Goal: Task Accomplishment & Management: Complete application form

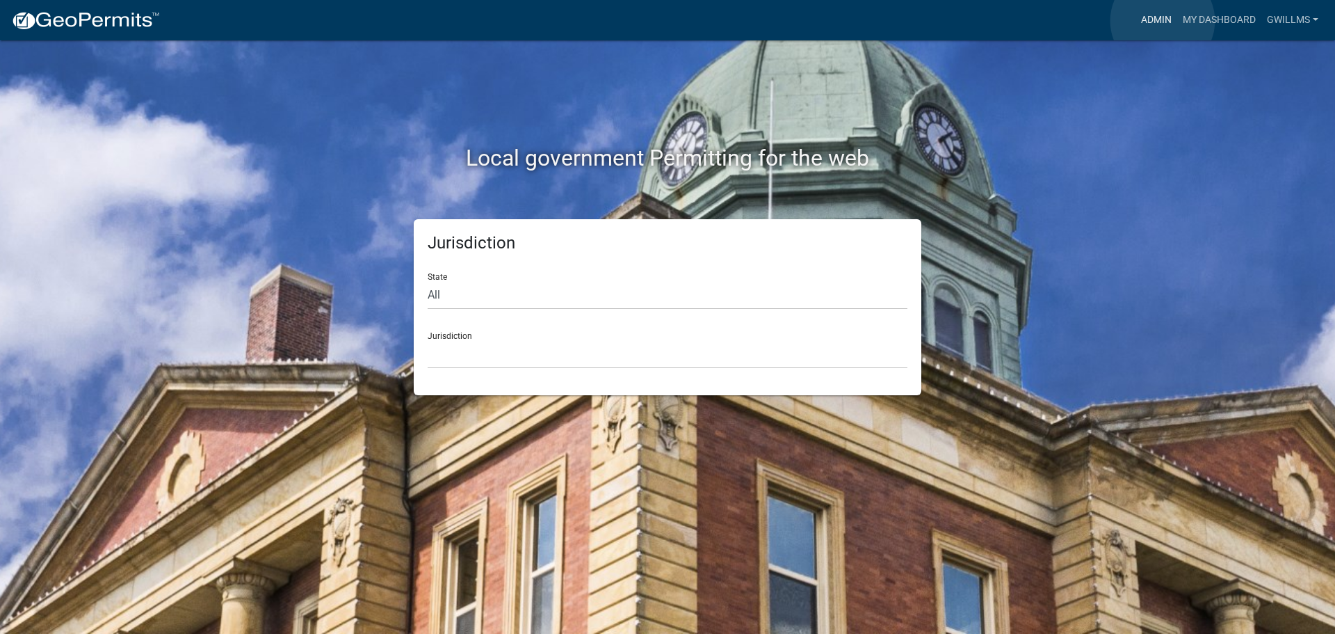
click at [1163, 21] on link "Admin" at bounding box center [1157, 20] width 42 height 26
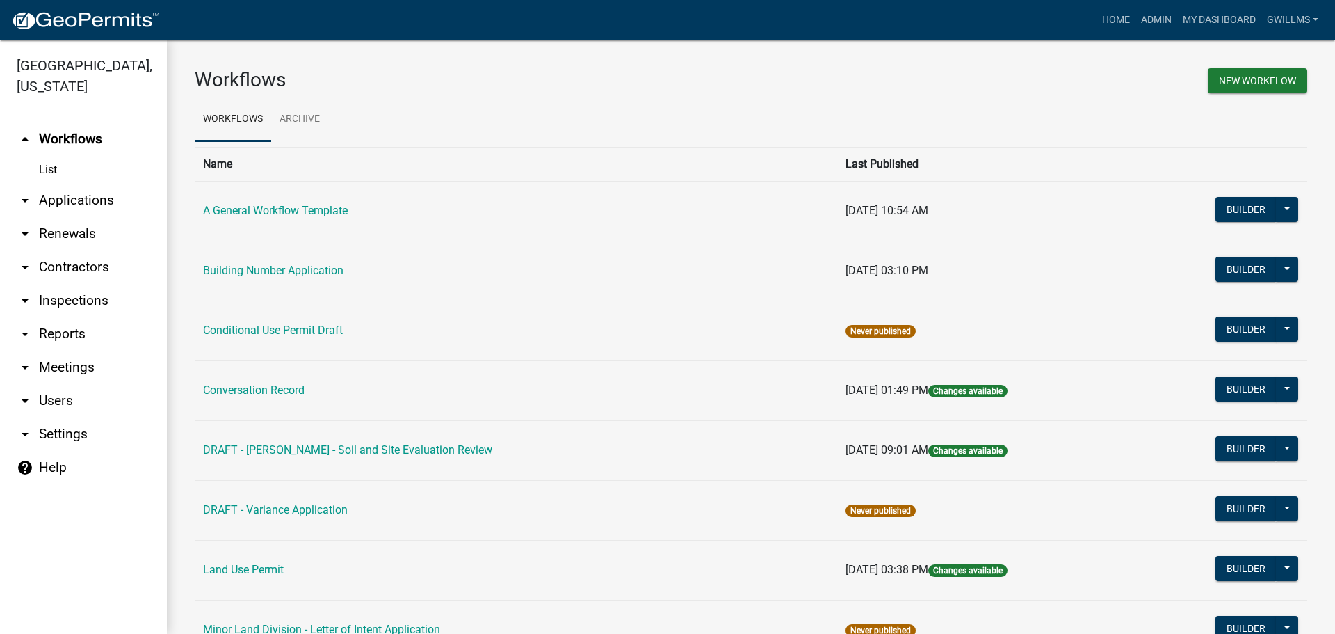
click at [90, 195] on link "arrow_drop_down Applications" at bounding box center [83, 200] width 167 height 33
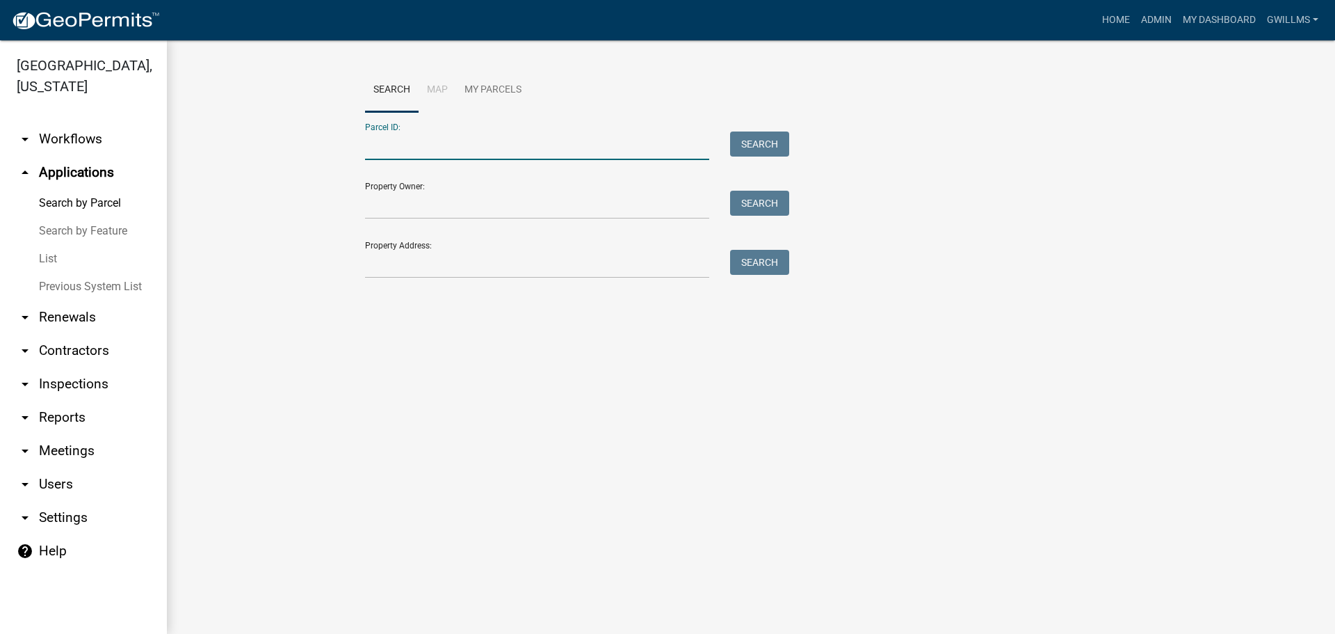
click at [428, 141] on input "Parcel ID:" at bounding box center [537, 145] width 344 height 29
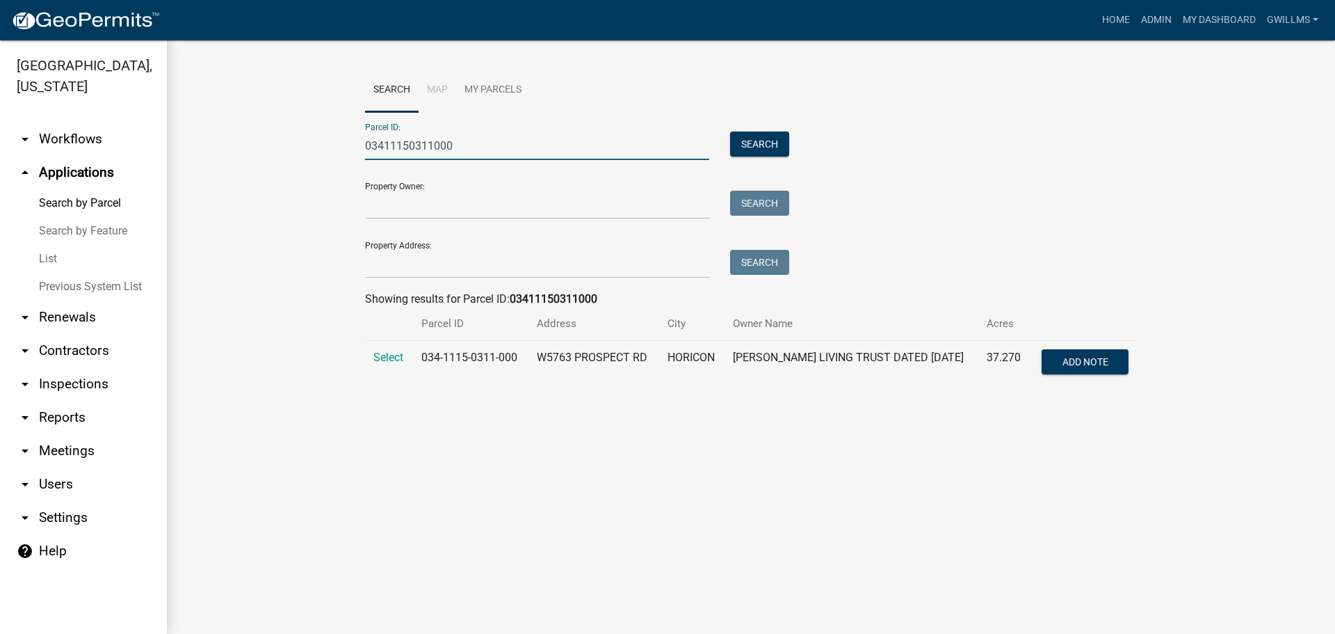
type input "03411150311000"
click at [389, 355] on span "Select" at bounding box center [388, 356] width 30 height 13
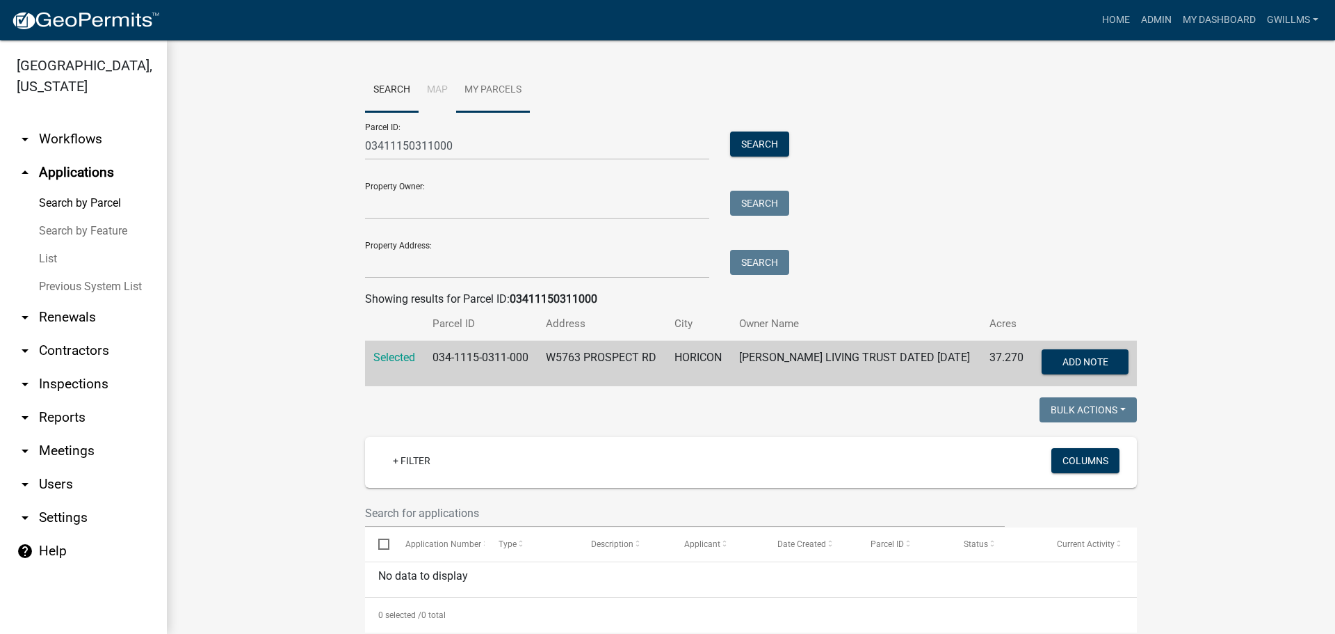
click at [474, 98] on link "My Parcels" at bounding box center [493, 90] width 74 height 45
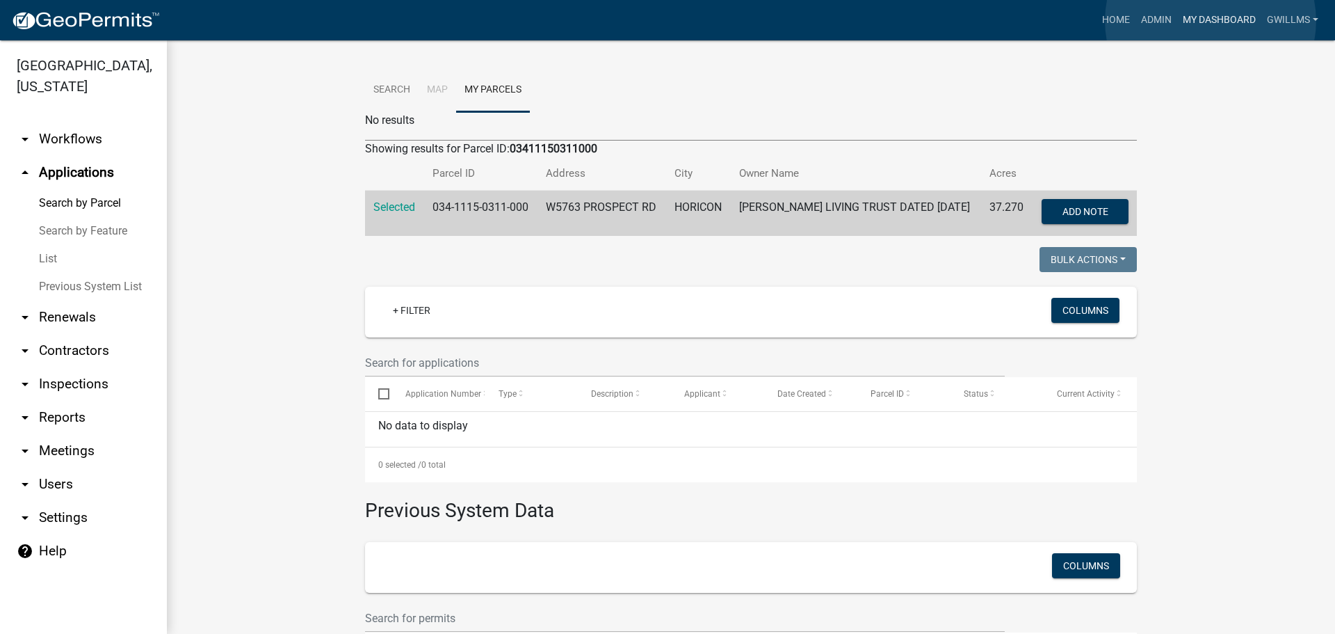
click at [1211, 21] on link "My Dashboard" at bounding box center [1219, 20] width 84 height 26
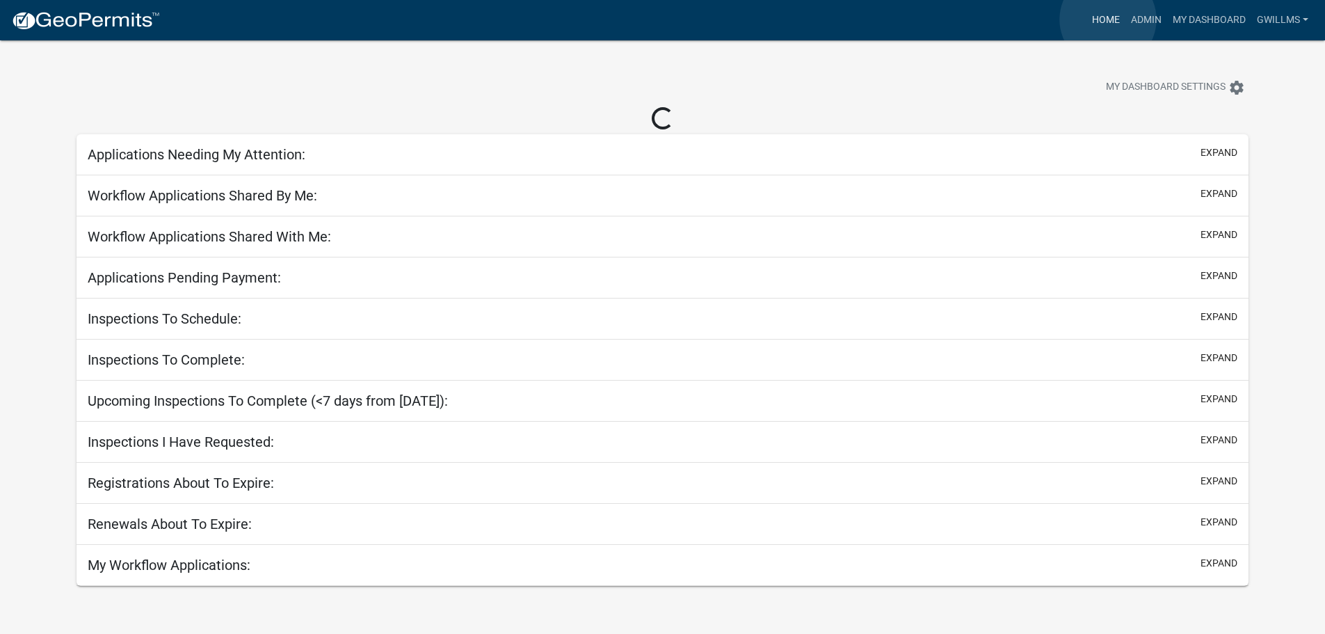
click at [1106, 19] on link "Home" at bounding box center [1105, 20] width 39 height 26
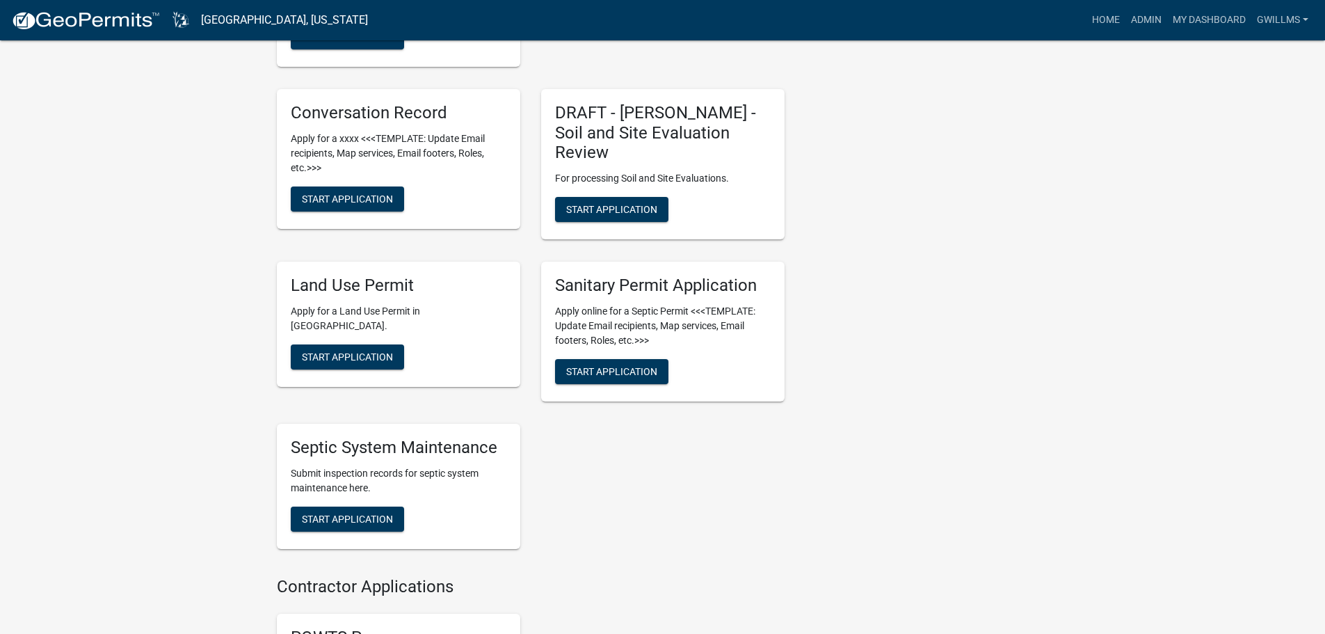
scroll to position [487, 0]
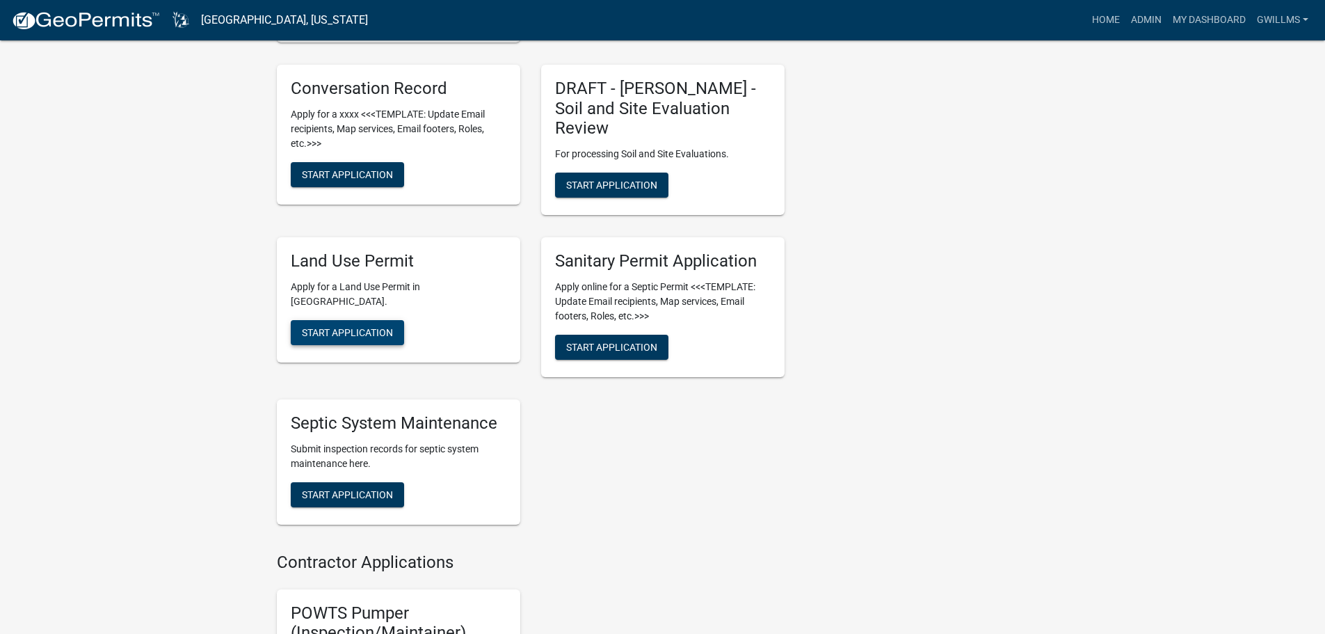
click at [382, 320] on button "Start Application" at bounding box center [347, 332] width 113 height 25
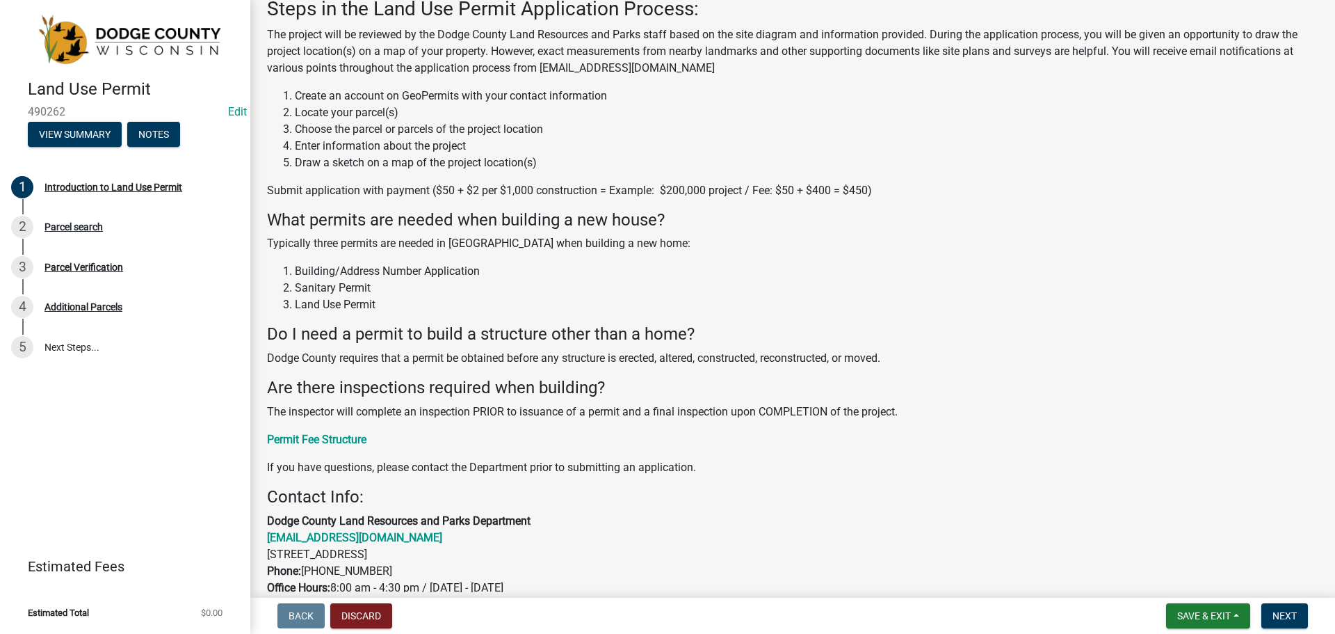
scroll to position [209, 0]
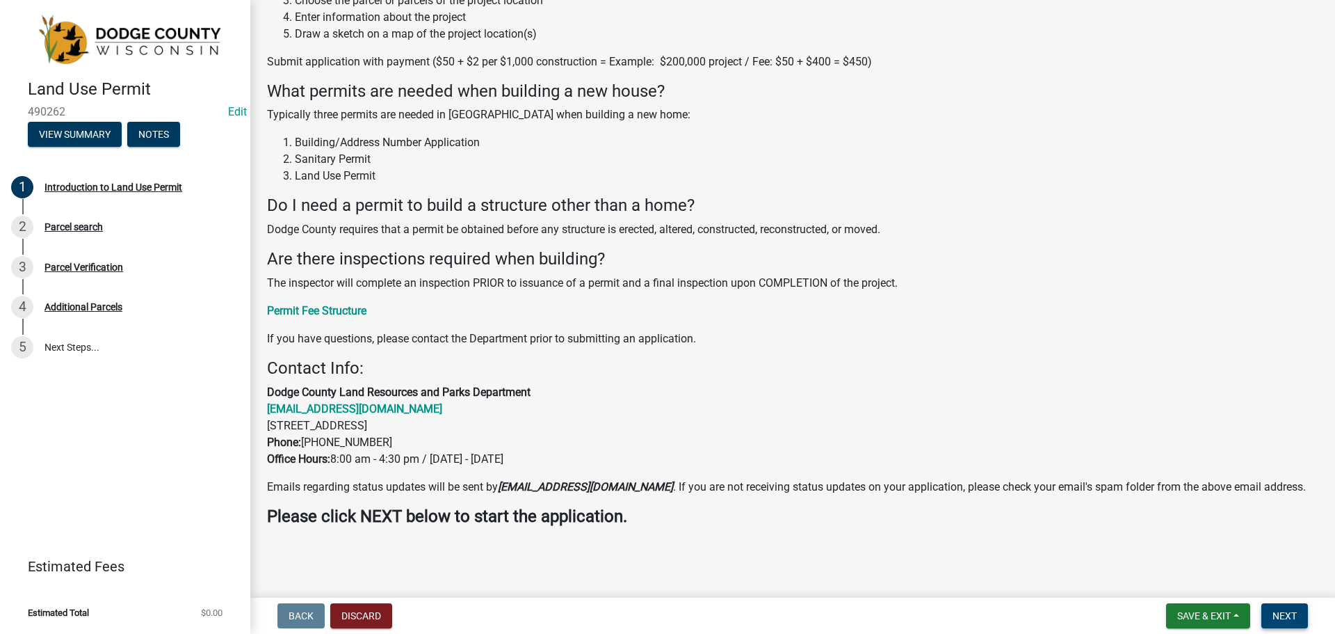
click at [1275, 606] on button "Next" at bounding box center [1284, 615] width 47 height 25
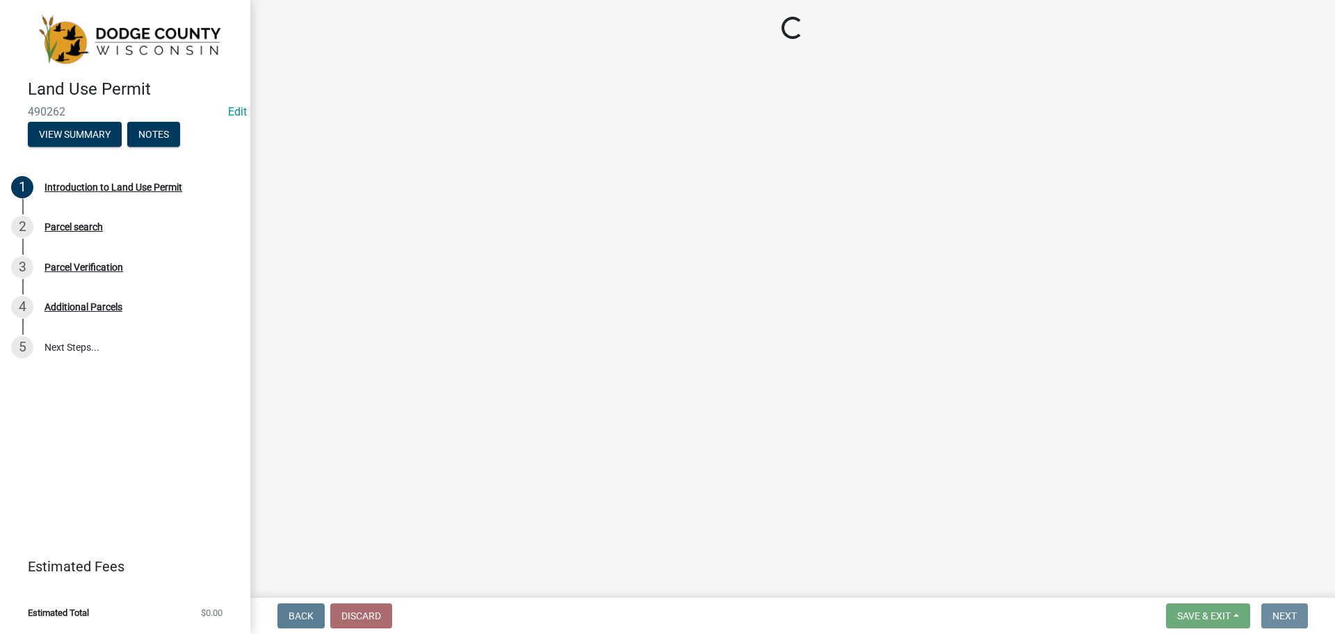
scroll to position [0, 0]
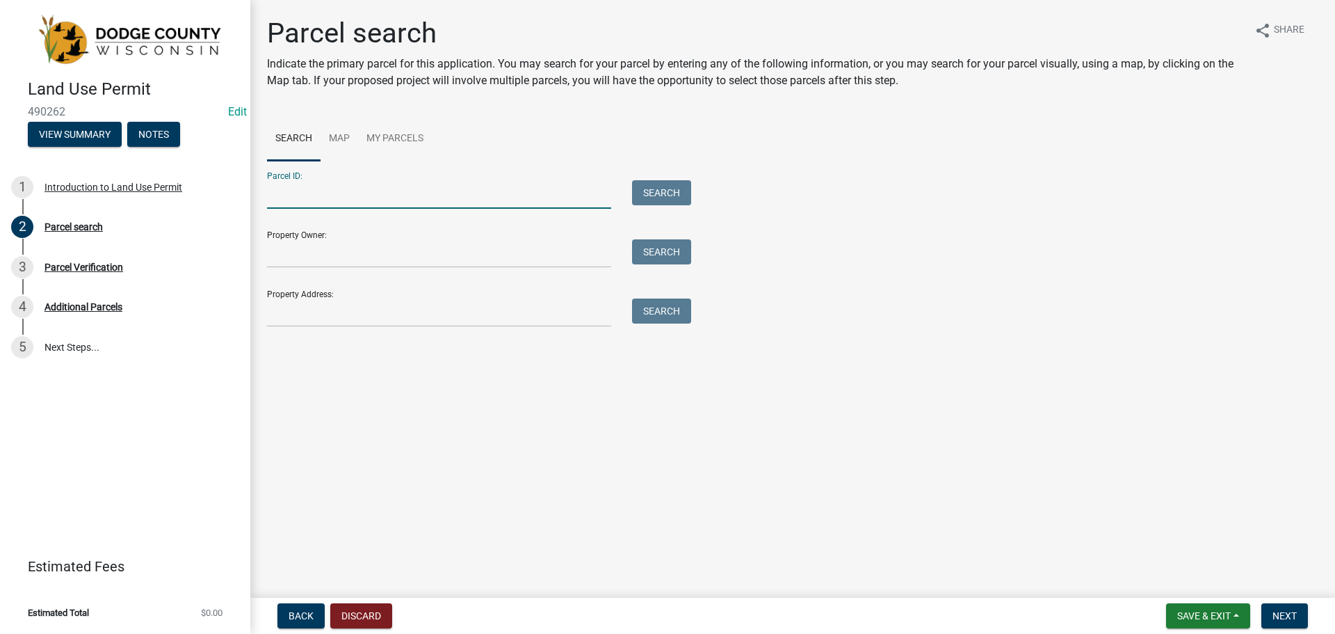
click at [344, 190] on input "Parcel ID:" at bounding box center [439, 194] width 344 height 29
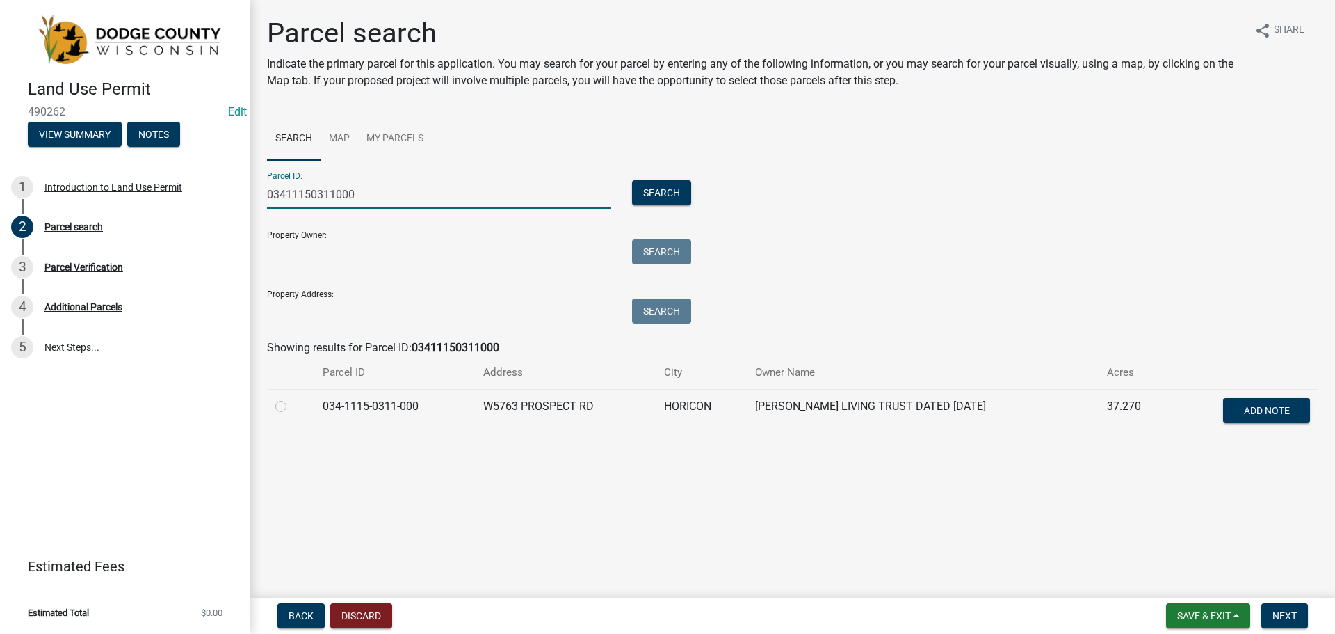
type input "03411150311000"
click at [292, 398] on label at bounding box center [292, 398] width 0 height 0
click at [292, 407] on input "radio" at bounding box center [296, 402] width 9 height 9
radio input "true"
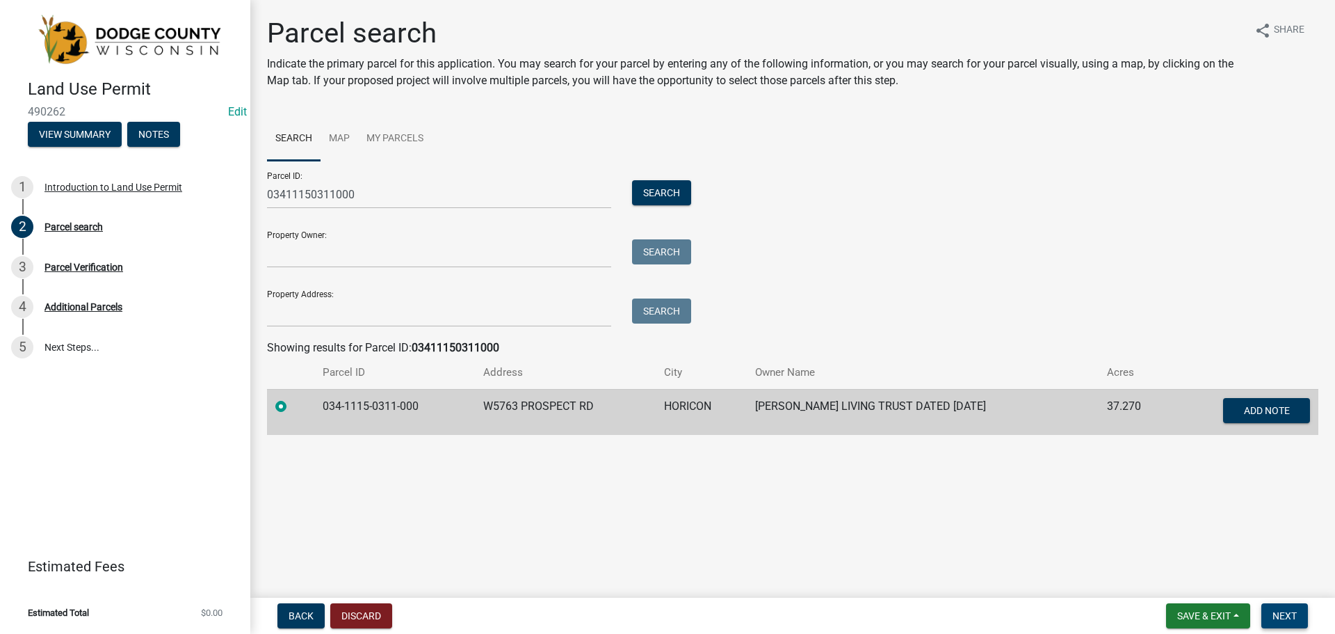
click at [1284, 608] on button "Next" at bounding box center [1284, 615] width 47 height 25
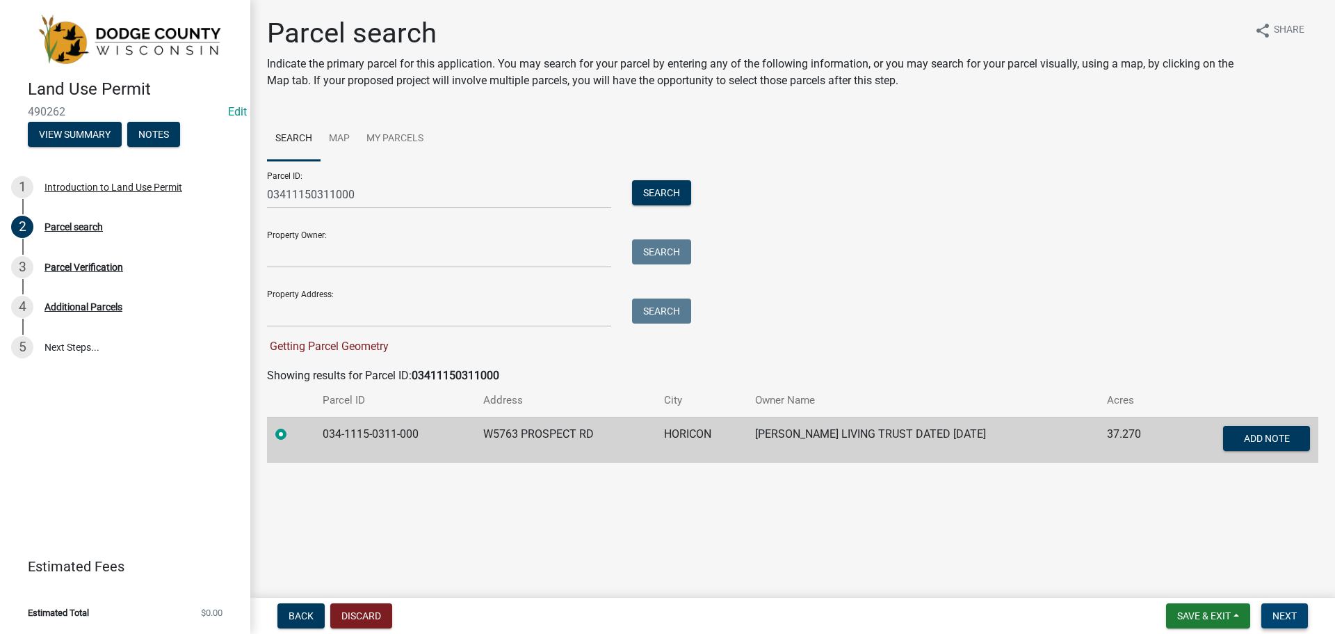
click at [1295, 618] on span "Next" at bounding box center [1285, 615] width 24 height 11
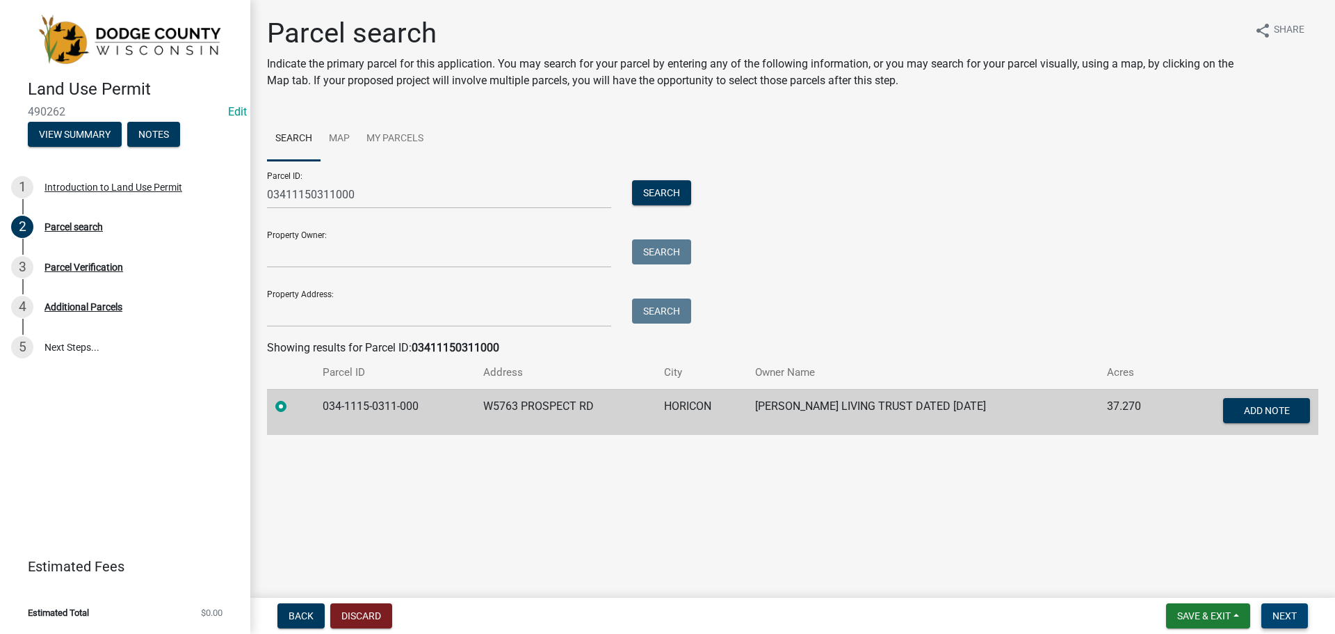
click at [1289, 610] on span "Next" at bounding box center [1285, 615] width 24 height 11
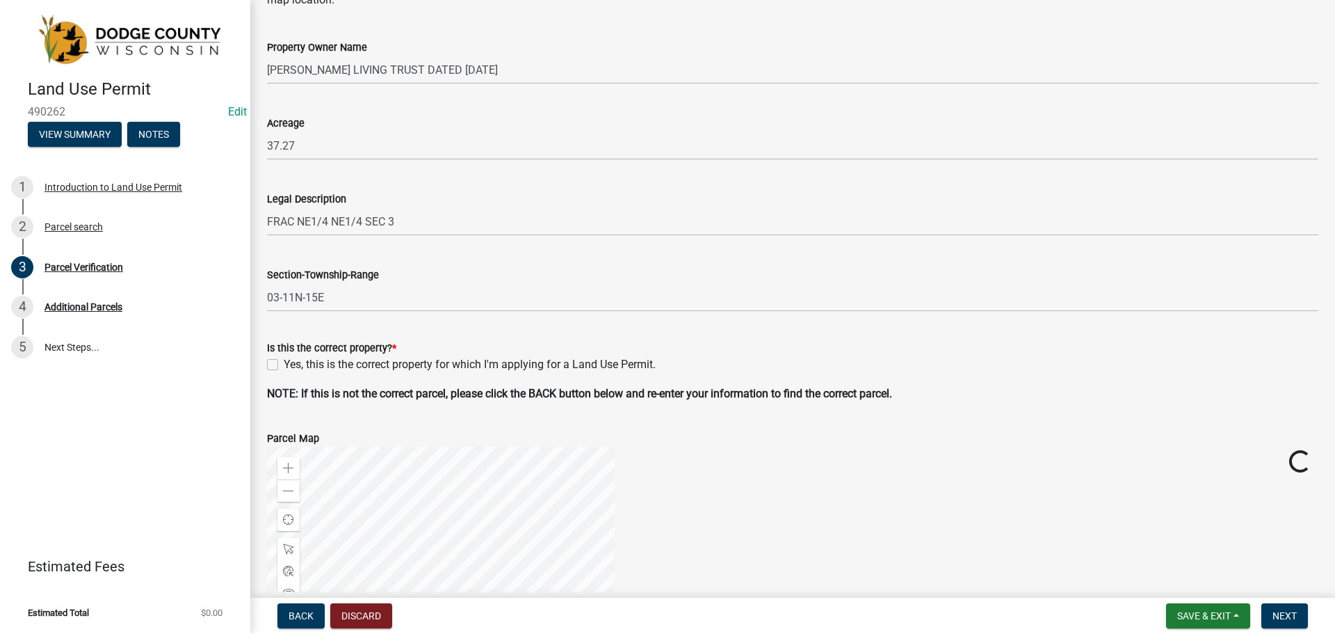
scroll to position [278, 0]
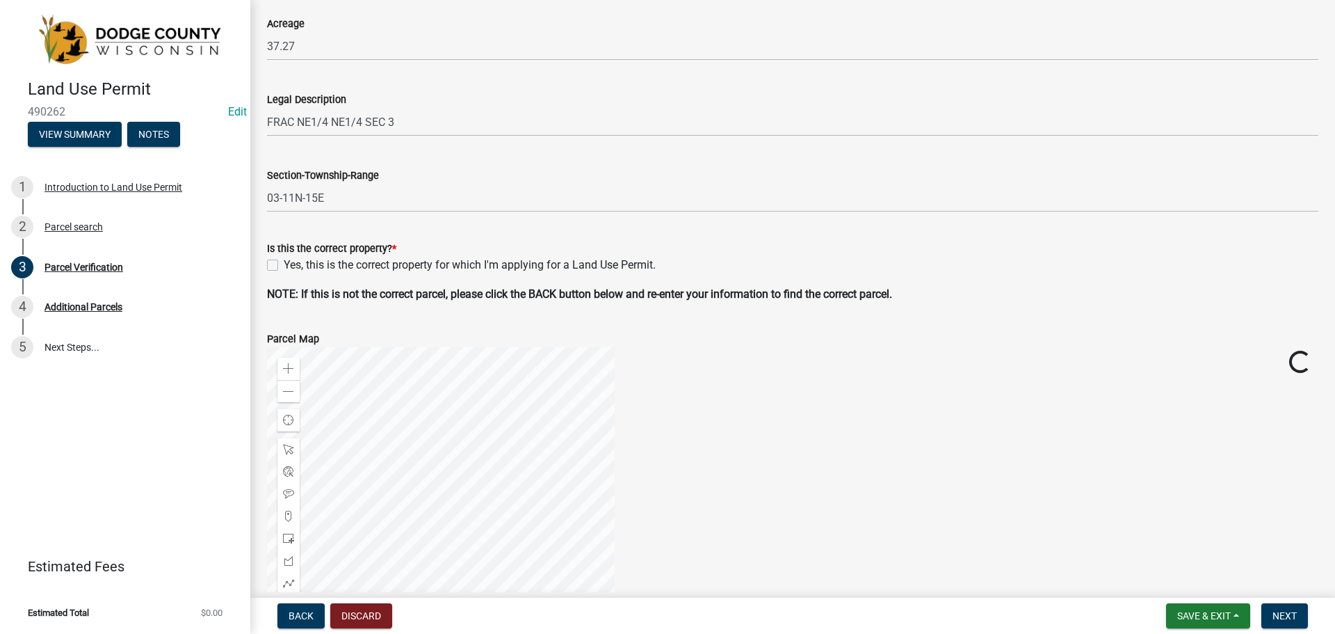
click at [284, 259] on label "Yes, this is the correct property for which I'm applying for a Land Use Permit." at bounding box center [470, 265] width 372 height 17
click at [284, 259] on input "Yes, this is the correct property for which I'm applying for a Land Use Permit." at bounding box center [288, 261] width 9 height 9
checkbox input "true"
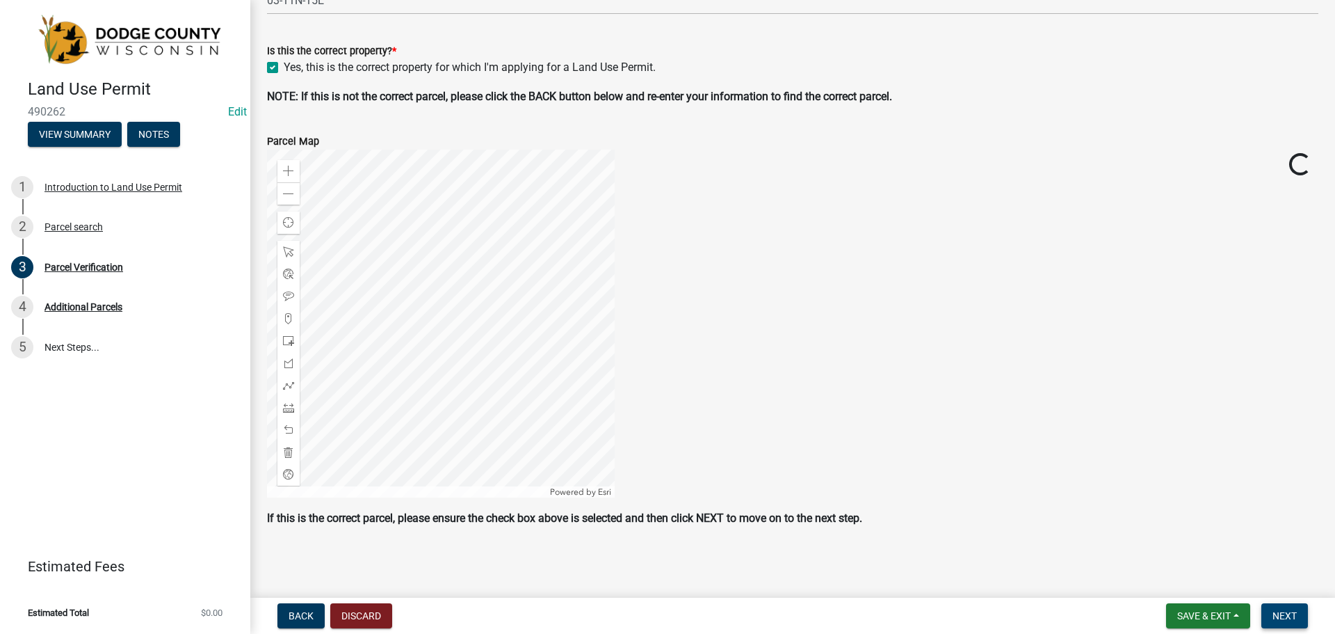
click at [1274, 611] on span "Next" at bounding box center [1285, 615] width 24 height 11
click at [1283, 608] on button "Next" at bounding box center [1284, 615] width 47 height 25
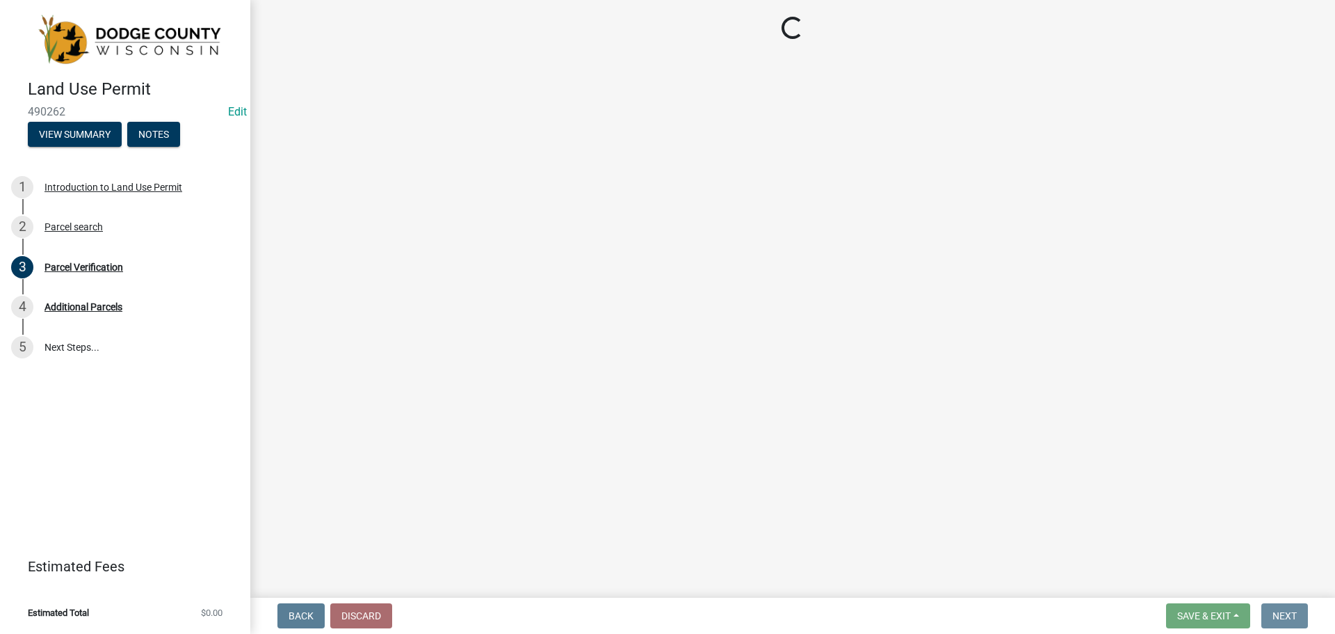
scroll to position [0, 0]
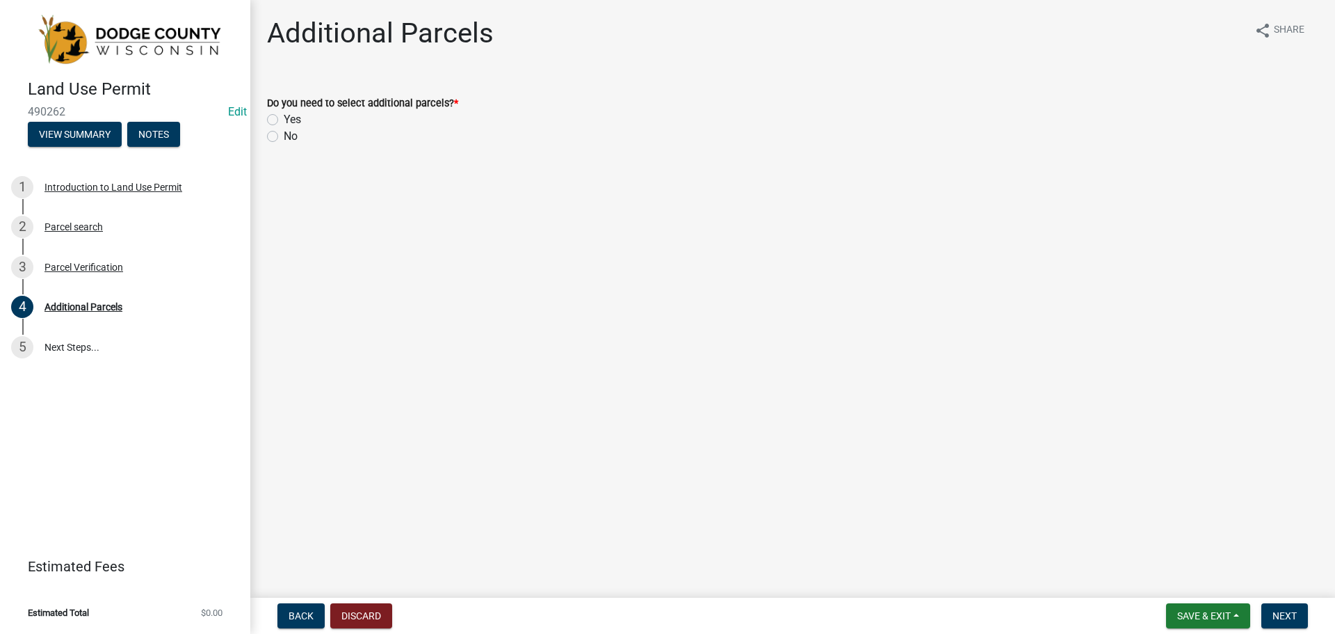
click at [274, 130] on div "No" at bounding box center [792, 136] width 1051 height 17
click at [284, 138] on label "No" at bounding box center [291, 136] width 14 height 17
click at [284, 137] on input "No" at bounding box center [288, 132] width 9 height 9
radio input "true"
click at [1296, 627] on button "Next" at bounding box center [1284, 615] width 47 height 25
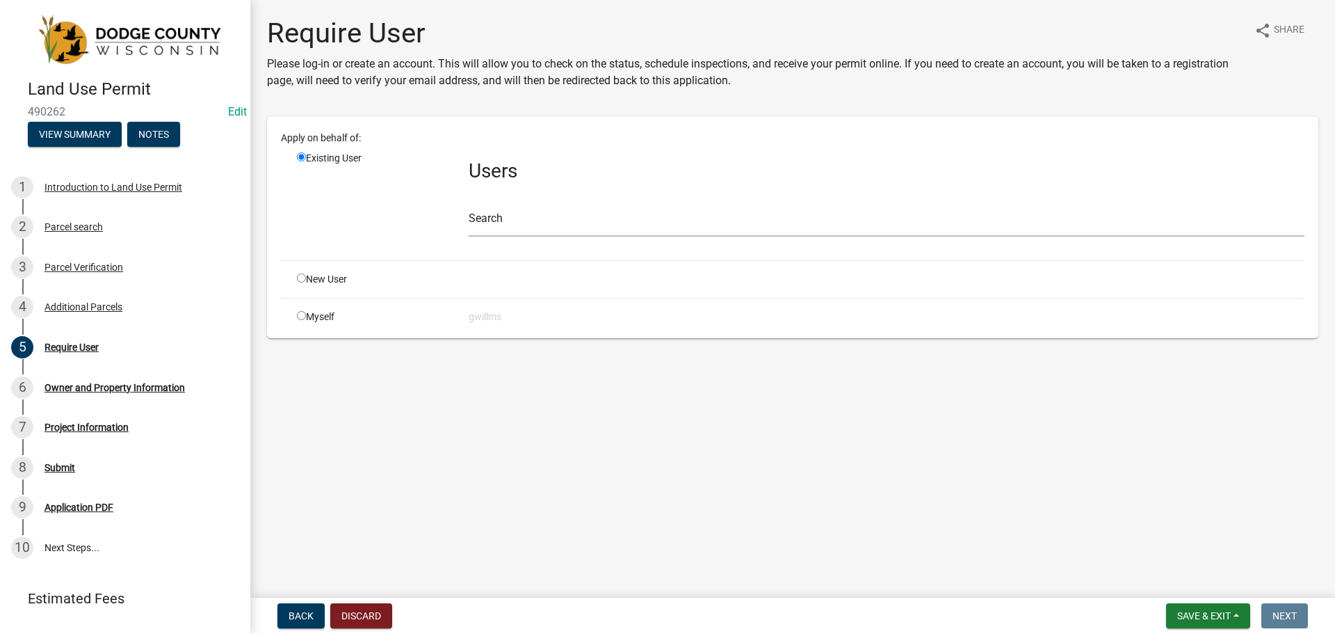
click at [467, 215] on div "Users Search" at bounding box center [886, 200] width 857 height 98
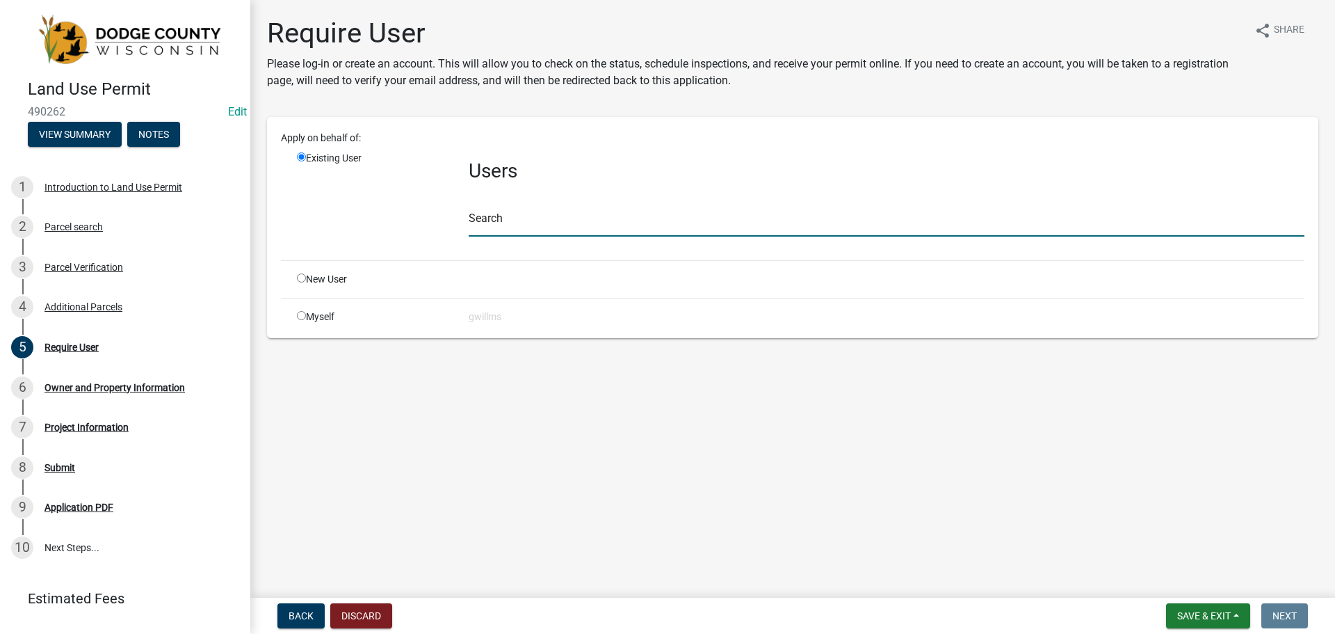
click at [476, 215] on input "text" at bounding box center [887, 222] width 836 height 29
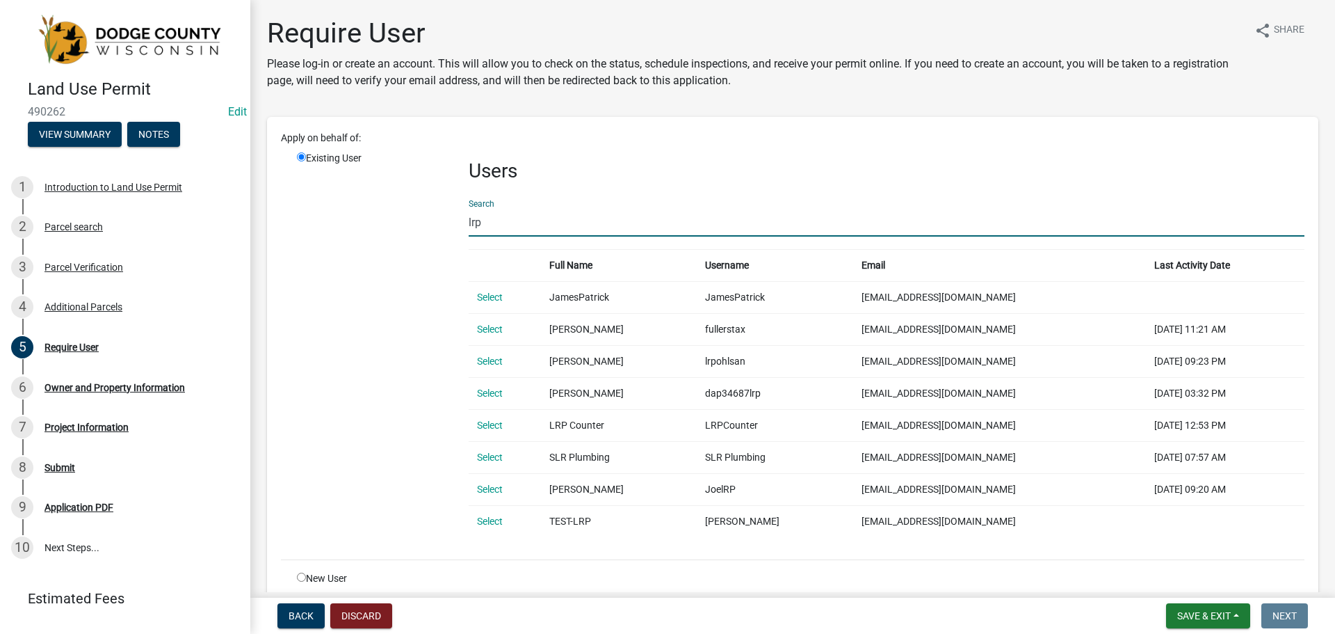
type input "lrp"
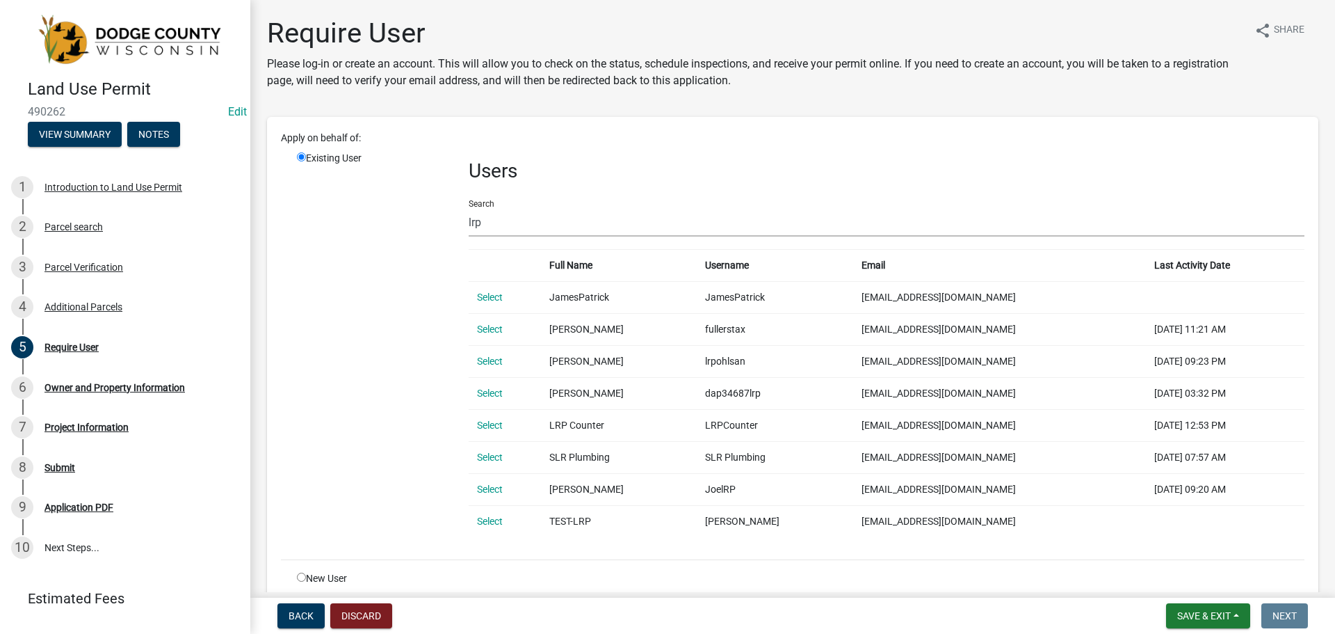
click at [478, 424] on link "Select" at bounding box center [490, 424] width 26 height 11
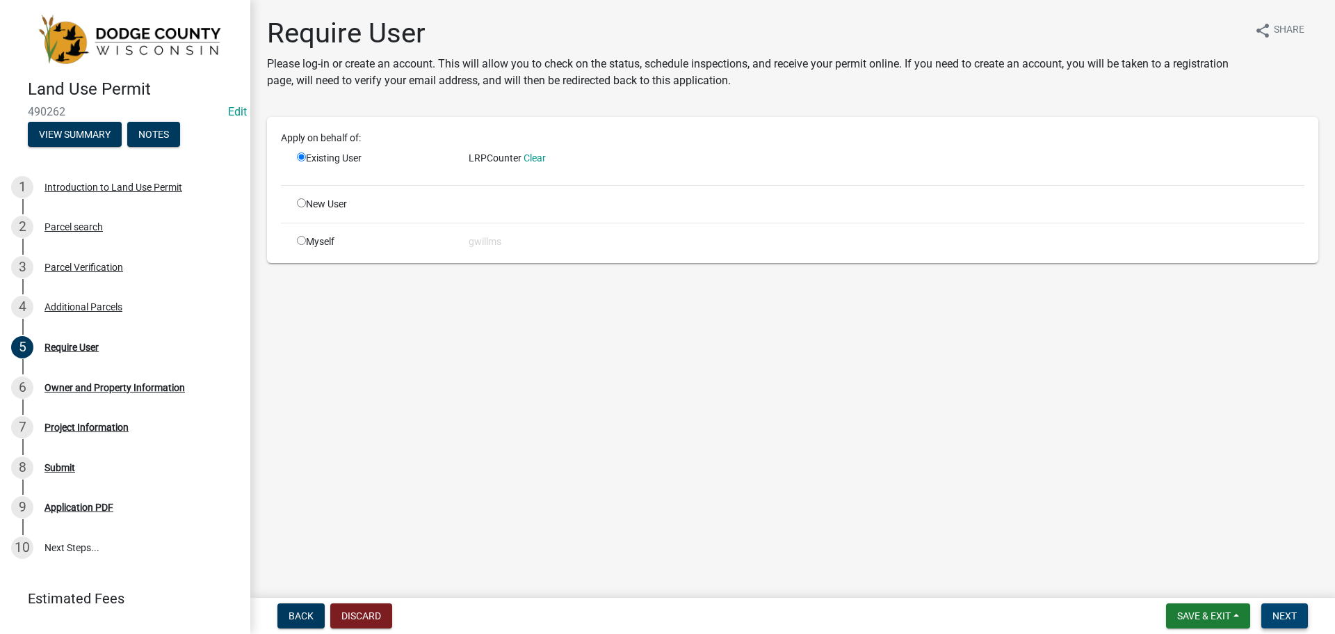
click at [1275, 610] on span "Next" at bounding box center [1285, 615] width 24 height 11
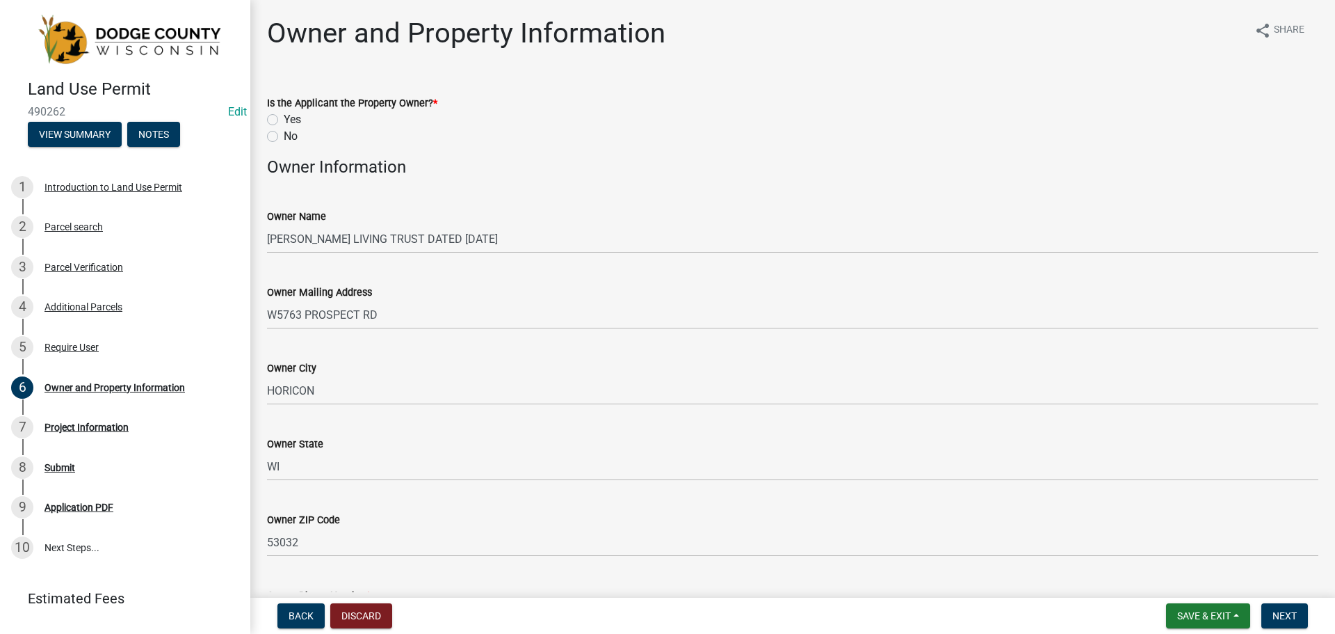
click at [284, 121] on label "Yes" at bounding box center [292, 119] width 17 height 17
click at [284, 120] on input "Yes" at bounding box center [288, 115] width 9 height 9
radio input "true"
click at [279, 136] on div "No" at bounding box center [792, 136] width 1051 height 17
click at [284, 138] on label "No" at bounding box center [291, 136] width 14 height 17
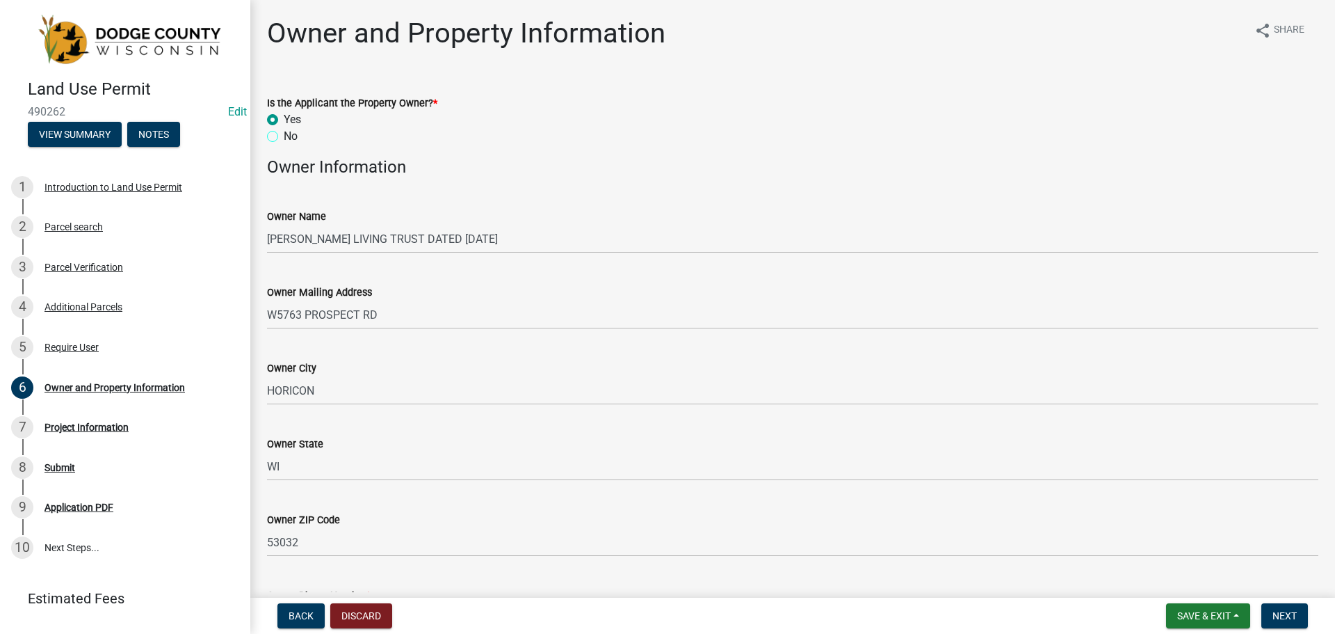
click at [284, 137] on input "No" at bounding box center [288, 132] width 9 height 9
radio input "true"
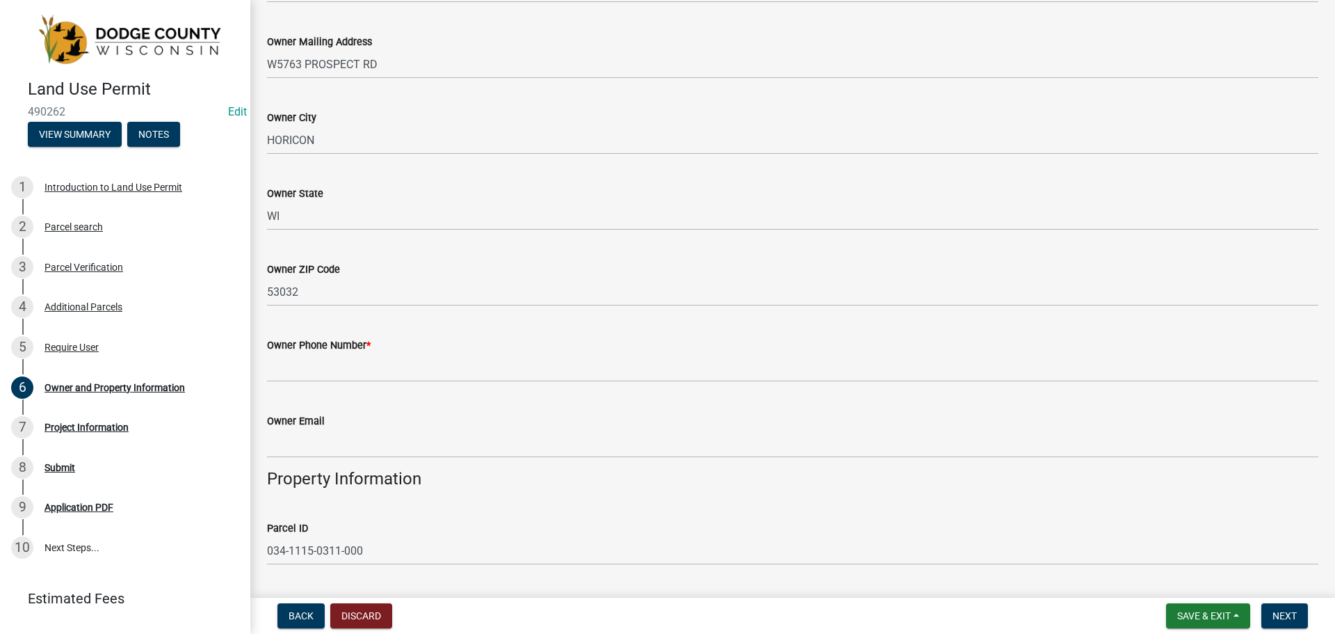
scroll to position [278, 0]
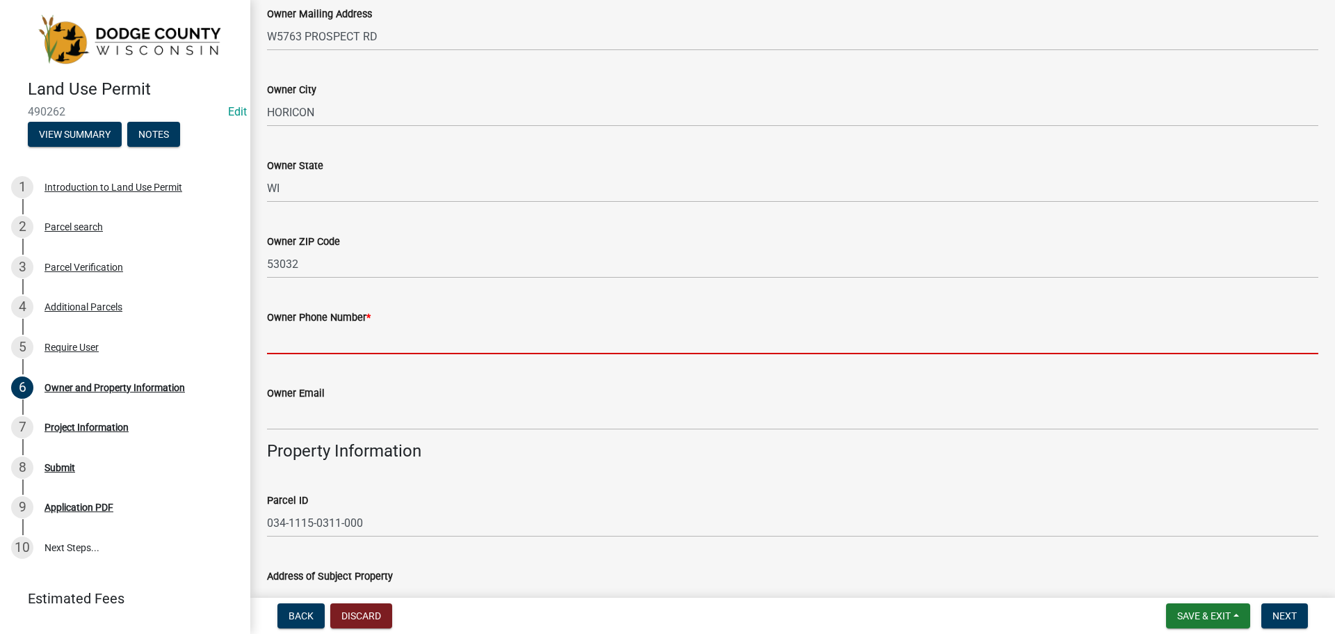
click at [409, 330] on input "Owner Phone Number *" at bounding box center [792, 339] width 1051 height 29
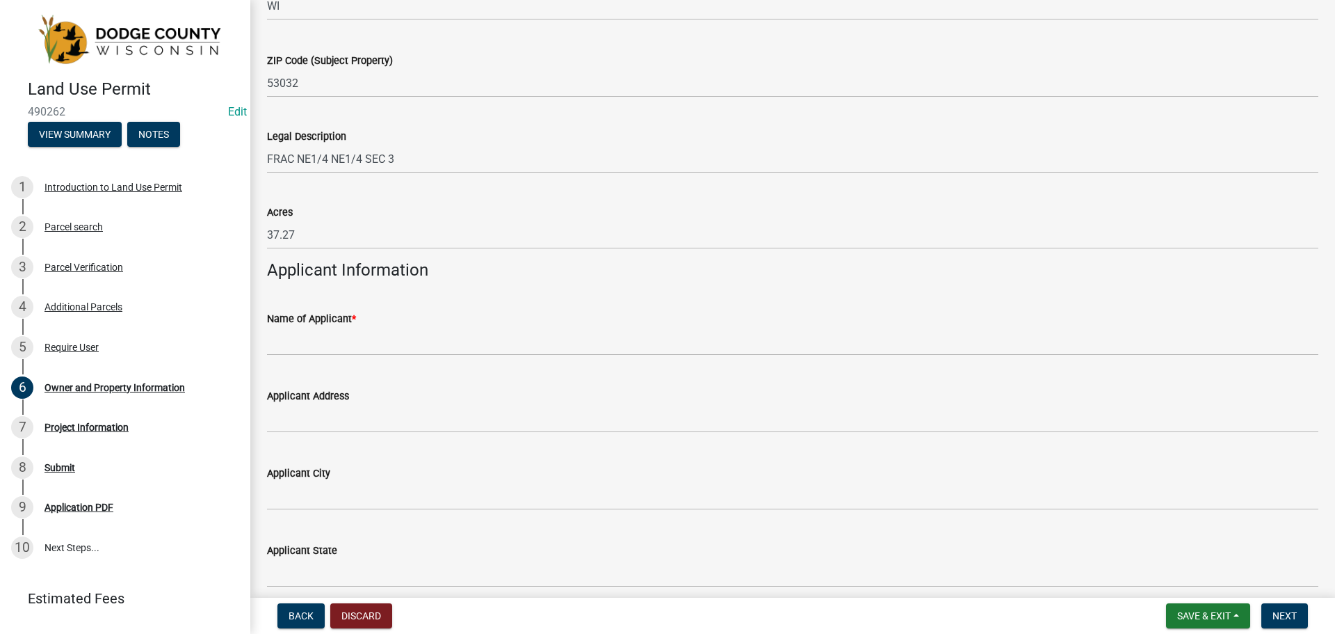
scroll to position [1182, 0]
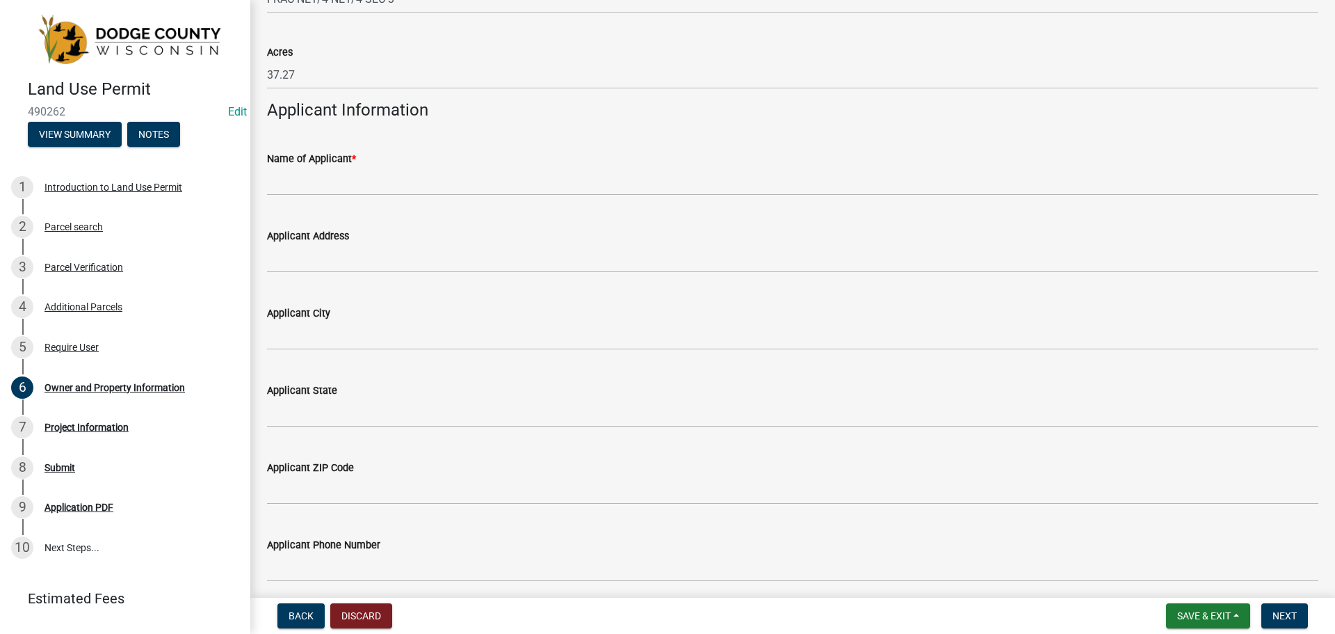
type input "9202967070"
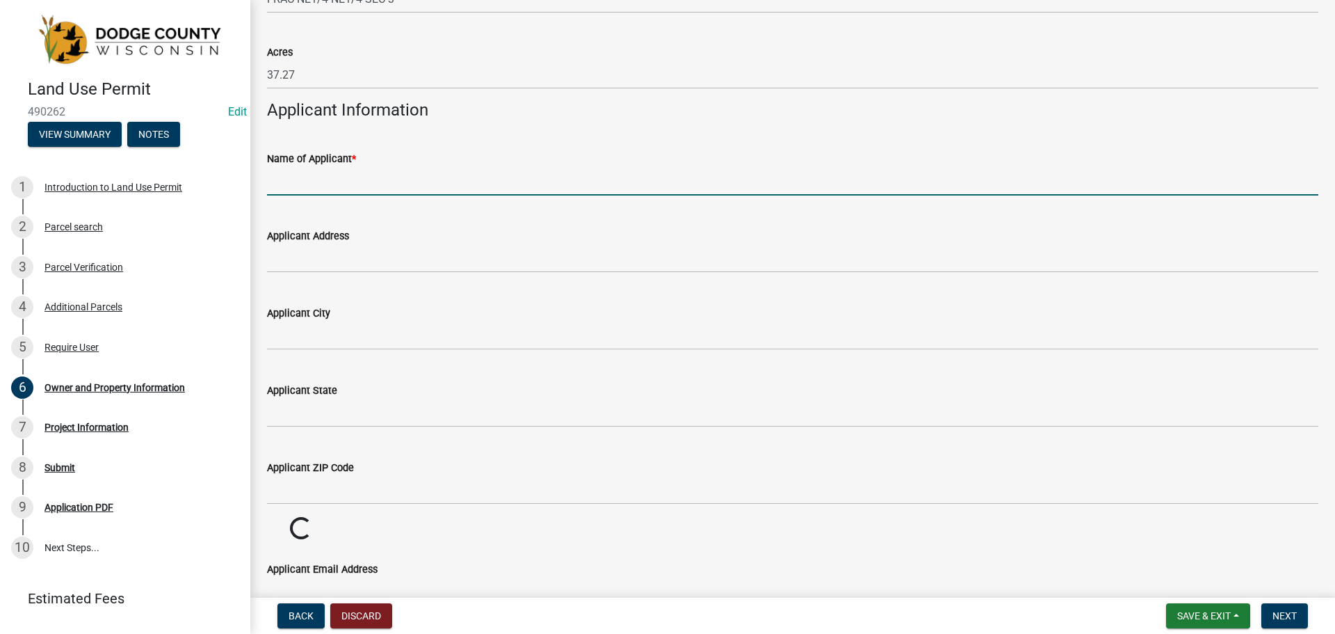
click at [392, 184] on input "Name of Applicant *" at bounding box center [792, 181] width 1051 height 29
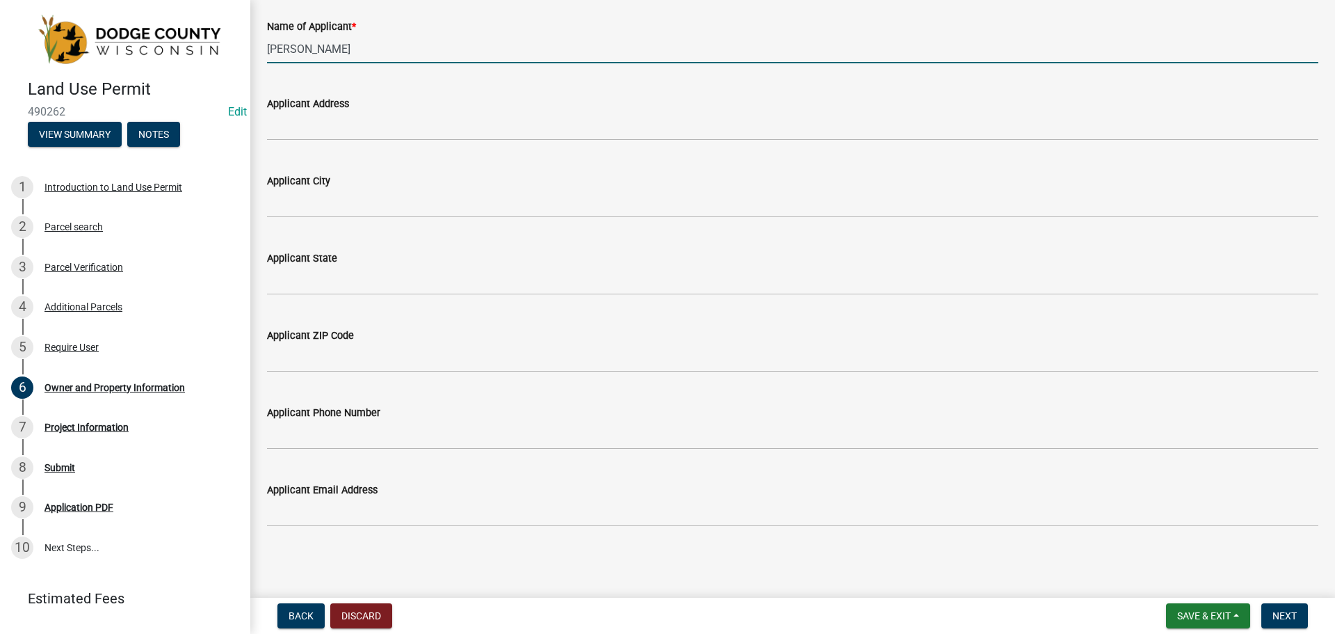
scroll to position [1316, 0]
type input "[PERSON_NAME]"
drag, startPoint x: 381, startPoint y: 142, endPoint x: 381, endPoint y: 131, distance: 11.1
click at [381, 141] on wm-data-entity-input "Applicant Address" at bounding box center [792, 112] width 1051 height 77
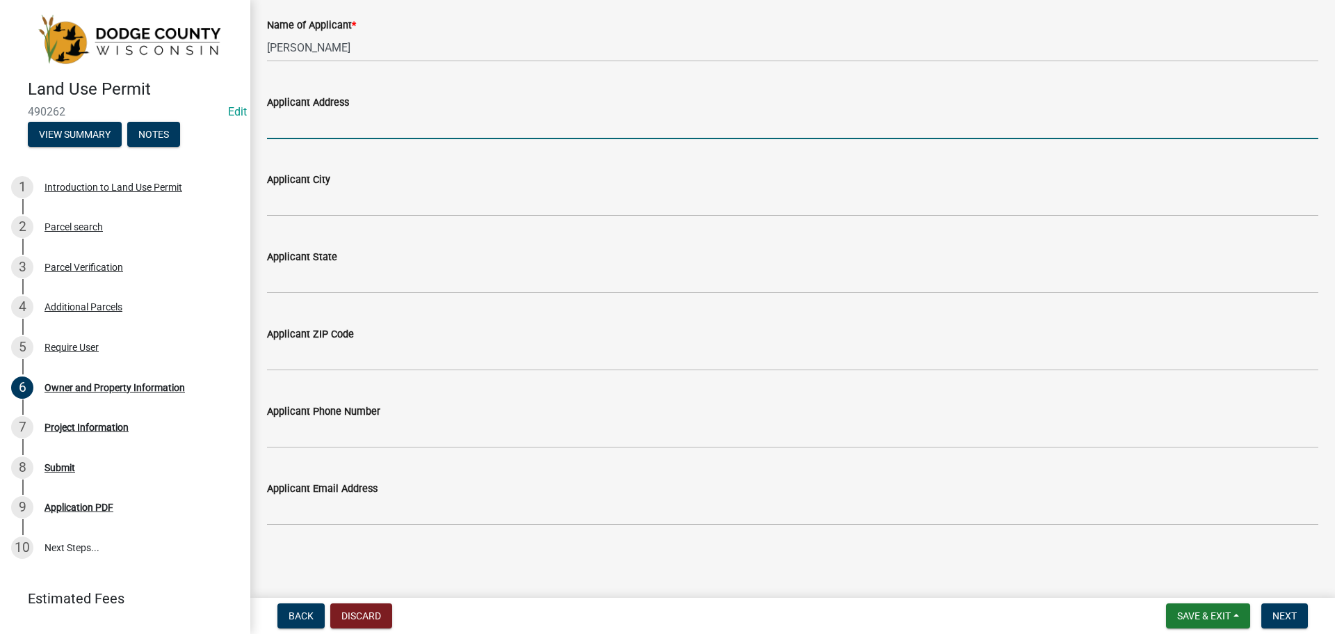
click at [381, 120] on input "Applicant Address" at bounding box center [792, 125] width 1051 height 29
type input "W5201 [GEOGRAPHIC_DATA]"
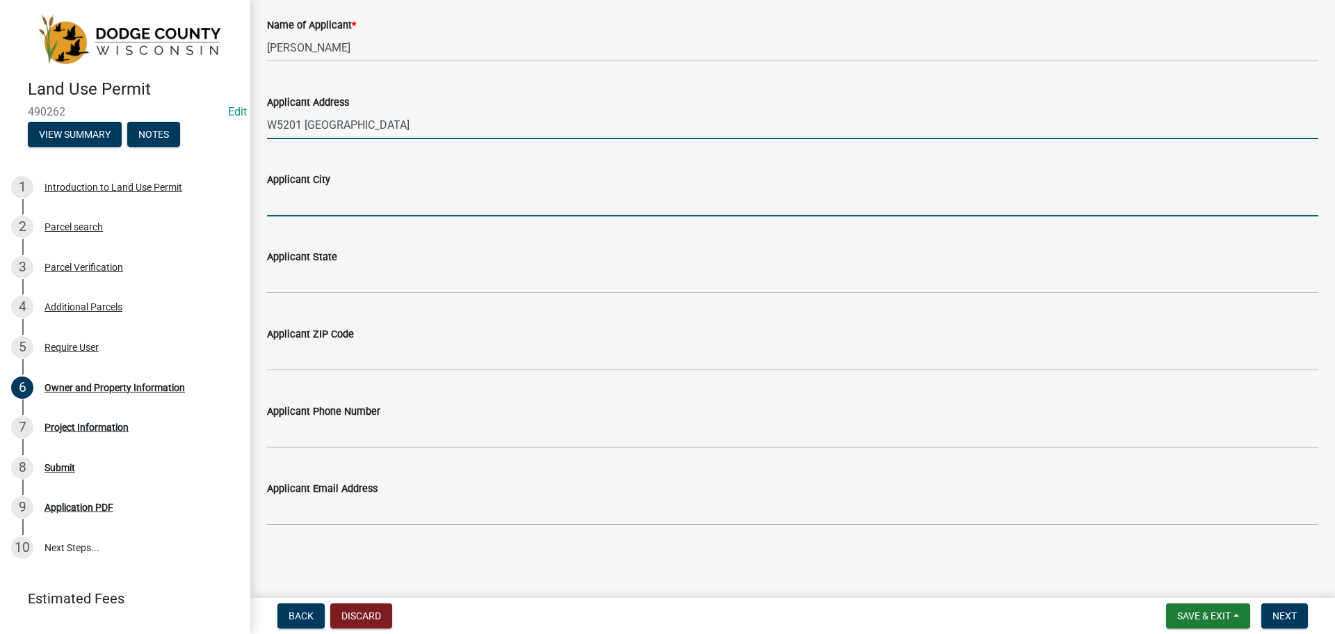
click at [331, 200] on input "Applicant City" at bounding box center [792, 202] width 1051 height 29
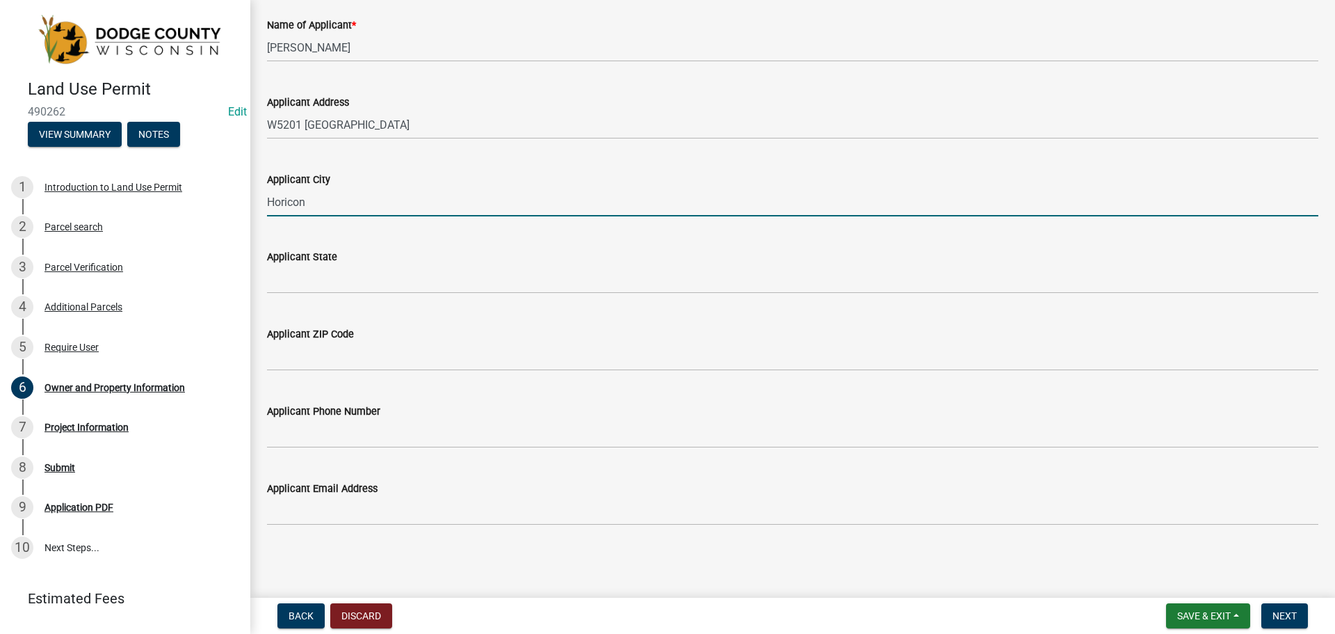
type input "Horicon"
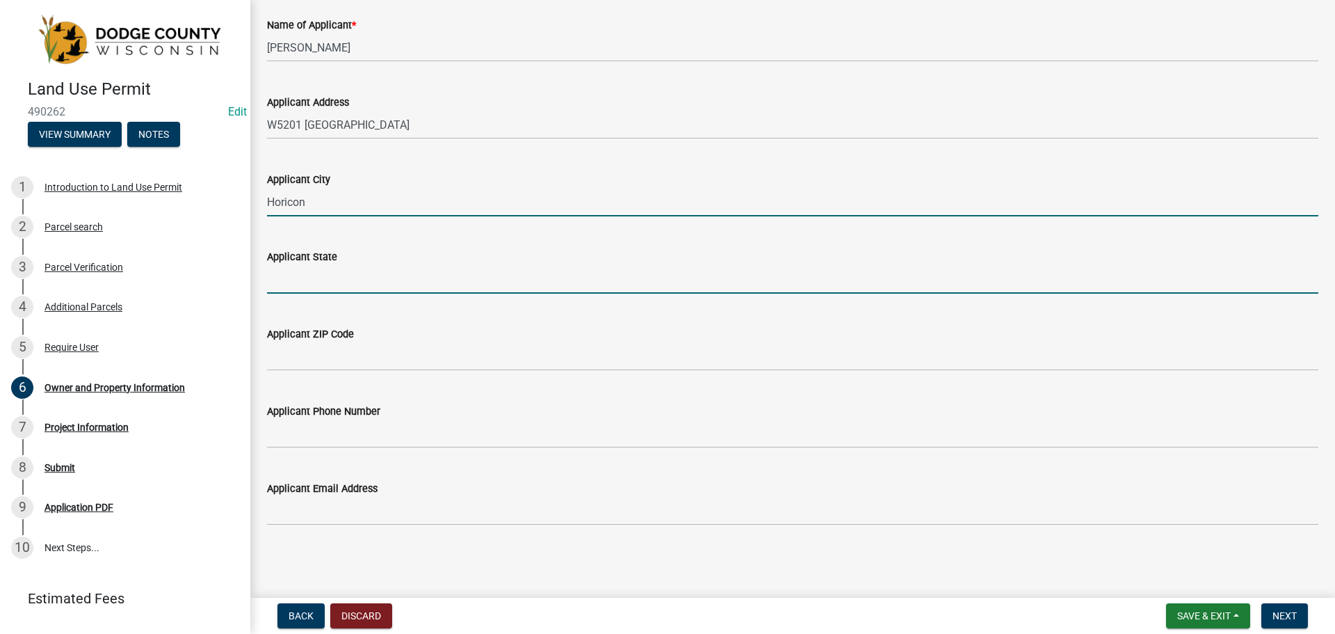
click at [339, 268] on input "Applicant State" at bounding box center [792, 279] width 1051 height 29
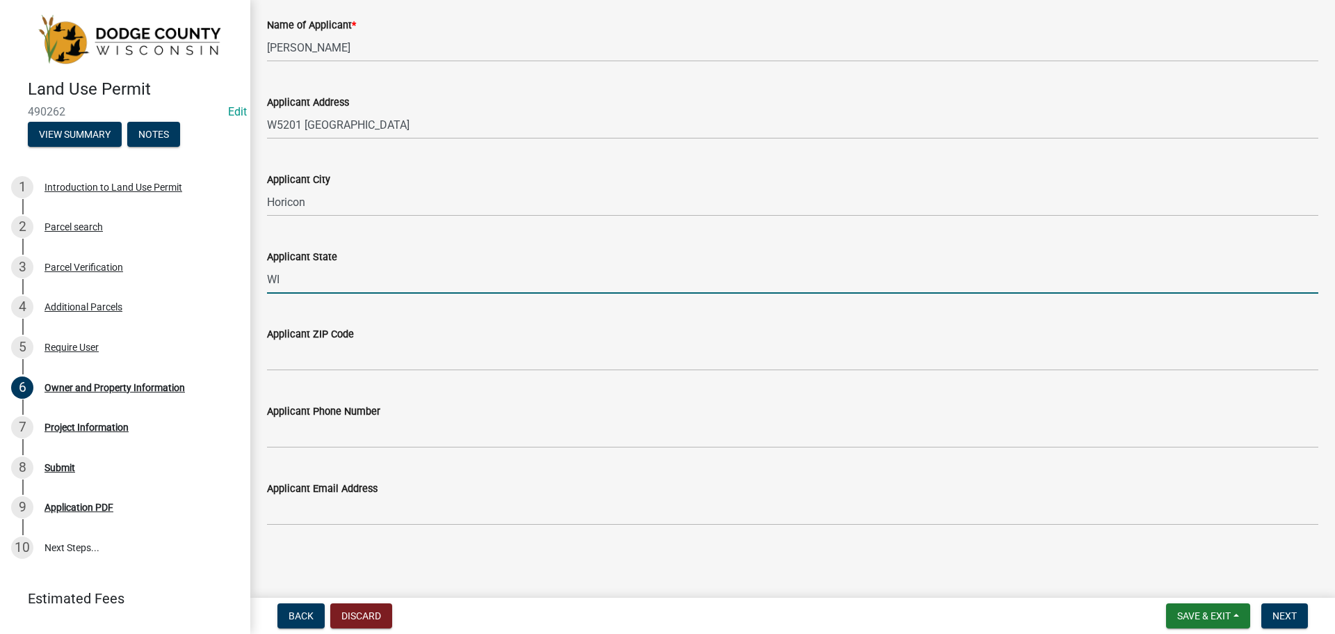
type input "WI"
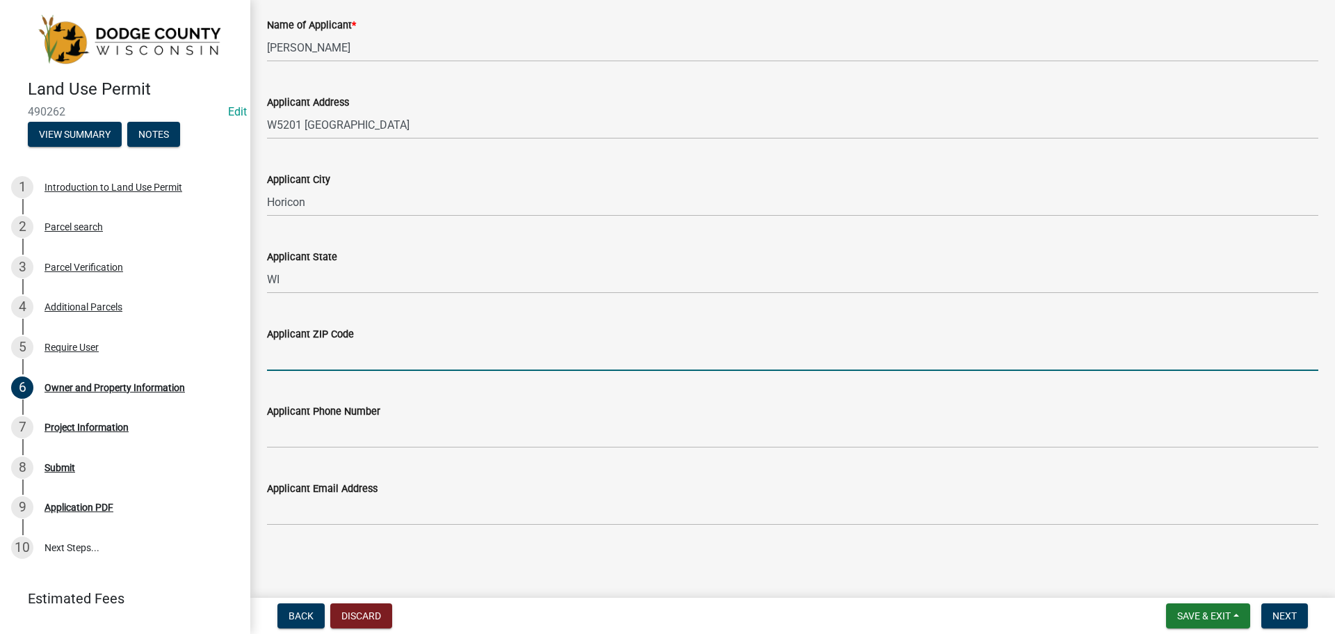
click at [341, 364] on input "Applicant ZIP Code" at bounding box center [792, 356] width 1051 height 29
type input "53032"
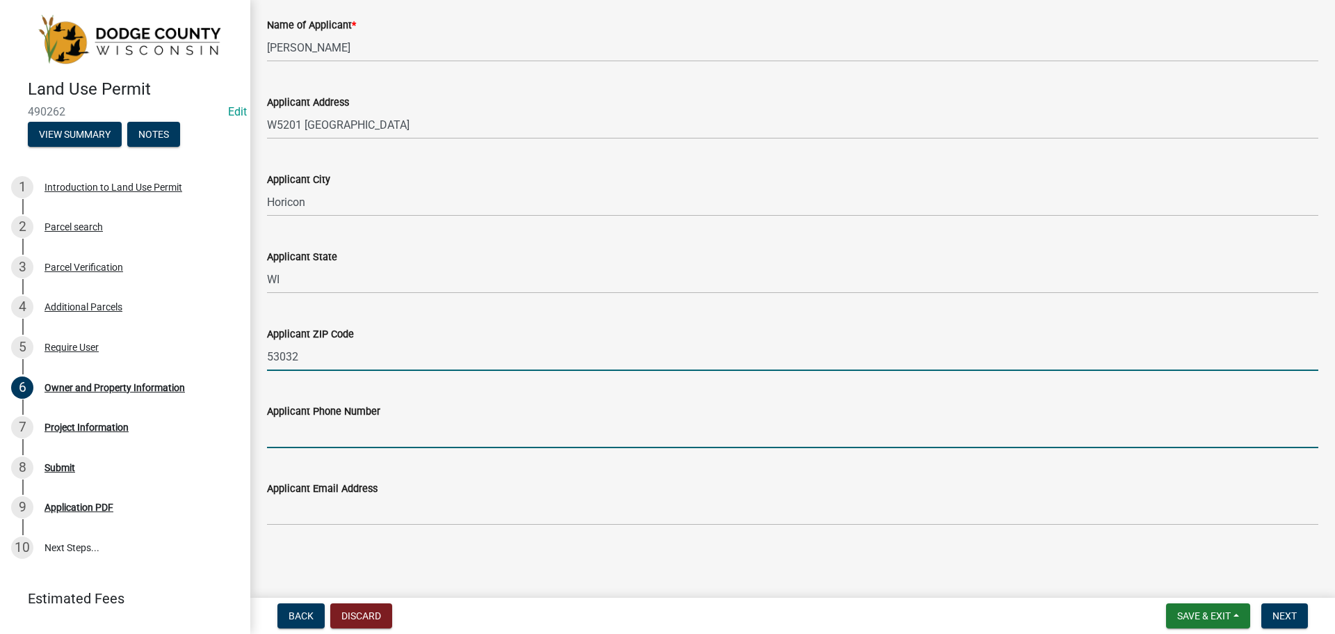
click at [388, 434] on input "Applicant Phone Number" at bounding box center [792, 433] width 1051 height 29
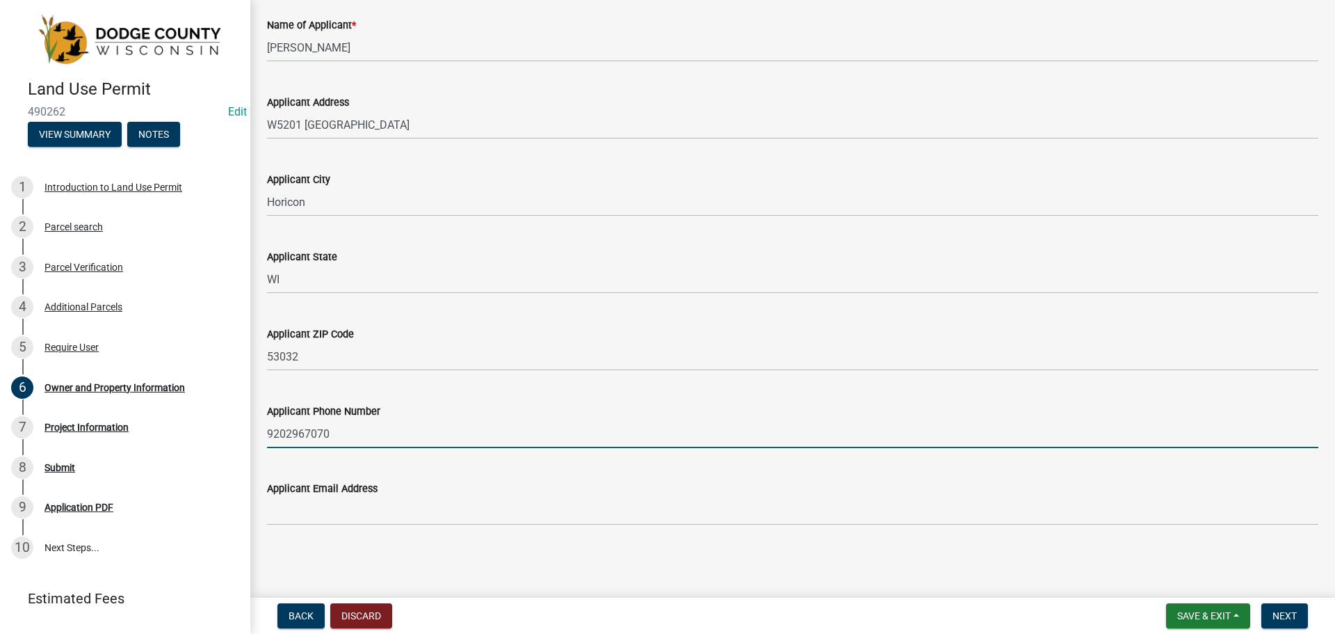
type input "9202967070"
click at [382, 394] on div "Applicant Phone Number [PHONE_NUMBER]" at bounding box center [792, 415] width 1051 height 65
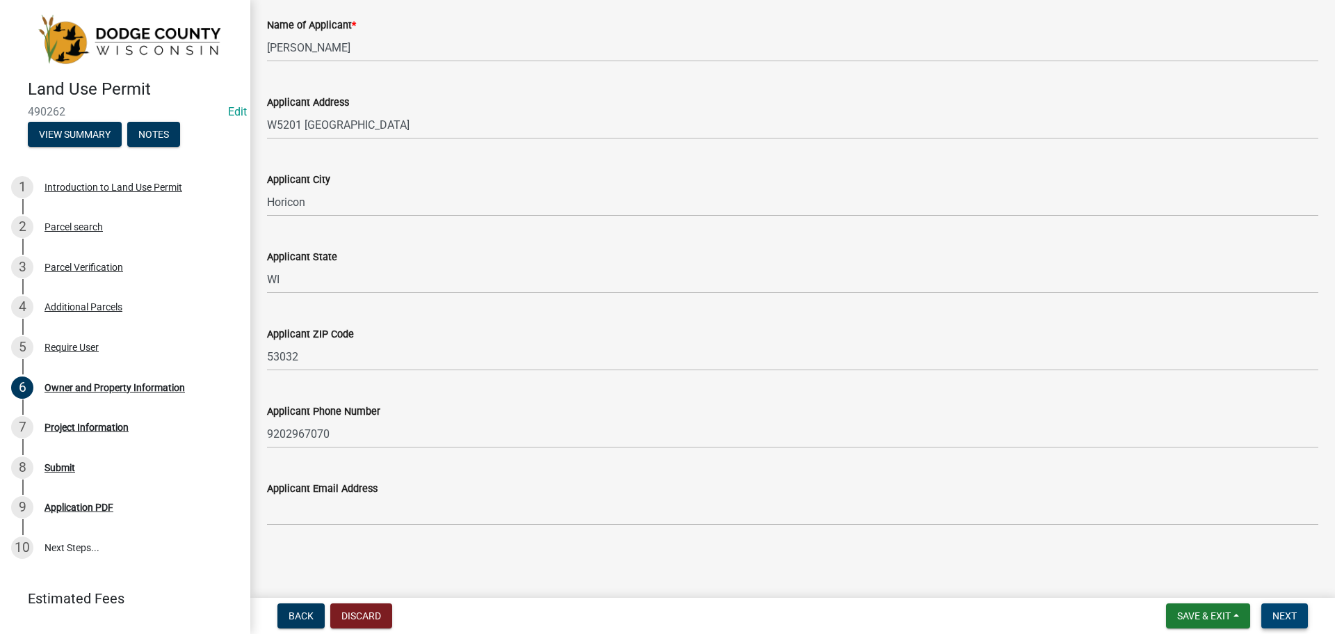
click at [1280, 619] on span "Next" at bounding box center [1285, 615] width 24 height 11
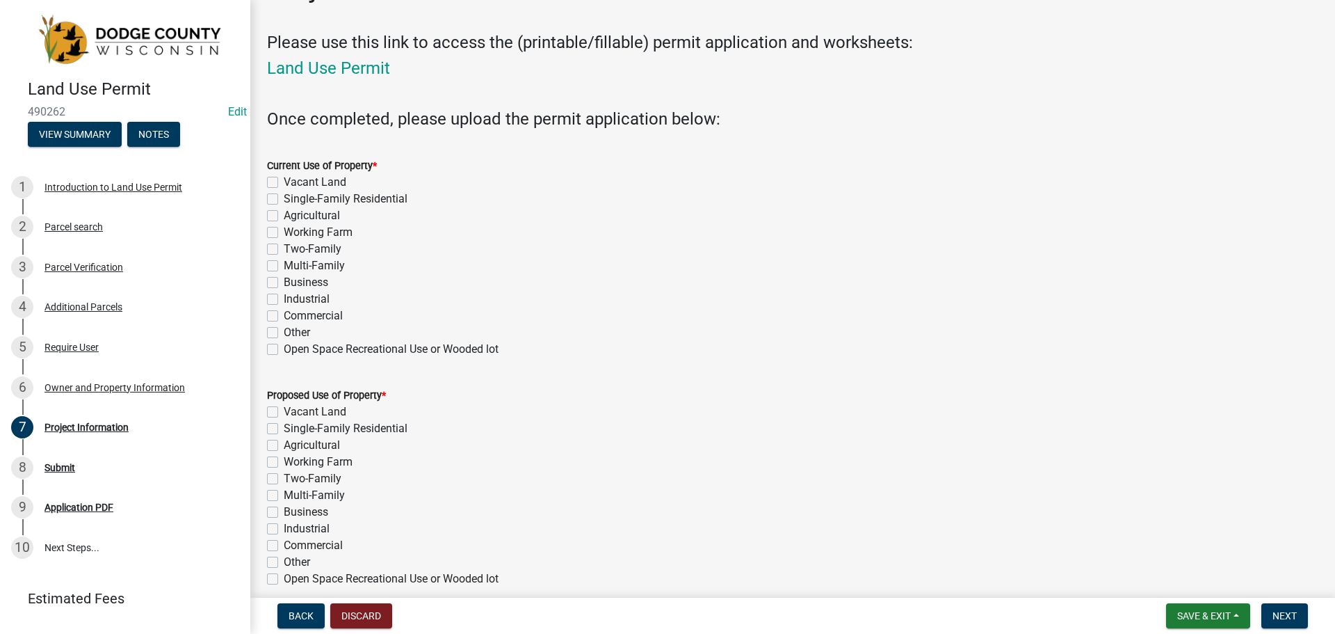
scroll to position [70, 0]
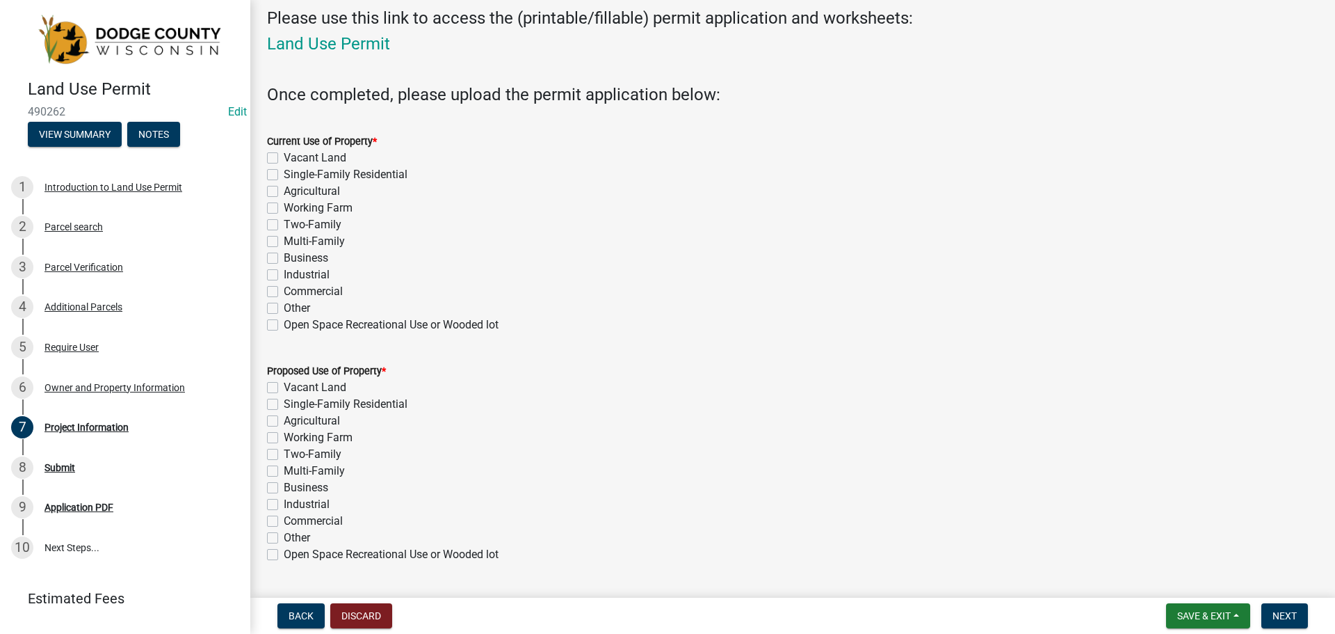
click at [288, 187] on label "Agricultural" at bounding box center [312, 191] width 56 height 17
click at [288, 187] on input "Agricultural" at bounding box center [288, 187] width 9 height 9
checkbox input "true"
checkbox input "false"
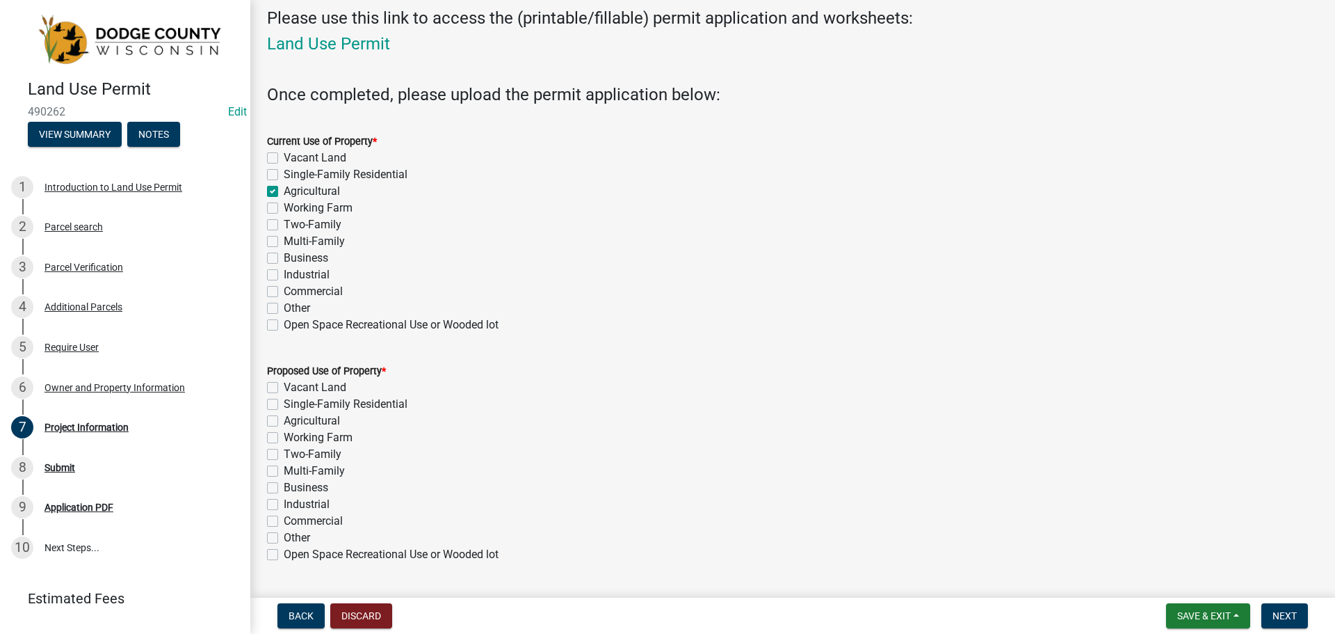
checkbox input "true"
checkbox input "false"
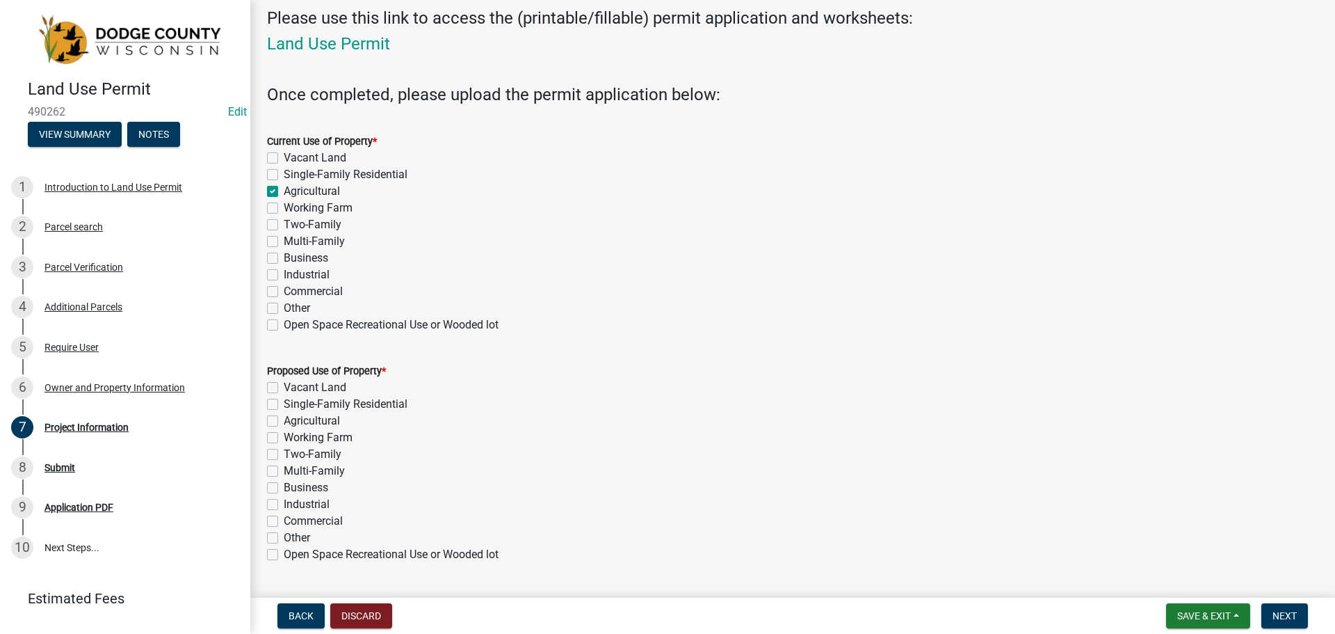
checkbox input "false"
click at [284, 204] on label "Working Farm" at bounding box center [318, 208] width 69 height 17
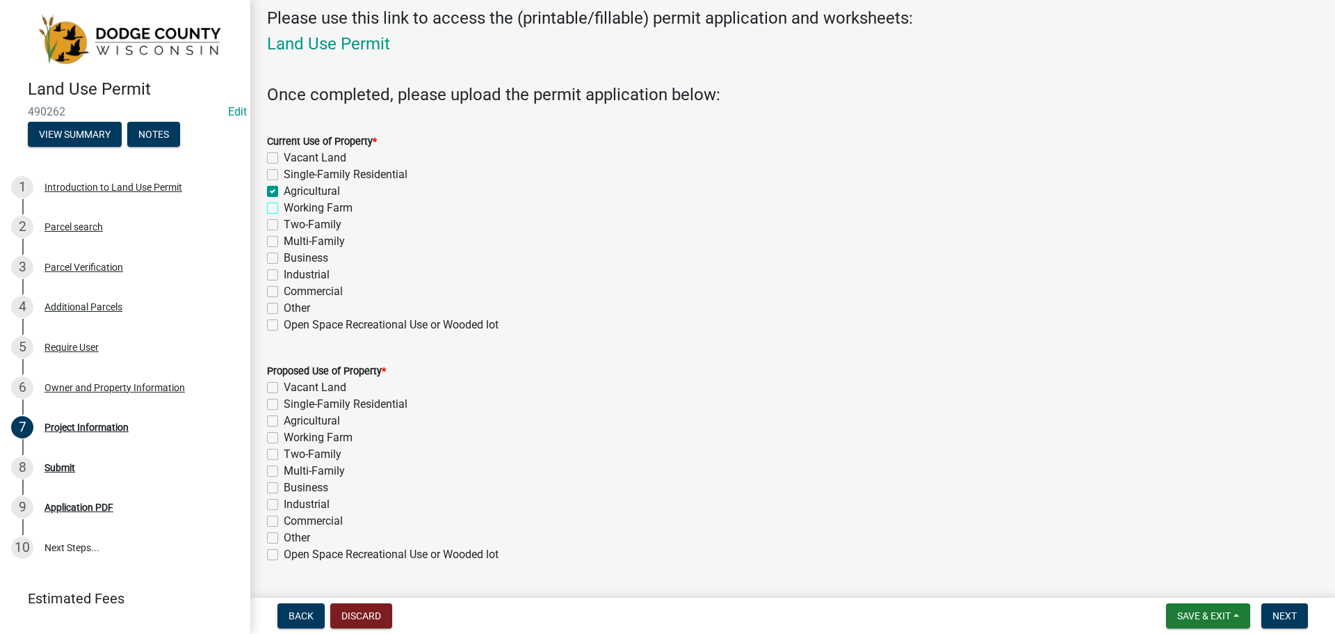
click at [284, 204] on input "Working Farm" at bounding box center [288, 204] width 9 height 9
checkbox input "true"
checkbox input "false"
checkbox input "true"
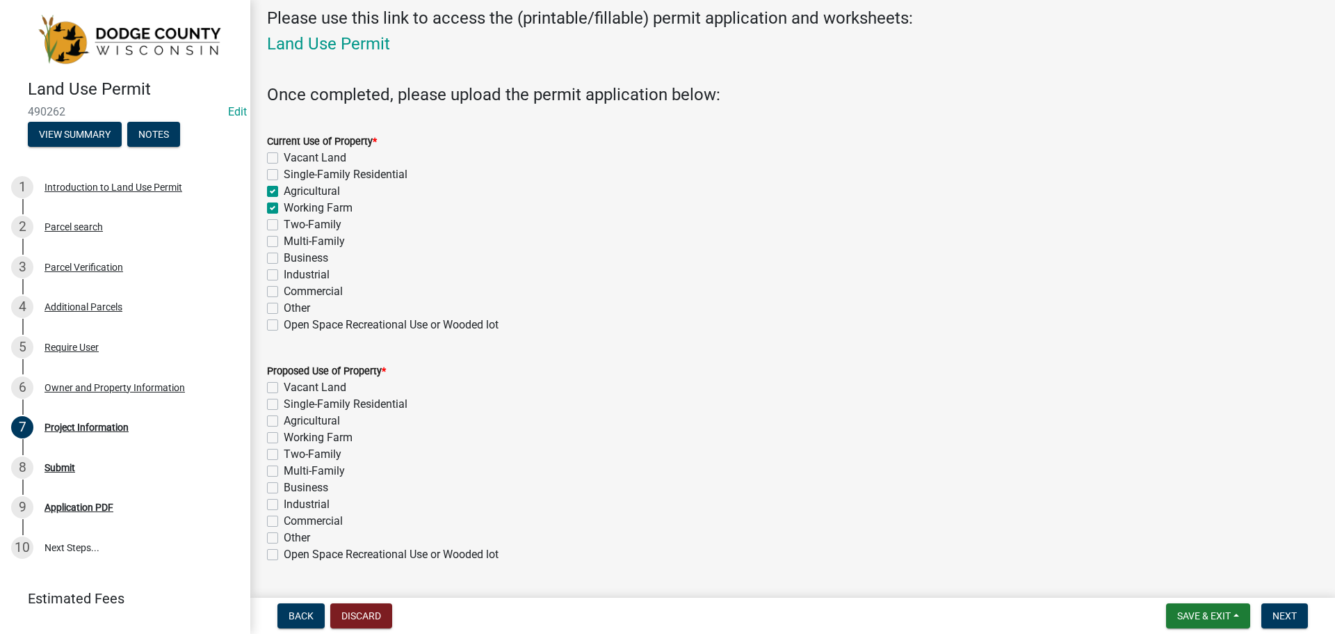
checkbox input "true"
checkbox input "false"
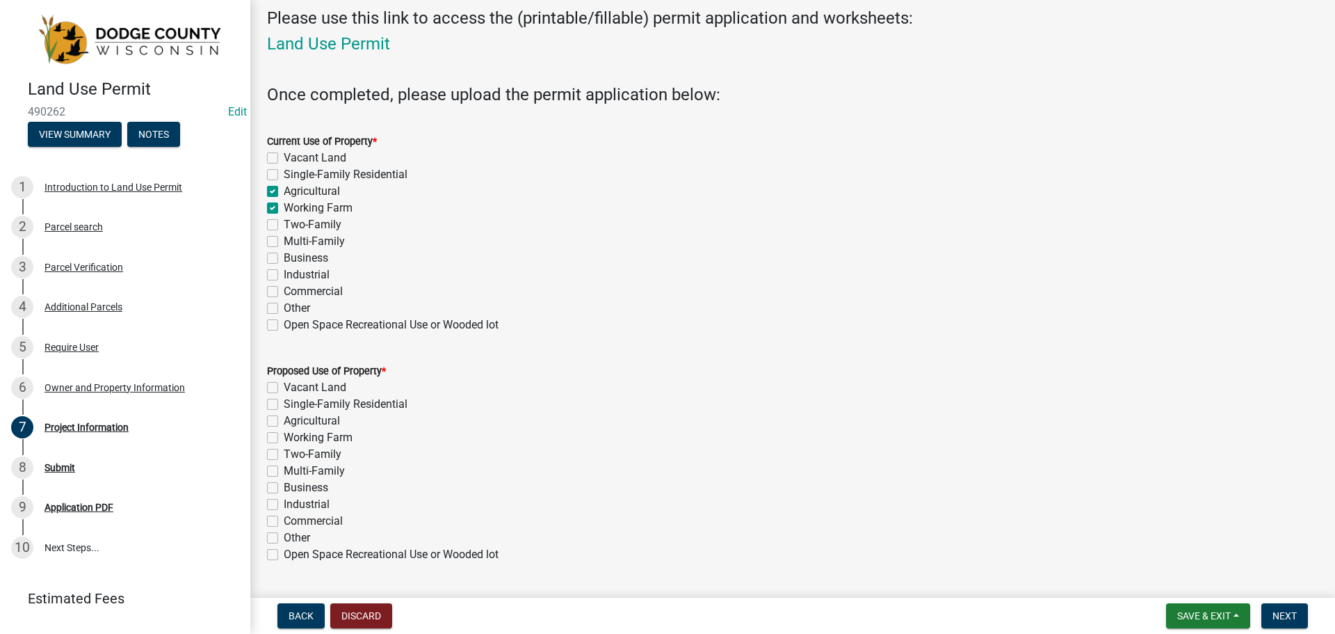
checkbox input "false"
click at [284, 191] on label "Agricultural" at bounding box center [312, 191] width 56 height 17
click at [284, 191] on input "Agricultural" at bounding box center [288, 187] width 9 height 9
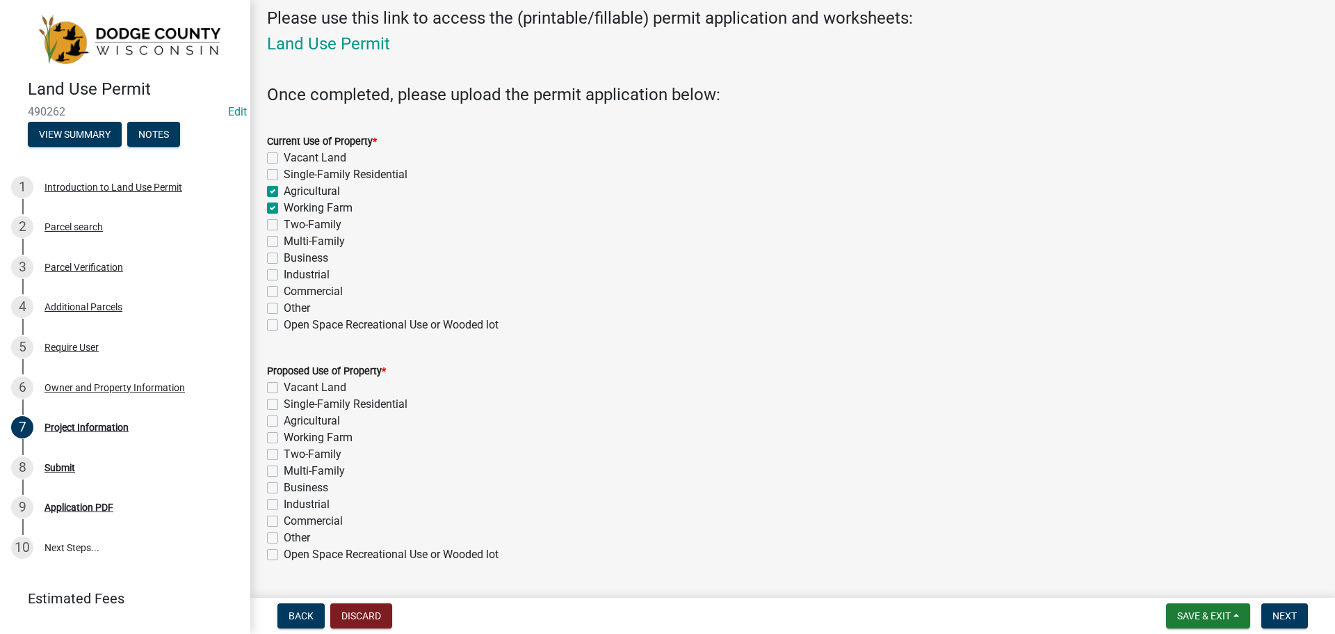
checkbox input "false"
checkbox input "true"
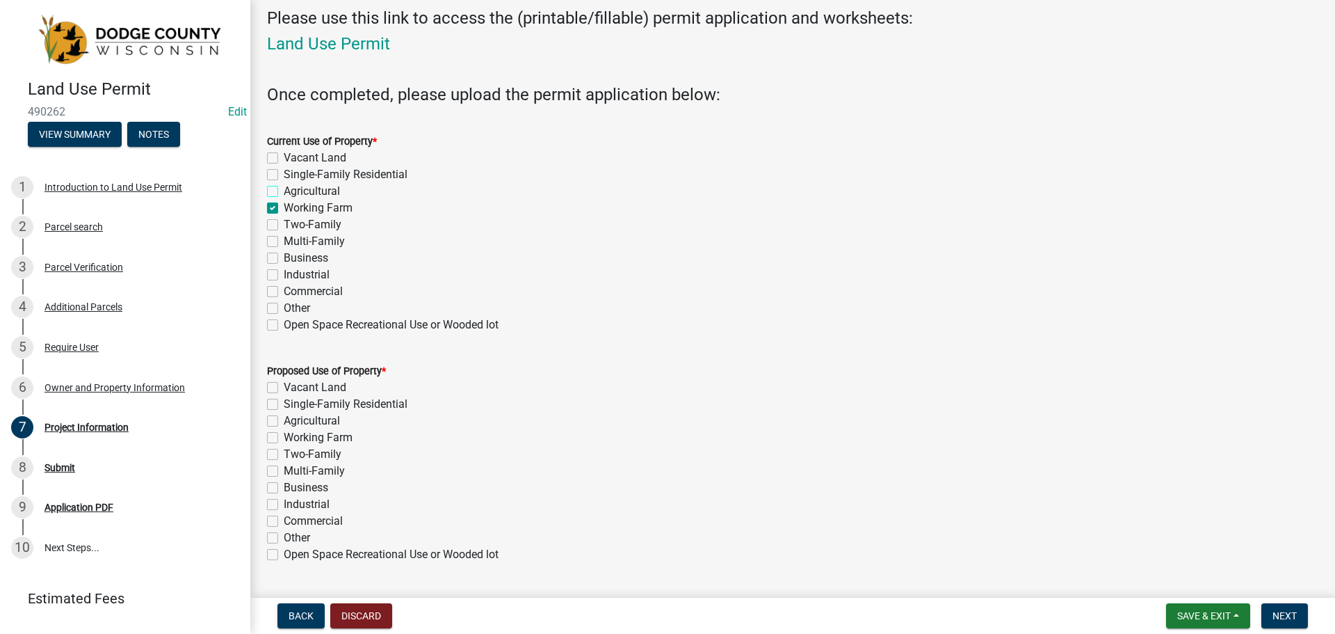
checkbox input "false"
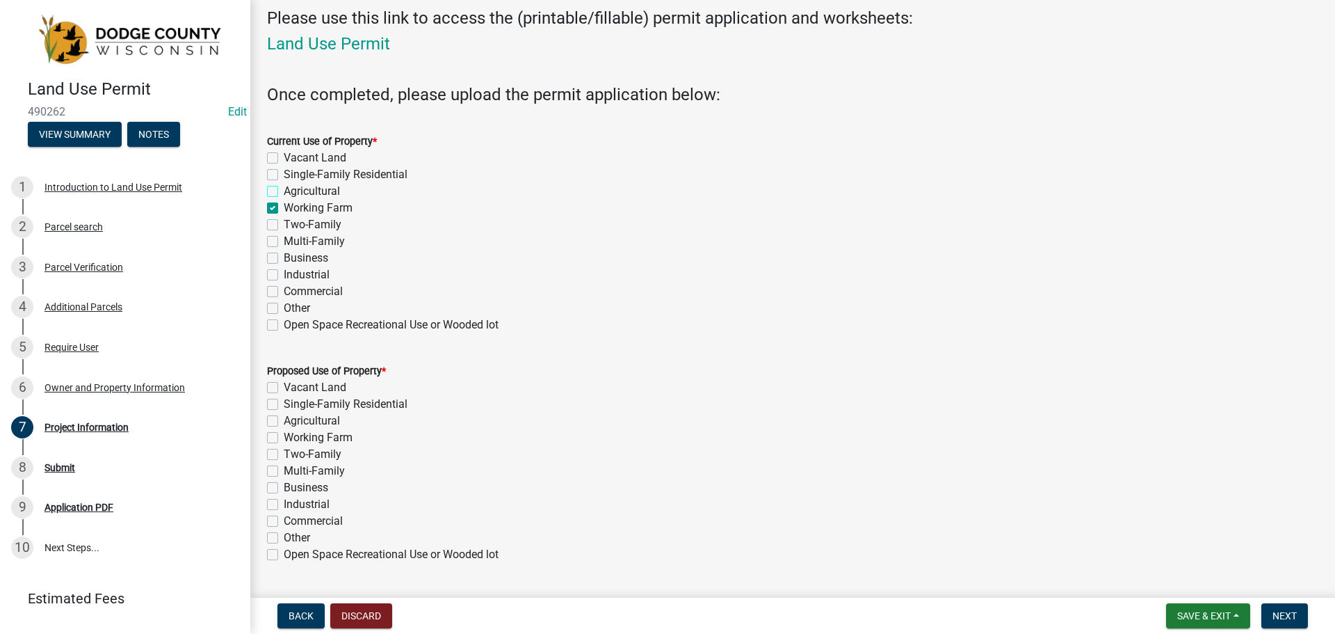
checkbox input "false"
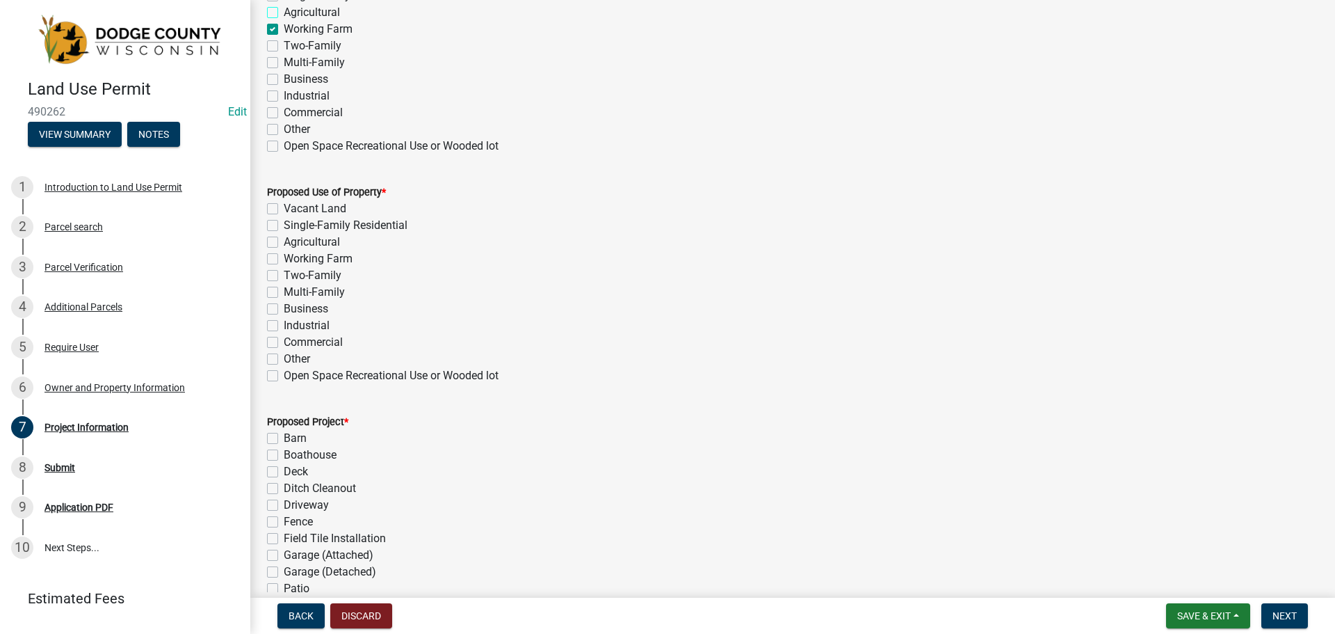
scroll to position [278, 0]
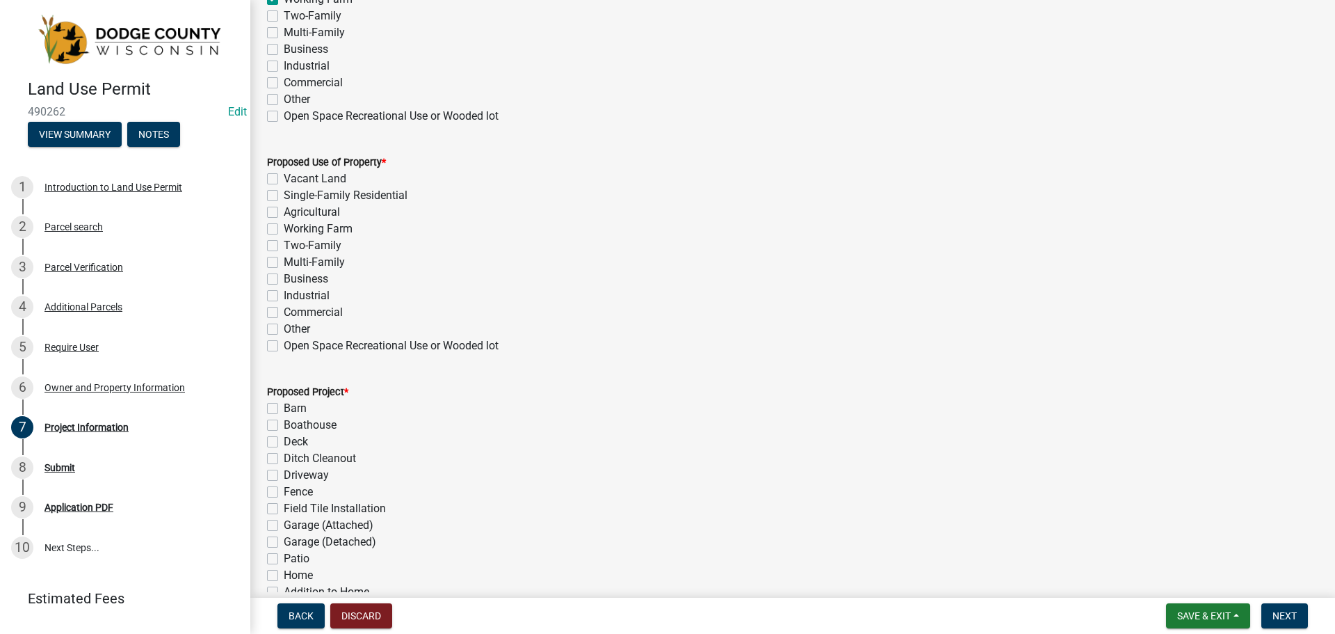
click at [284, 228] on label "Working Farm" at bounding box center [318, 228] width 69 height 17
click at [284, 228] on input "Working Farm" at bounding box center [288, 224] width 9 height 9
checkbox input "true"
checkbox input "false"
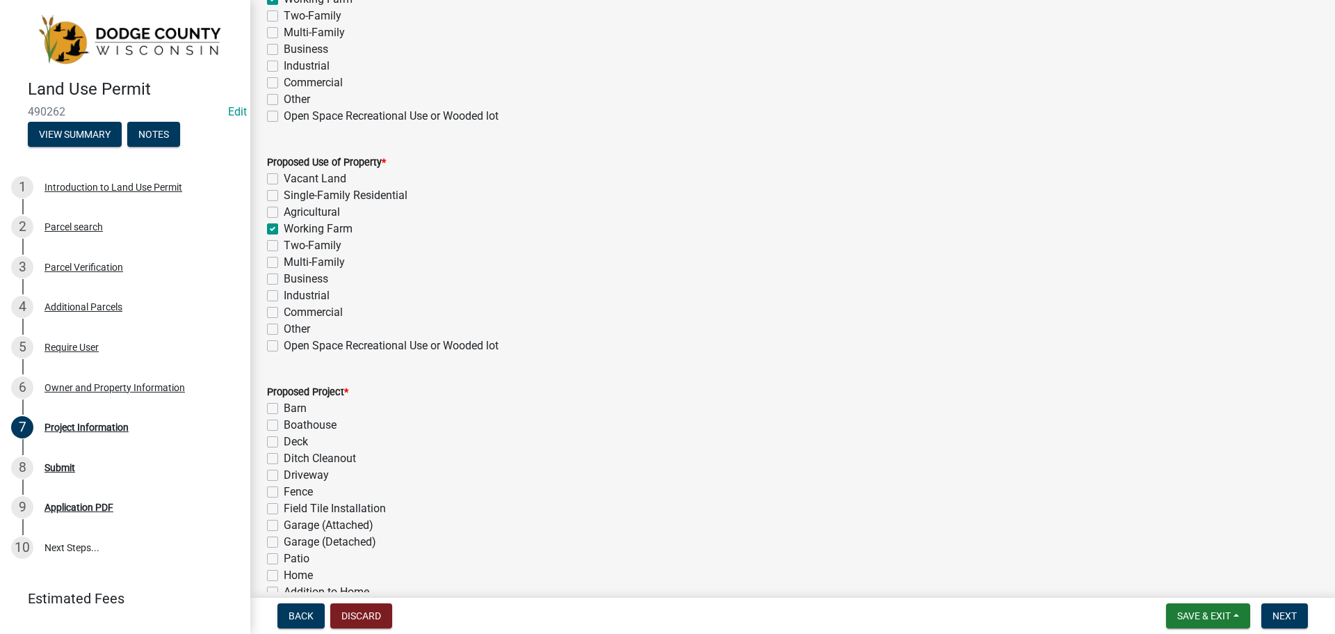
checkbox input "false"
checkbox input "true"
checkbox input "false"
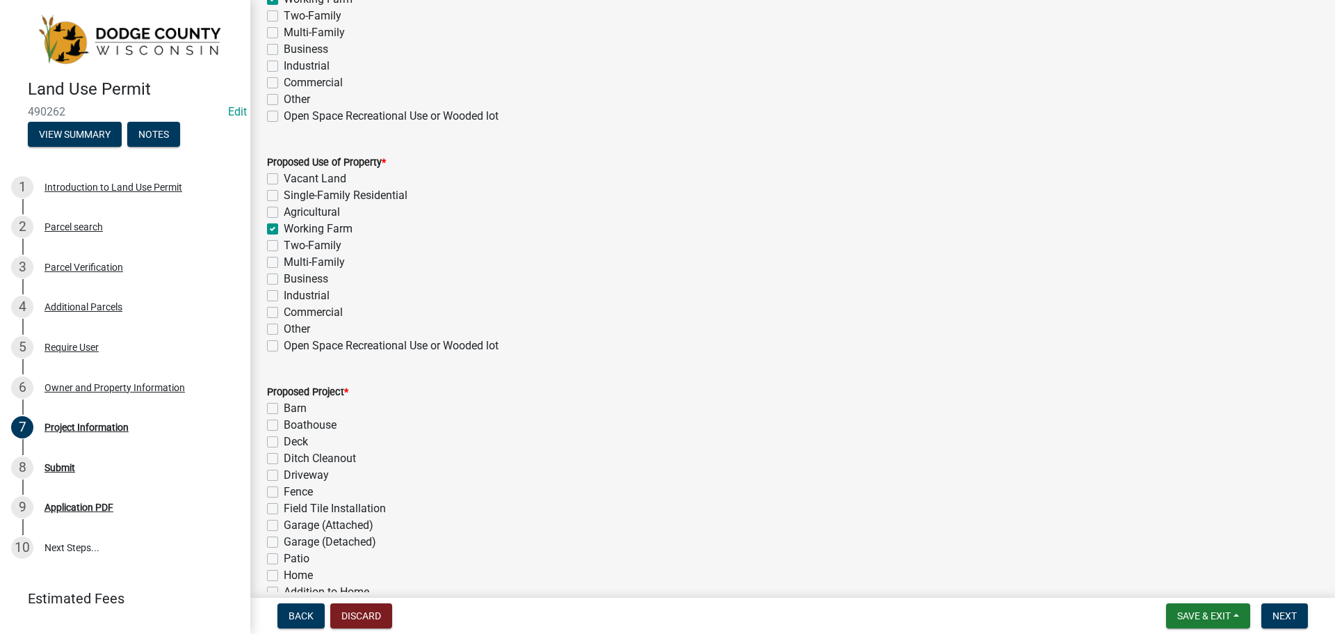
checkbox input "false"
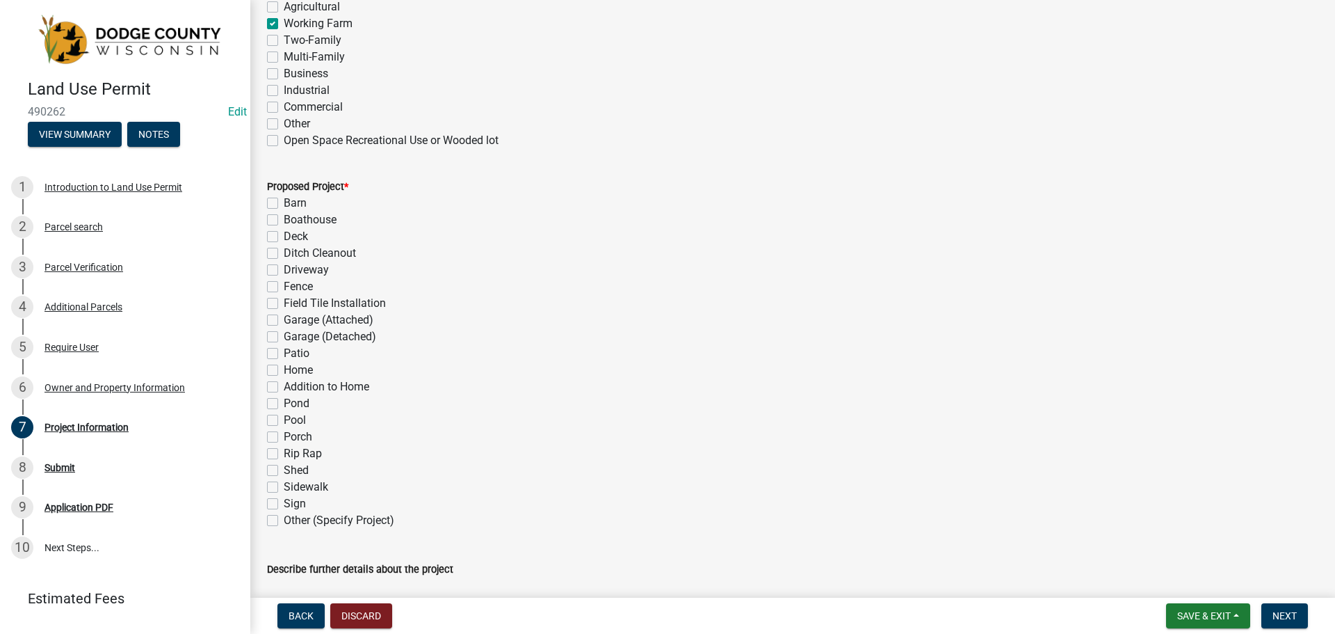
scroll to position [487, 0]
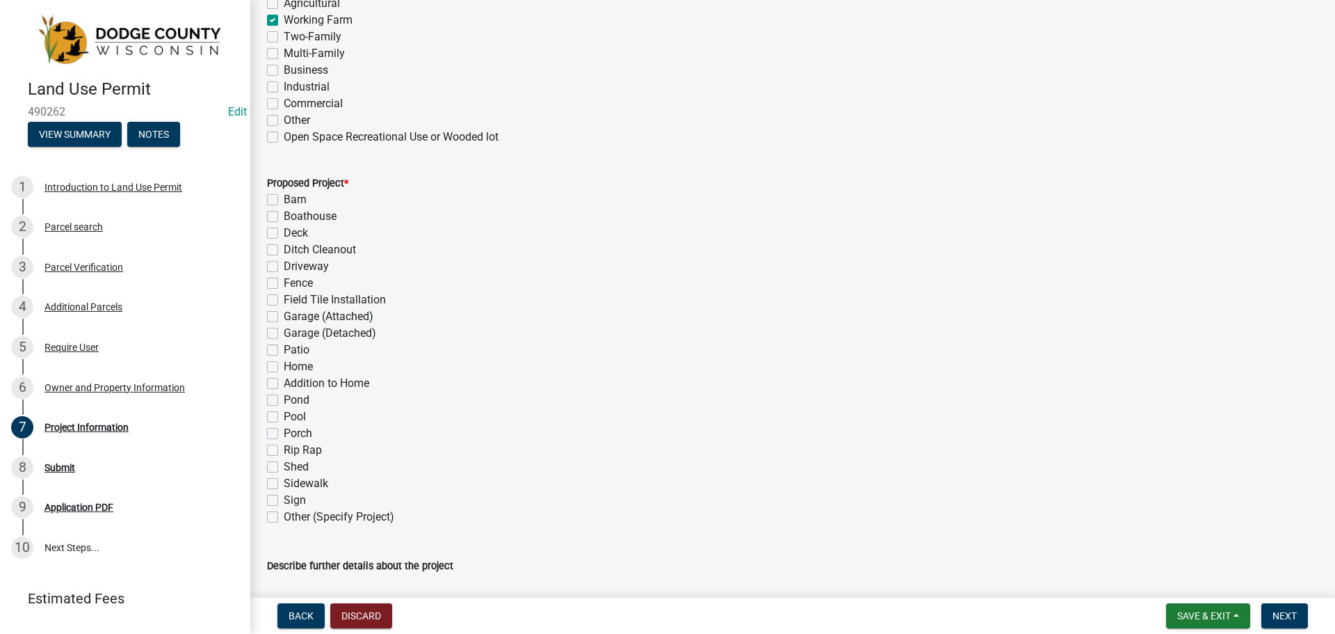
click at [284, 197] on label "Barn" at bounding box center [295, 199] width 23 height 17
click at [284, 197] on input "Barn" at bounding box center [288, 195] width 9 height 9
checkbox input "true"
checkbox input "false"
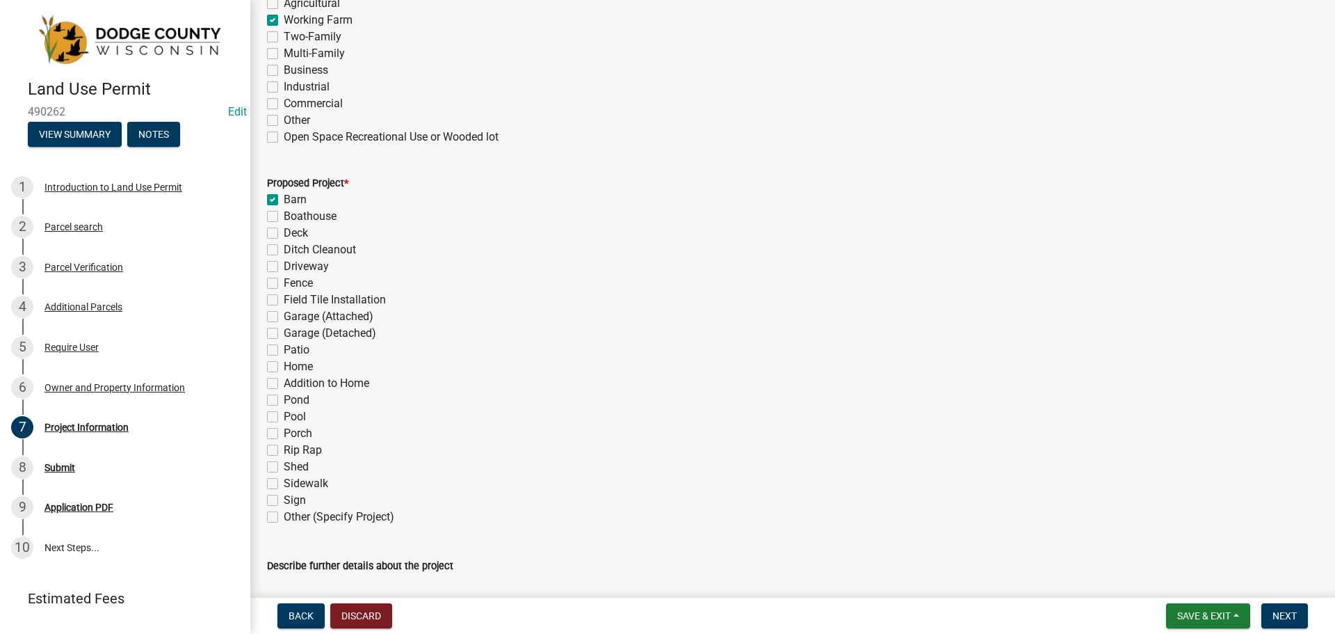
checkbox input "false"
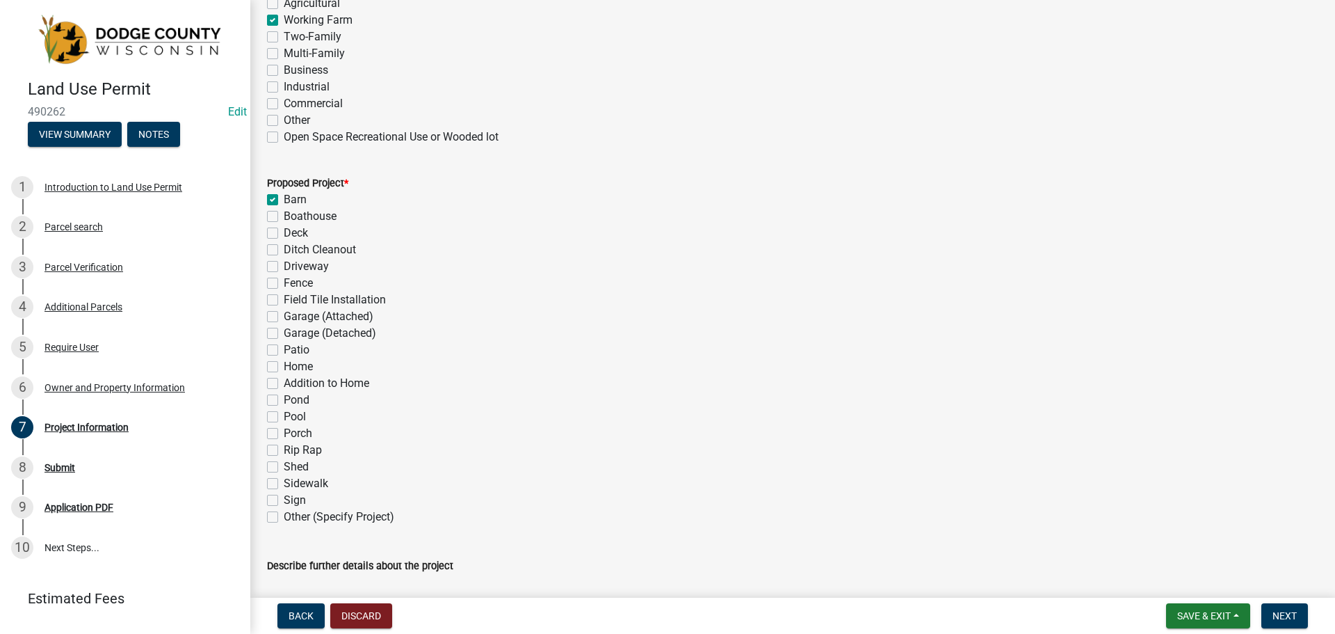
checkbox input "false"
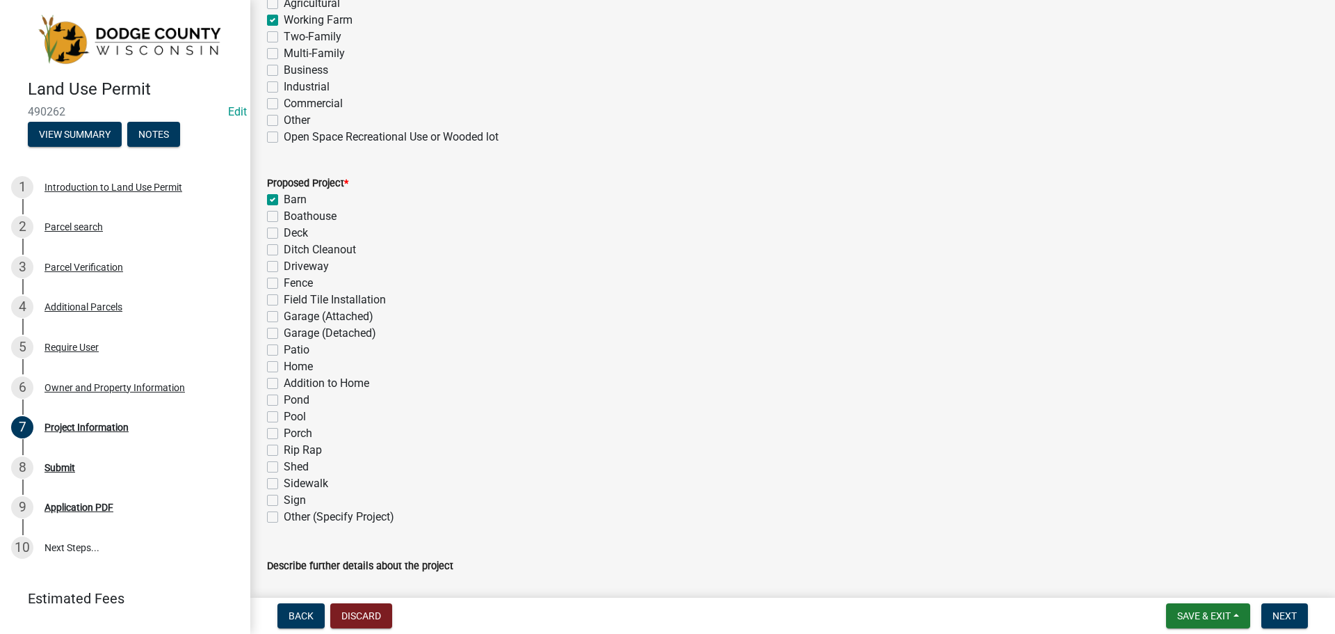
checkbox input "false"
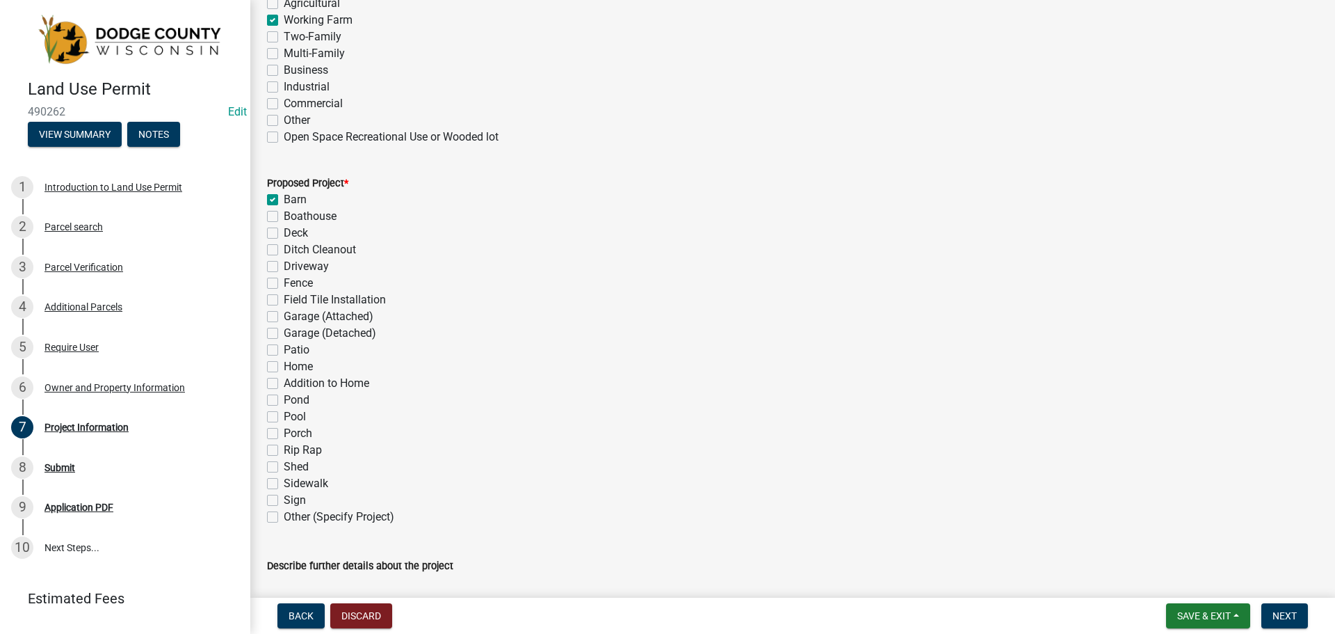
checkbox input "false"
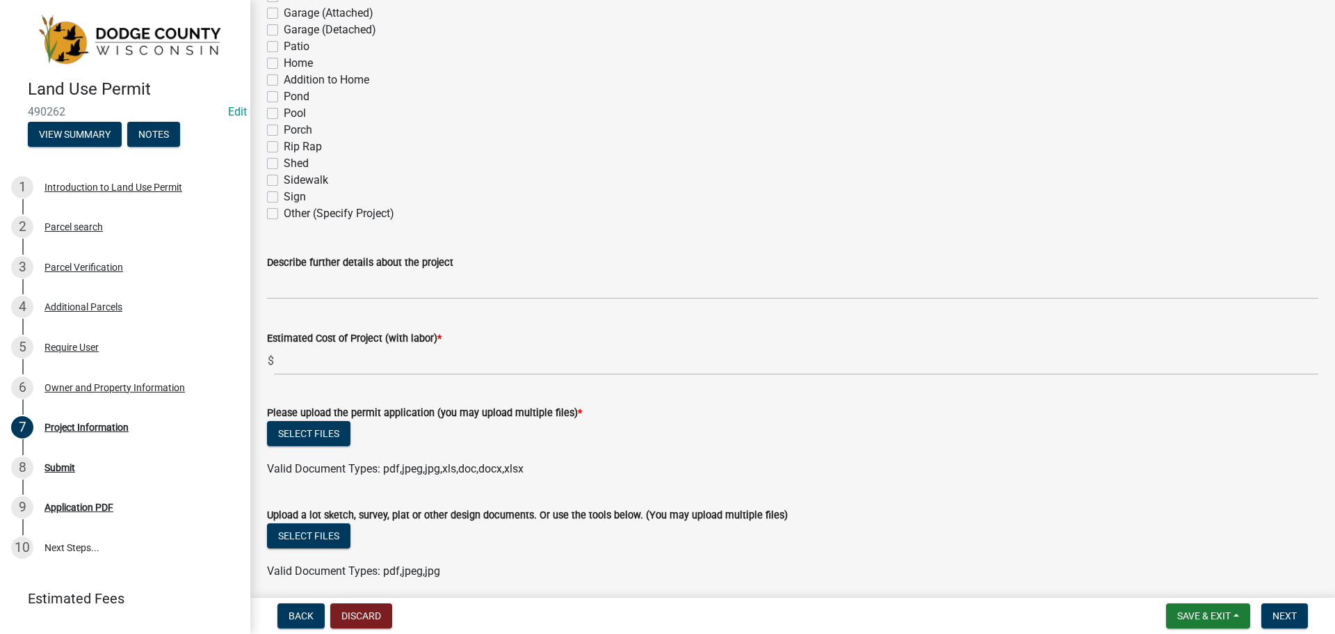
scroll to position [835, 0]
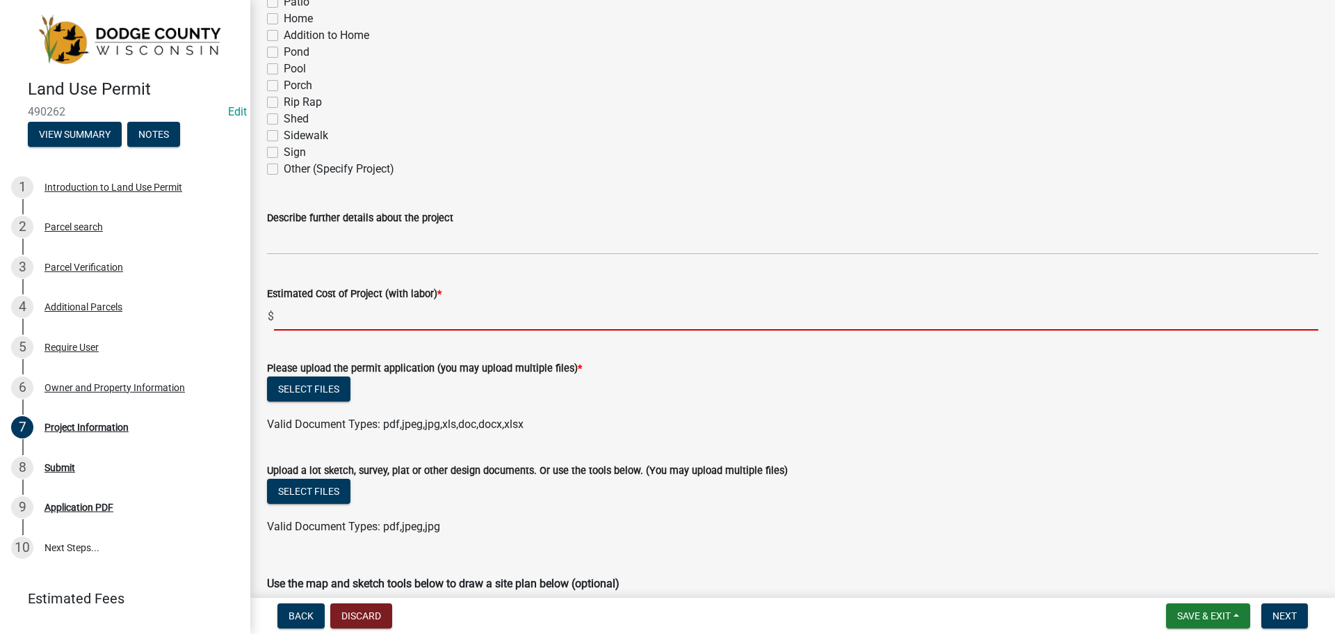
click at [396, 324] on input "text" at bounding box center [796, 316] width 1045 height 29
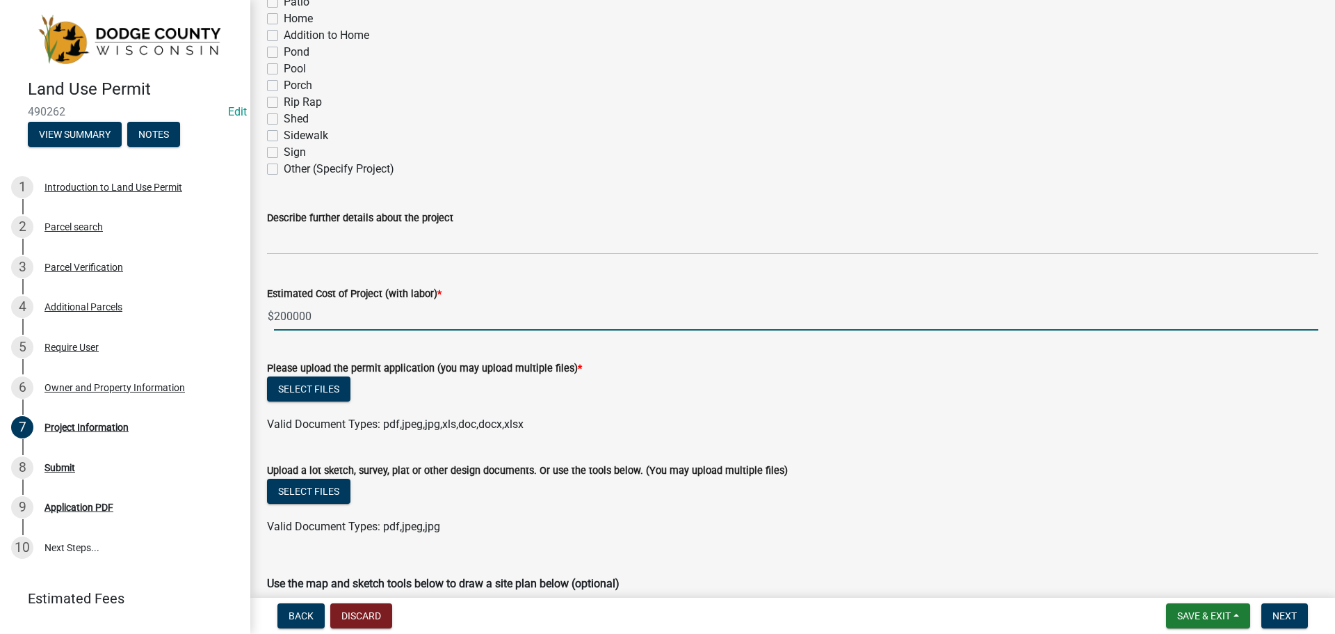
type input "200000"
click at [460, 356] on form "Please upload the permit application (you may upload multiple files) * Select f…" at bounding box center [792, 388] width 1051 height 90
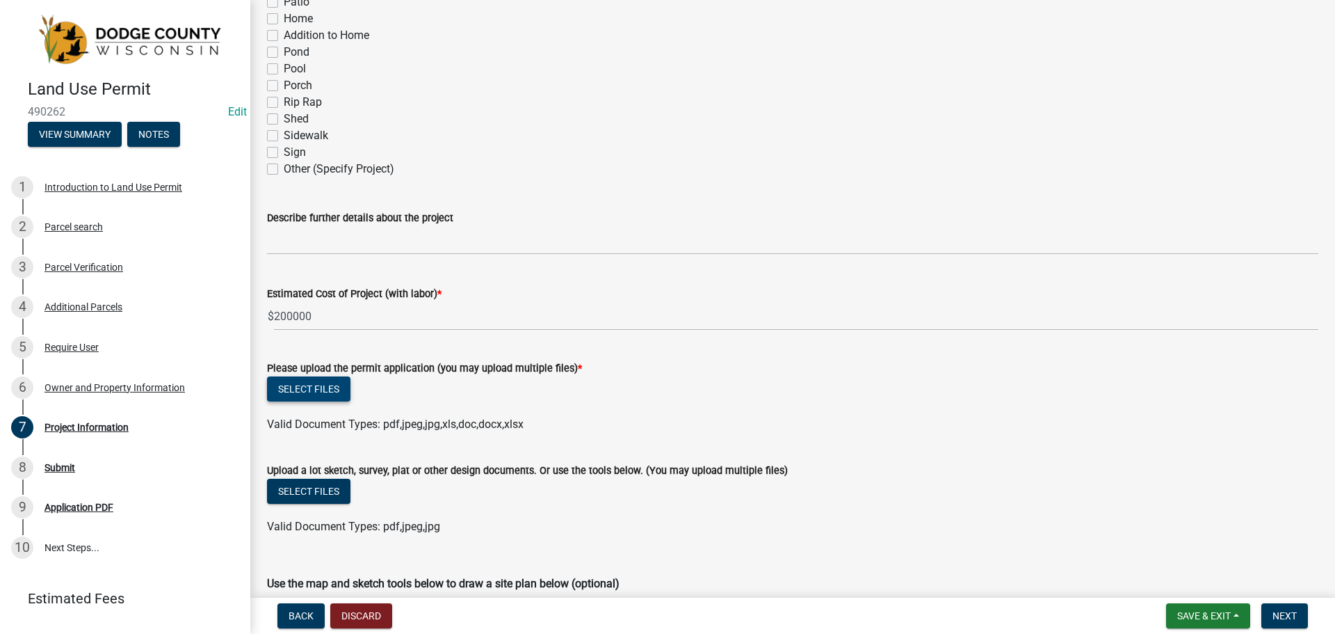
click at [334, 389] on button "Select files" at bounding box center [308, 388] width 83 height 25
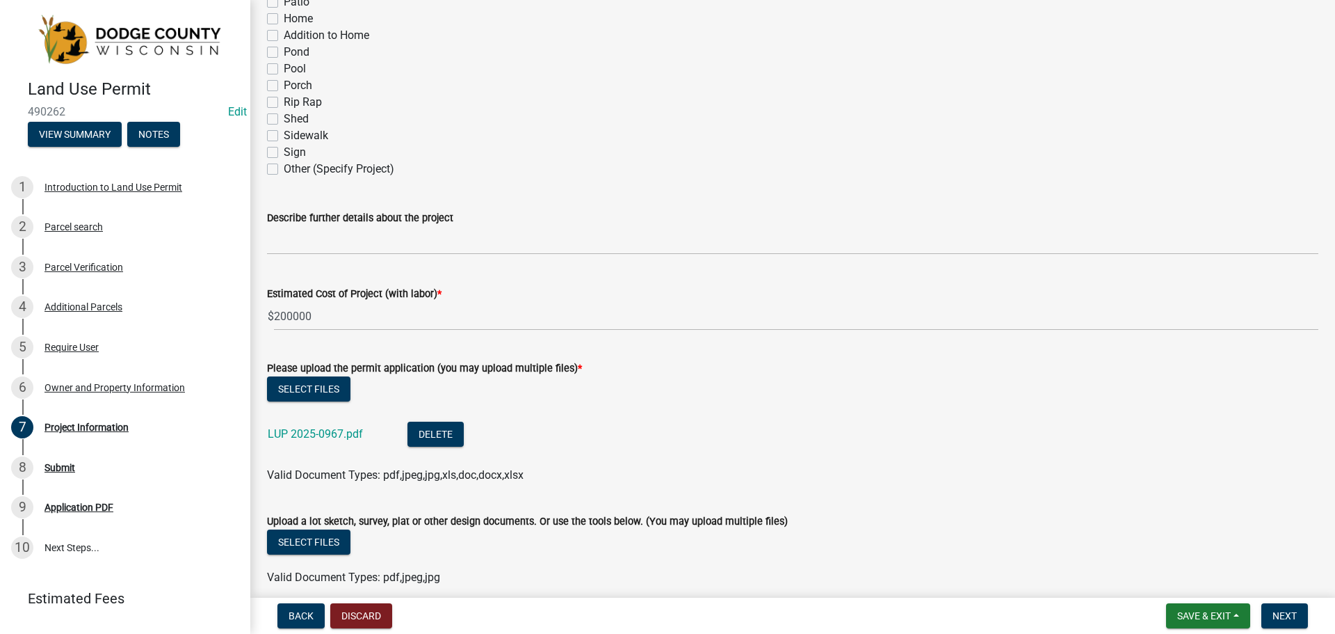
click at [627, 351] on form "Please upload the permit application (you may upload multiple files) * Select f…" at bounding box center [792, 413] width 1051 height 140
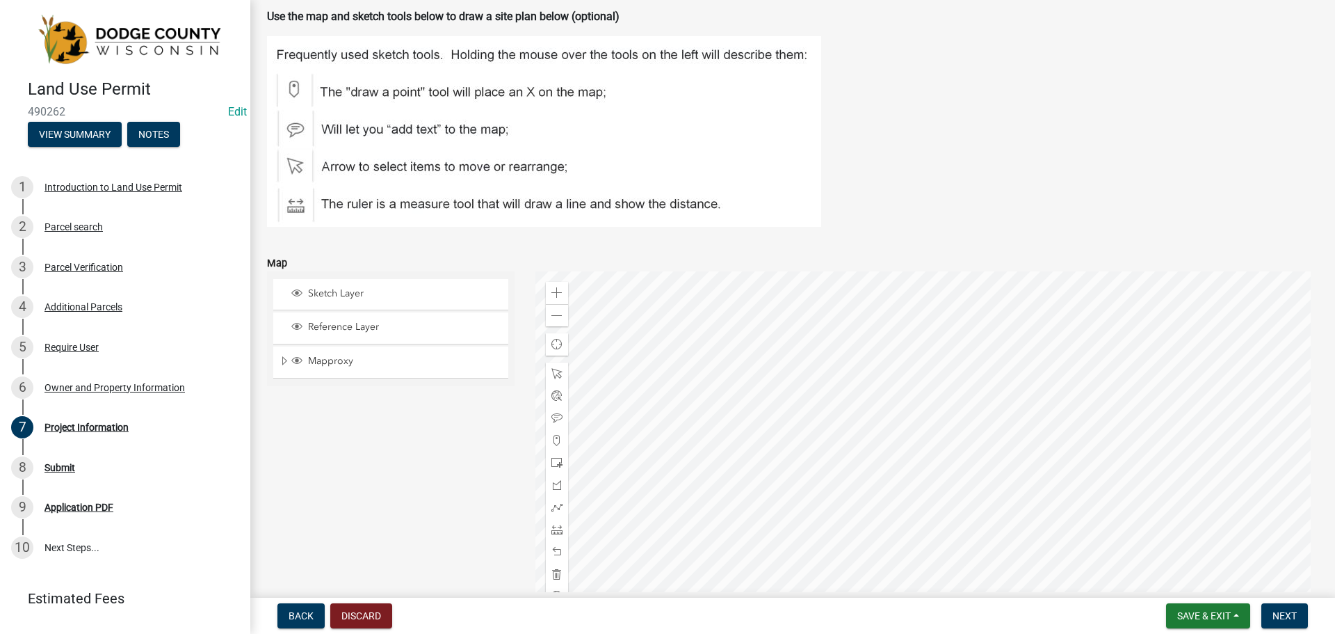
scroll to position [1460, 0]
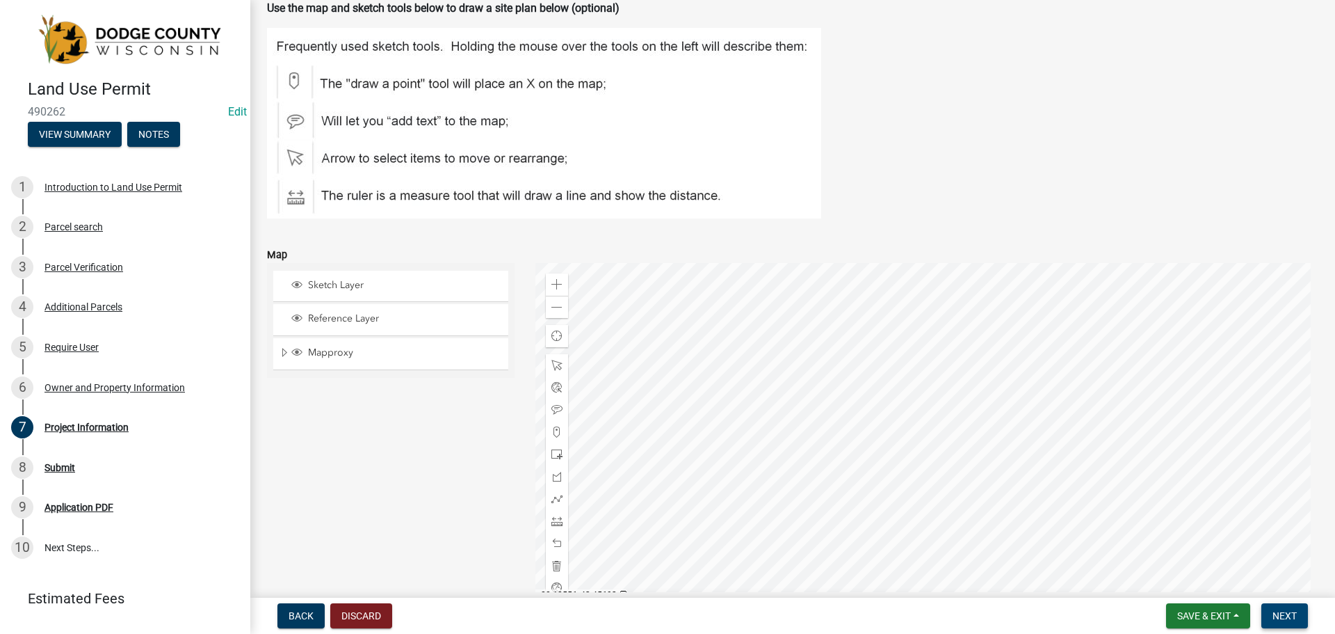
click at [1300, 613] on button "Next" at bounding box center [1284, 615] width 47 height 25
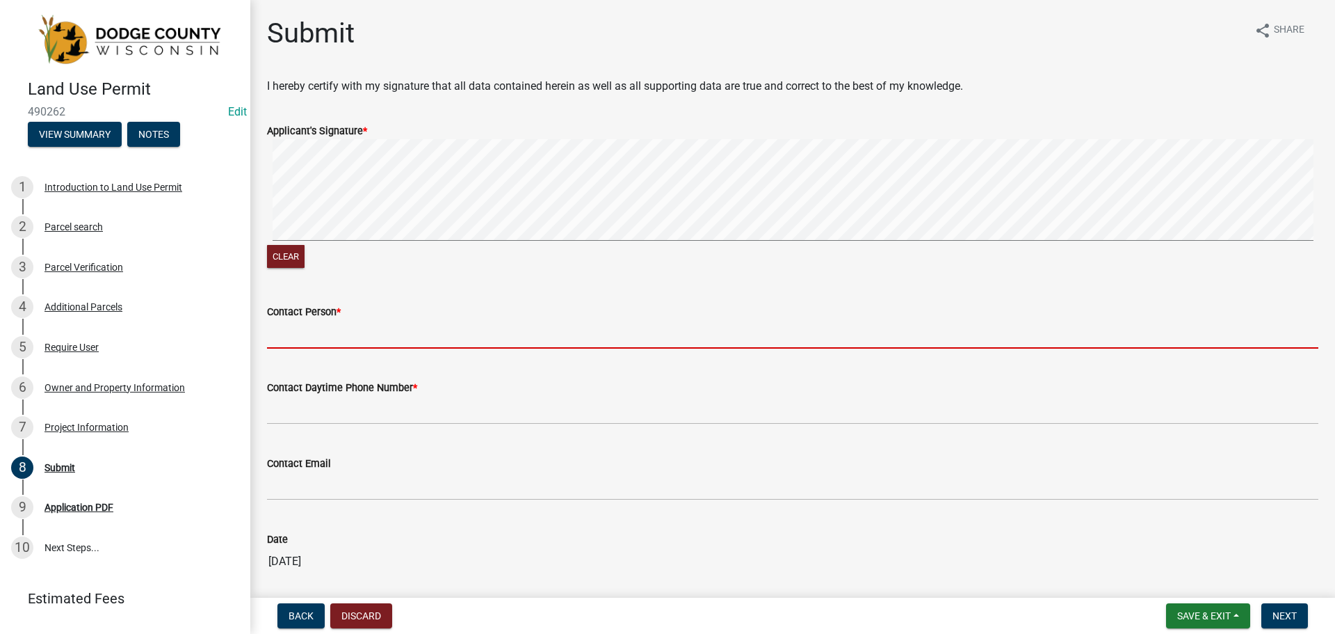
click at [322, 340] on input "Contact Person *" at bounding box center [792, 334] width 1051 height 29
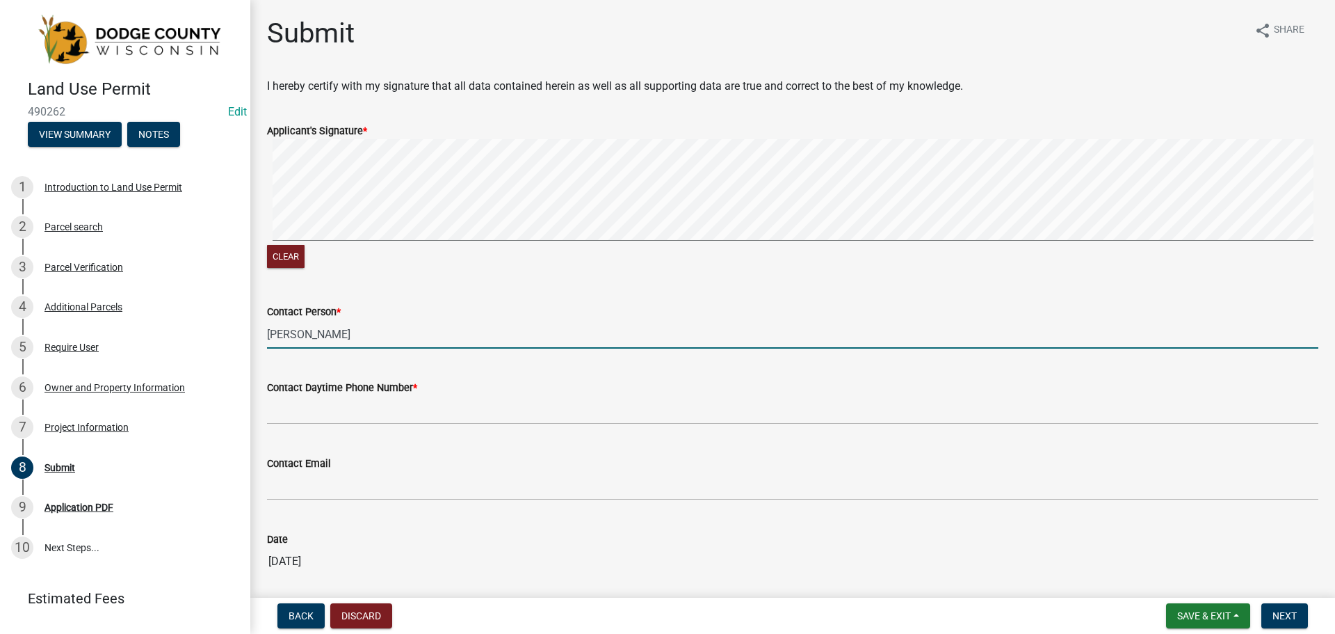
type input "[PERSON_NAME]"
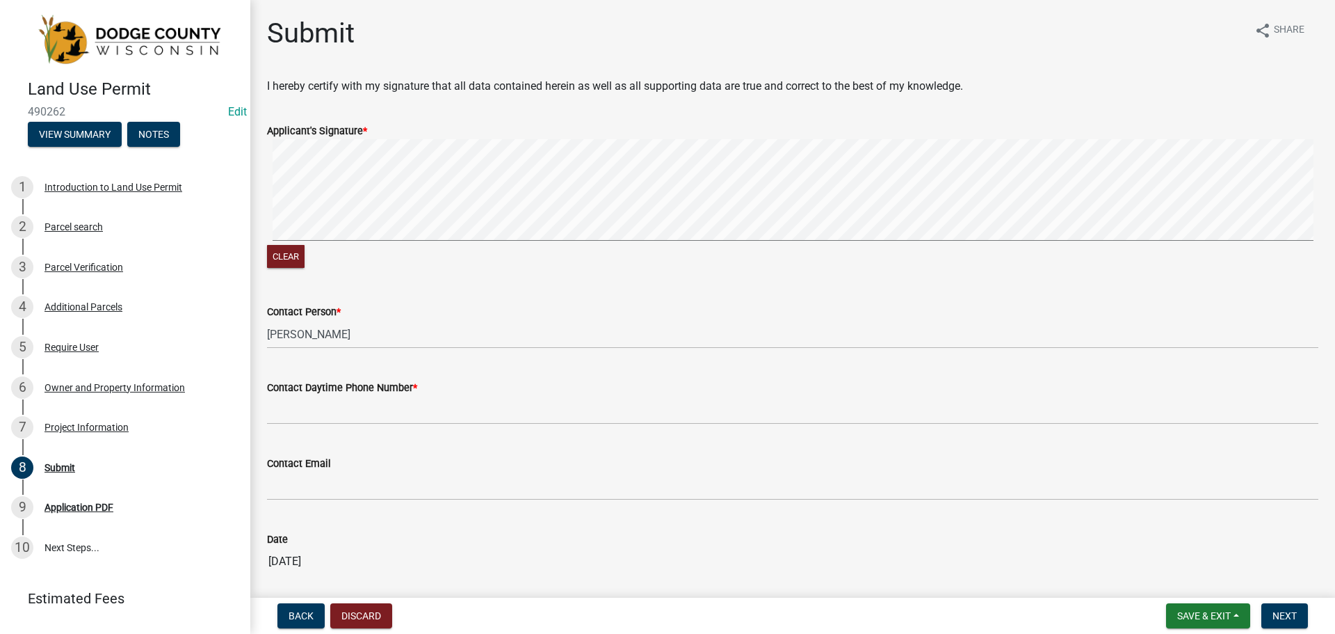
click at [387, 393] on label "Contact Daytime Phone Number *" at bounding box center [342, 388] width 150 height 10
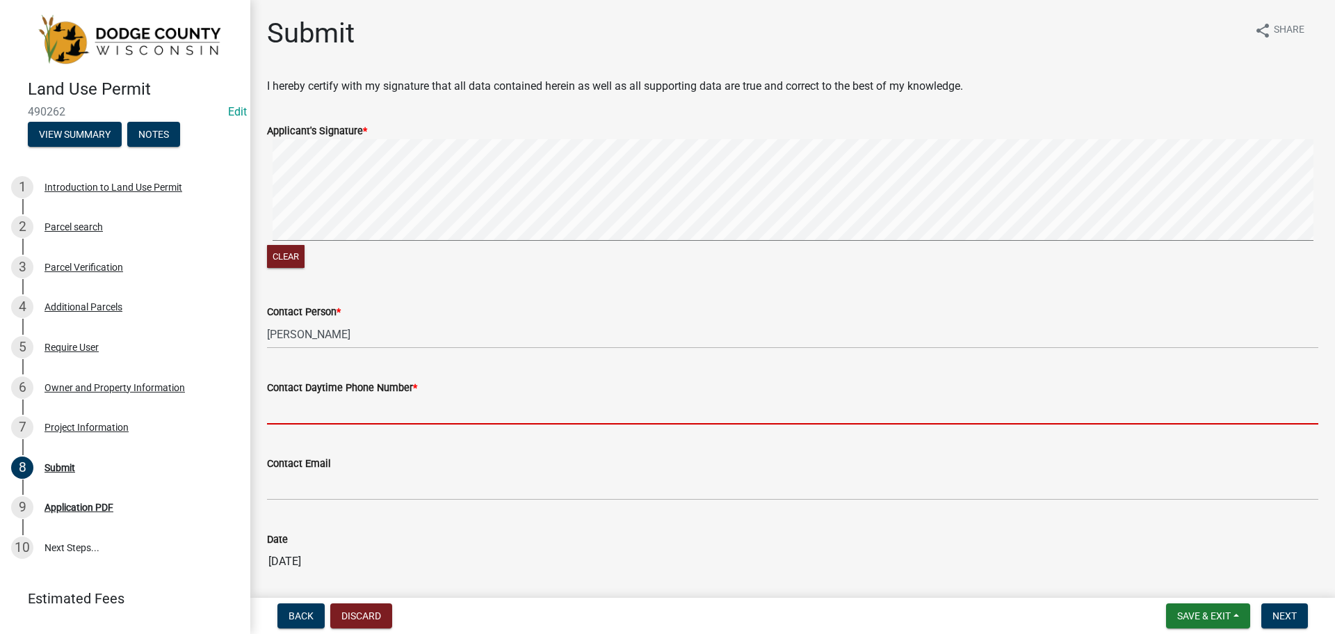
click at [387, 396] on input "Contact Daytime Phone Number *" at bounding box center [792, 410] width 1051 height 29
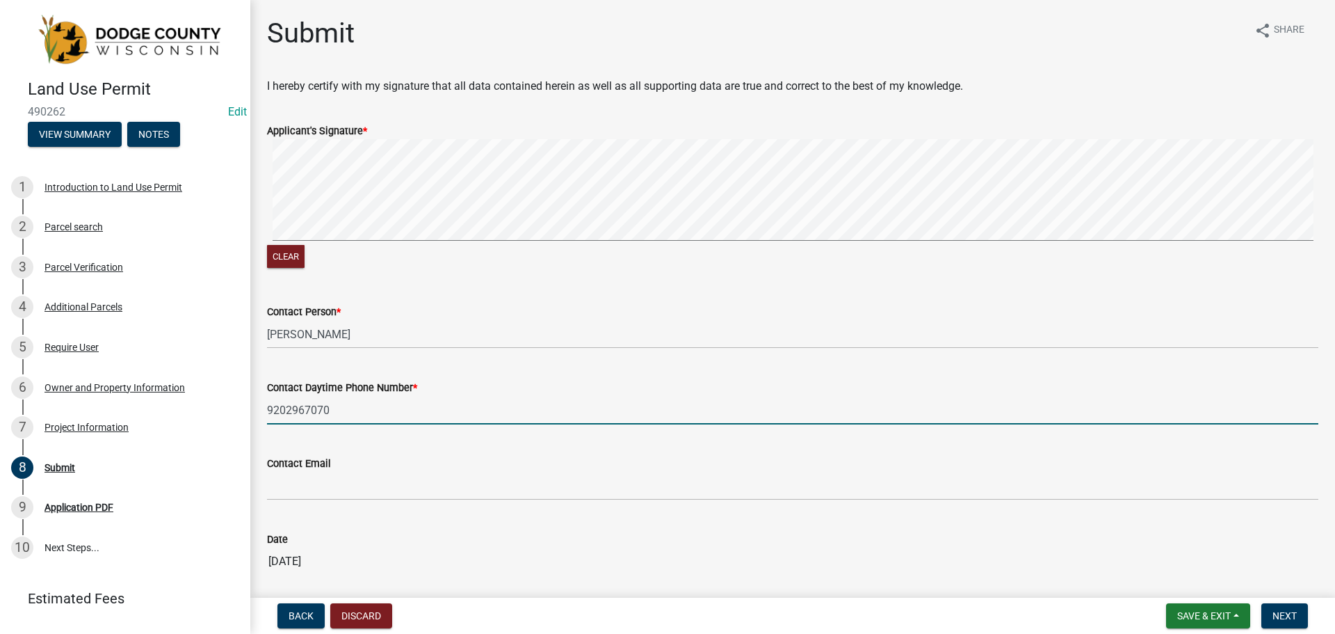
type input "9202967070"
click at [430, 370] on div "Contact Daytime Phone Number * [PHONE_NUMBER]" at bounding box center [792, 392] width 1051 height 65
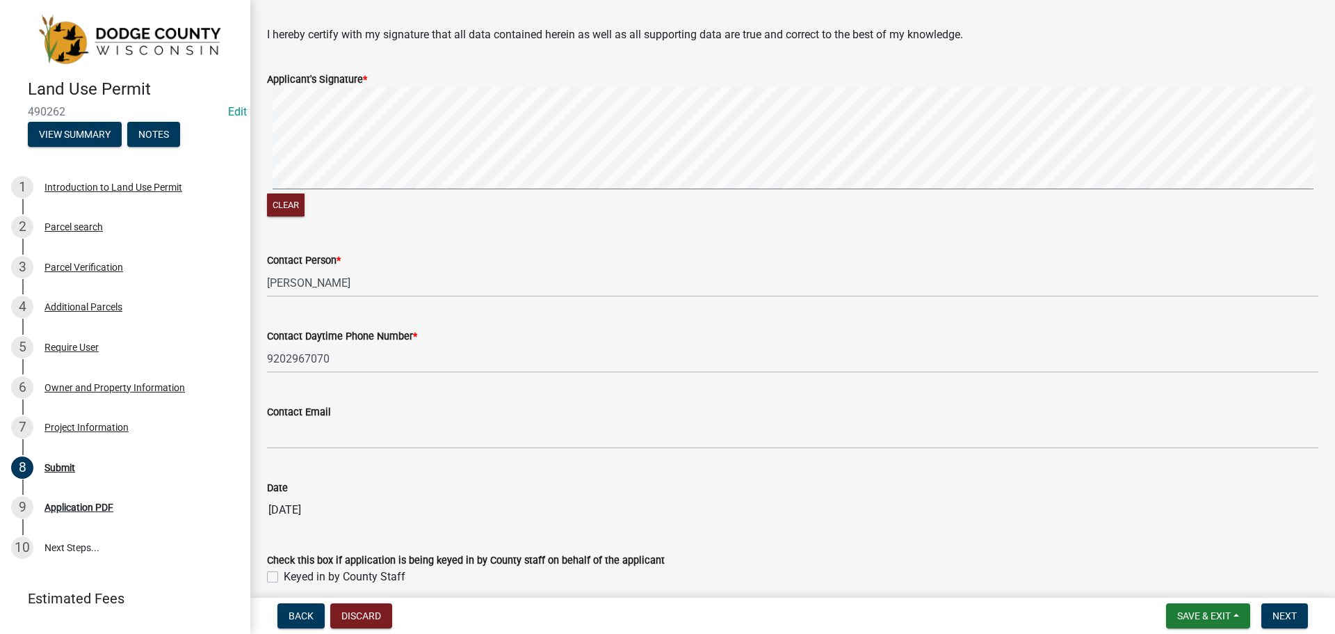
scroll to position [145, 0]
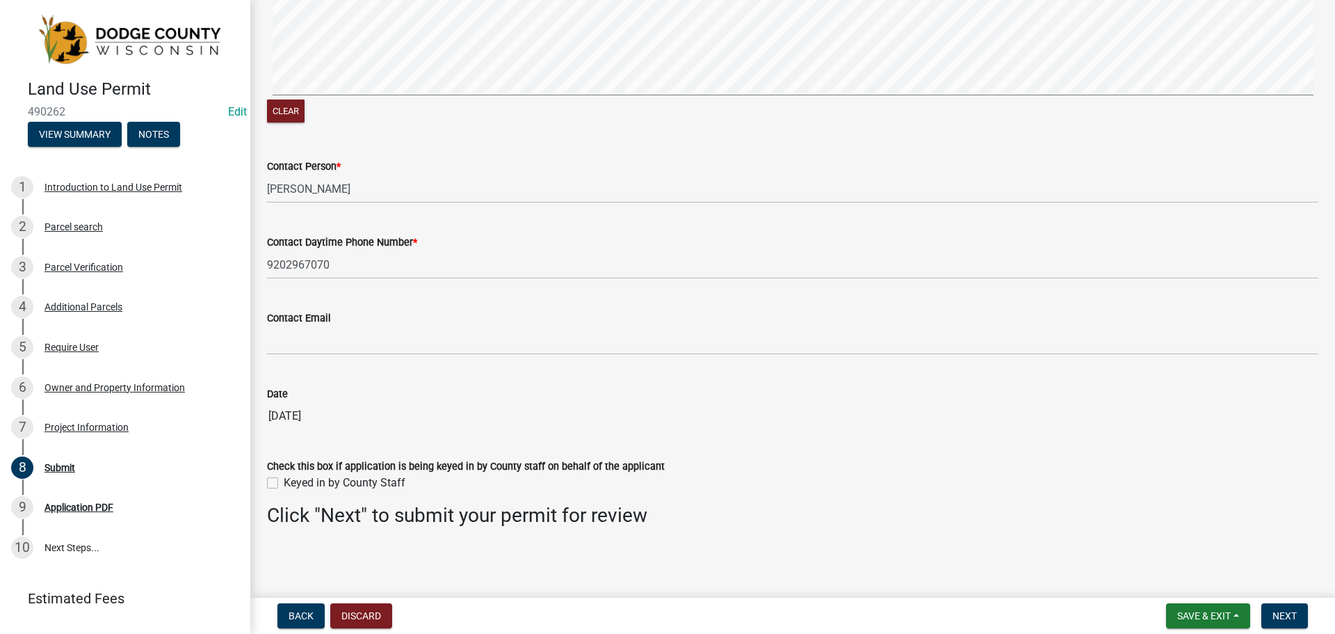
click at [284, 483] on label "Keyed in by County Staff" at bounding box center [345, 482] width 122 height 17
click at [284, 483] on input "Keyed in by County Staff" at bounding box center [288, 478] width 9 height 9
checkbox input "true"
click at [1277, 611] on span "Next" at bounding box center [1285, 615] width 24 height 11
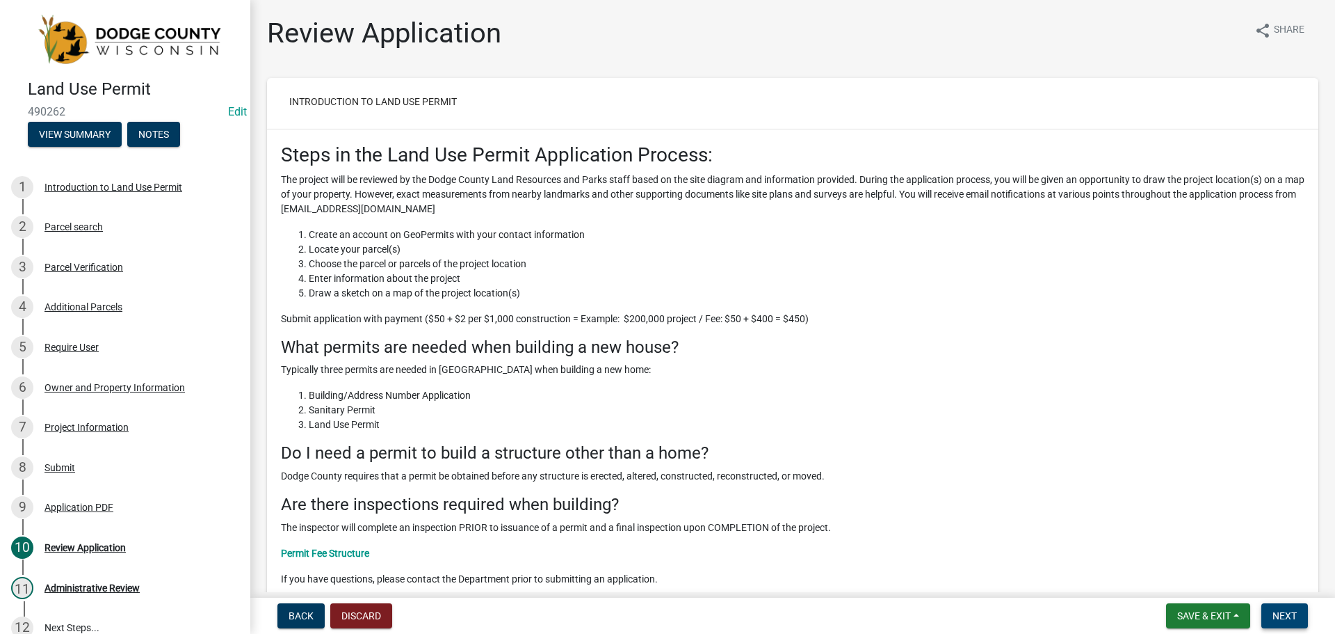
click at [1287, 624] on button "Next" at bounding box center [1284, 615] width 47 height 25
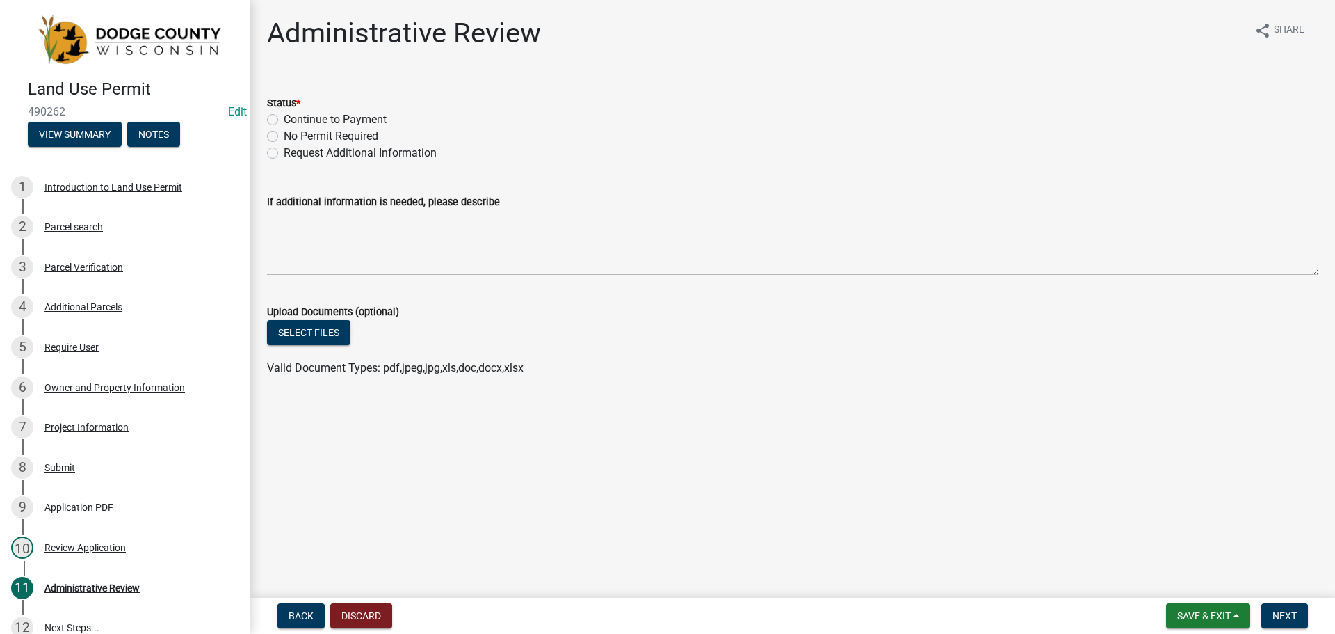
click at [284, 121] on label "Continue to Payment" at bounding box center [335, 119] width 103 height 17
click at [284, 120] on input "Continue to Payment" at bounding box center [288, 115] width 9 height 9
radio input "true"
click at [1287, 612] on span "Next" at bounding box center [1285, 615] width 24 height 11
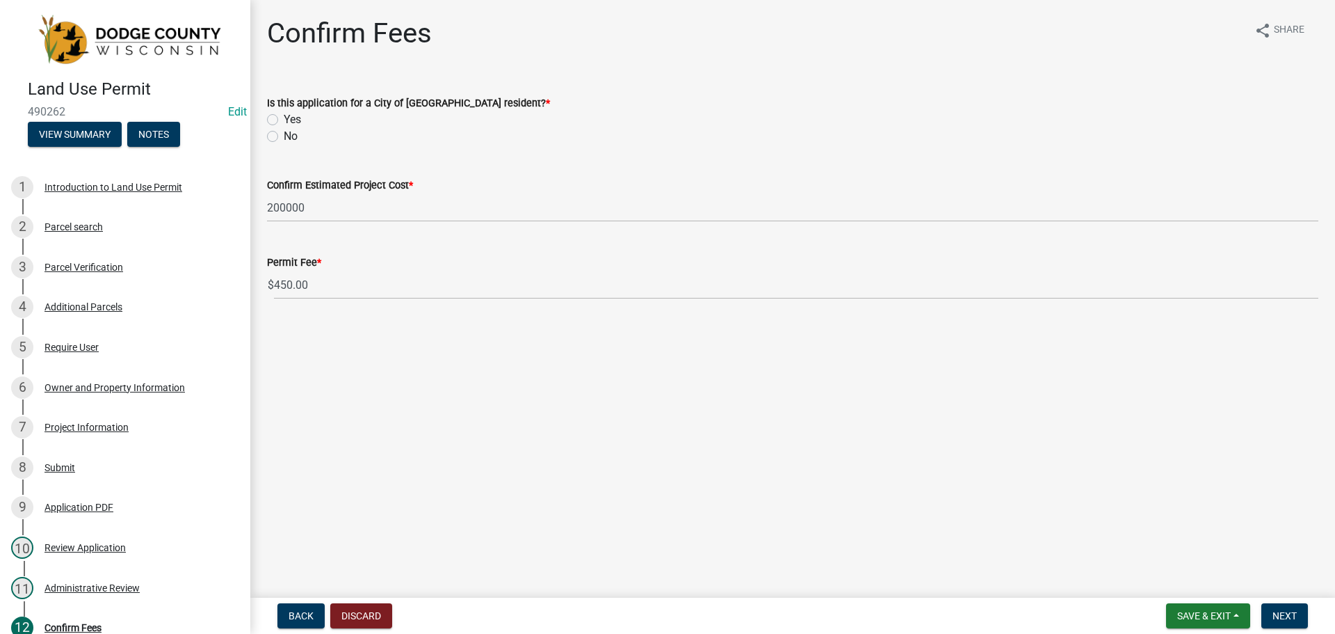
click at [284, 137] on label "No" at bounding box center [291, 136] width 14 height 17
click at [284, 137] on input "No" at bounding box center [288, 132] width 9 height 9
radio input "true"
click at [1286, 620] on span "Next" at bounding box center [1285, 615] width 24 height 11
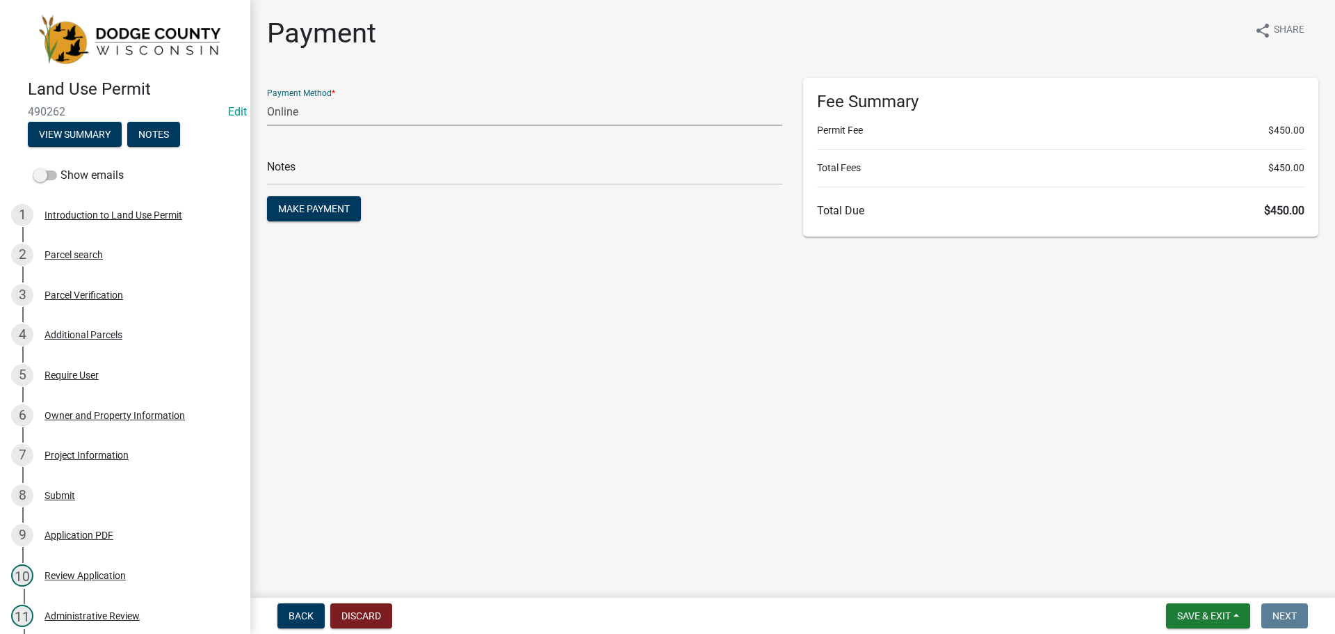
click at [316, 107] on select "Credit Card POS Check Cash Online" at bounding box center [524, 111] width 515 height 29
select select "1: 0"
click at [267, 97] on select "Credit Card POS Check Cash Online" at bounding box center [524, 111] width 515 height 29
click at [329, 176] on input "text" at bounding box center [524, 170] width 515 height 29
type input "0967"
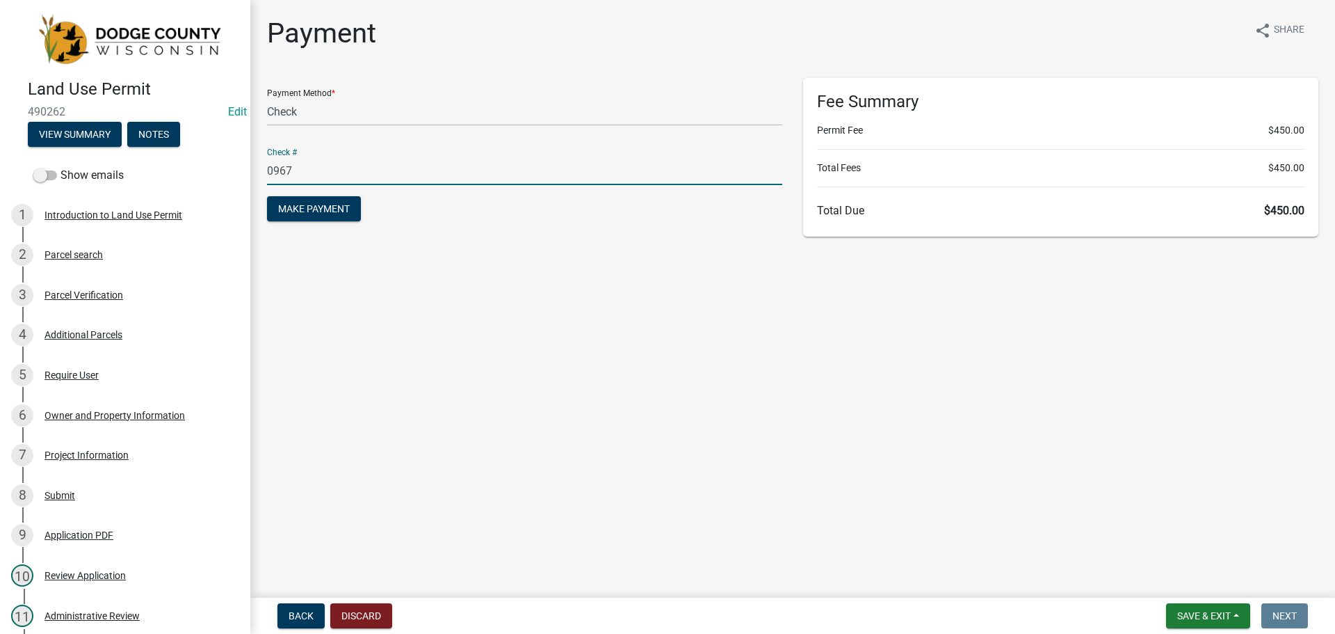
click at [518, 316] on main "Payment share Share Payment Method * Credit Card POS Check Cash Online Check # …" at bounding box center [792, 296] width 1085 height 592
click at [338, 204] on span "Make Payment" at bounding box center [314, 208] width 72 height 11
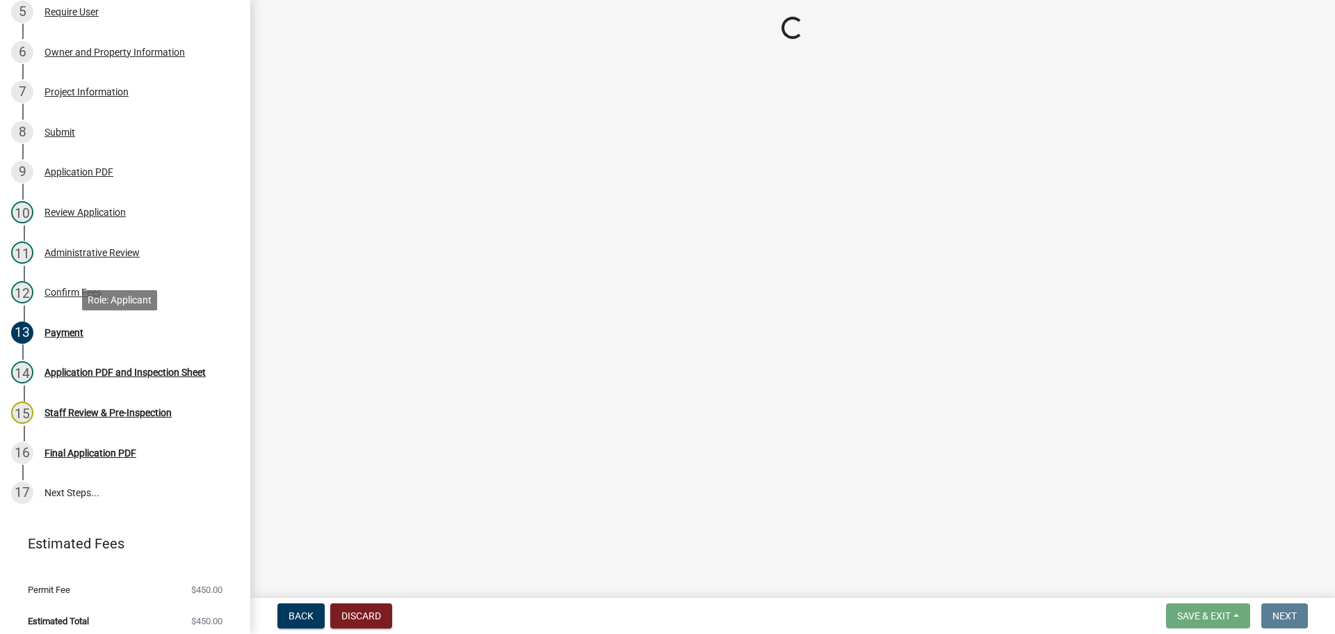
scroll to position [369, 0]
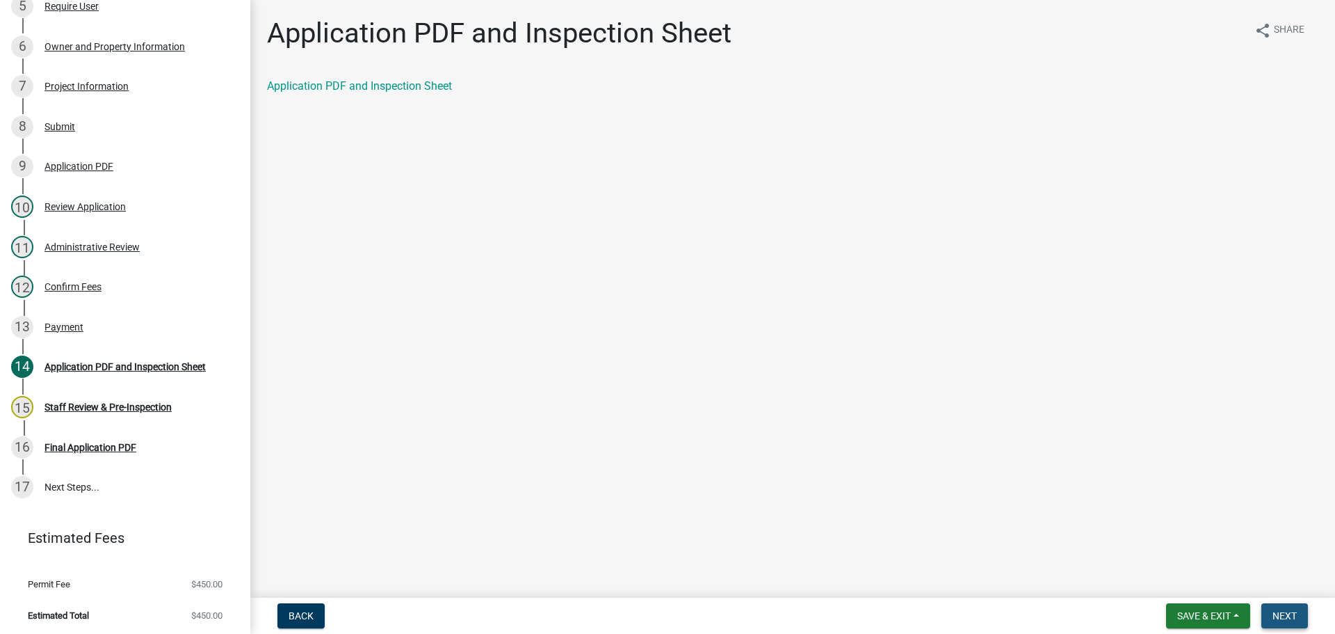
click at [1289, 621] on span "Next" at bounding box center [1285, 615] width 24 height 11
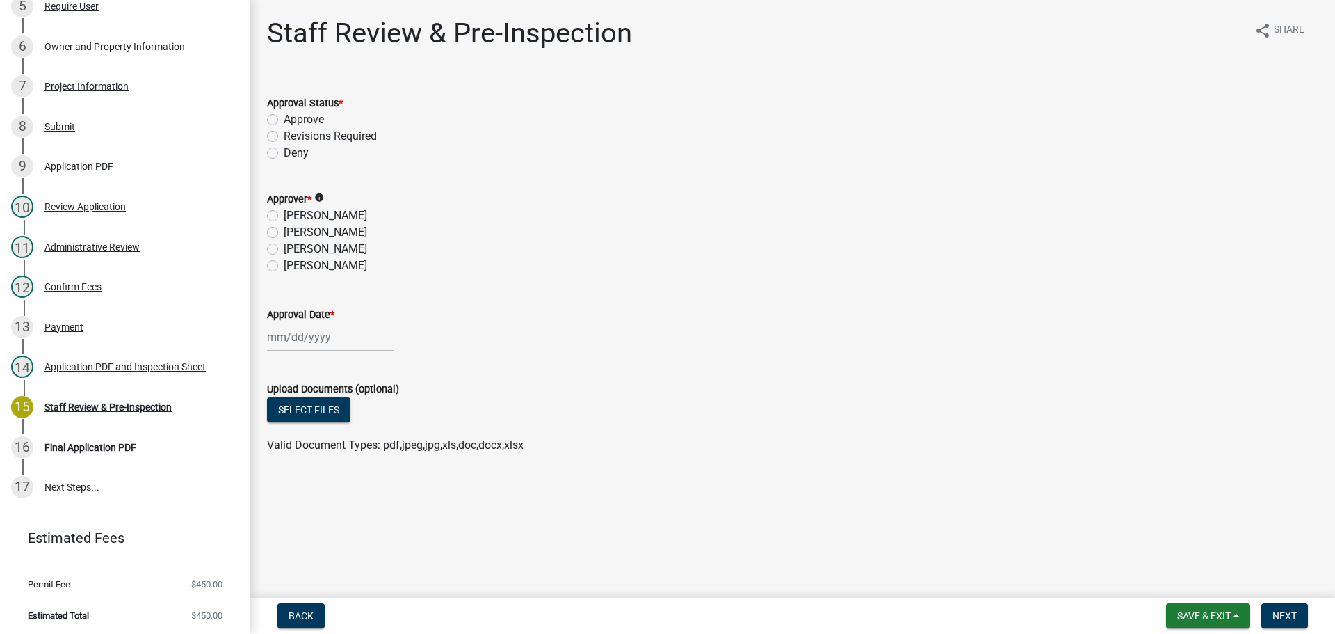
click at [280, 121] on div "Approve" at bounding box center [792, 119] width 1051 height 17
click at [284, 118] on label "Approve" at bounding box center [304, 119] width 40 height 17
click at [284, 118] on input "Approve" at bounding box center [288, 115] width 9 height 9
radio input "true"
click at [284, 248] on label "[PERSON_NAME]" at bounding box center [325, 249] width 83 height 17
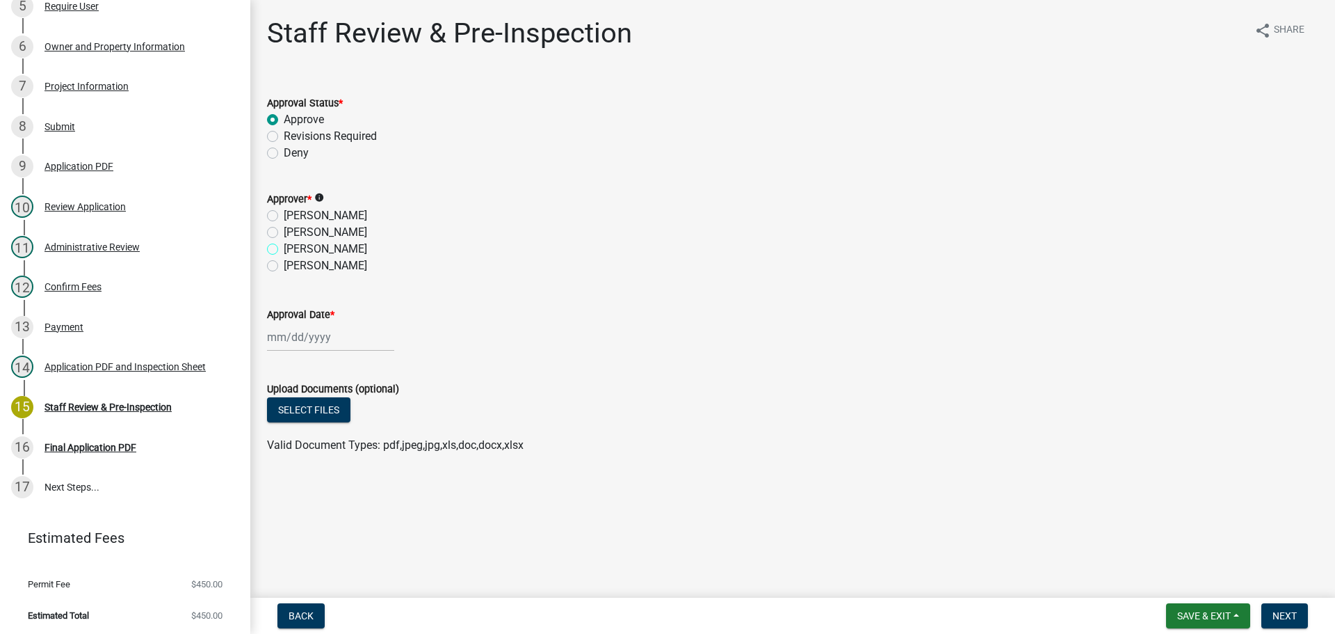
click at [284, 248] on input "[PERSON_NAME]" at bounding box center [288, 245] width 9 height 9
radio input "true"
select select "10"
select select "2025"
click at [301, 344] on div "[PERSON_NAME] Feb Mar Apr [PERSON_NAME][DATE] Oct Nov [DATE] 1526 1527 1528 152…" at bounding box center [330, 337] width 127 height 29
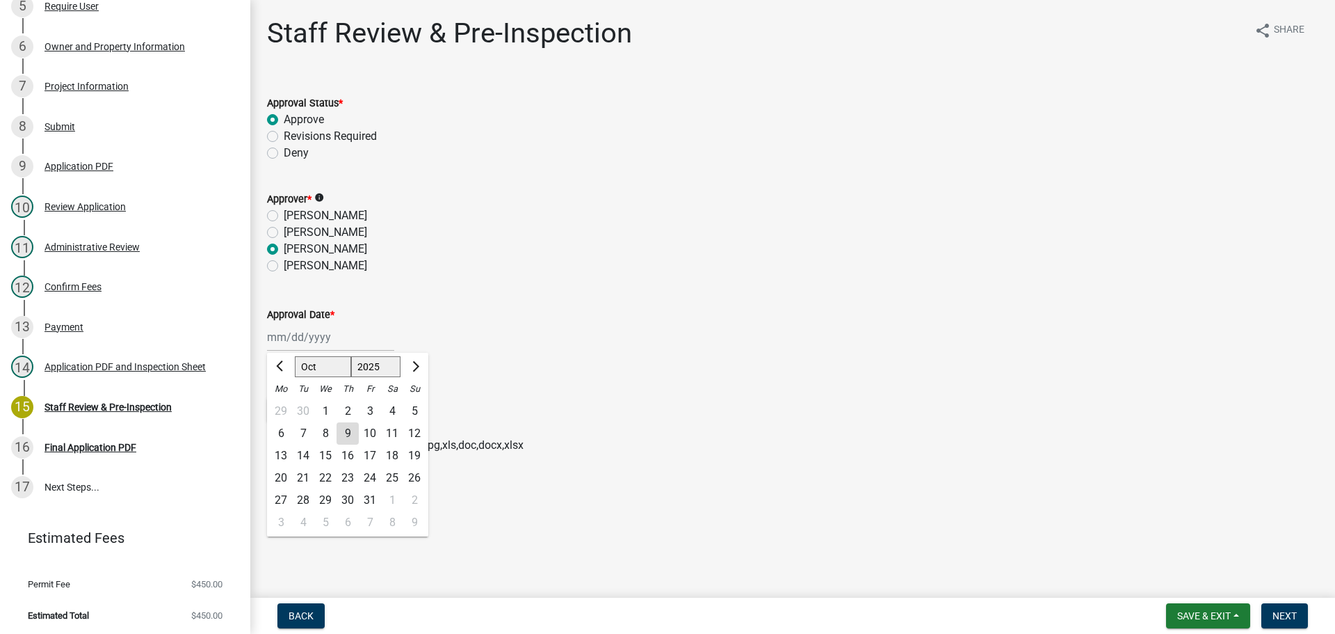
click at [351, 428] on div "9" at bounding box center [348, 433] width 22 height 22
type input "[DATE]"
click at [483, 377] on form "Upload Documents (optional) Select files Valid Document Types: pdf,jpeg,jpg,xls…" at bounding box center [792, 409] width 1051 height 90
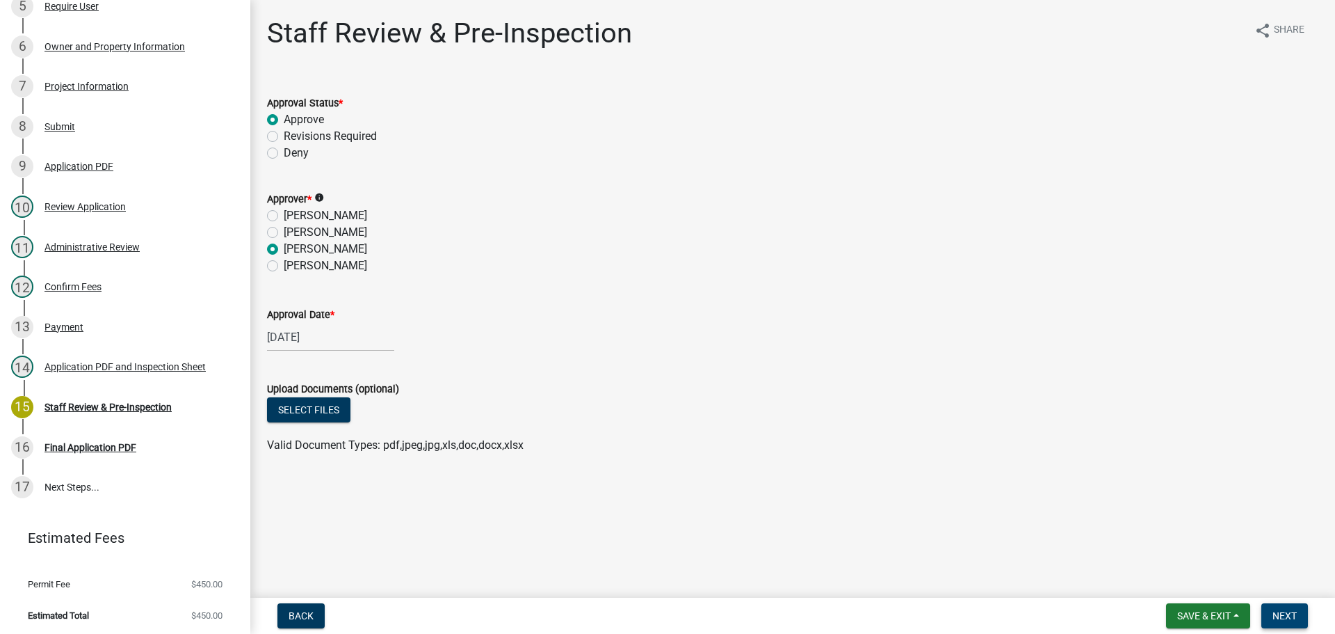
click at [1275, 620] on span "Next" at bounding box center [1285, 615] width 24 height 11
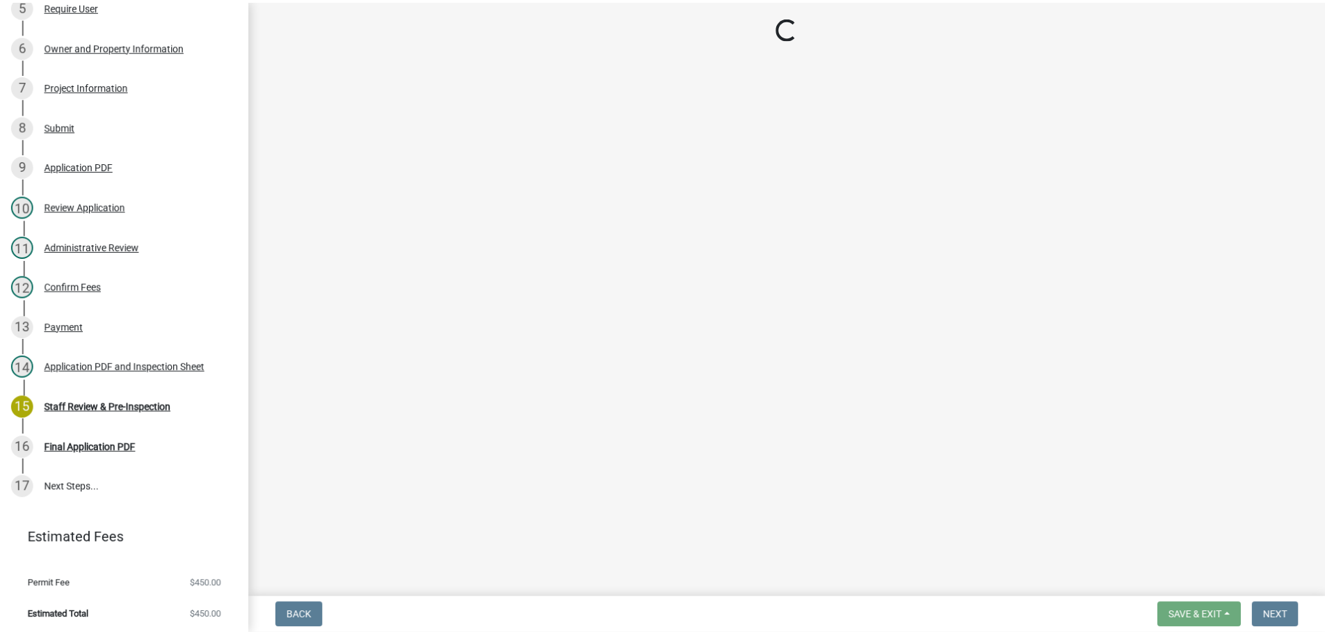
scroll to position [449, 0]
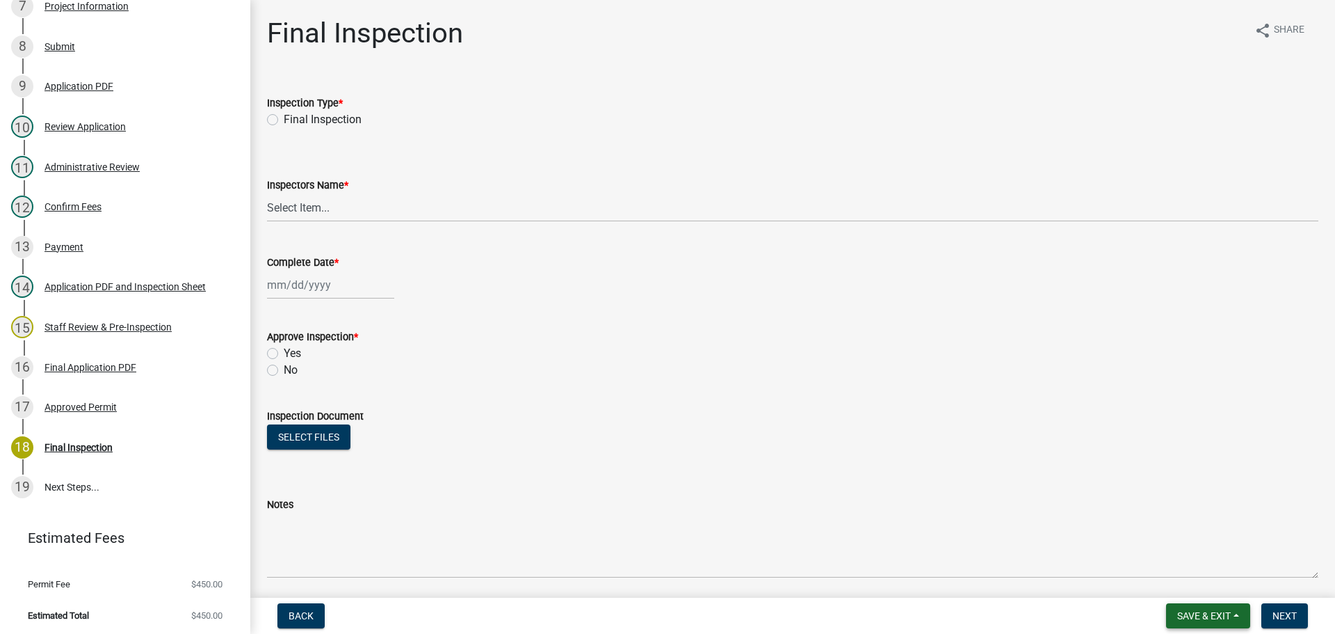
click at [1200, 622] on button "Save & Exit" at bounding box center [1208, 615] width 84 height 25
click at [1170, 579] on button "Save & Exit" at bounding box center [1194, 579] width 111 height 33
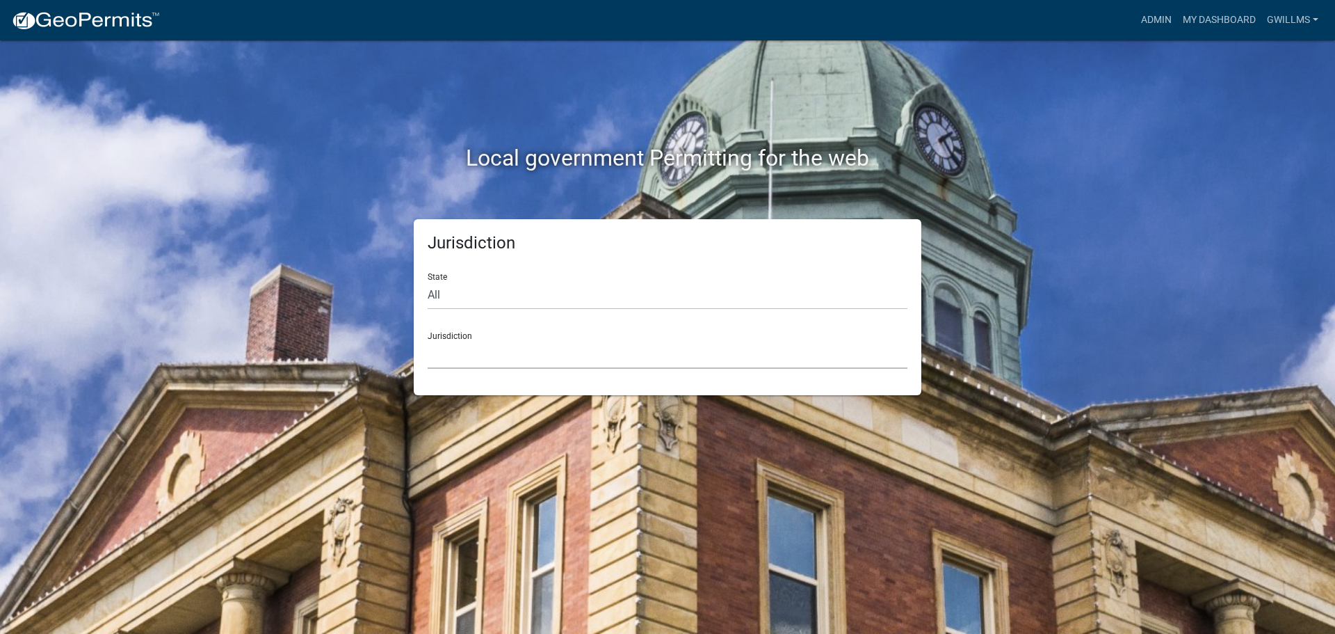
drag, startPoint x: 490, startPoint y: 343, endPoint x: 499, endPoint y: 346, distance: 9.7
click at [490, 343] on select "Custer County, Colorado Carroll County, Georgia Cook County, Georgia Crawford C…" at bounding box center [668, 354] width 480 height 29
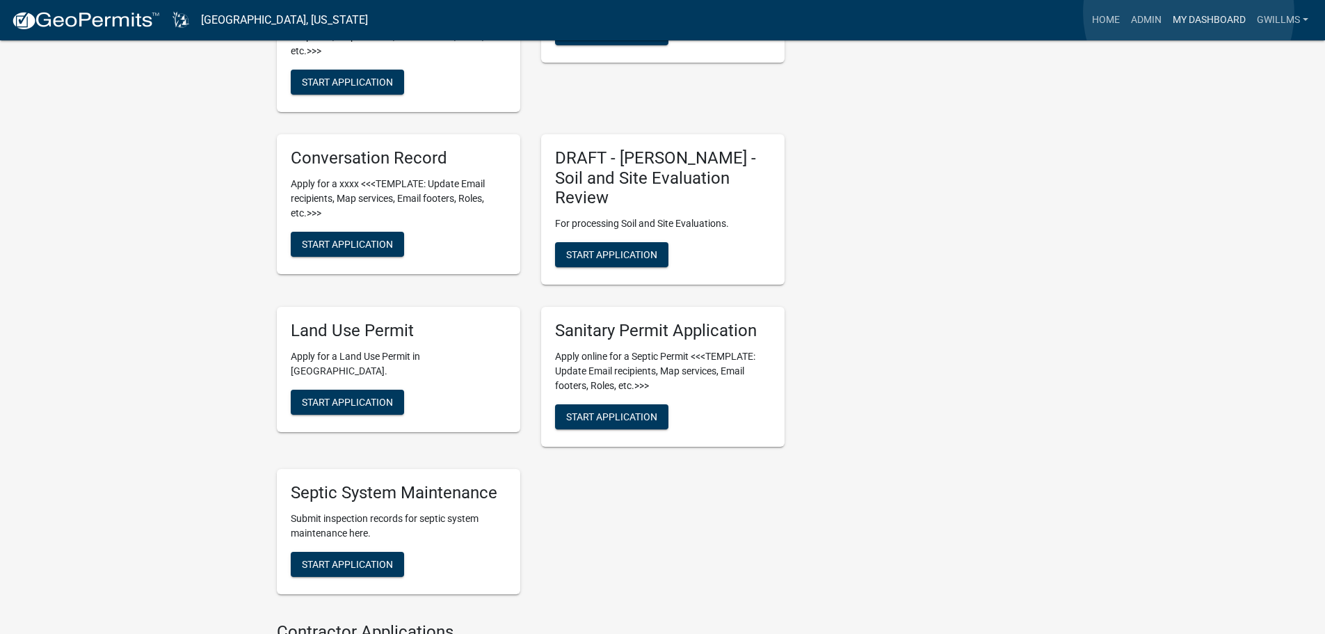
click at [1188, 13] on link "My Dashboard" at bounding box center [1209, 20] width 84 height 26
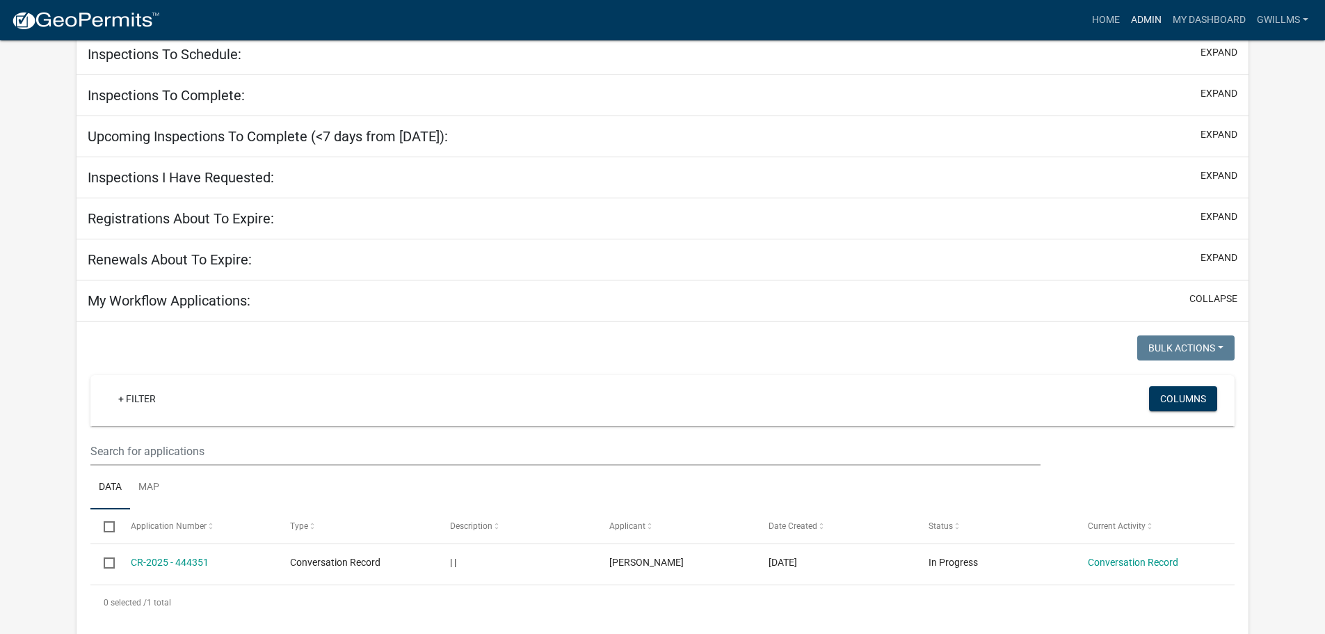
scroll to position [367, 0]
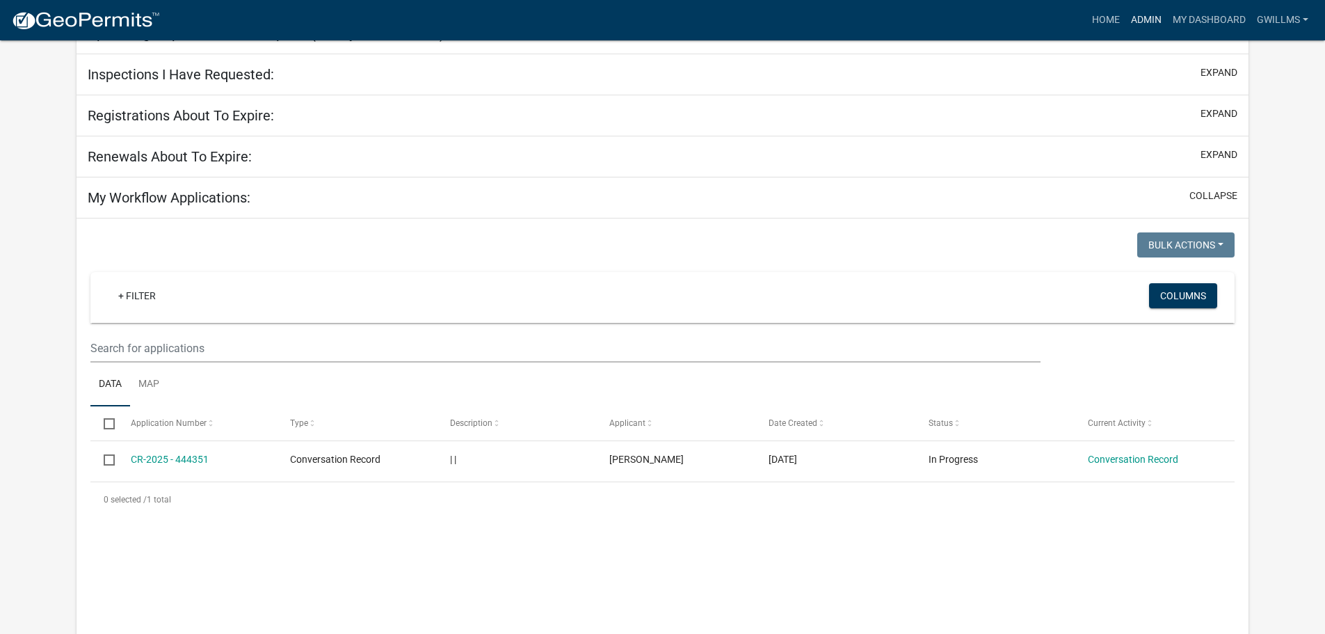
click at [1138, 21] on link "Admin" at bounding box center [1146, 20] width 42 height 26
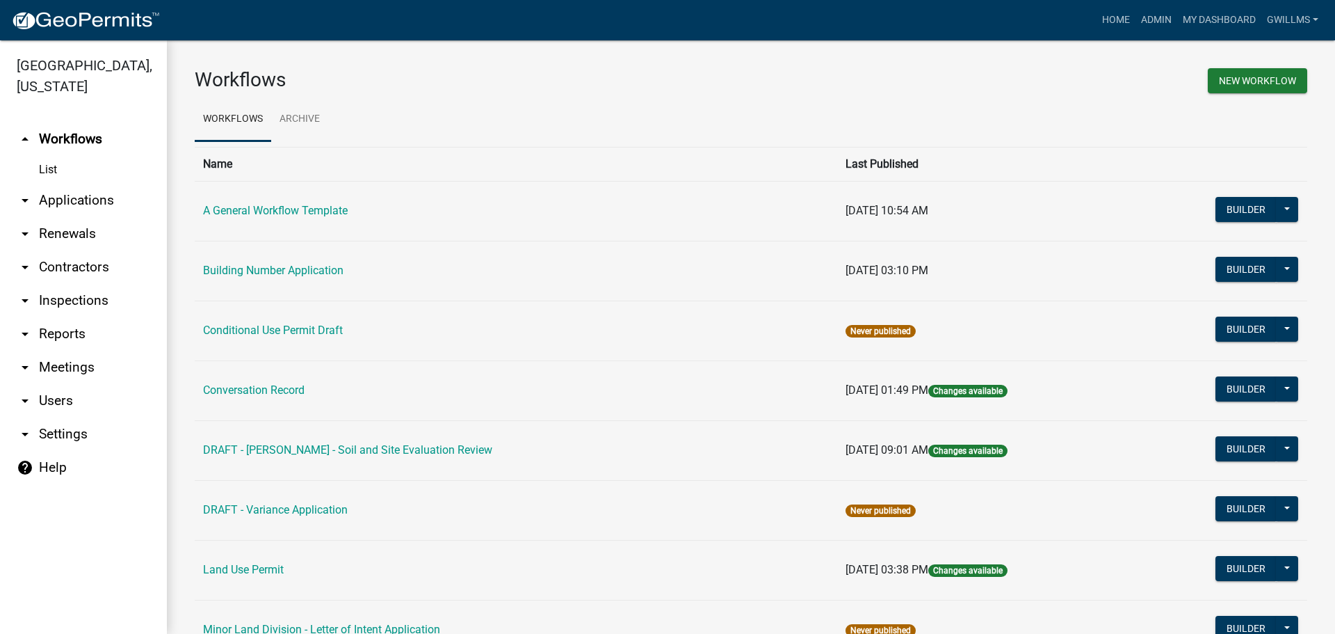
click at [94, 197] on link "arrow_drop_down Applications" at bounding box center [83, 200] width 167 height 33
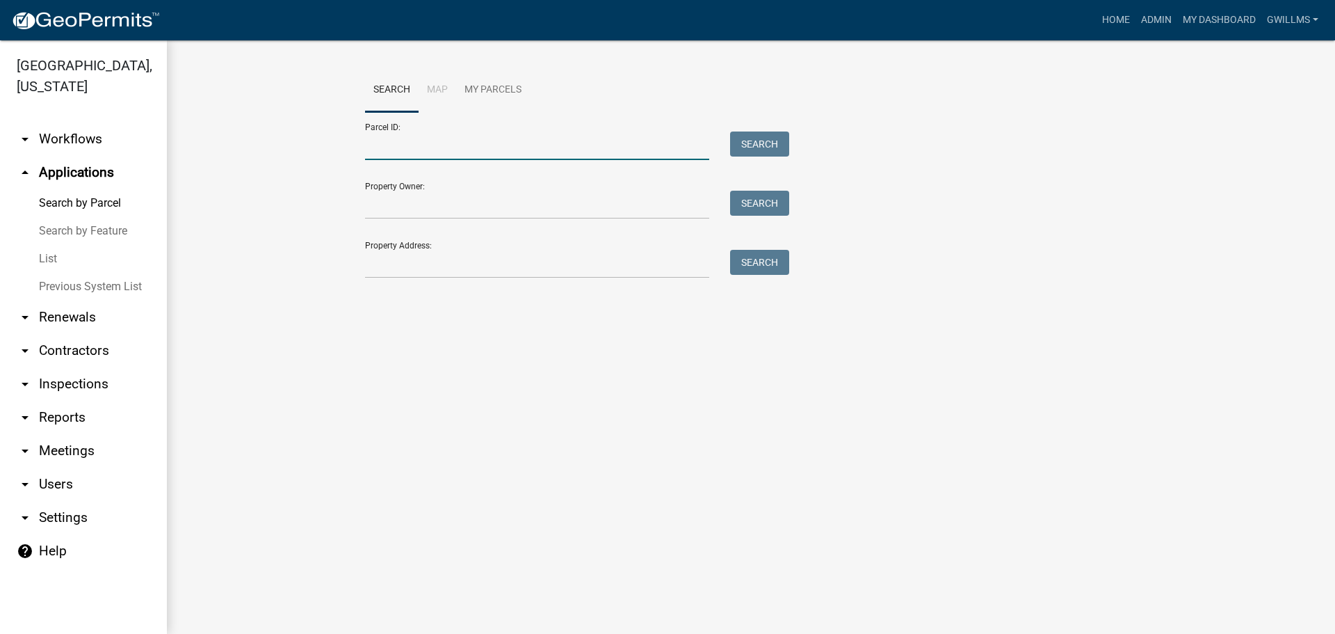
click at [470, 147] on input "Parcel ID:" at bounding box center [537, 145] width 344 height 29
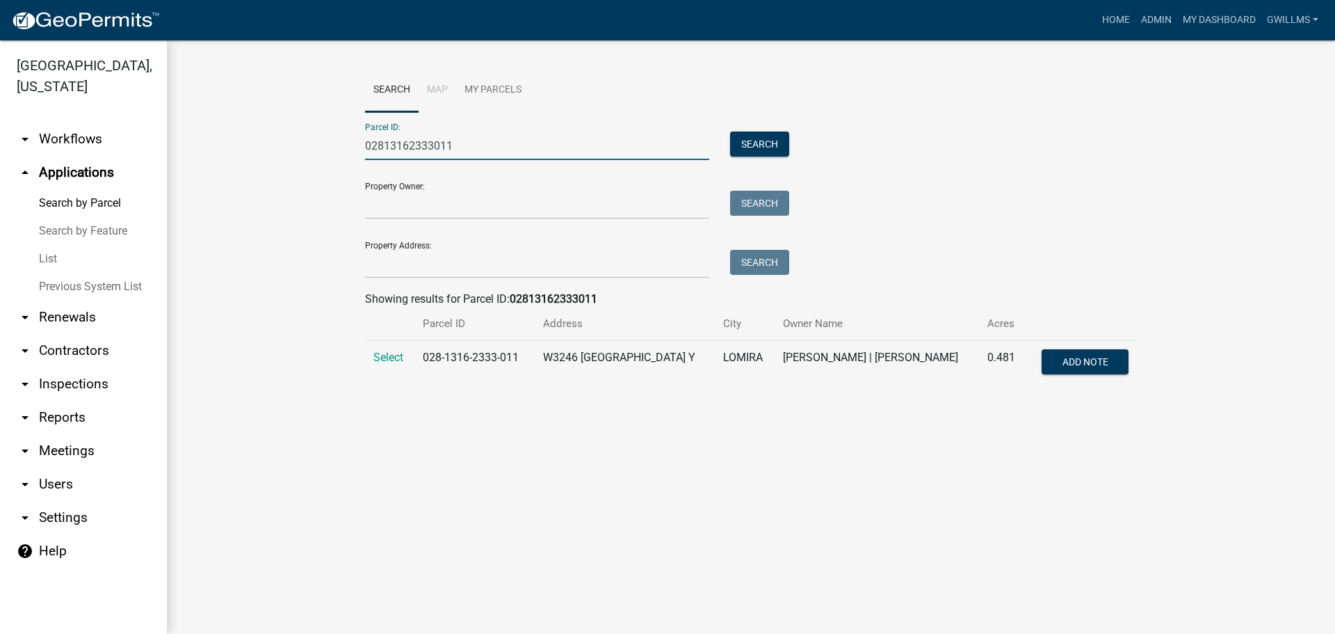
type input "02813162333011"
click at [380, 360] on span "Select" at bounding box center [388, 356] width 30 height 13
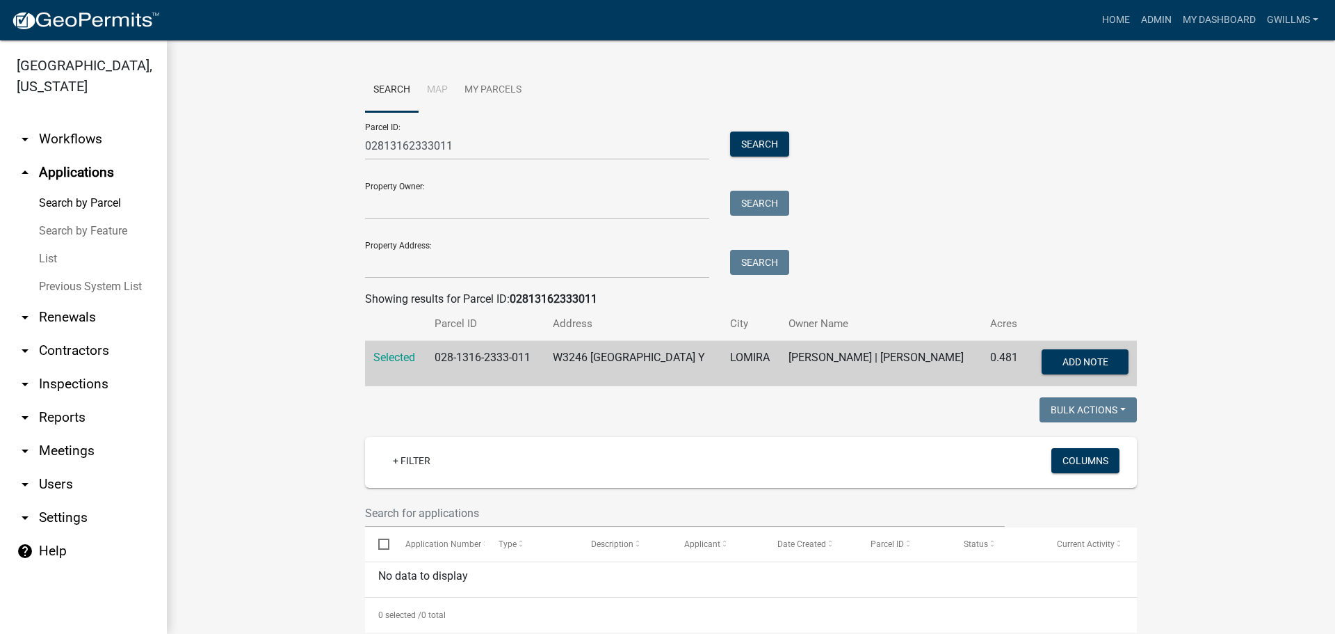
click at [29, 166] on icon "arrow_drop_up" at bounding box center [25, 172] width 17 height 17
click at [1119, 26] on link "Home" at bounding box center [1116, 20] width 39 height 26
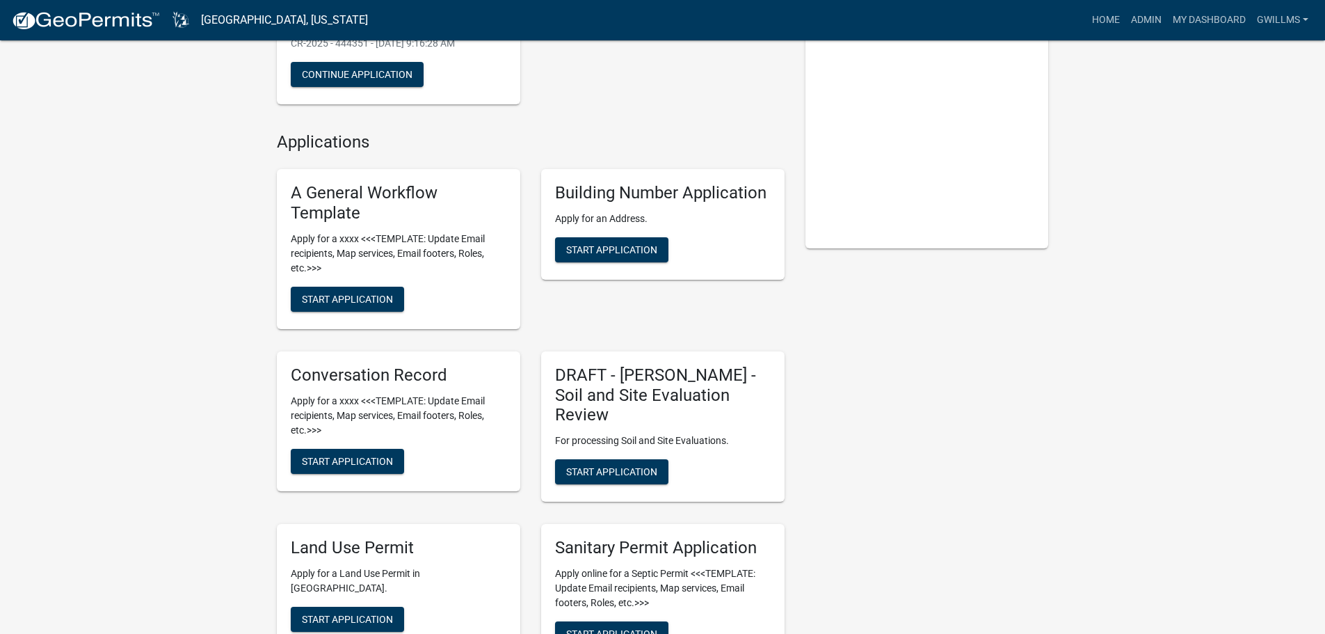
scroll to position [417, 0]
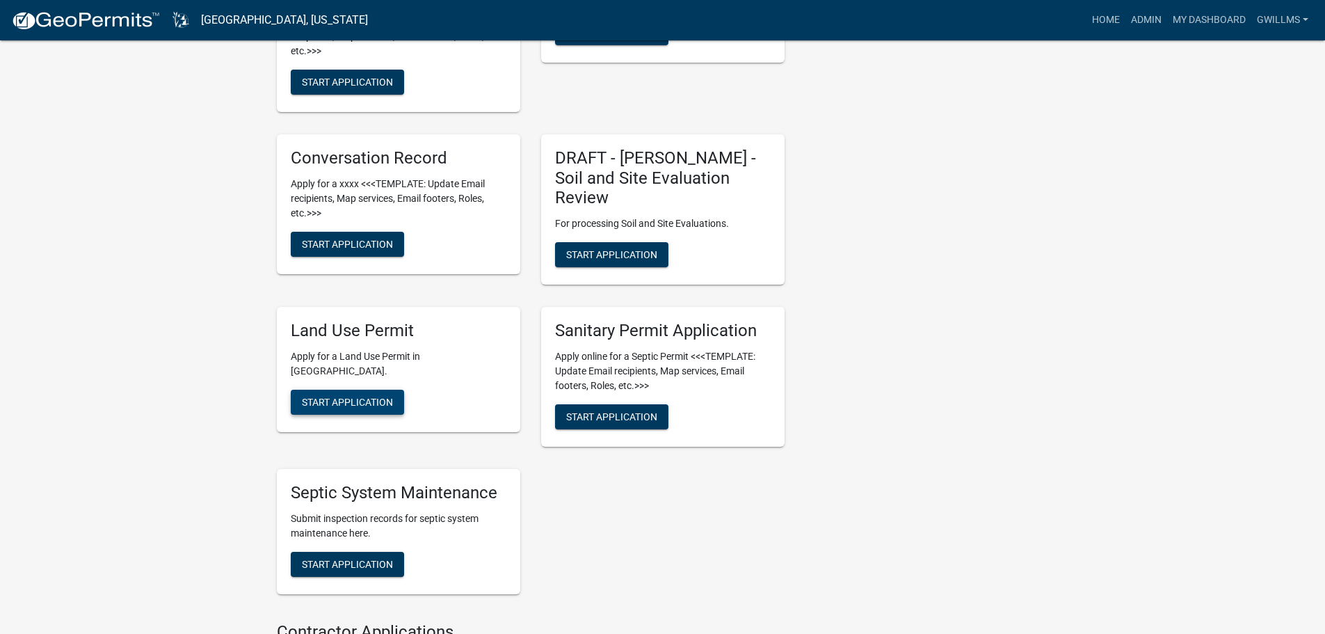
click at [375, 389] on button "Start Application" at bounding box center [347, 401] width 113 height 25
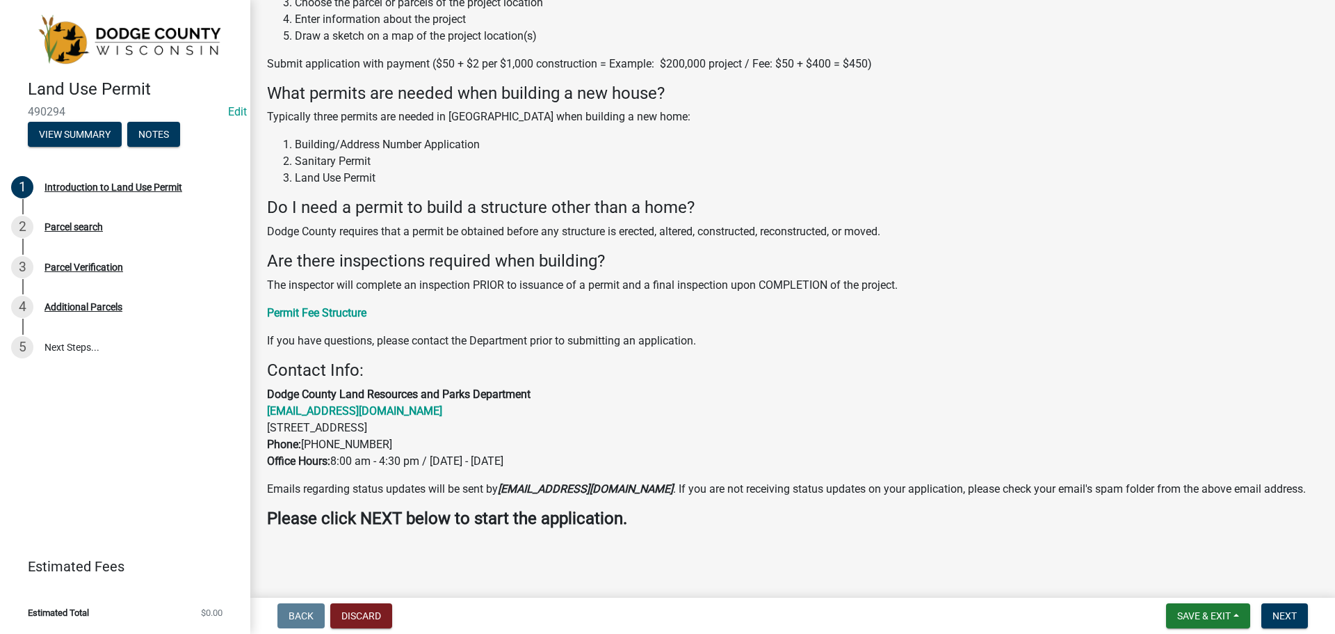
scroll to position [209, 0]
click at [1284, 613] on span "Next" at bounding box center [1285, 615] width 24 height 11
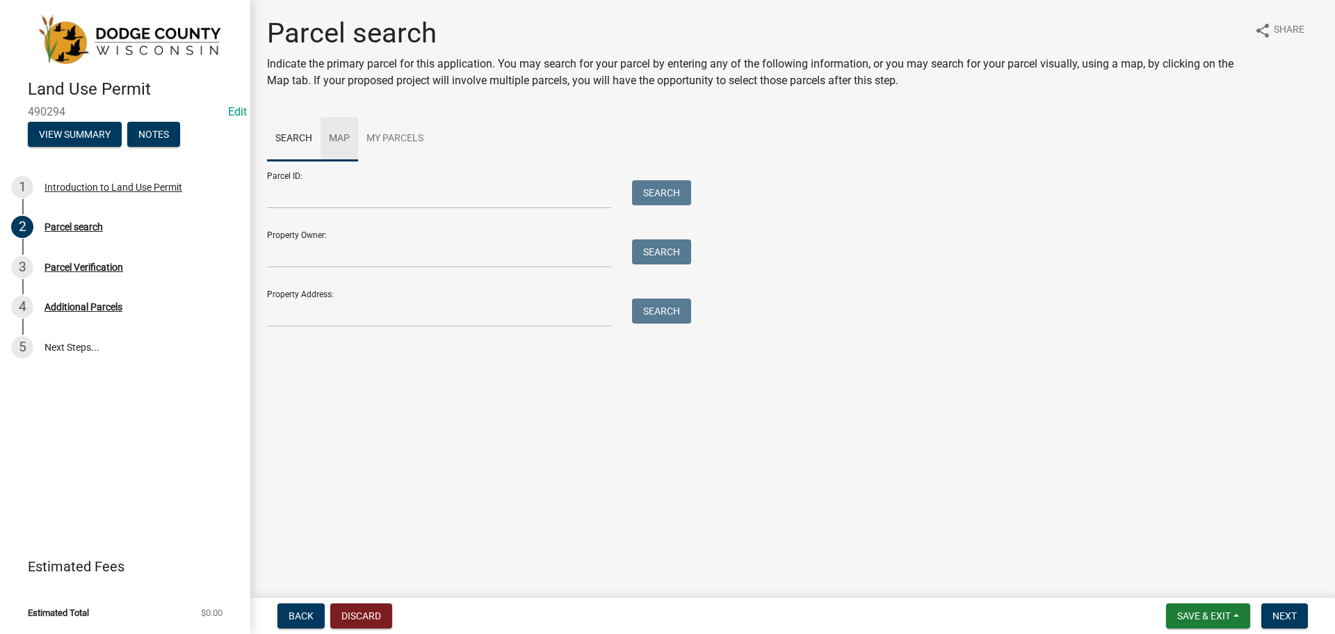
click at [336, 129] on link "Map" at bounding box center [340, 139] width 38 height 45
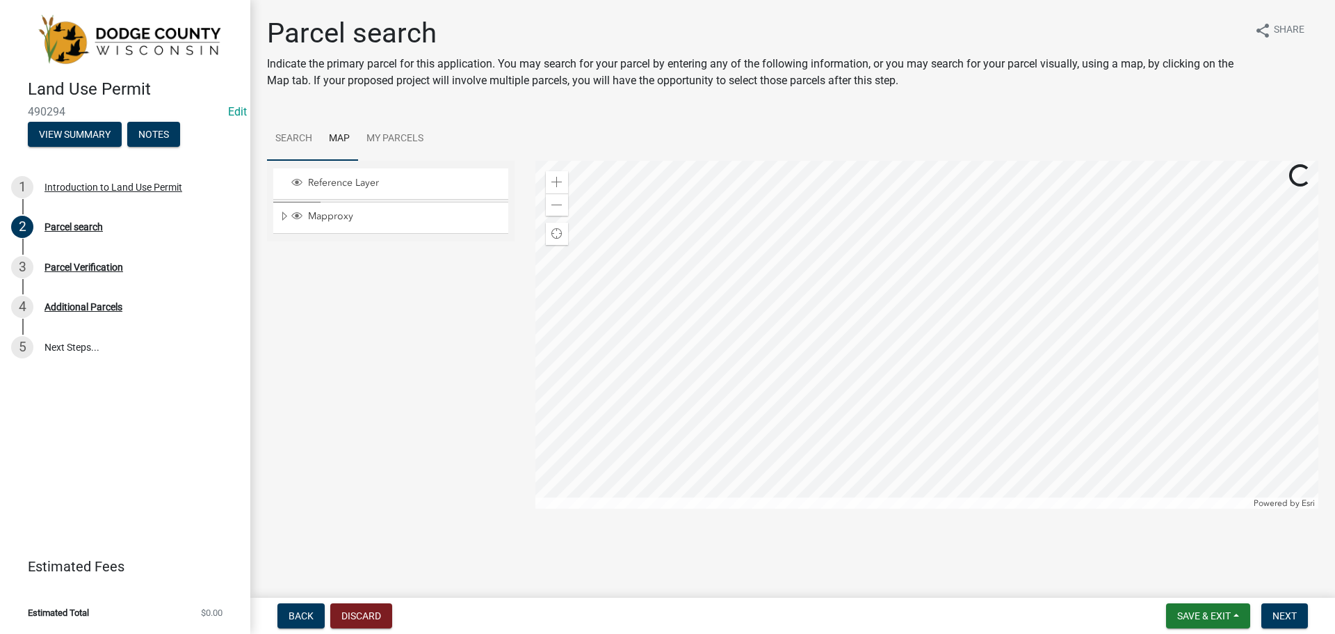
click at [307, 143] on link "Search" at bounding box center [294, 139] width 54 height 45
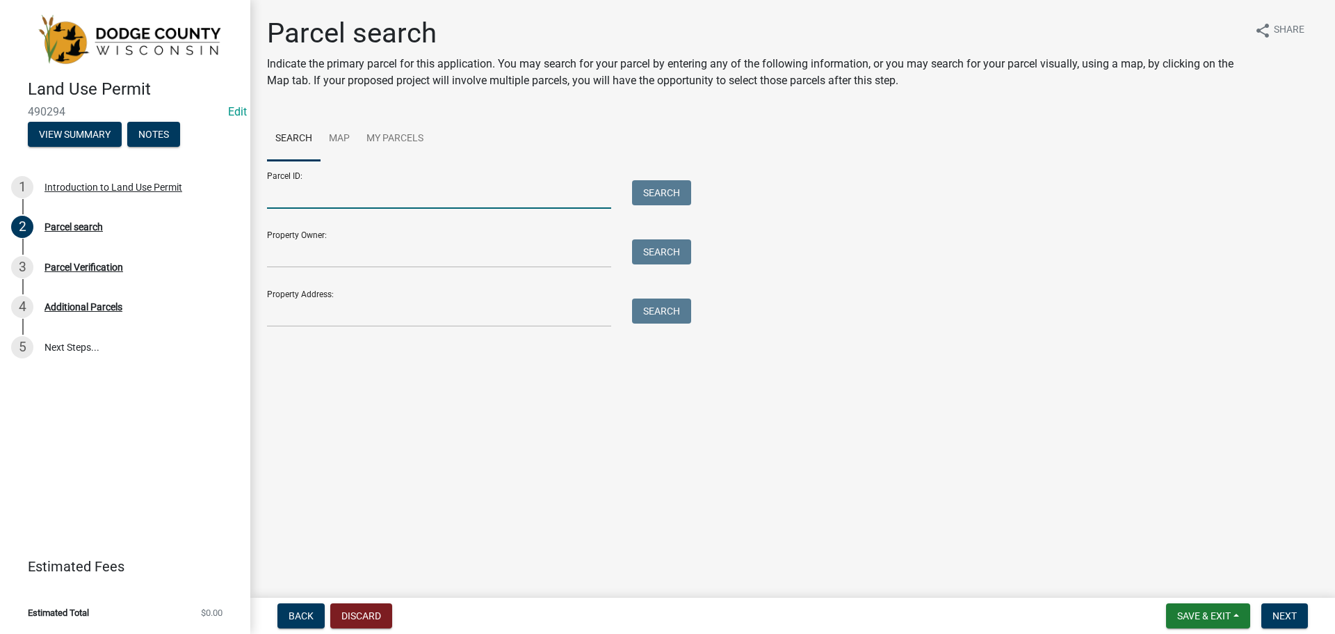
click at [376, 195] on input "Parcel ID:" at bounding box center [439, 194] width 344 height 29
type input "02813162333011"
click at [632, 180] on button "Search" at bounding box center [661, 192] width 59 height 25
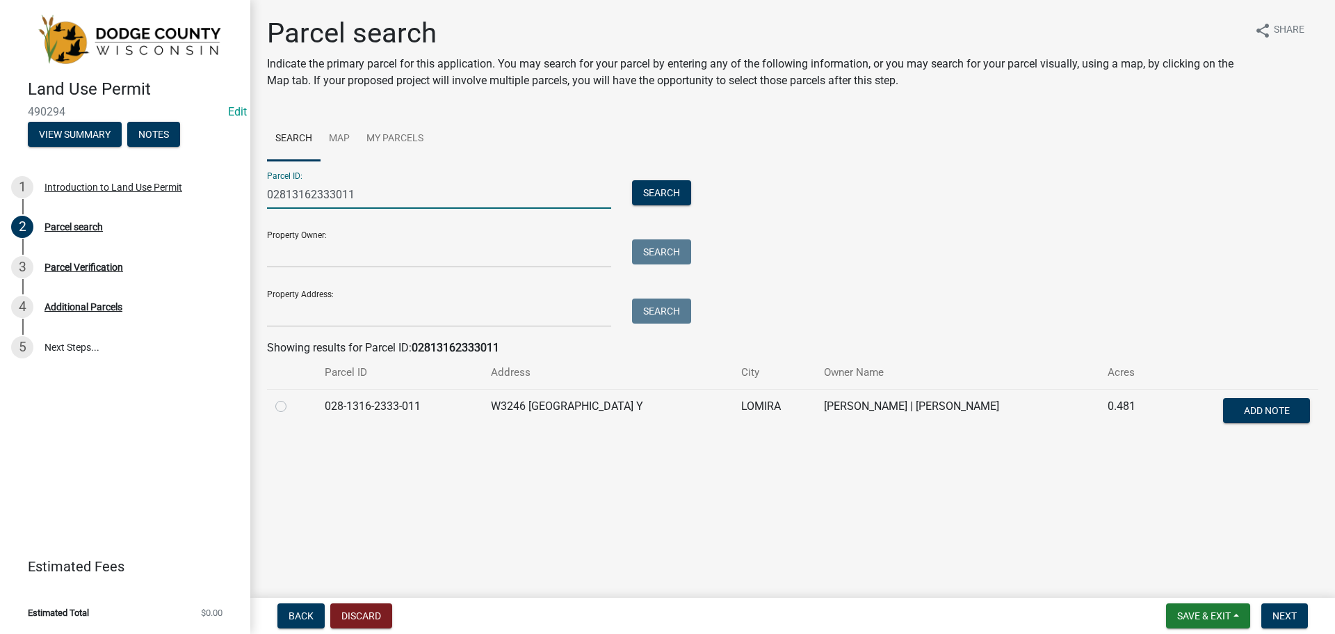
click at [292, 398] on label at bounding box center [292, 398] width 0 height 0
click at [292, 407] on input "radio" at bounding box center [296, 402] width 9 height 9
radio input "true"
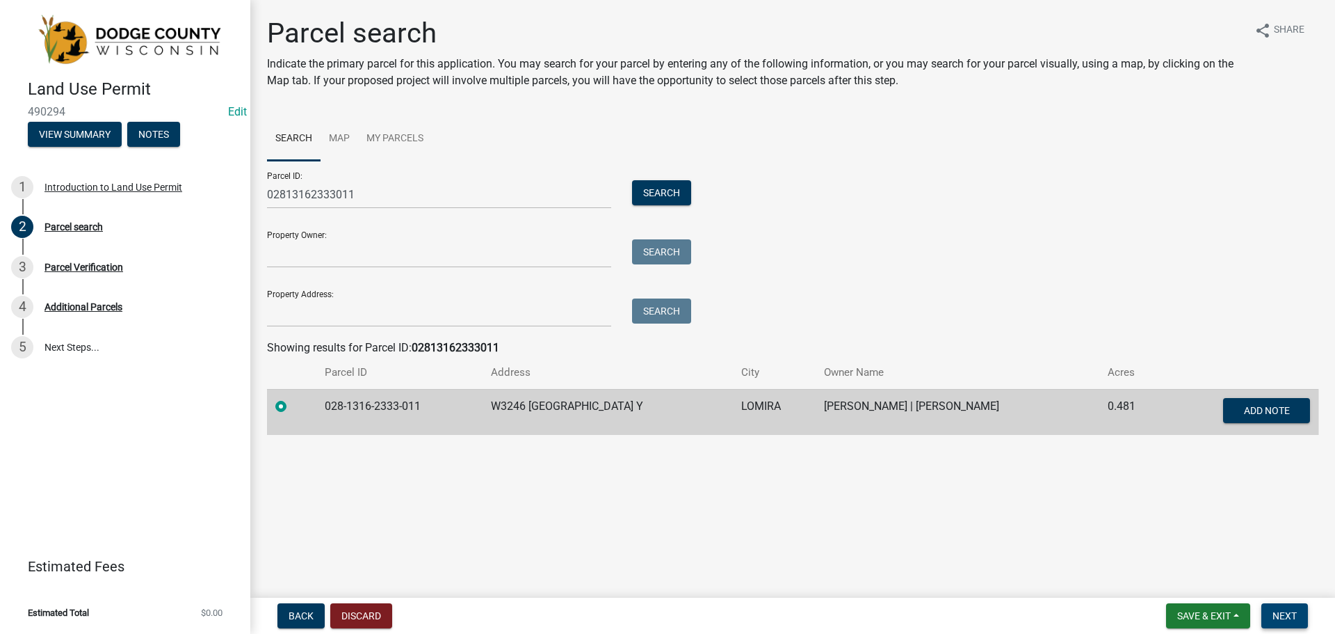
click at [1272, 608] on button "Next" at bounding box center [1284, 615] width 47 height 25
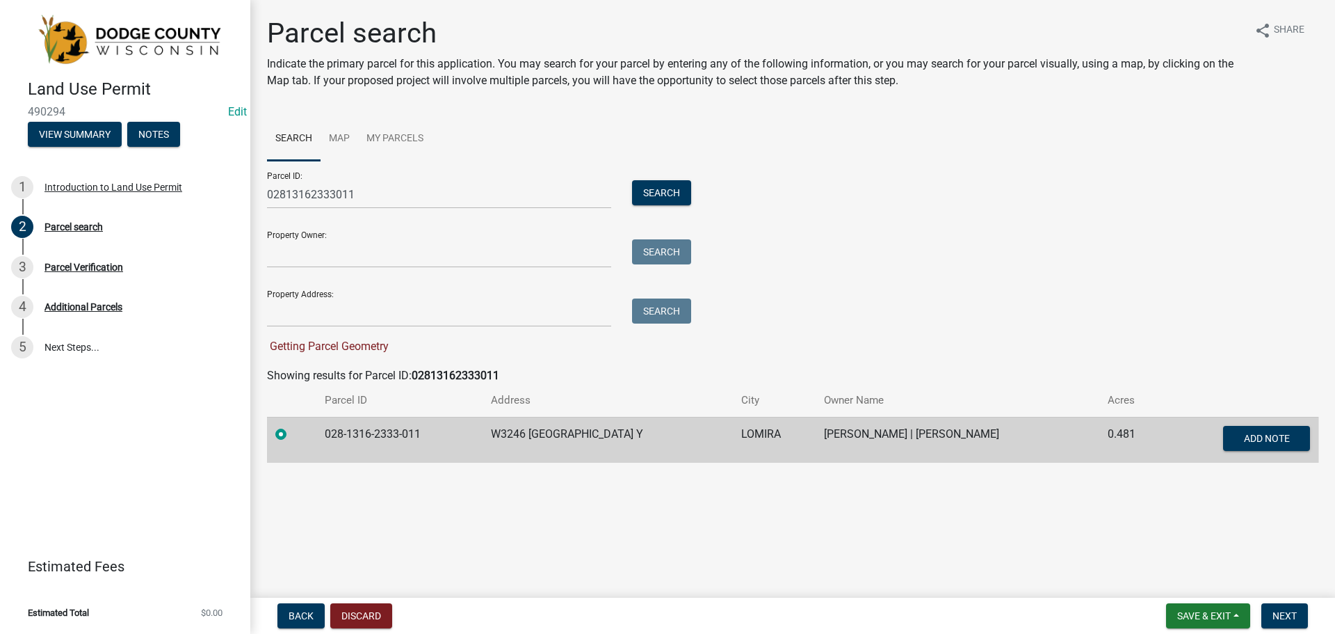
click at [1223, 555] on main "Parcel search Indicate the primary parcel for this application. You may search …" at bounding box center [792, 296] width 1085 height 592
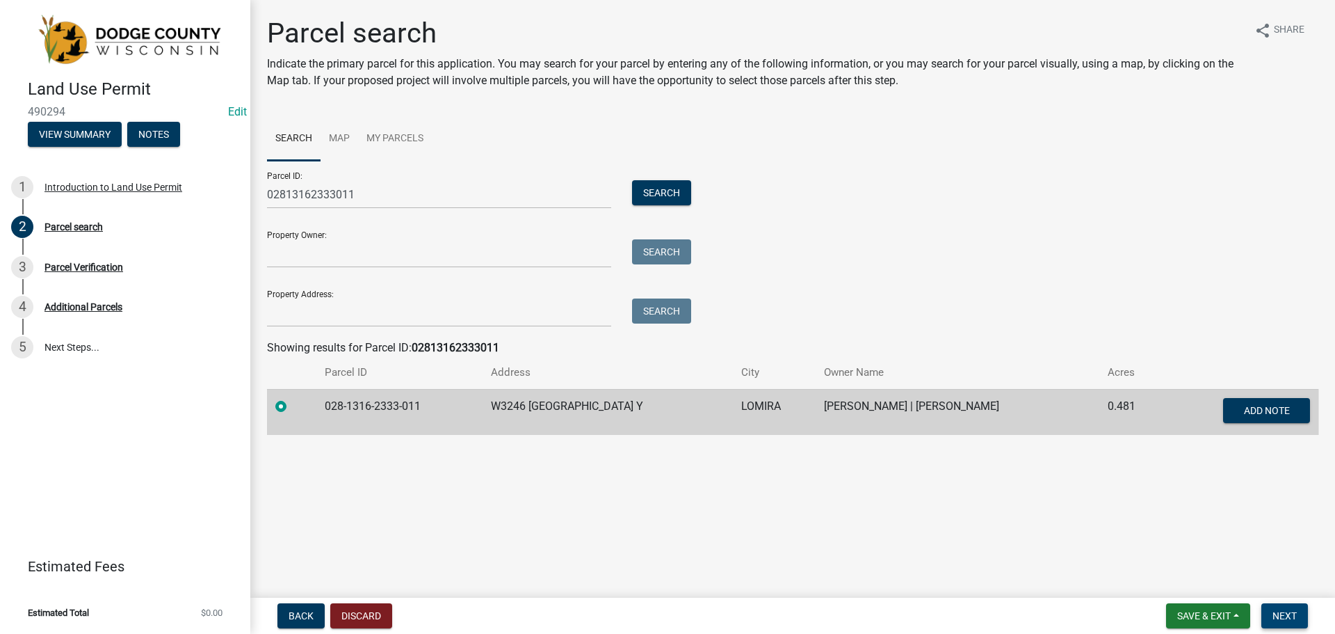
click at [1277, 606] on button "Next" at bounding box center [1284, 615] width 47 height 25
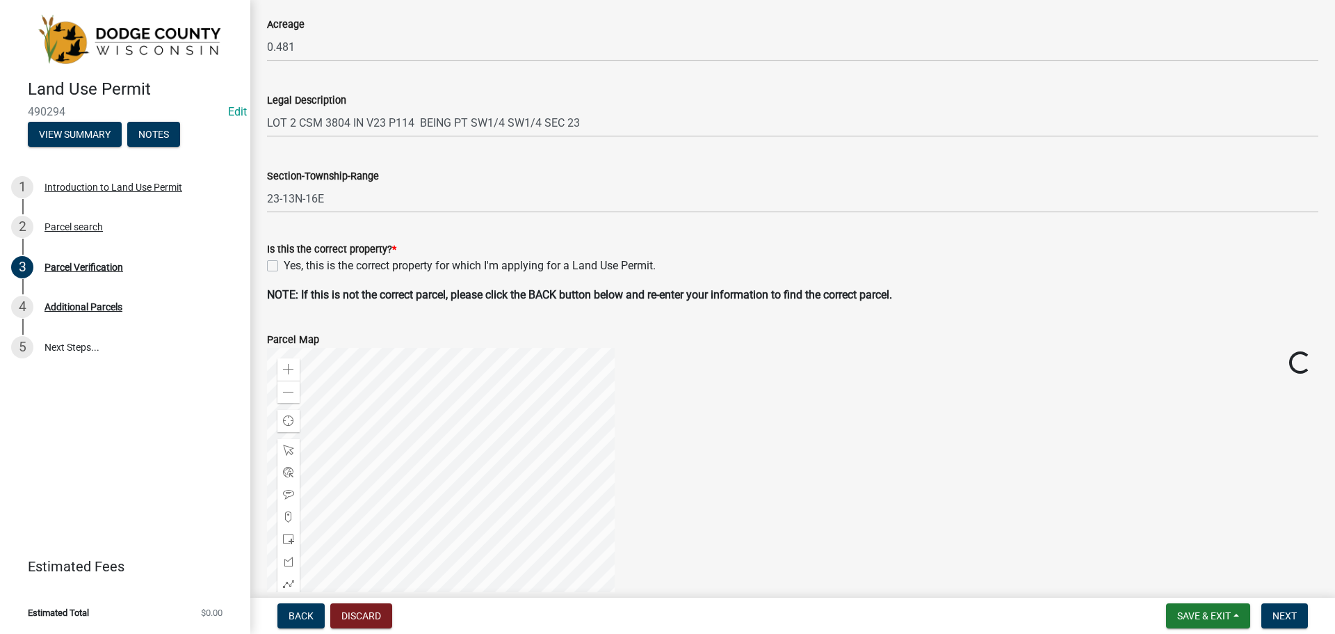
scroll to position [278, 0]
click at [276, 259] on div "Yes, this is the correct property for which I'm applying for a Land Use Permit." at bounding box center [792, 265] width 1051 height 17
click at [284, 264] on label "Yes, this is the correct property for which I'm applying for a Land Use Permit." at bounding box center [470, 265] width 372 height 17
click at [284, 264] on input "Yes, this is the correct property for which I'm applying for a Land Use Permit." at bounding box center [288, 261] width 9 height 9
checkbox input "true"
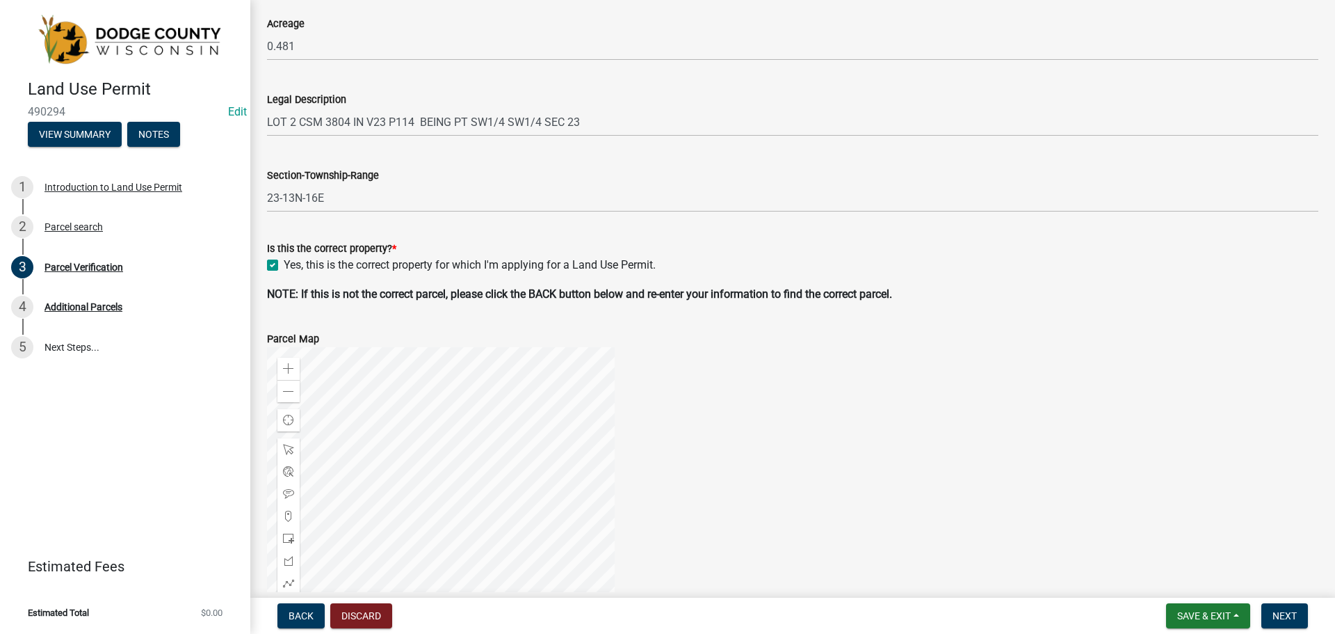
click at [451, 239] on form "Is this the correct property? * Yes, this is the correct property for which I'm…" at bounding box center [792, 248] width 1051 height 50
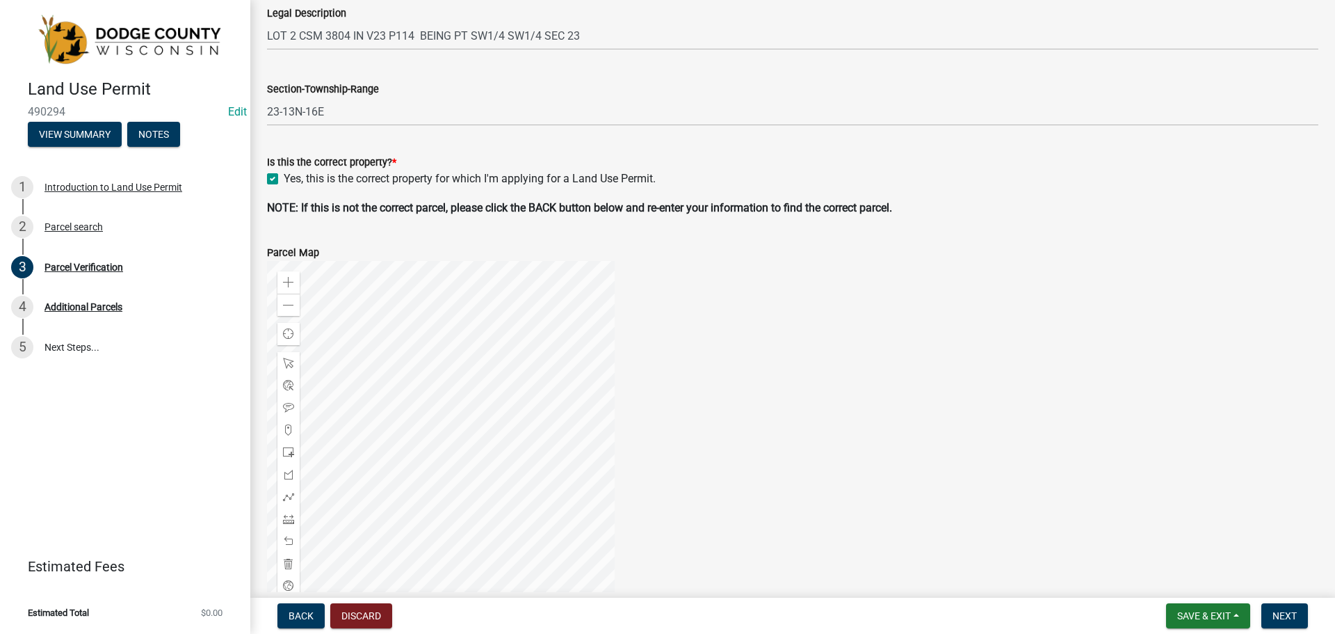
scroll to position [476, 0]
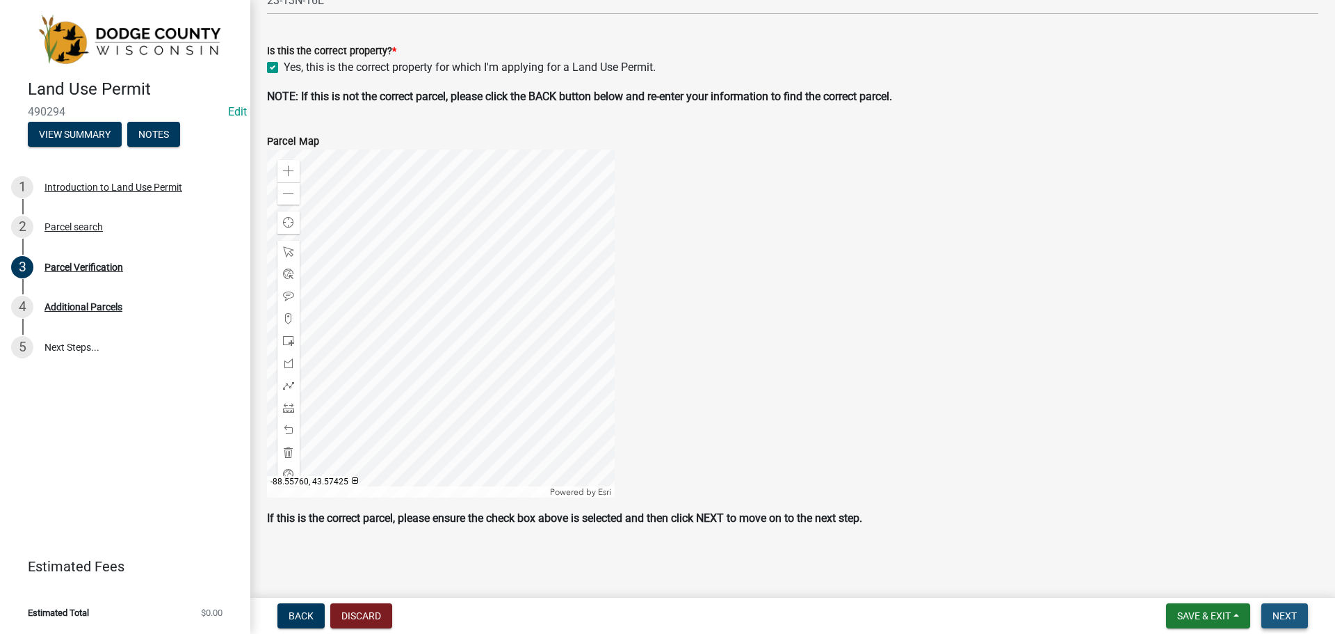
click at [1293, 622] on button "Next" at bounding box center [1284, 615] width 47 height 25
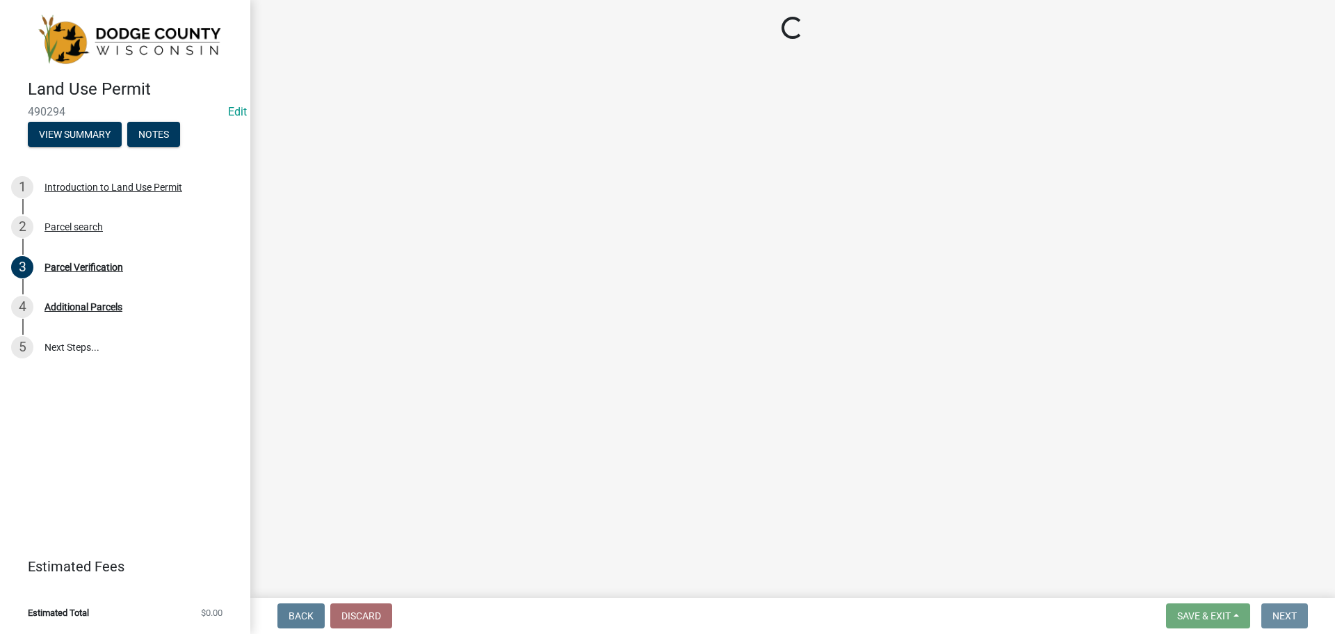
scroll to position [0, 0]
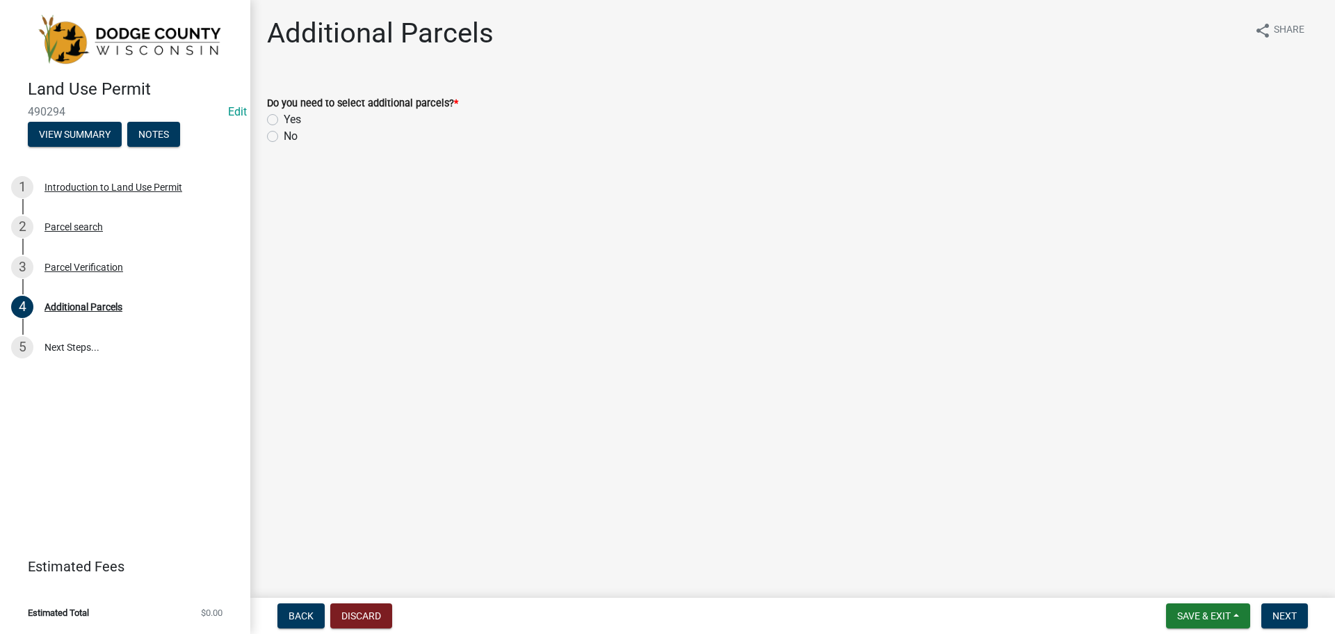
click at [280, 135] on div "No" at bounding box center [792, 136] width 1051 height 17
click at [284, 136] on label "No" at bounding box center [291, 136] width 14 height 17
click at [284, 136] on input "No" at bounding box center [288, 132] width 9 height 9
radio input "true"
click at [1273, 602] on nav "Back Discard Save & Exit Save Save & Exit Next" at bounding box center [792, 615] width 1085 height 36
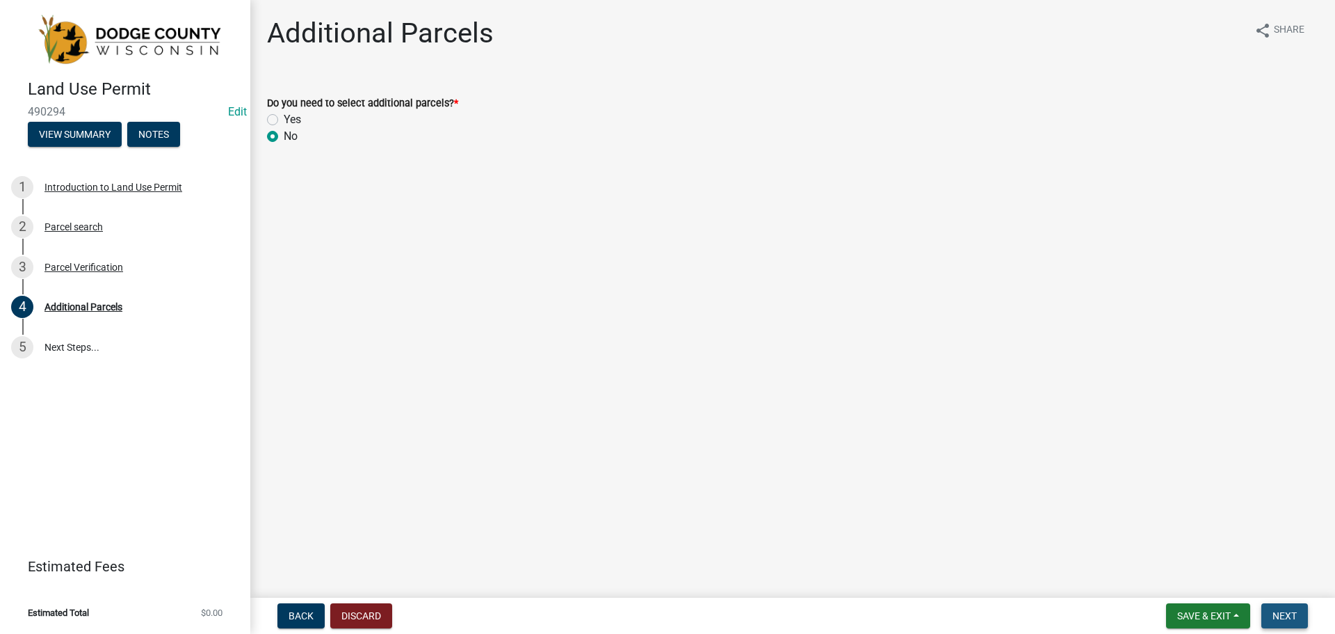
click at [1277, 610] on span "Next" at bounding box center [1285, 615] width 24 height 11
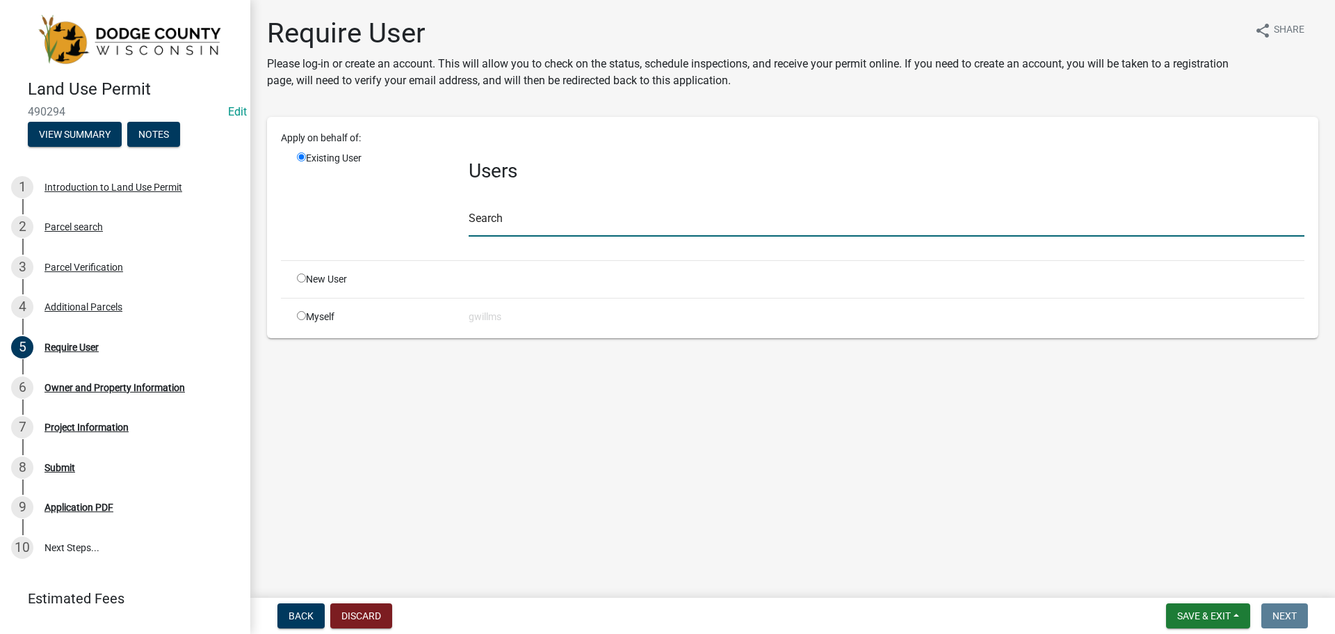
click at [548, 213] on input "text" at bounding box center [887, 222] width 836 height 29
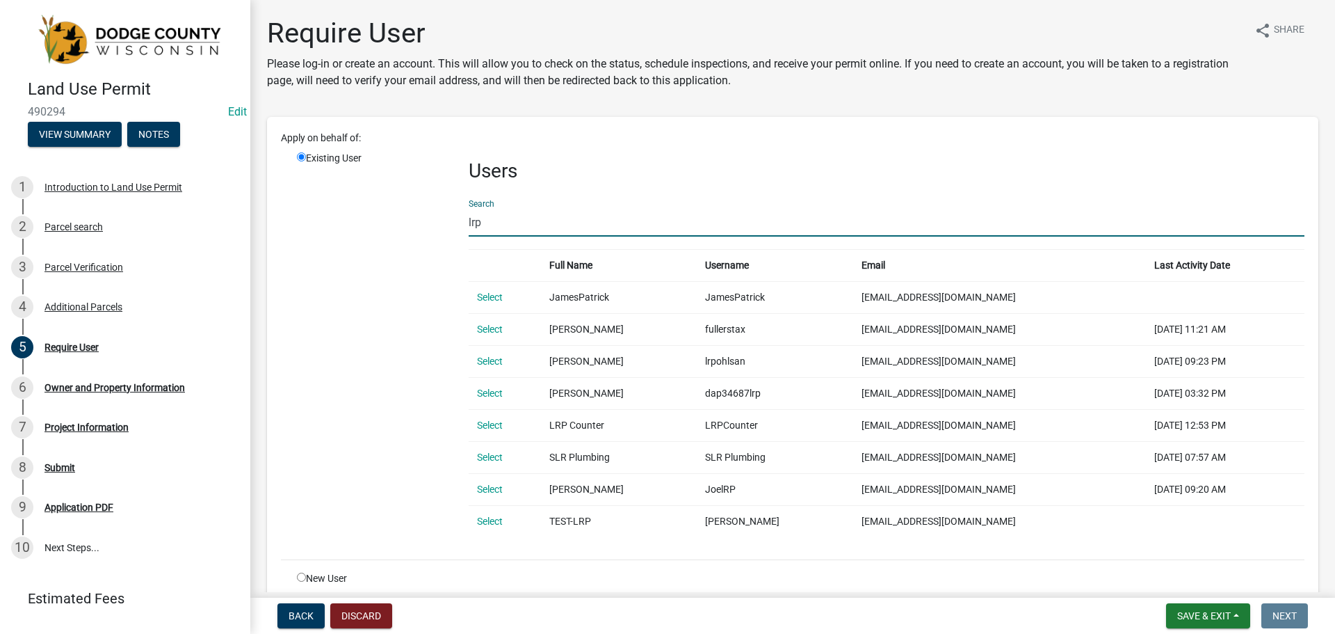
type input "lrp"
click at [501, 421] on link "Select" at bounding box center [490, 424] width 26 height 11
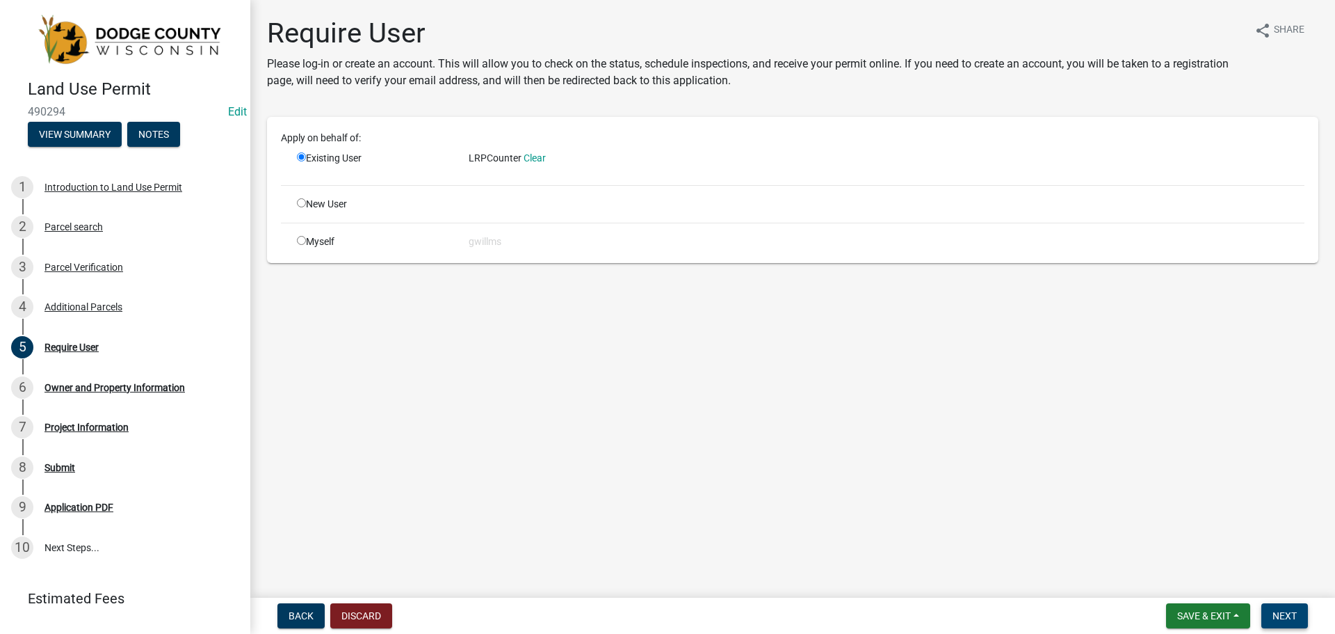
click at [1289, 613] on span "Next" at bounding box center [1285, 615] width 24 height 11
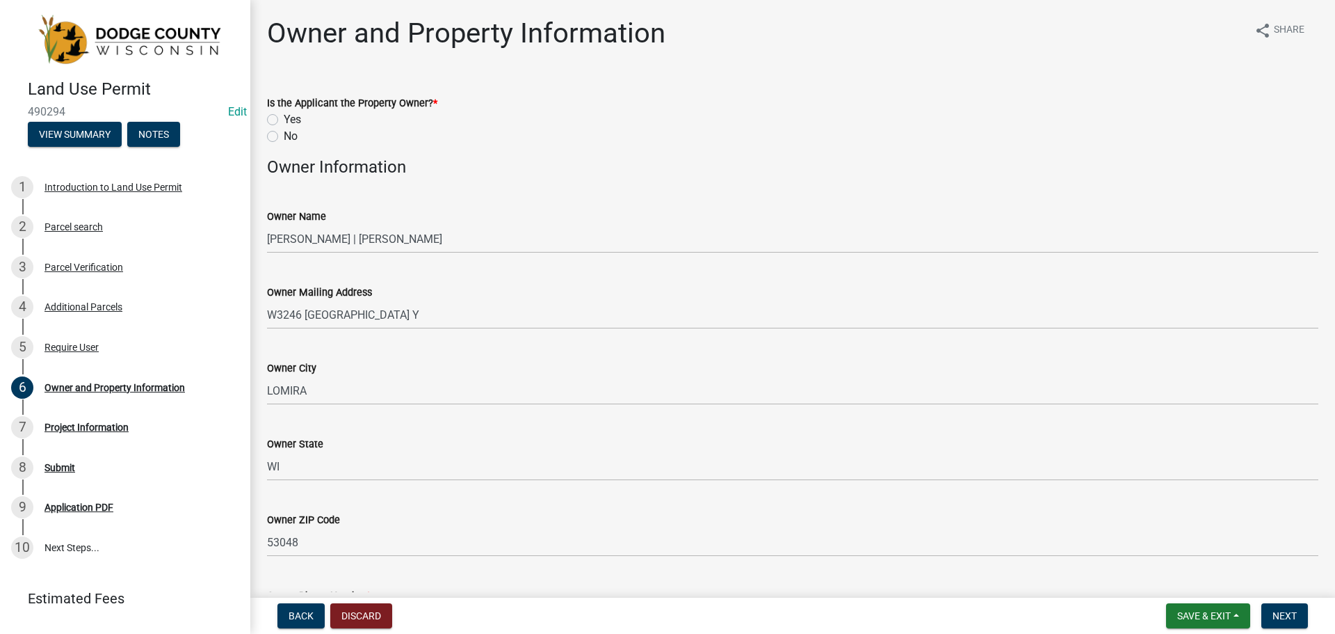
click at [284, 118] on label "Yes" at bounding box center [292, 119] width 17 height 17
click at [284, 118] on input "Yes" at bounding box center [288, 115] width 9 height 9
radio input "true"
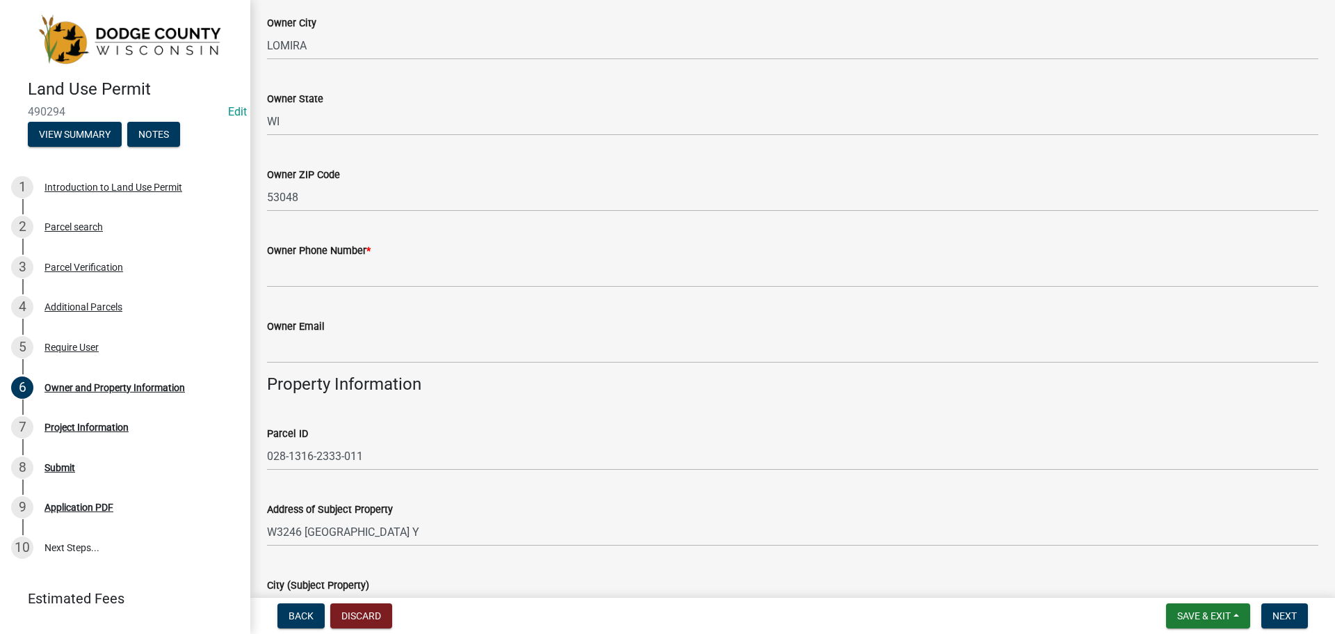
scroll to position [348, 0]
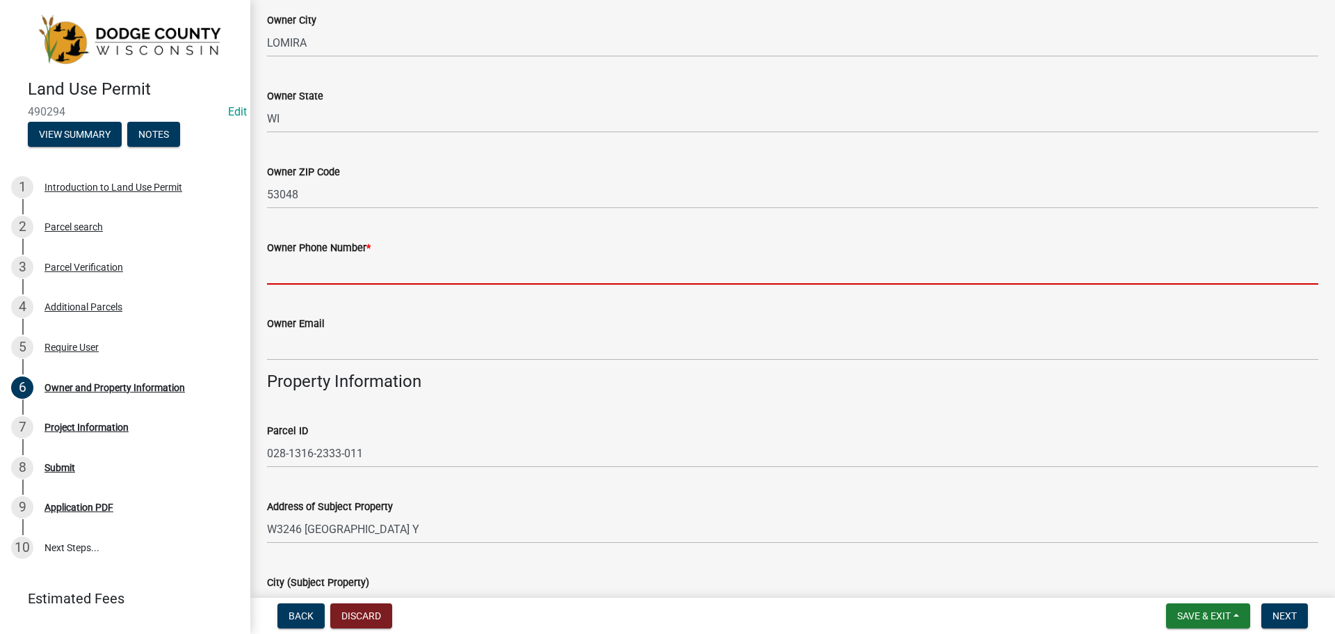
click at [393, 277] on input "Owner Phone Number *" at bounding box center [792, 270] width 1051 height 29
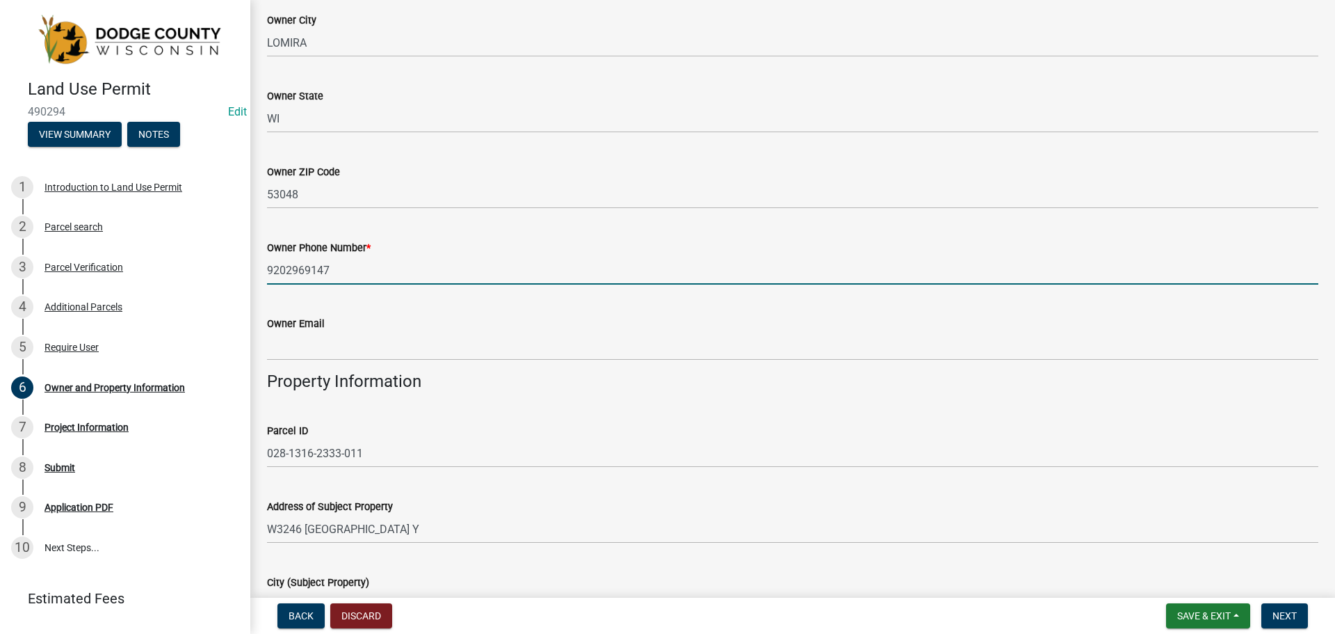
type input "9202969147"
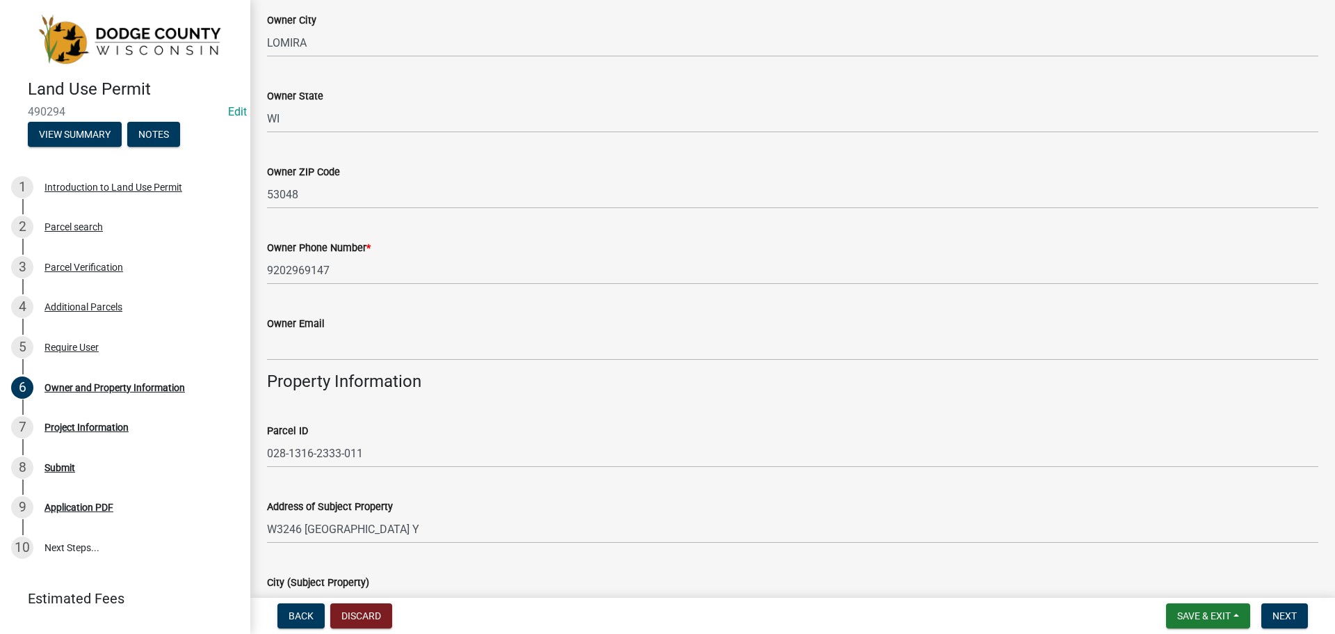
click at [374, 297] on div "Owner Email" at bounding box center [792, 328] width 1051 height 65
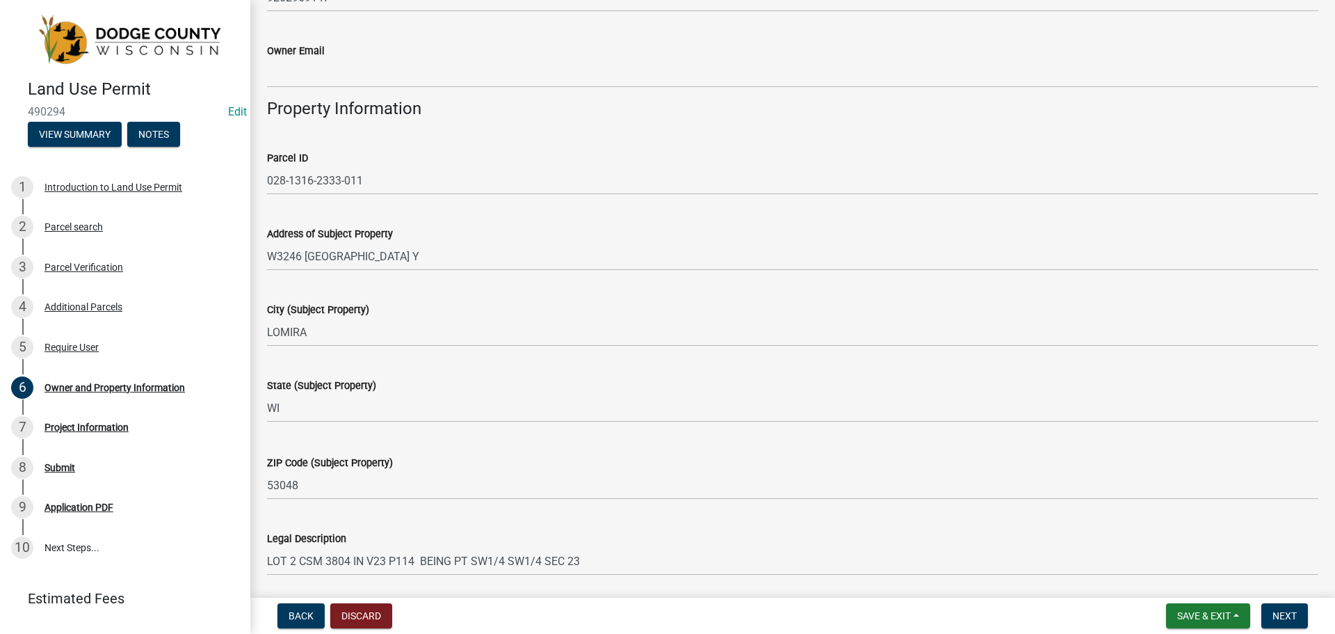
scroll to position [64, 0]
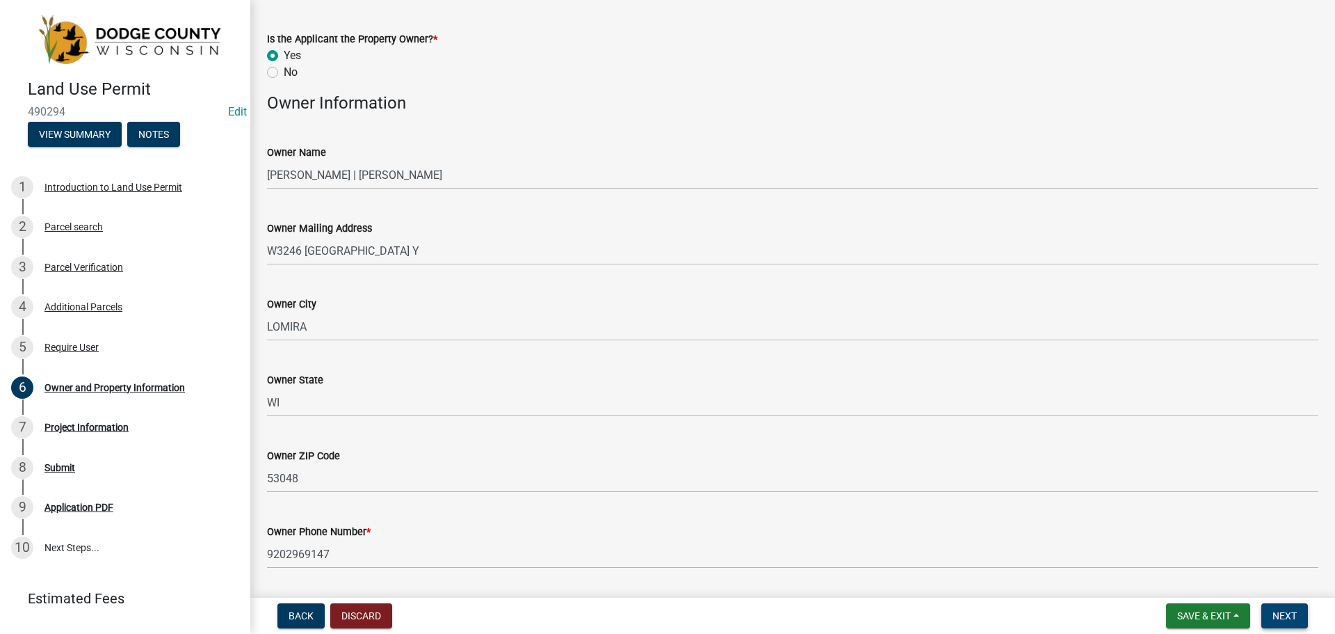
click at [1279, 616] on span "Next" at bounding box center [1285, 615] width 24 height 11
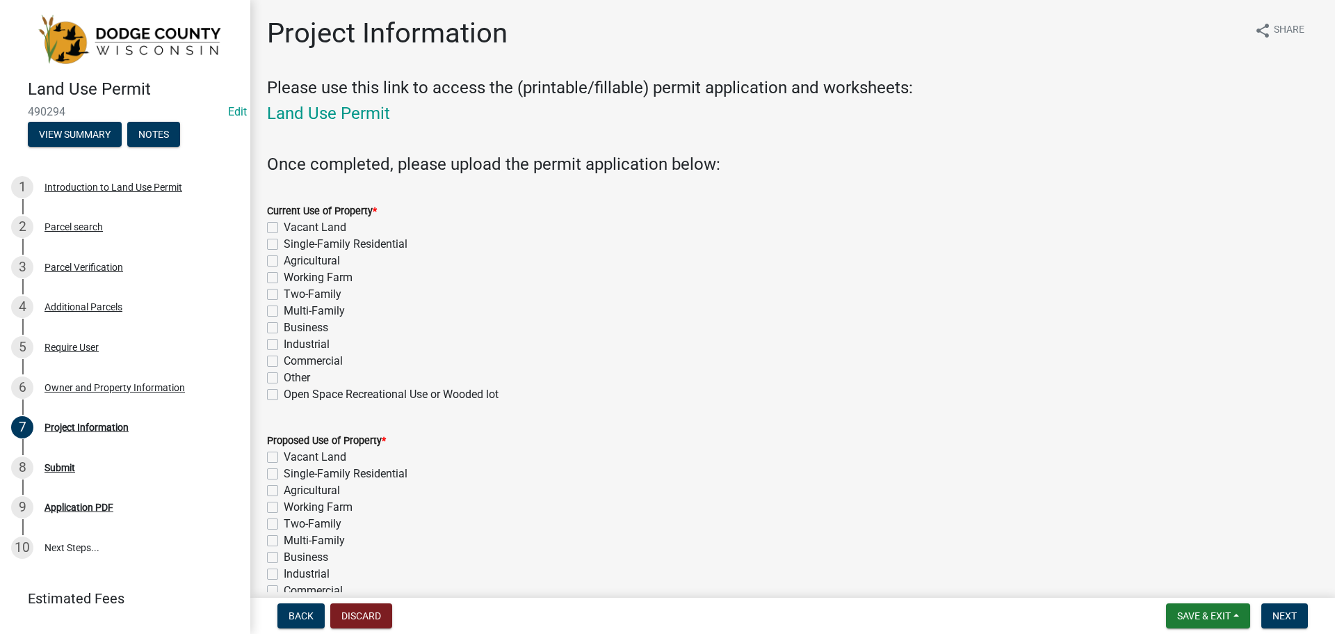
click at [280, 241] on div "Single-Family Residential" at bounding box center [792, 244] width 1051 height 17
click at [284, 241] on label "Single-Family Residential" at bounding box center [346, 244] width 124 height 17
click at [284, 241] on input "Single-Family Residential" at bounding box center [288, 240] width 9 height 9
checkbox input "true"
checkbox input "false"
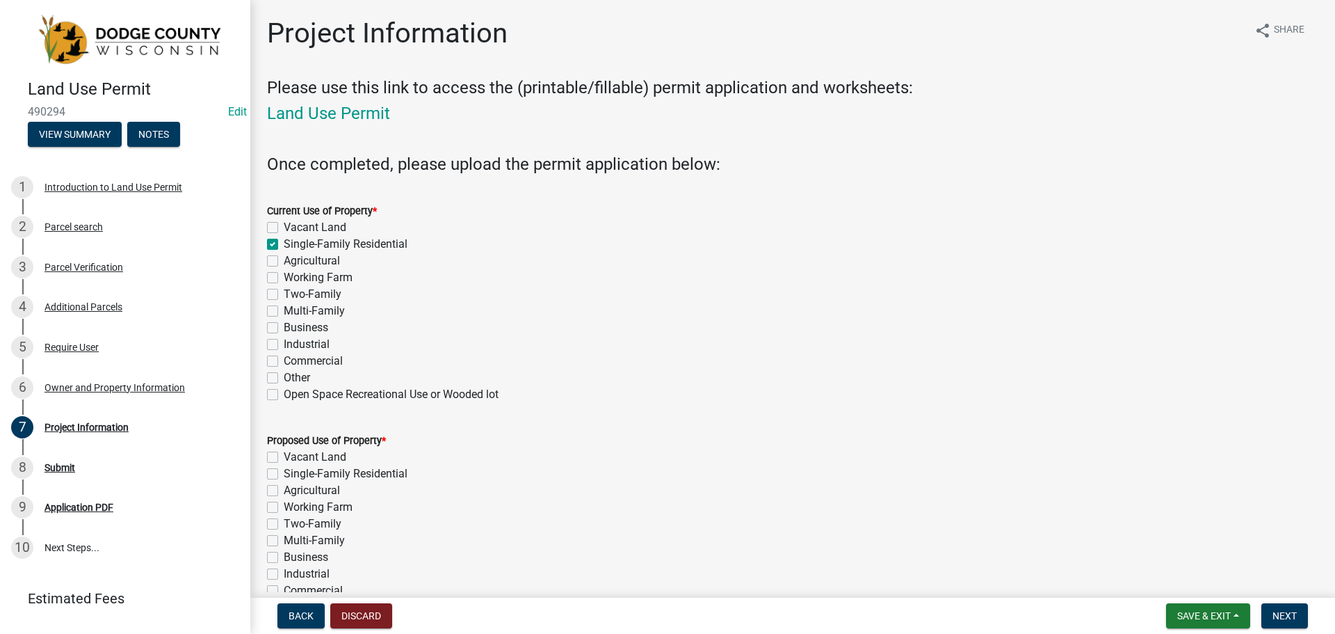
checkbox input "true"
checkbox input "false"
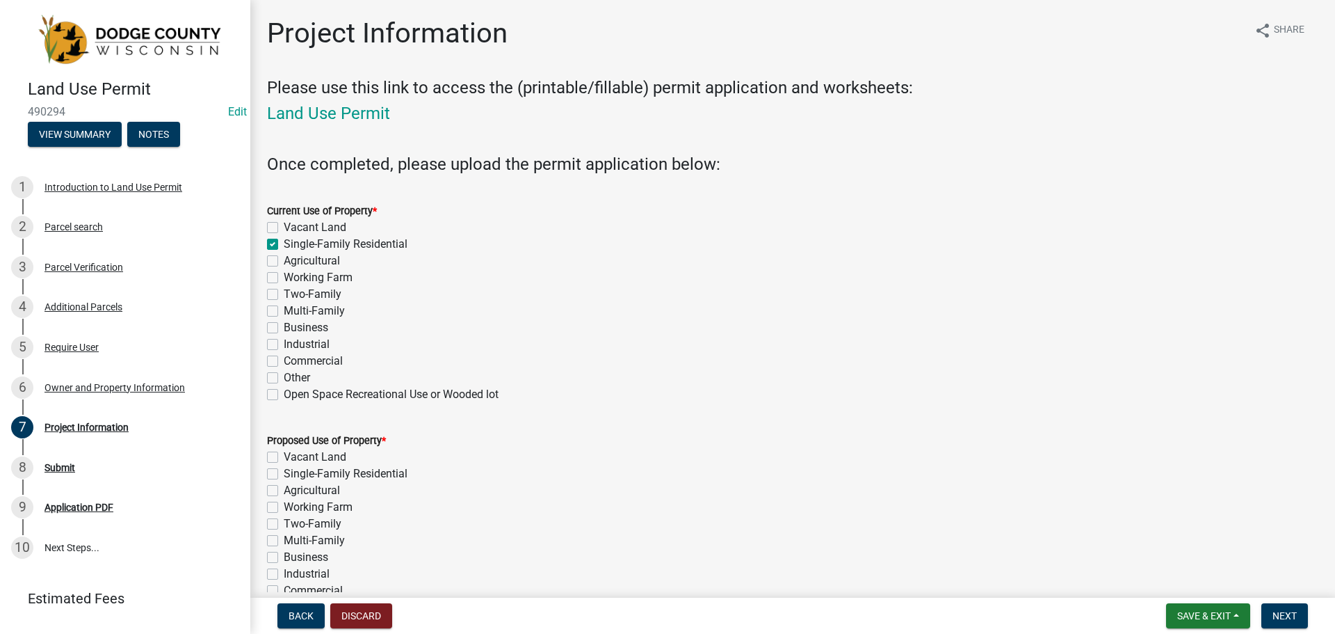
checkbox input "false"
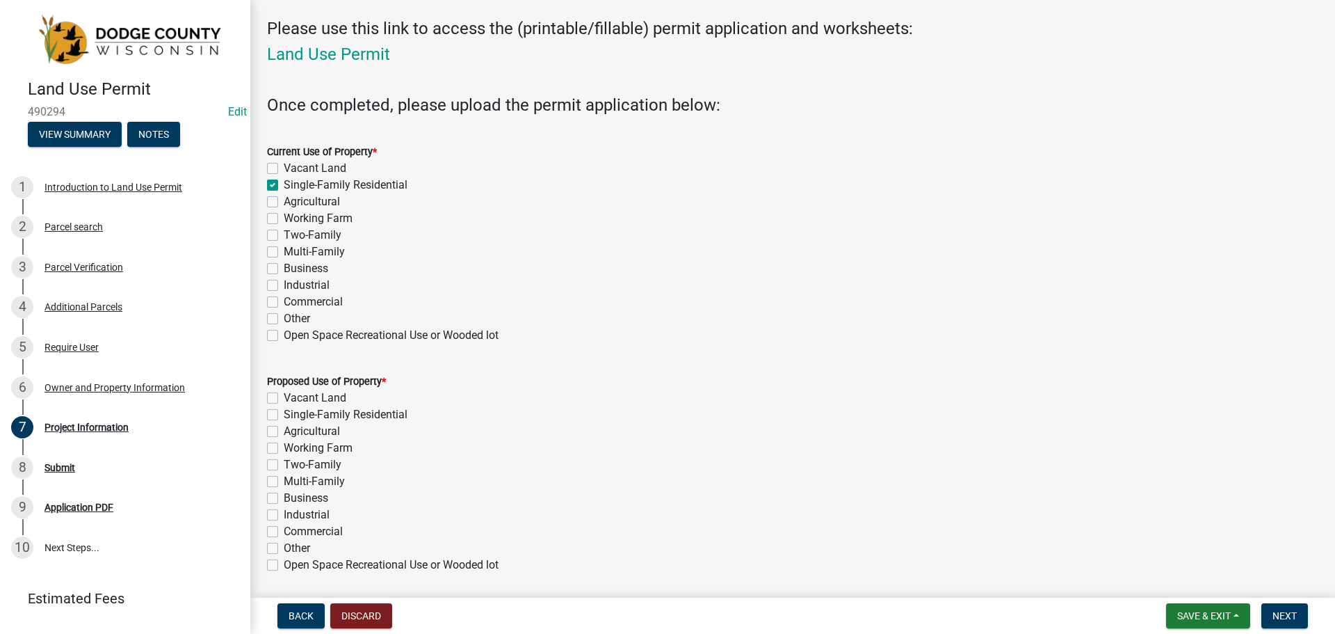
scroll to position [278, 0]
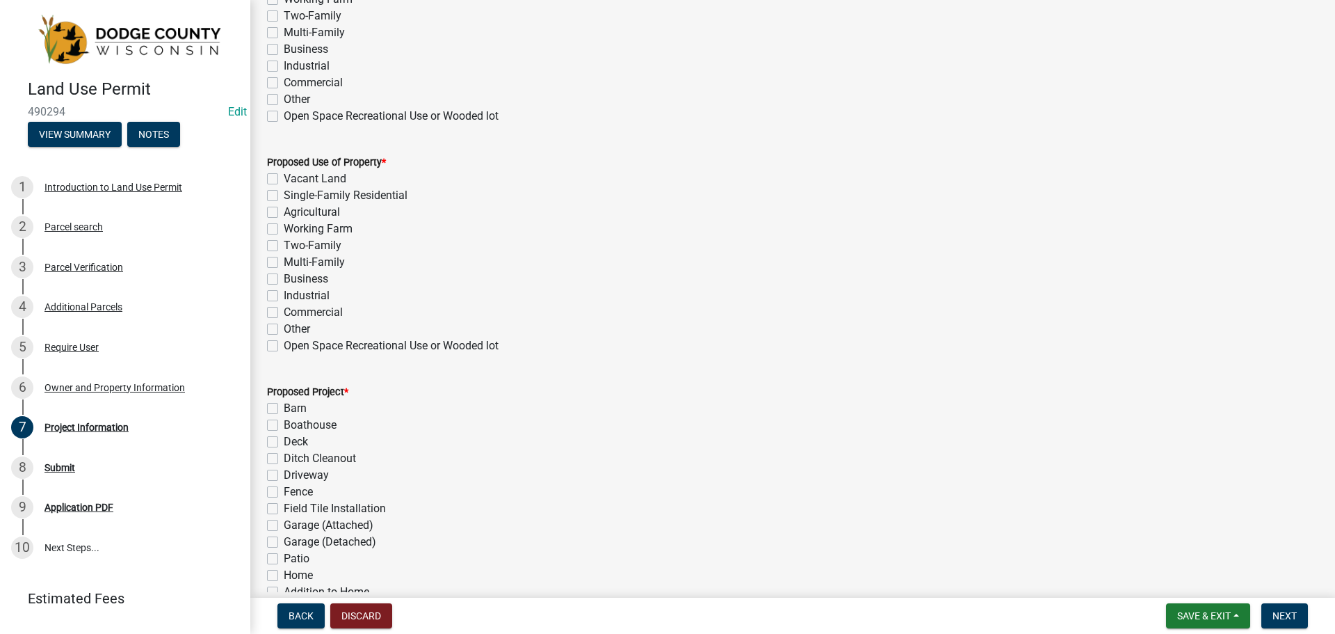
click at [284, 200] on label "Single-Family Residential" at bounding box center [346, 195] width 124 height 17
click at [284, 196] on input "Single-Family Residential" at bounding box center [288, 191] width 9 height 9
checkbox input "true"
checkbox input "false"
checkbox input "true"
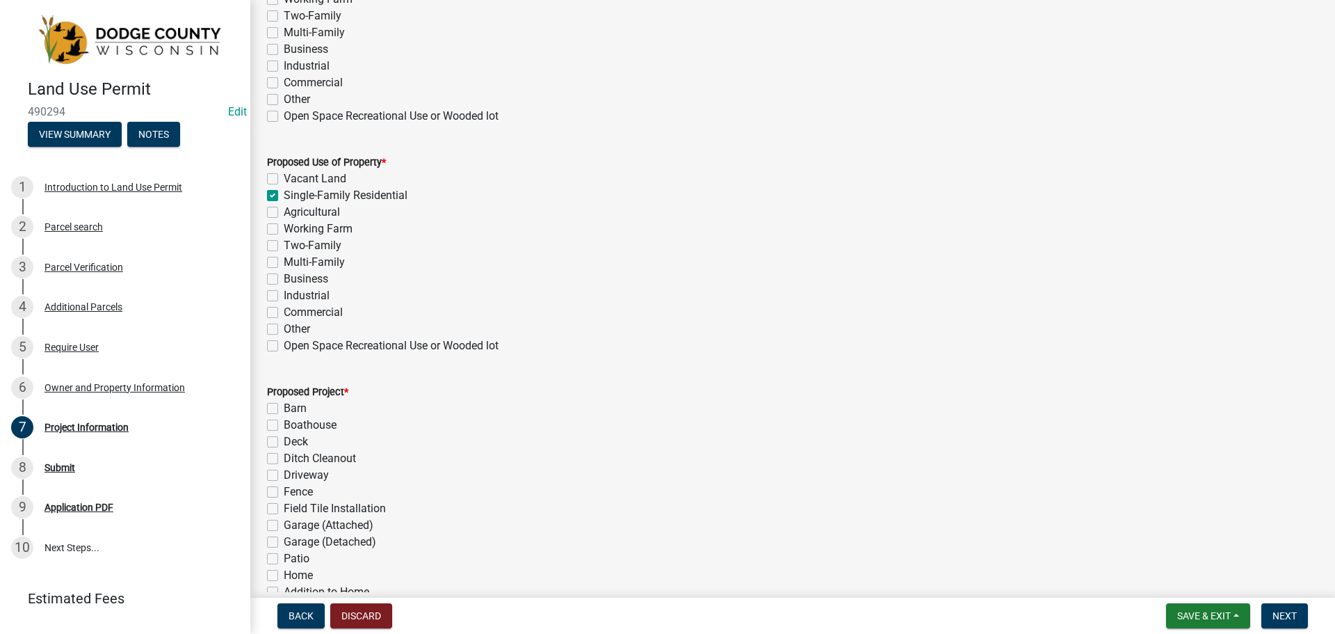
checkbox input "false"
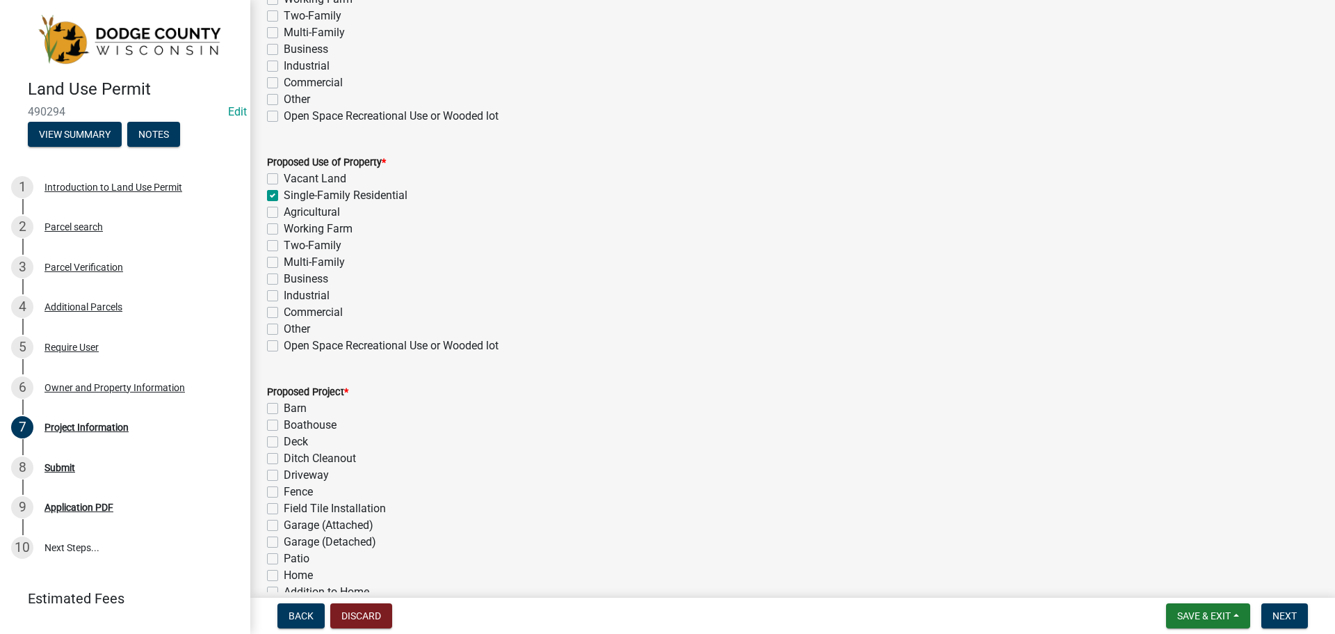
checkbox input "false"
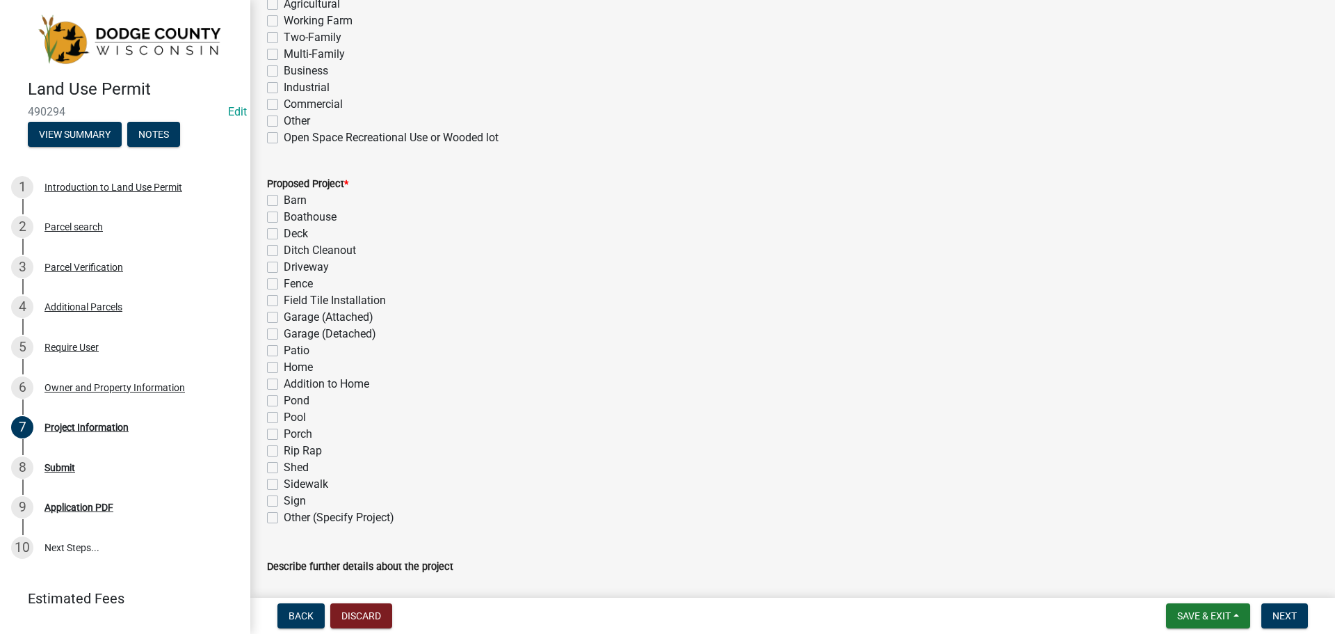
scroll to position [487, 0]
click at [284, 468] on label "Shed" at bounding box center [296, 466] width 25 height 17
click at [284, 467] on input "Shed" at bounding box center [288, 462] width 9 height 9
checkbox input "true"
checkbox input "false"
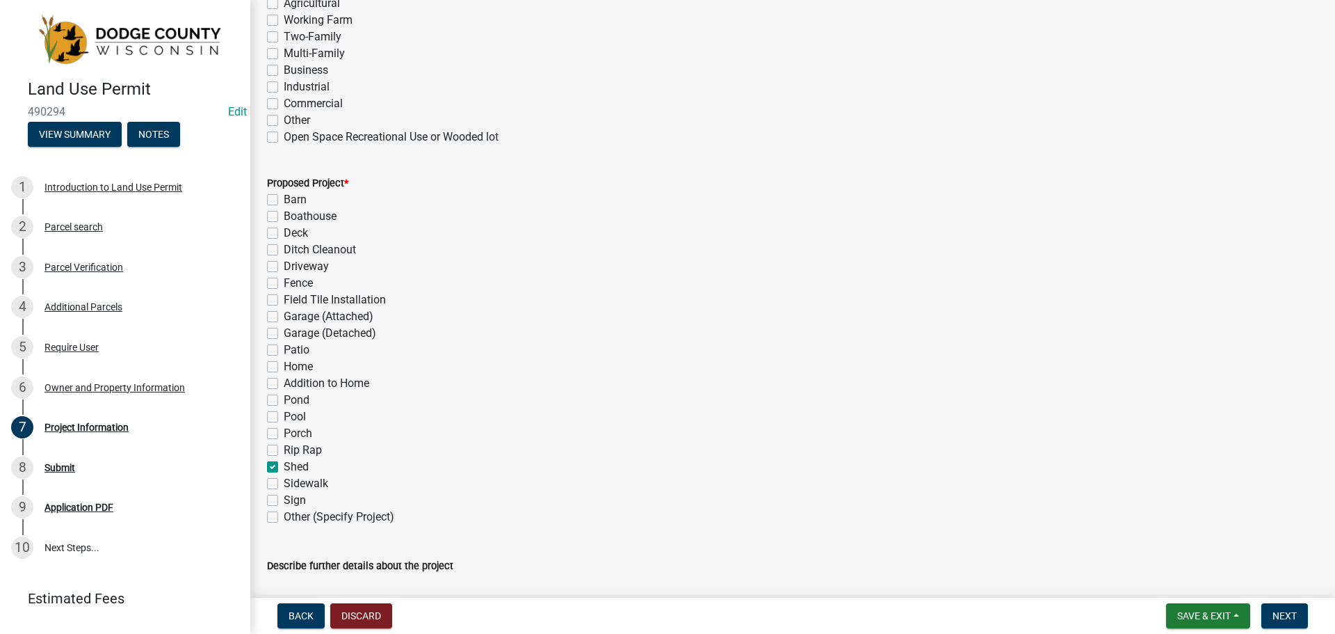
checkbox input "false"
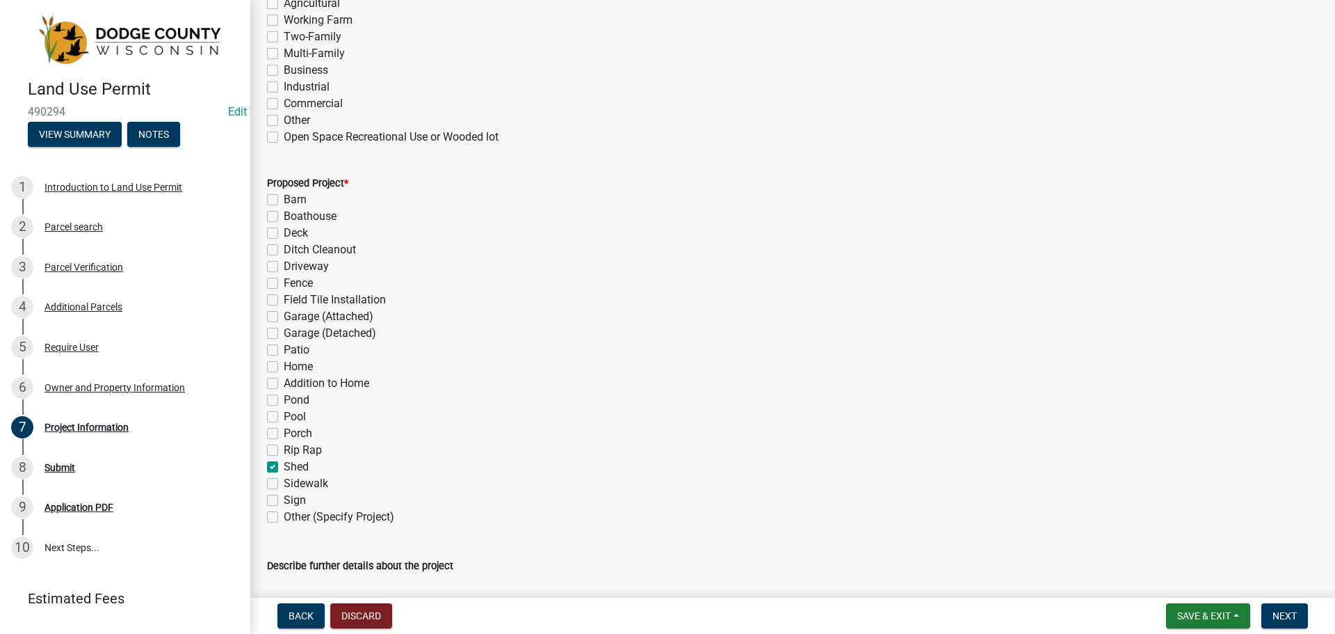
checkbox input "false"
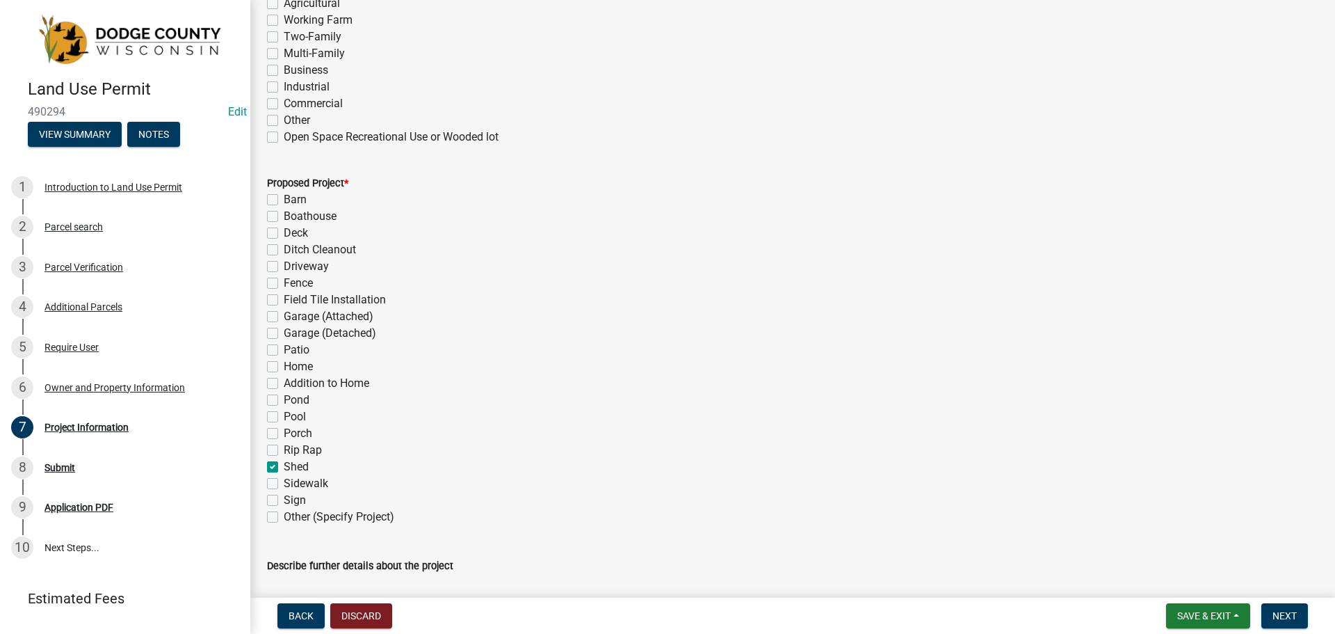
checkbox input "false"
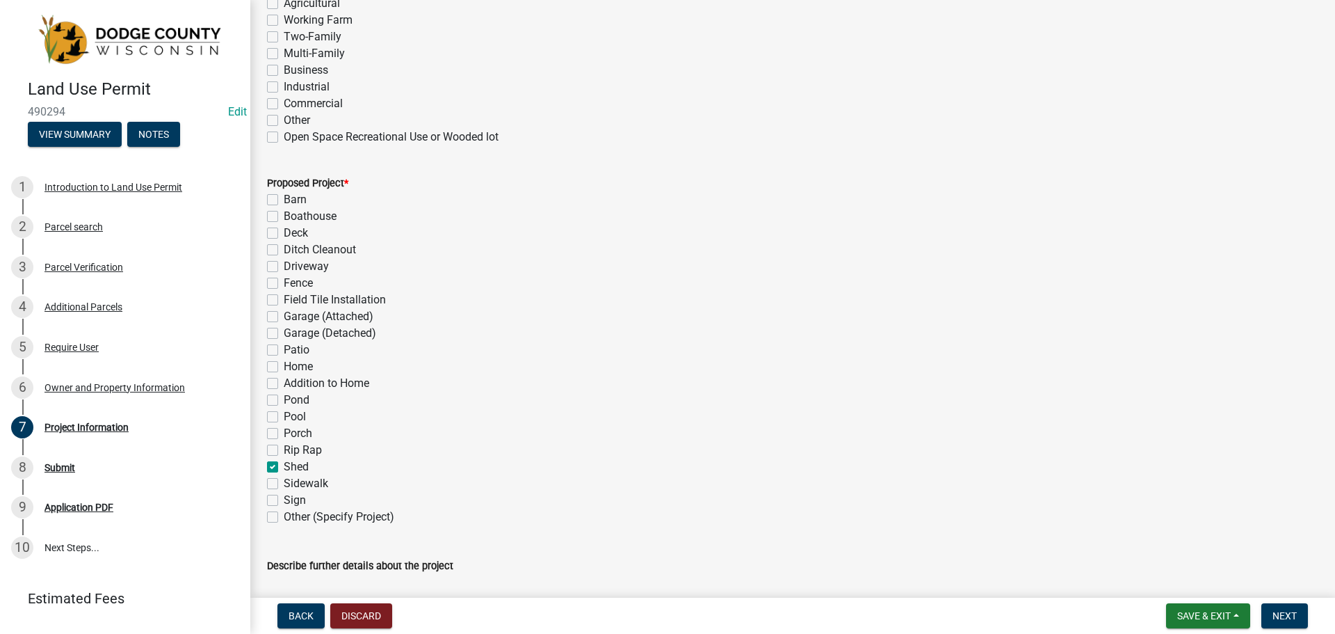
checkbox input "true"
checkbox input "false"
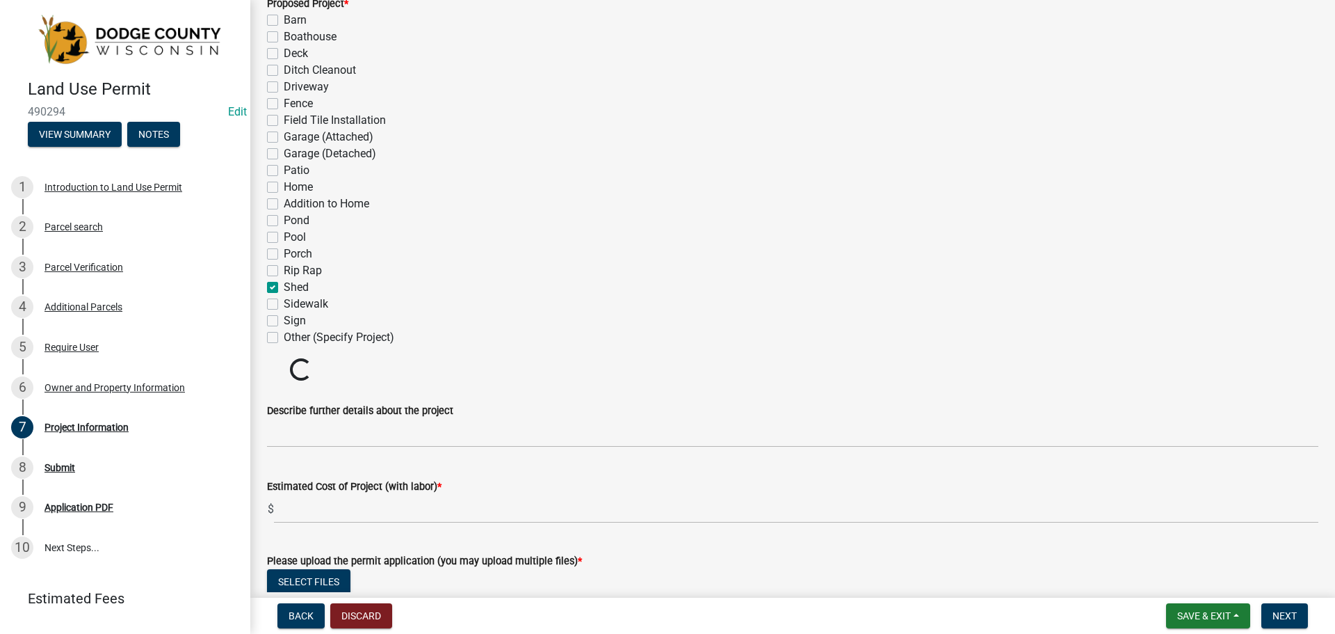
scroll to position [765, 0]
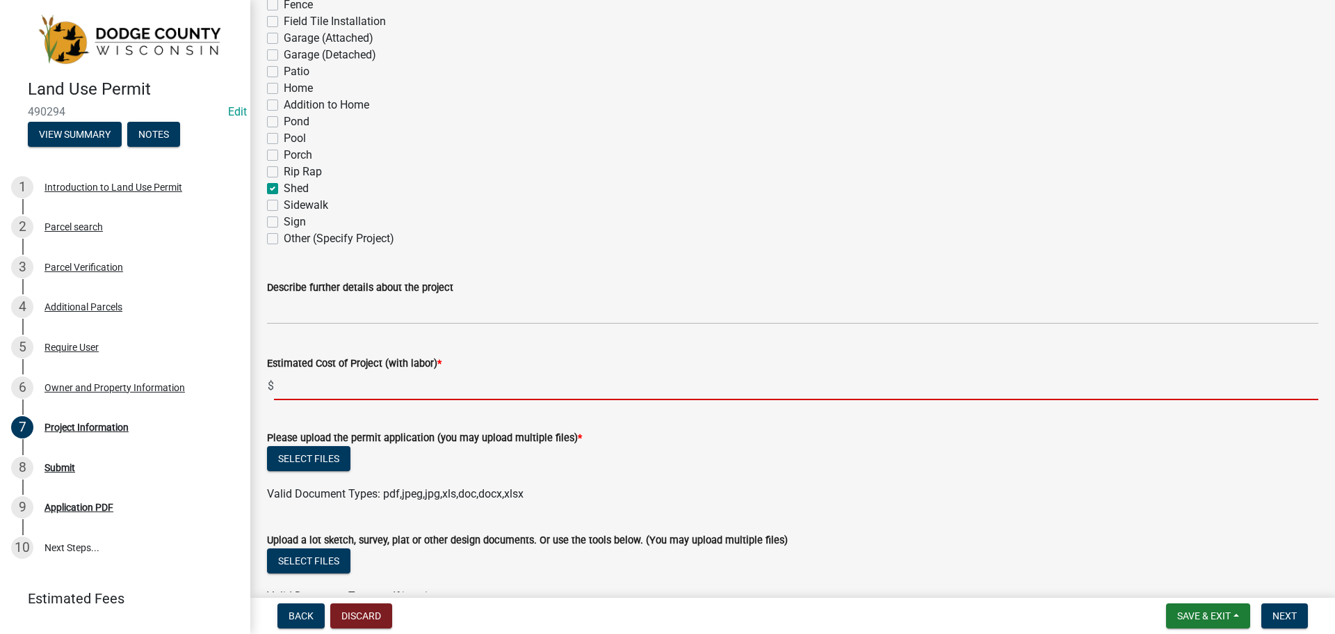
click at [465, 382] on input "text" at bounding box center [796, 385] width 1045 height 29
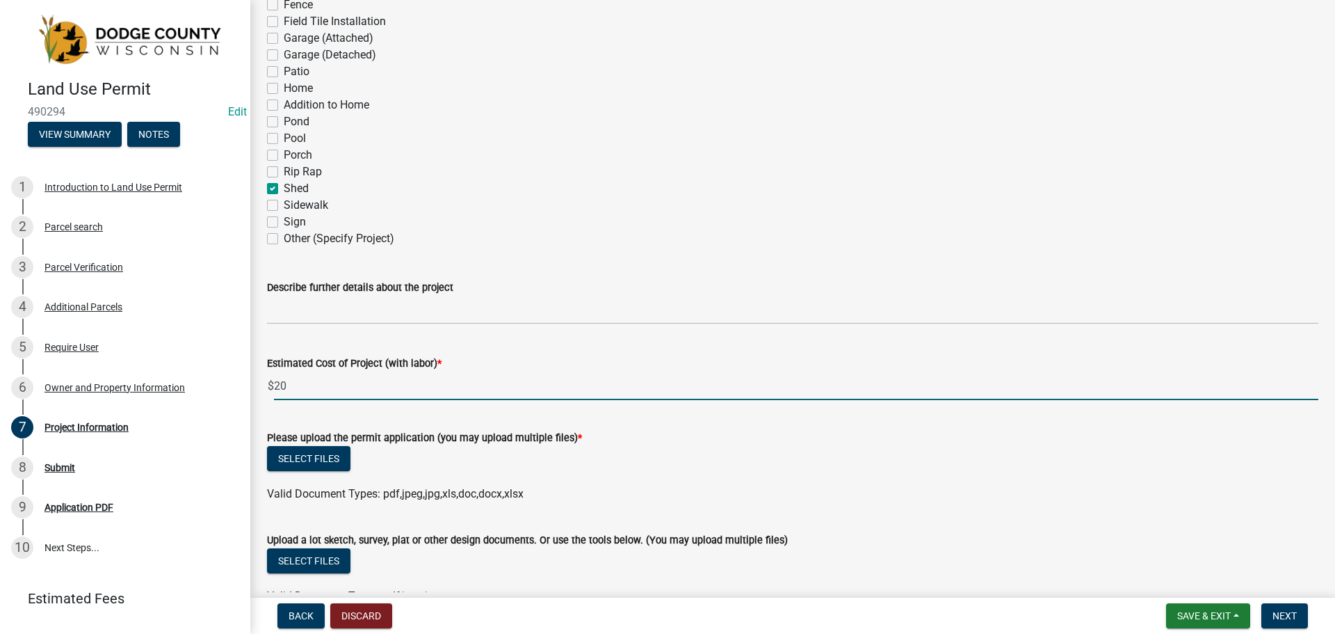
type input "2"
type input "10000"
click at [405, 348] on div "Estimated Cost of Project (with labor) * $ 10000" at bounding box center [792, 367] width 1051 height 65
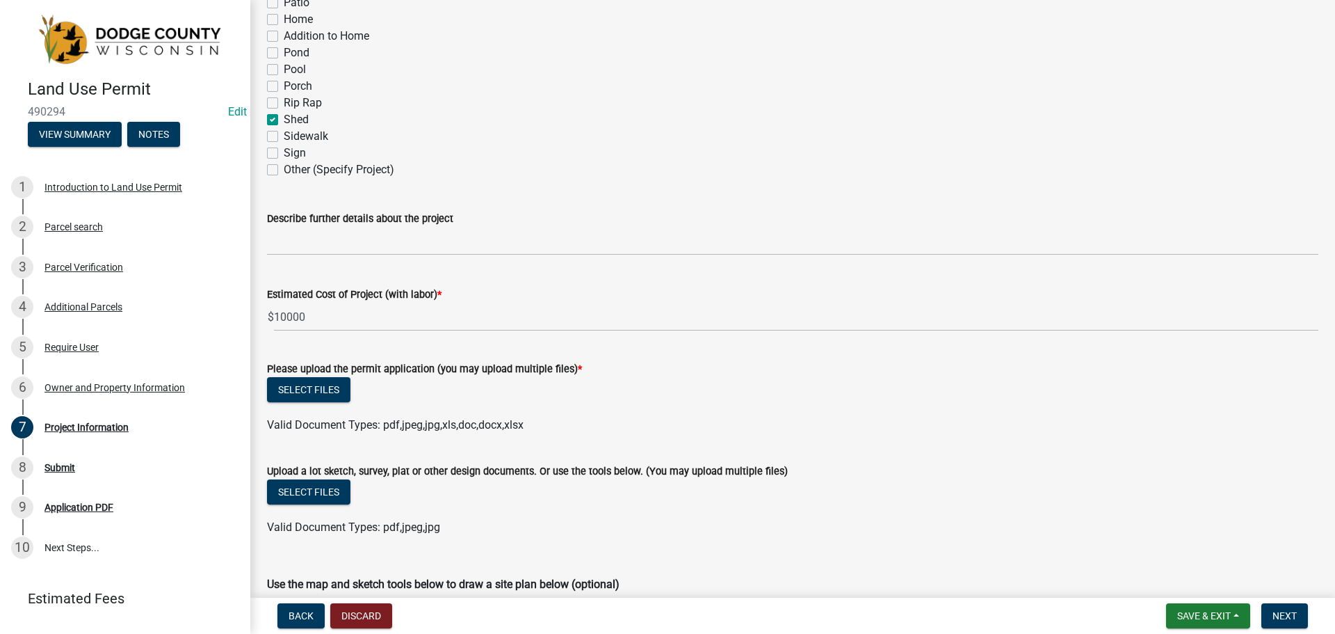
scroll to position [1043, 0]
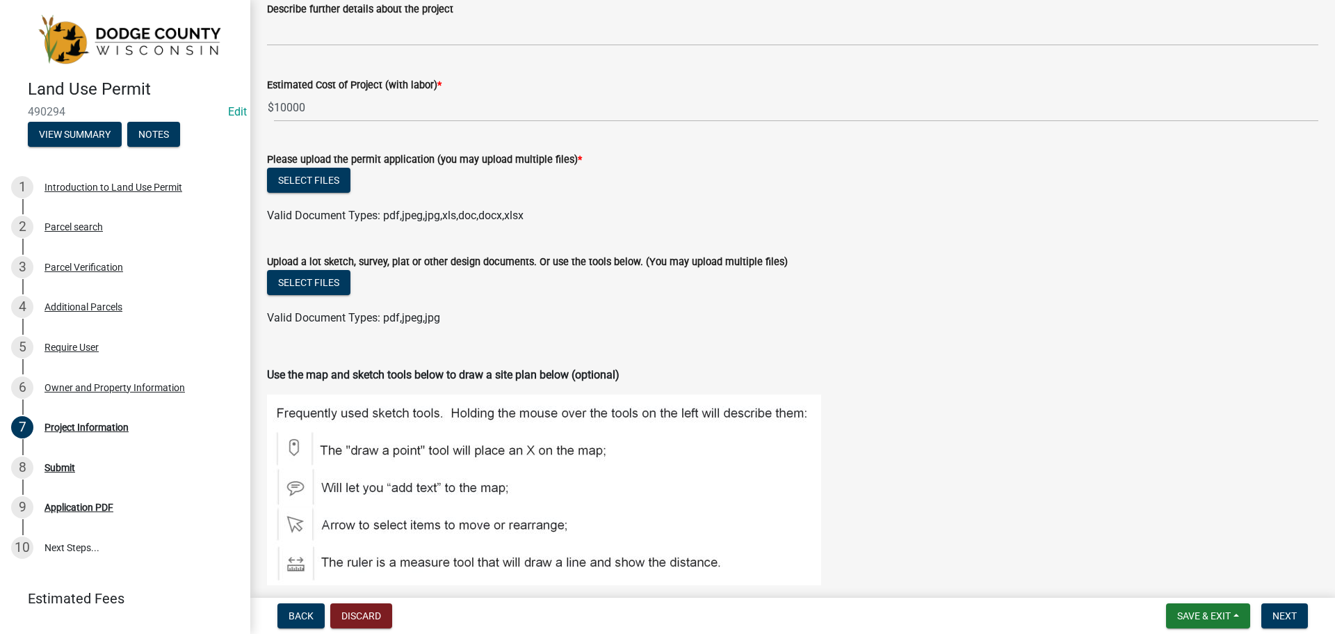
click at [332, 192] on div "Select files" at bounding box center [792, 182] width 1051 height 29
click at [343, 176] on button "Select files" at bounding box center [308, 180] width 83 height 25
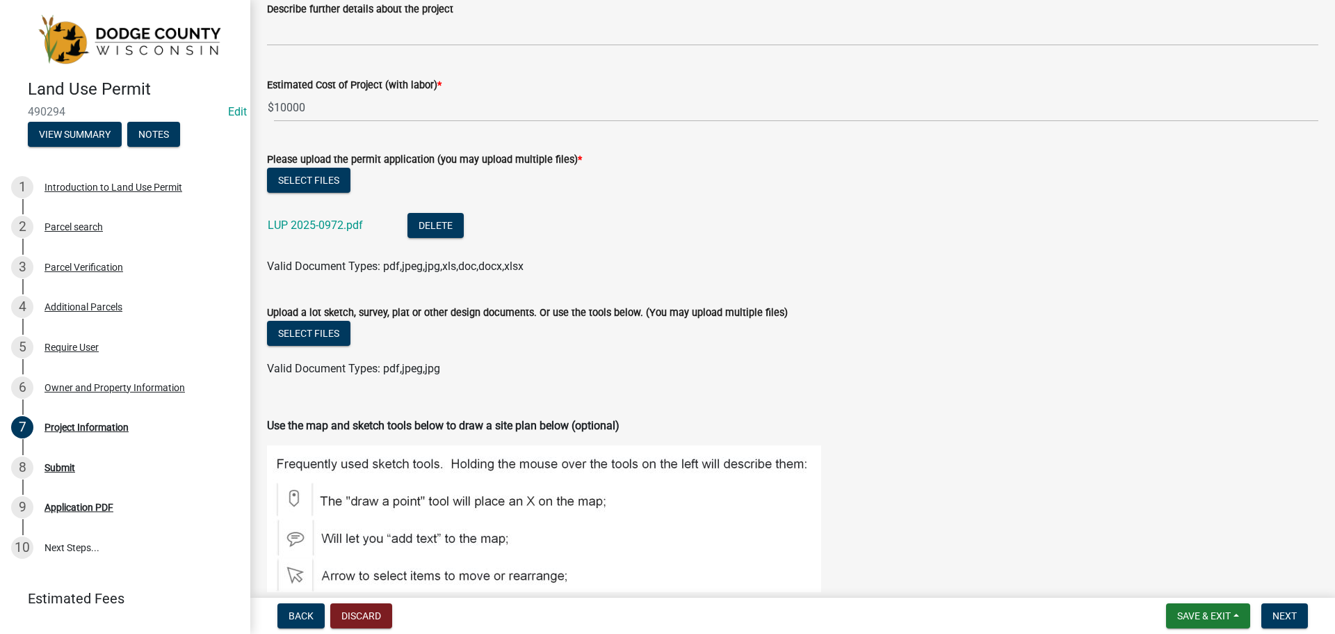
click at [621, 213] on li "LUP 2025-0972.pdf Delete" at bounding box center [792, 227] width 1051 height 51
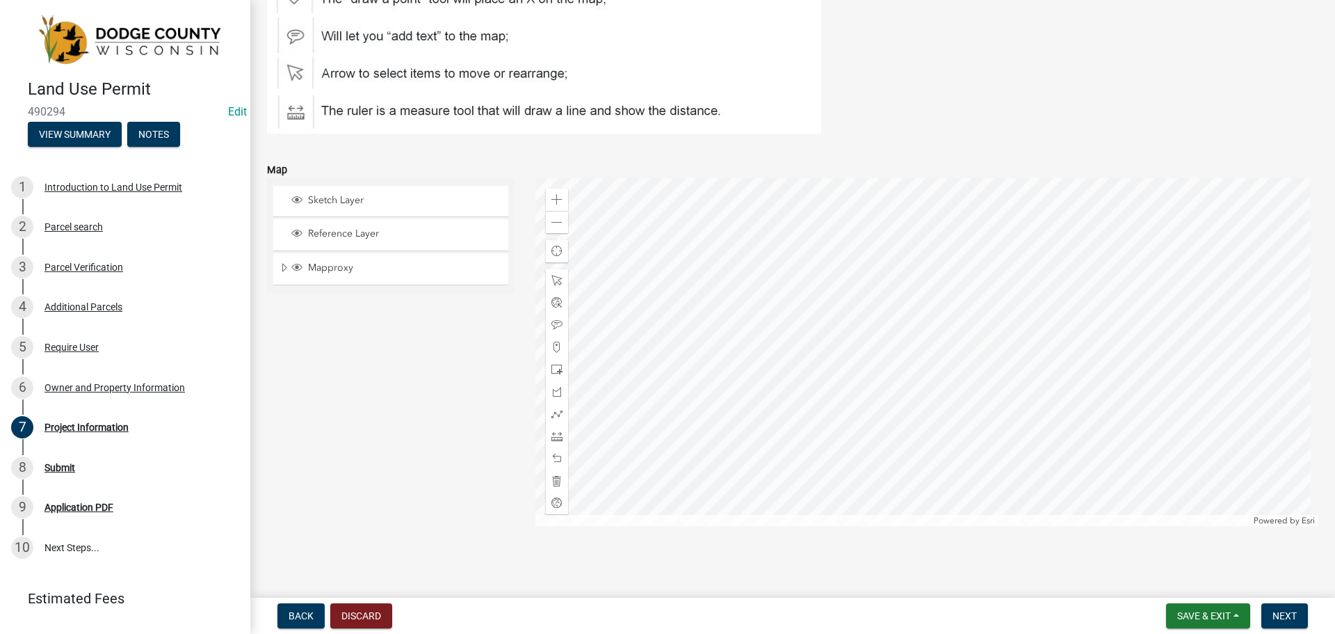
scroll to position [1546, 0]
click at [1291, 613] on span "Next" at bounding box center [1285, 615] width 24 height 11
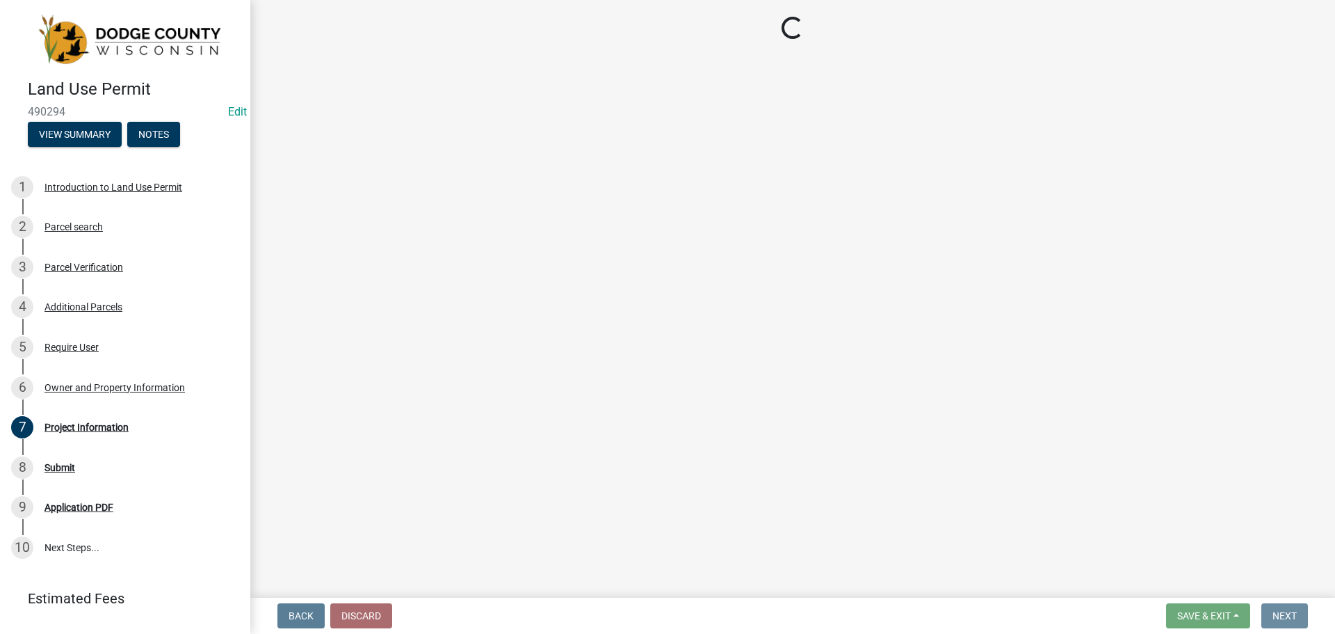
scroll to position [0, 0]
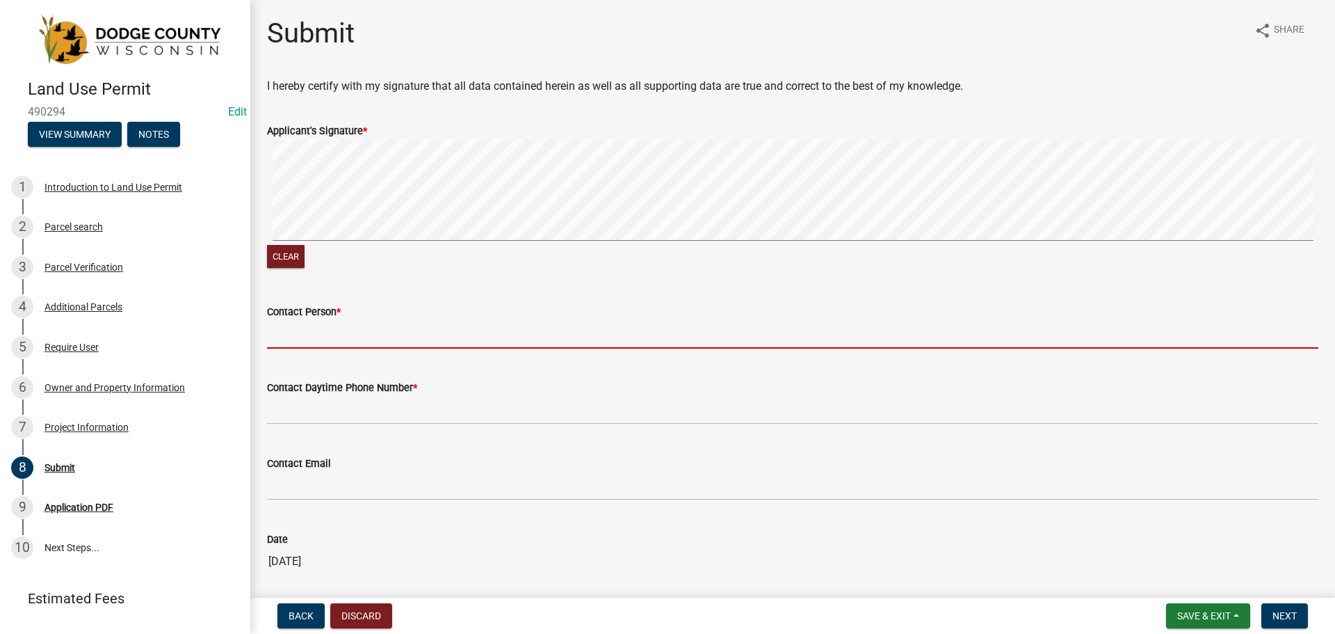
click at [356, 346] on input "Contact Person *" at bounding box center [792, 334] width 1051 height 29
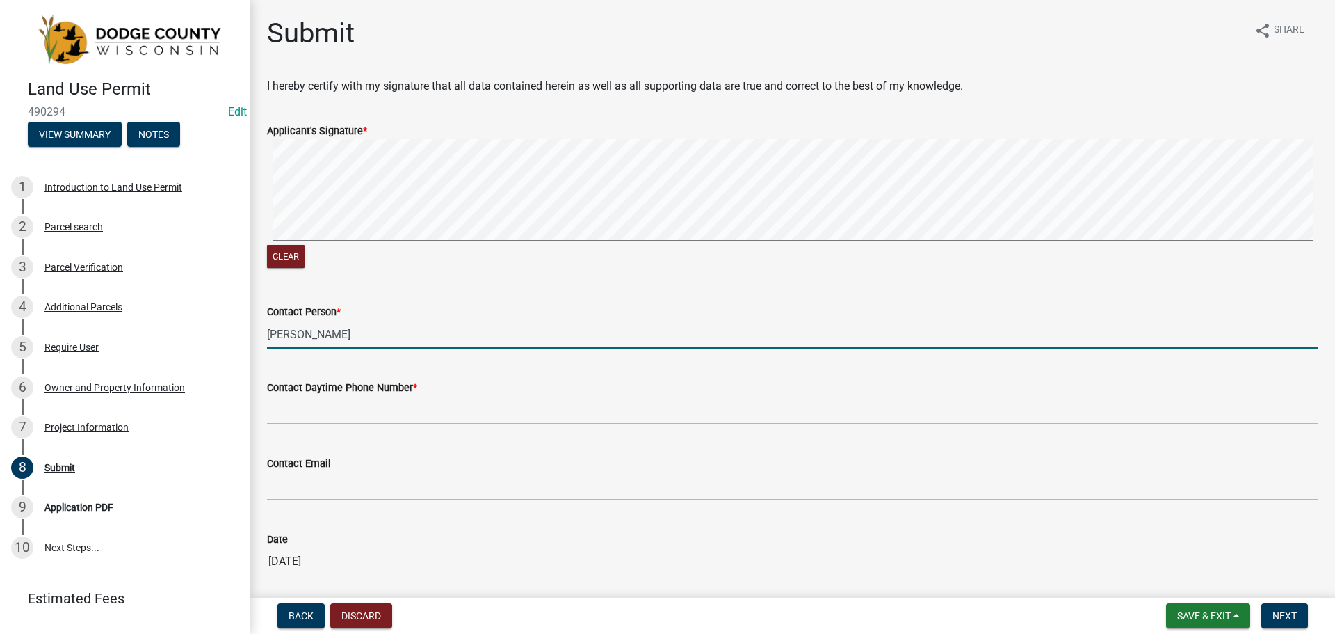
type input "Brian Okon"
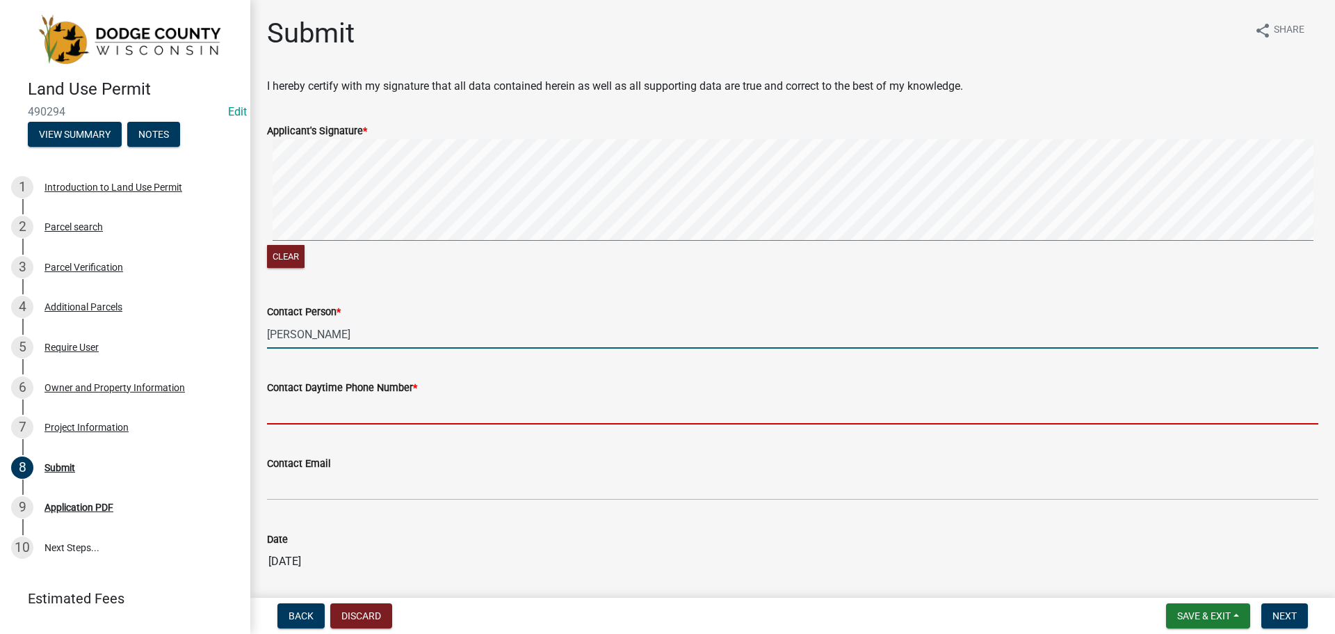
click at [358, 410] on input "Contact Daytime Phone Number *" at bounding box center [792, 410] width 1051 height 29
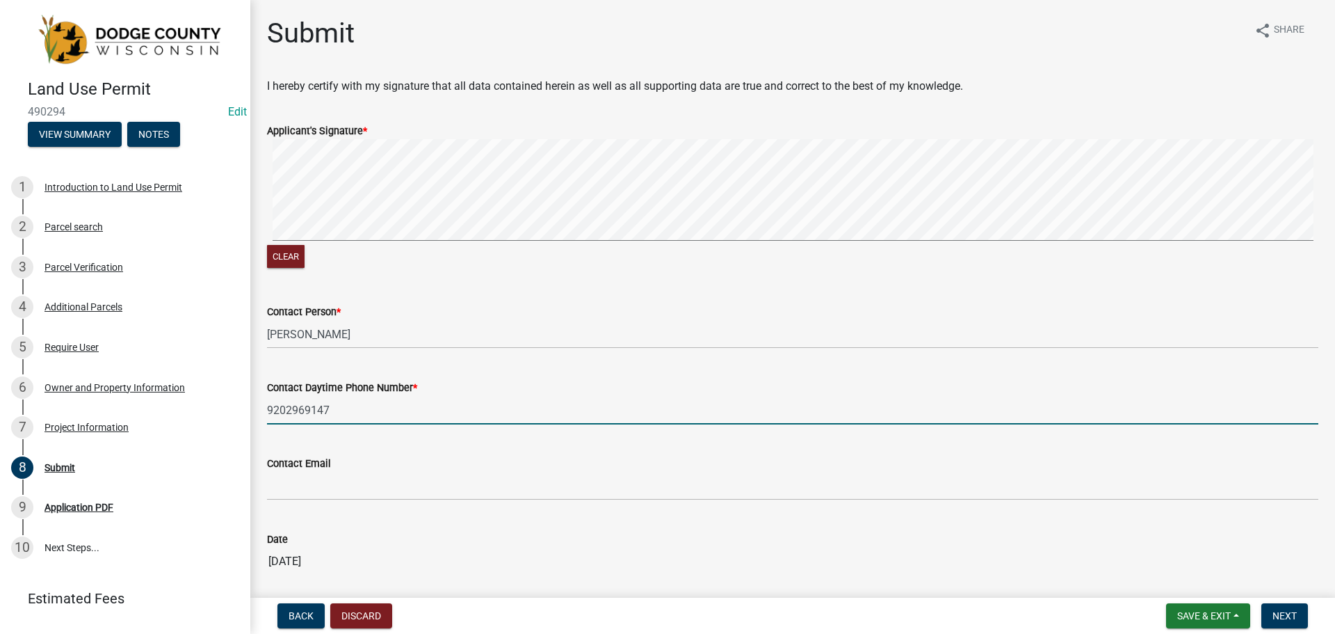
type input "9202969147"
click at [394, 360] on div "Contact Daytime Phone Number * 9202969147" at bounding box center [792, 392] width 1051 height 65
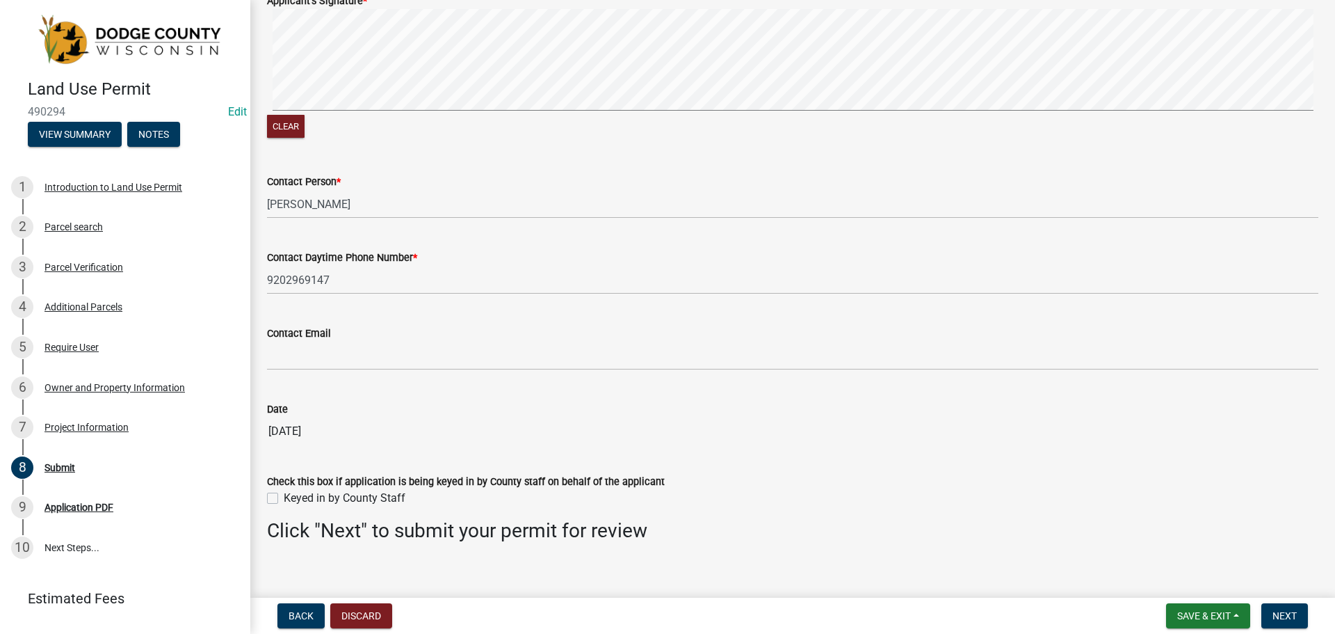
scroll to position [145, 0]
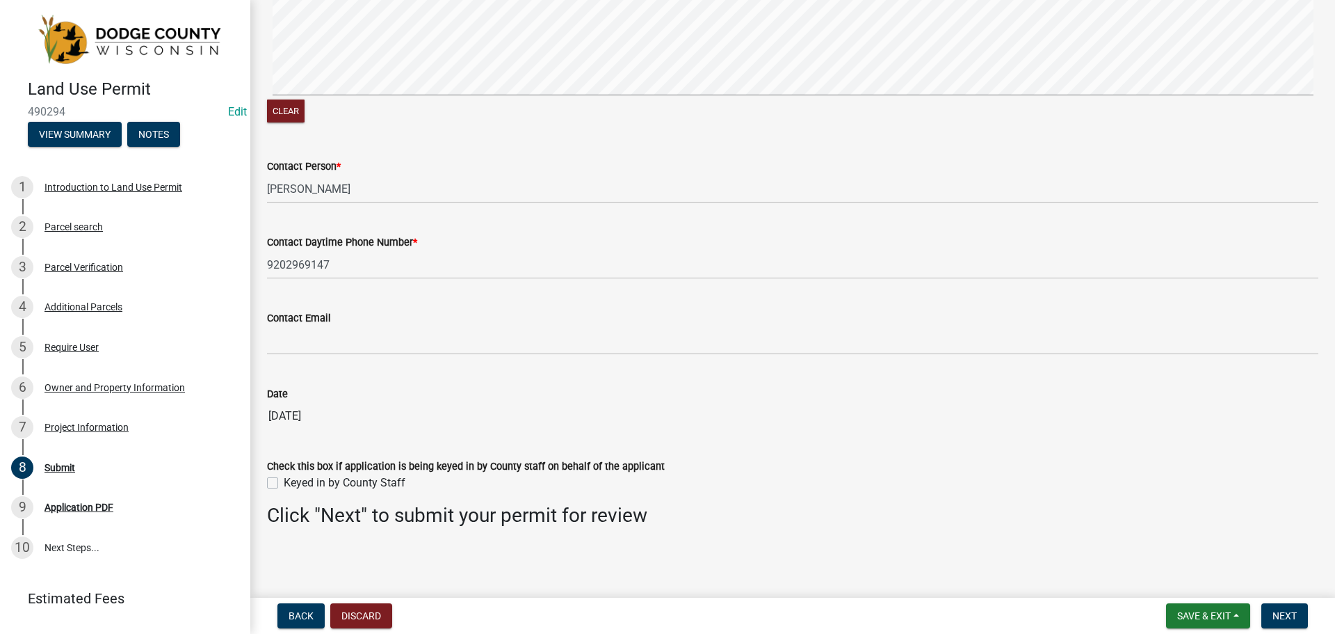
click at [284, 485] on label "Keyed in by County Staff" at bounding box center [345, 482] width 122 height 17
click at [284, 483] on input "Keyed in by County Staff" at bounding box center [288, 478] width 9 height 9
checkbox input "true"
click at [1277, 613] on span "Next" at bounding box center [1285, 615] width 24 height 11
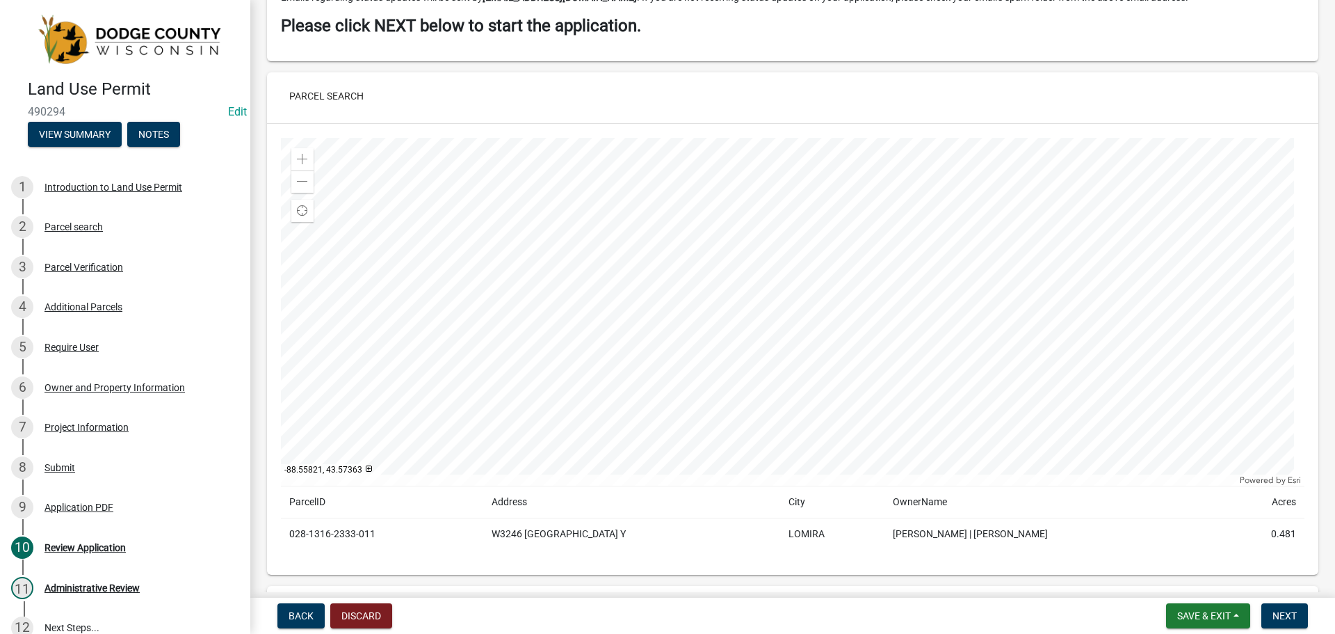
scroll to position [904, 0]
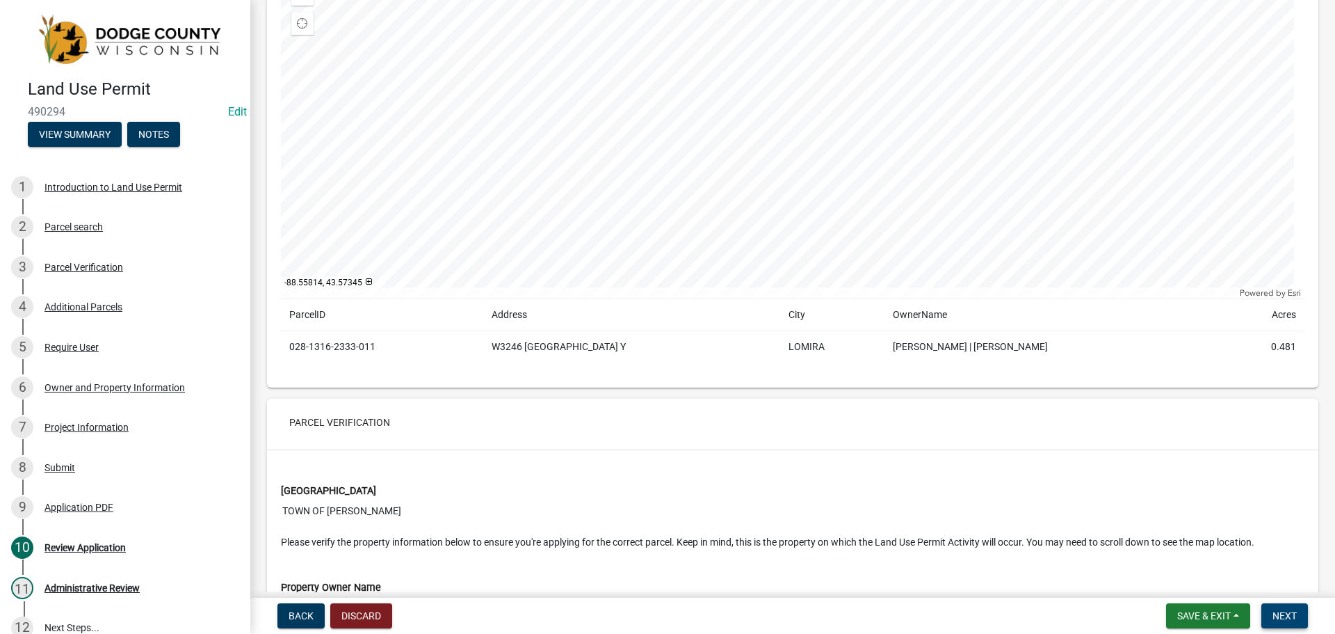
click at [1282, 613] on span "Next" at bounding box center [1285, 615] width 24 height 11
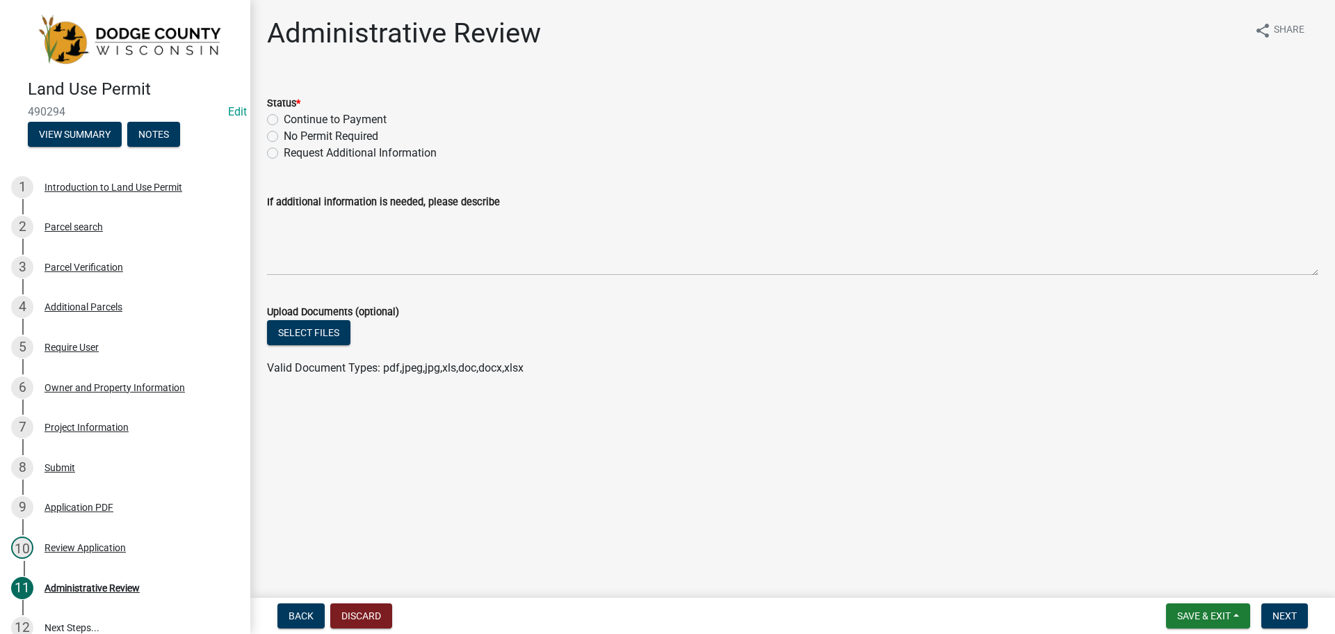
click at [284, 120] on label "Continue to Payment" at bounding box center [335, 119] width 103 height 17
click at [284, 120] on input "Continue to Payment" at bounding box center [288, 115] width 9 height 9
radio input "true"
click at [1268, 613] on button "Next" at bounding box center [1284, 615] width 47 height 25
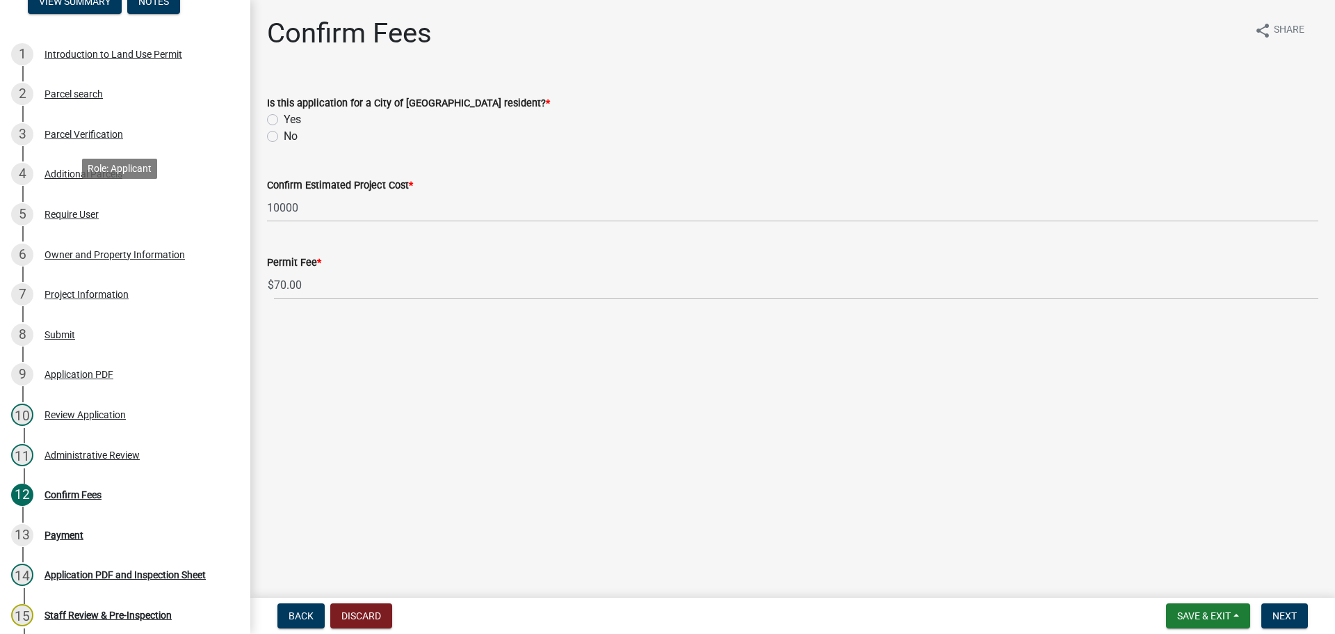
scroll to position [139, 0]
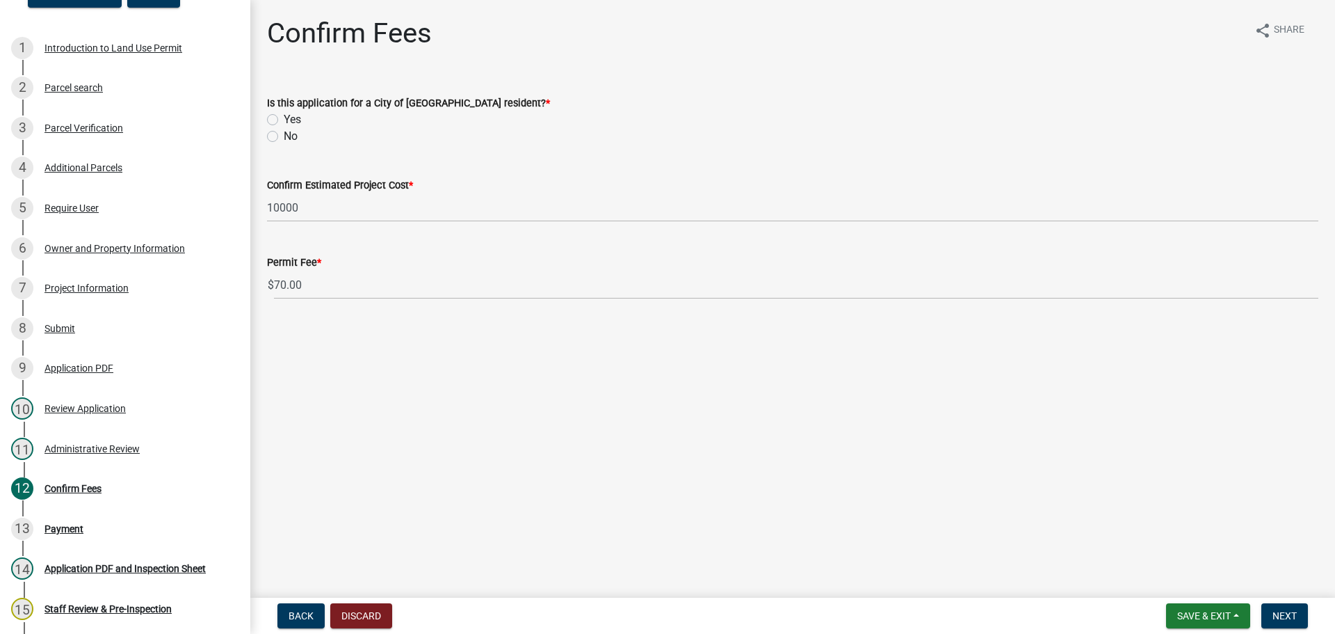
click at [284, 135] on label "No" at bounding box center [291, 136] width 14 height 17
click at [284, 135] on input "No" at bounding box center [288, 132] width 9 height 9
radio input "true"
click at [1280, 611] on span "Next" at bounding box center [1285, 615] width 24 height 11
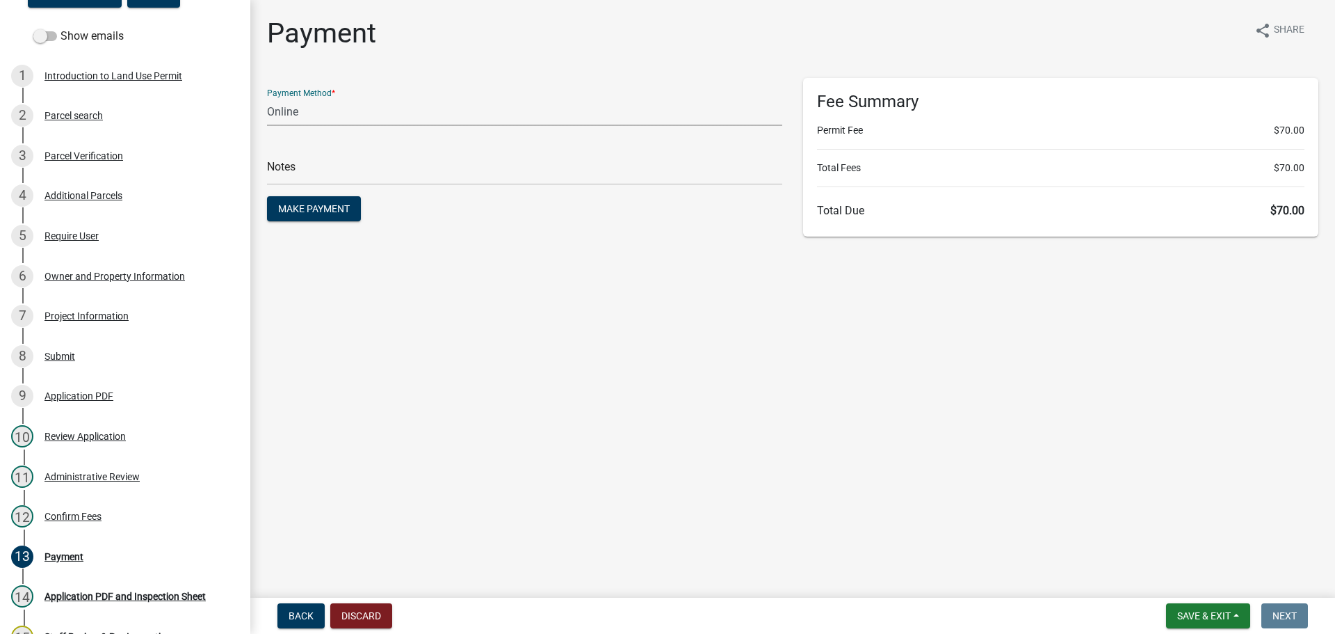
click at [330, 120] on select "Credit Card POS Check Cash Online" at bounding box center [524, 111] width 515 height 29
select select "2: 1"
click at [267, 97] on select "Credit Card POS Check Cash Online" at bounding box center [524, 111] width 515 height 29
click at [332, 209] on span "Make Payment" at bounding box center [314, 208] width 72 height 11
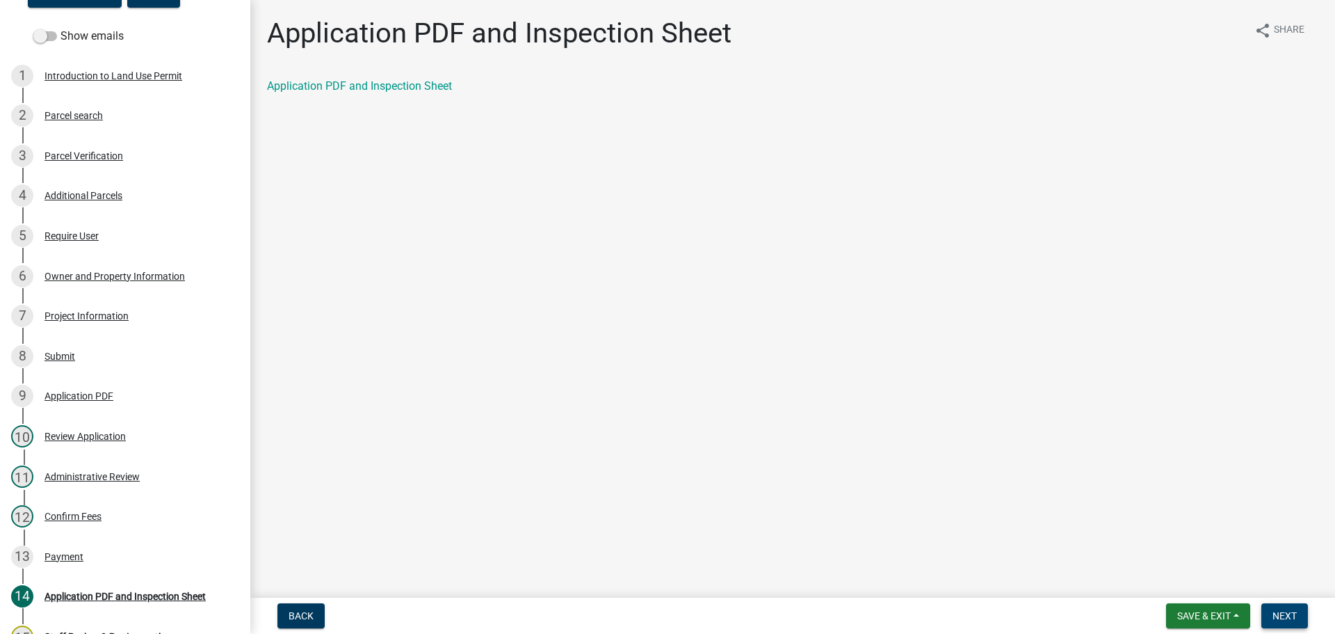
click at [1281, 606] on button "Next" at bounding box center [1284, 615] width 47 height 25
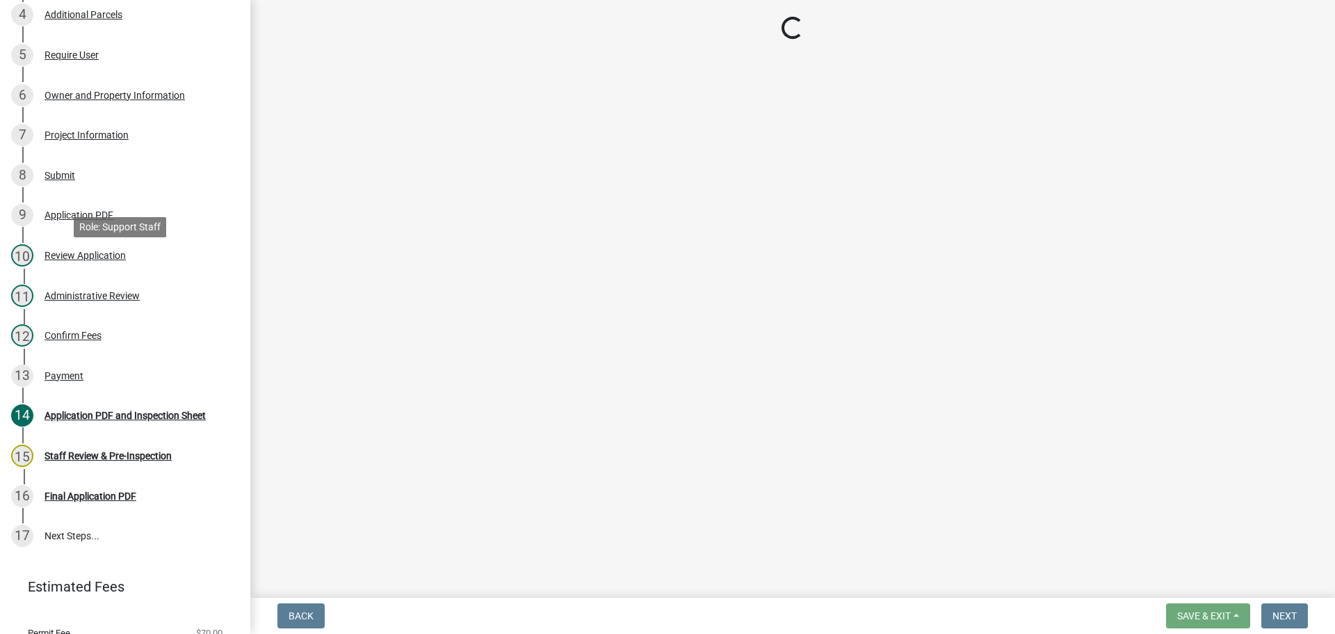
scroll to position [369, 0]
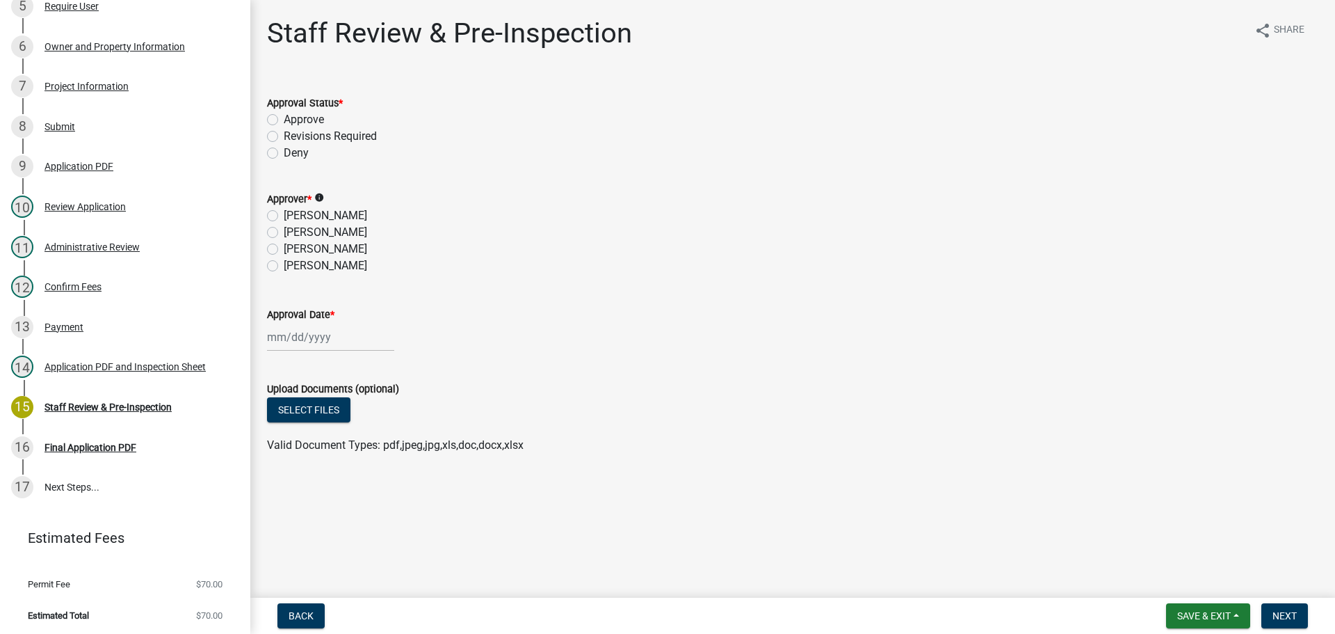
click at [287, 123] on label "Approve" at bounding box center [304, 119] width 40 height 17
click at [287, 120] on input "Approve" at bounding box center [288, 115] width 9 height 9
radio input "true"
click at [283, 245] on div "[PERSON_NAME]" at bounding box center [792, 249] width 1051 height 17
click at [281, 249] on div "[PERSON_NAME]" at bounding box center [792, 249] width 1051 height 17
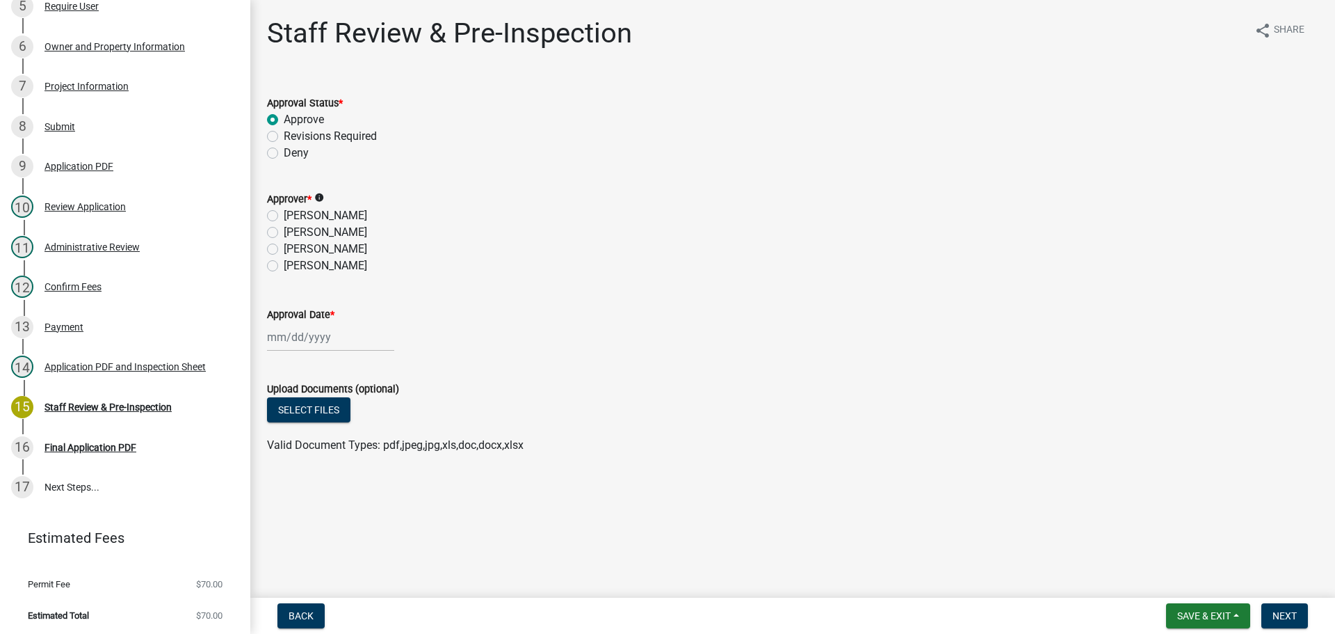
click at [284, 252] on label "[PERSON_NAME]" at bounding box center [325, 249] width 83 height 17
click at [284, 250] on input "[PERSON_NAME]" at bounding box center [288, 245] width 9 height 9
radio input "true"
click at [305, 340] on div at bounding box center [330, 337] width 127 height 29
select select "10"
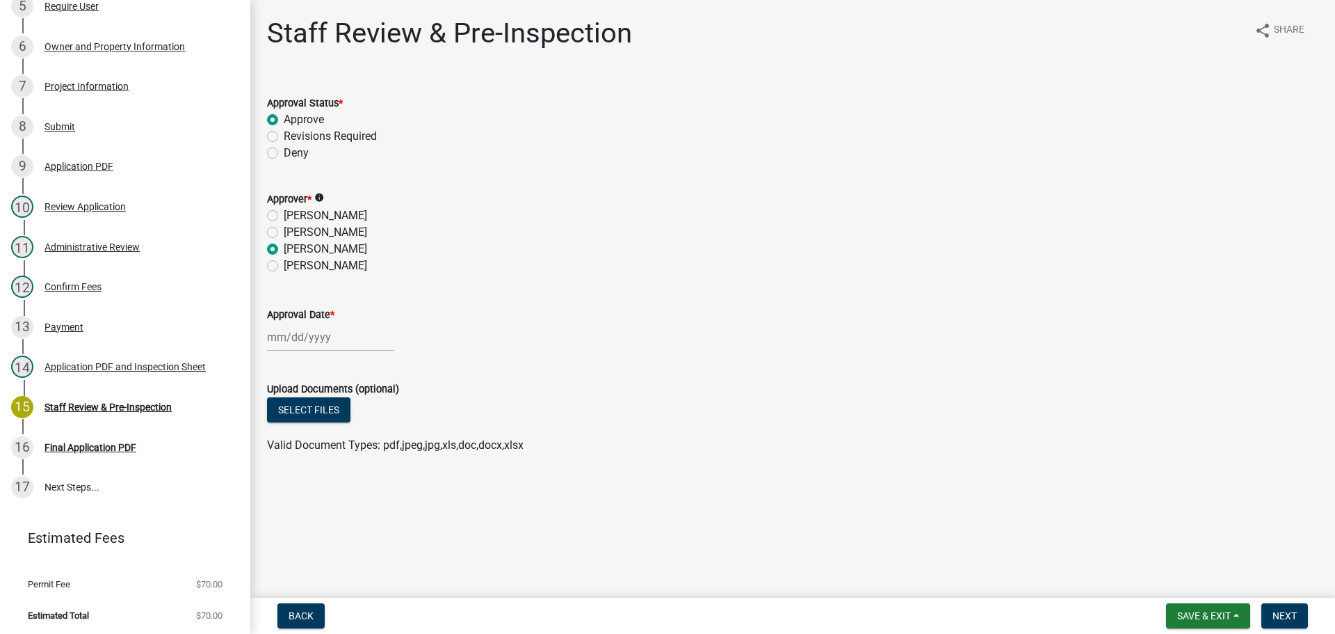
select select "2025"
click at [350, 428] on div "9" at bounding box center [348, 433] width 22 height 22
type input "[DATE]"
click at [488, 373] on form "Upload Documents (optional) Select files Valid Document Types: pdf,jpeg,jpg,xls…" at bounding box center [792, 409] width 1051 height 90
click at [1275, 618] on span "Next" at bounding box center [1285, 615] width 24 height 11
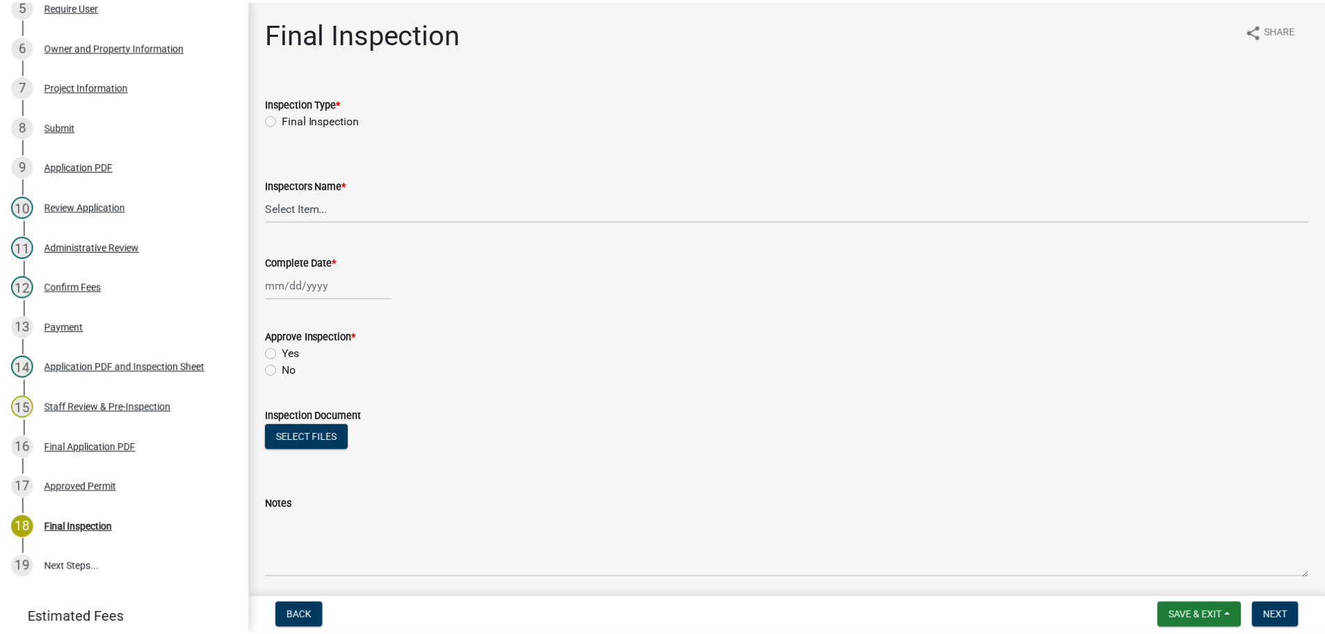
scroll to position [449, 0]
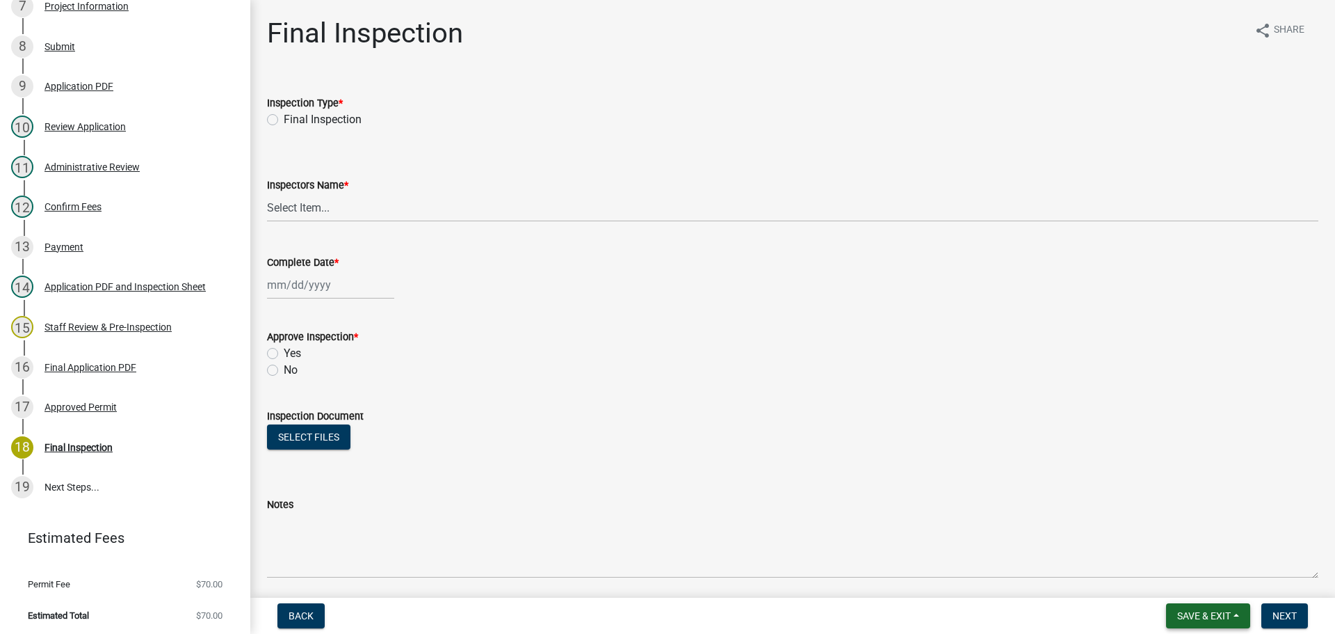
click at [1213, 618] on span "Save & Exit" at bounding box center [1204, 615] width 54 height 11
click at [1192, 575] on button "Save & Exit" at bounding box center [1194, 579] width 111 height 33
